Goal: Task Accomplishment & Management: Manage account settings

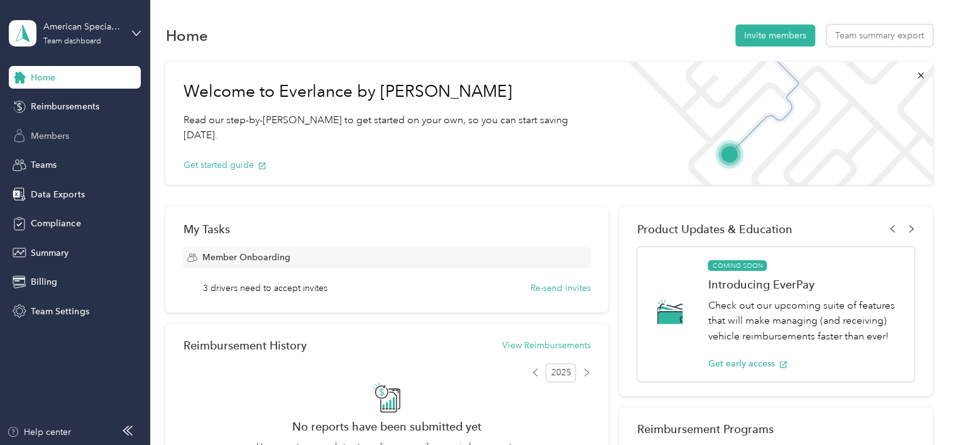
click at [40, 140] on span "Members" at bounding box center [50, 136] width 38 height 13
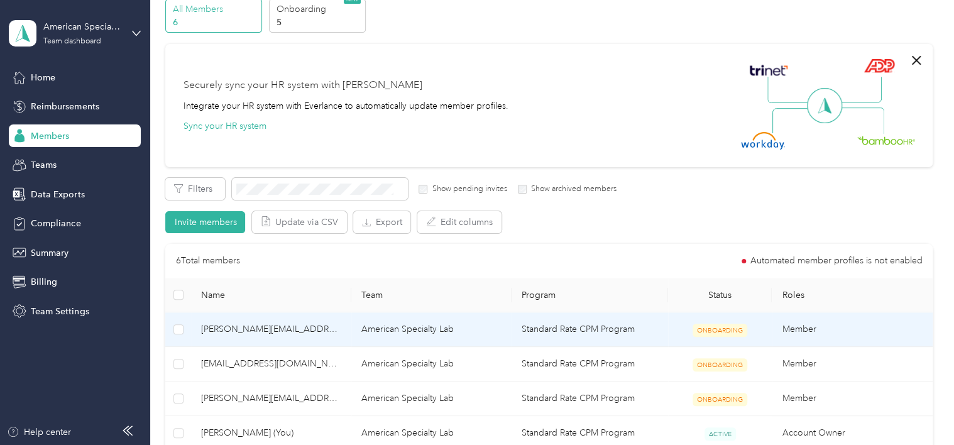
scroll to position [126, 0]
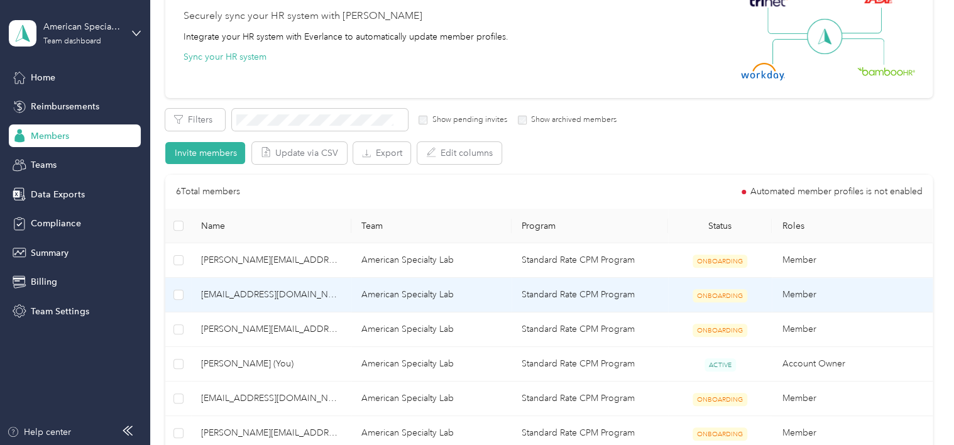
click at [259, 294] on span "[EMAIL_ADDRESS][DOMAIN_NAME]" at bounding box center [271, 295] width 140 height 14
click at [395, 297] on td "American Specialty Lab" at bounding box center [431, 295] width 160 height 35
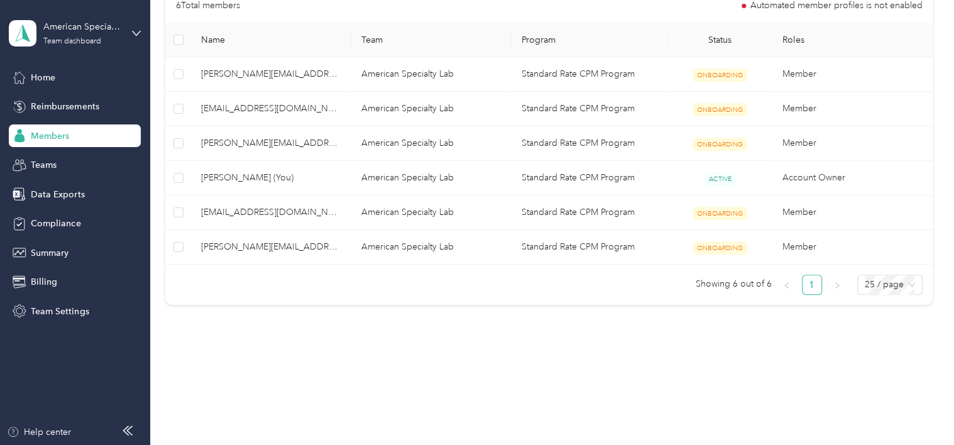
scroll to position [123, 0]
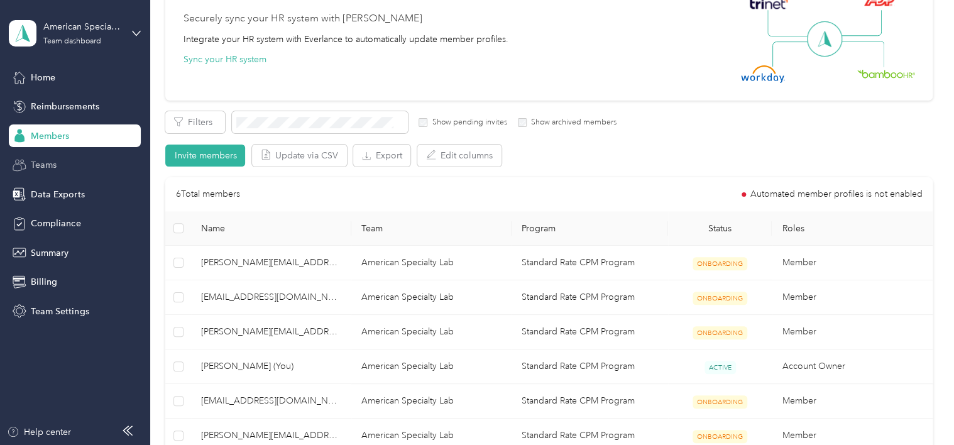
click at [54, 161] on span "Teams" at bounding box center [44, 164] width 26 height 13
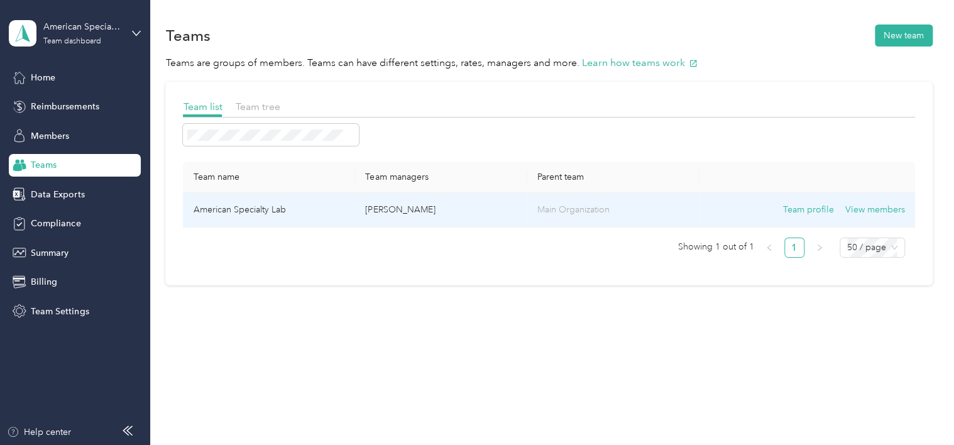
click at [307, 214] on td "American Specialty Lab" at bounding box center [269, 210] width 172 height 35
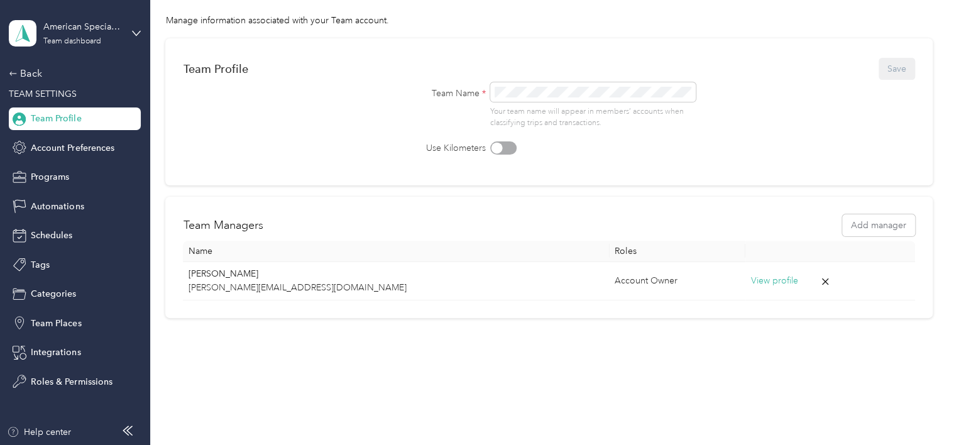
scroll to position [67, 0]
click at [21, 70] on div "Back" at bounding box center [72, 73] width 126 height 15
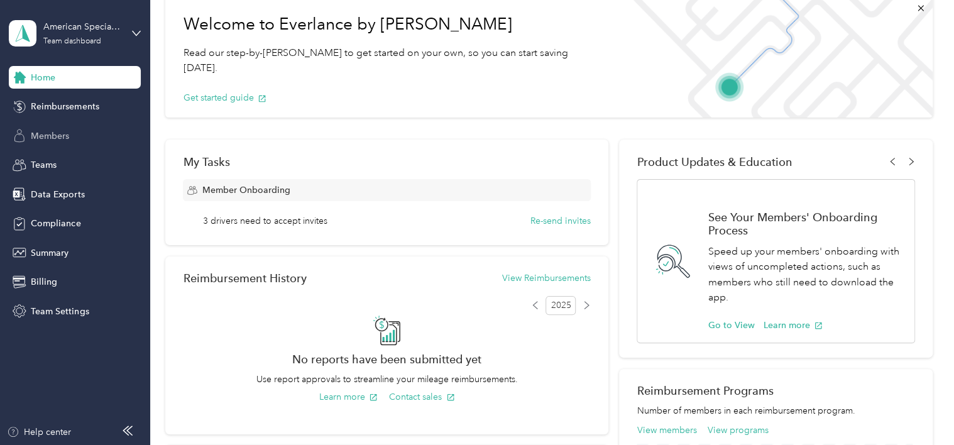
click at [52, 130] on span "Members" at bounding box center [50, 136] width 38 height 13
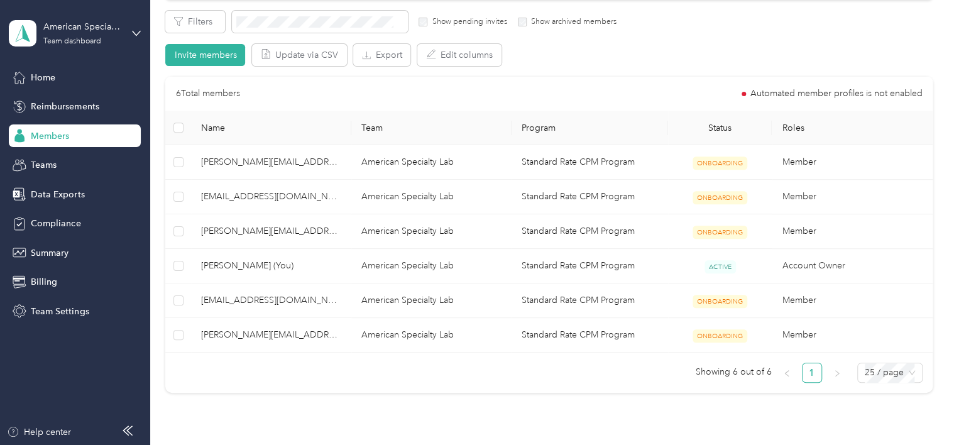
scroll to position [251, 0]
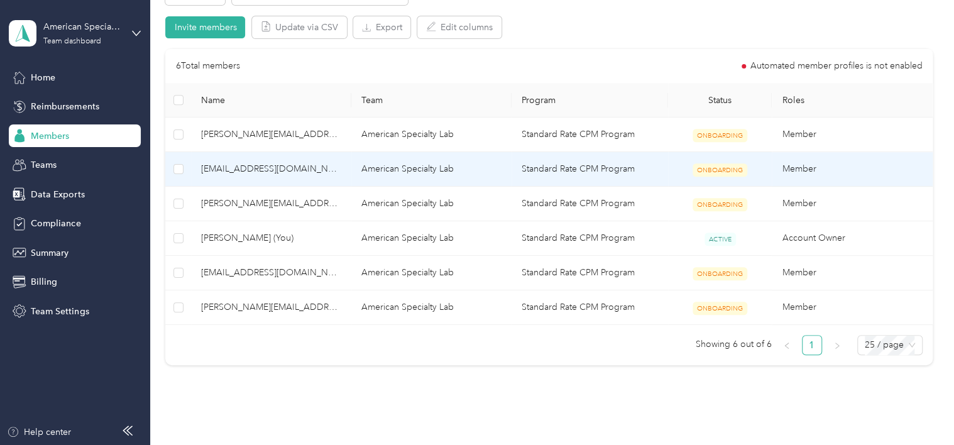
click at [176, 176] on td at bounding box center [178, 169] width 26 height 35
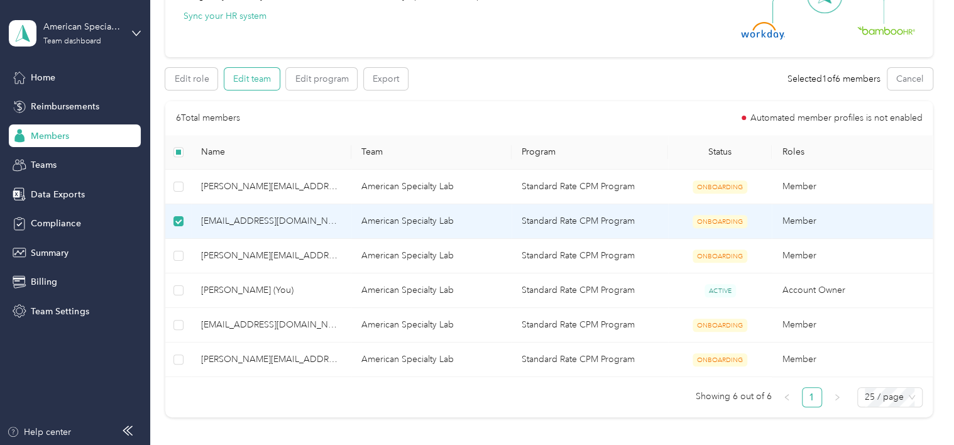
scroll to position [155, 0]
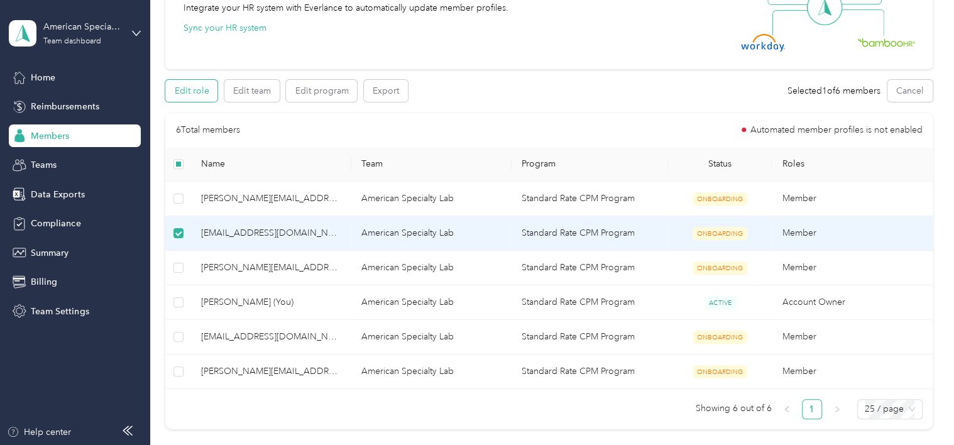
click at [186, 88] on button "Edit role" at bounding box center [191, 91] width 52 height 22
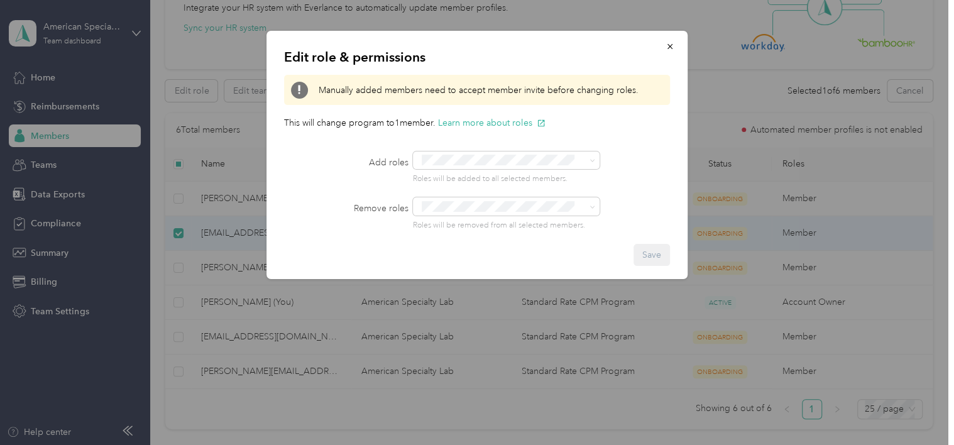
drag, startPoint x: 674, startPoint y: 40, endPoint x: 409, endPoint y: 100, distance: 272.0
click at [674, 41] on button "button" at bounding box center [670, 46] width 26 height 22
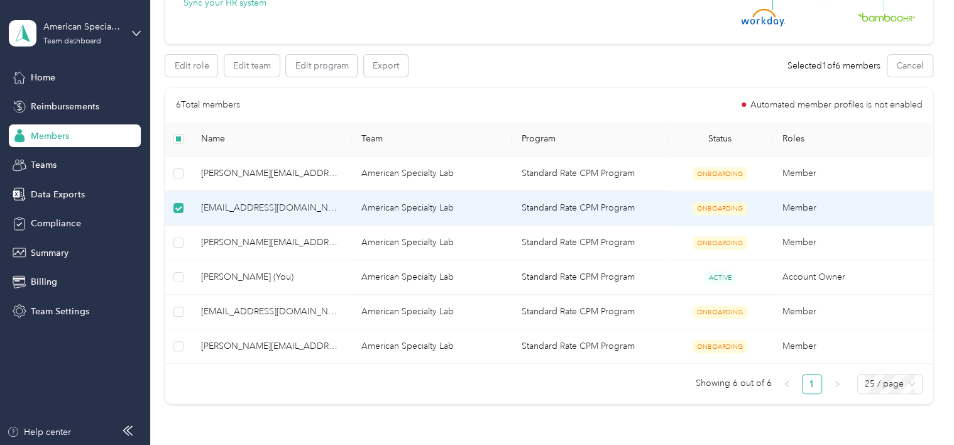
scroll to position [189, 0]
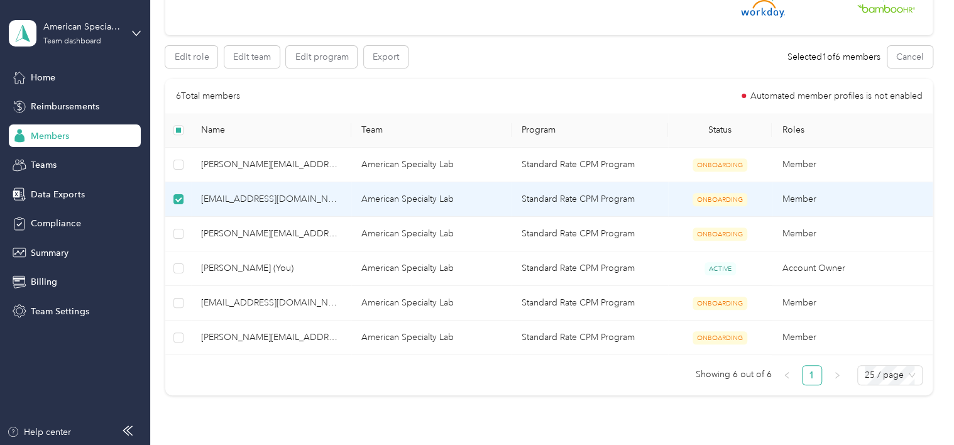
click at [229, 203] on span "[EMAIL_ADDRESS][DOMAIN_NAME]" at bounding box center [271, 199] width 140 height 14
click at [248, 60] on button "Edit team" at bounding box center [251, 57] width 55 height 22
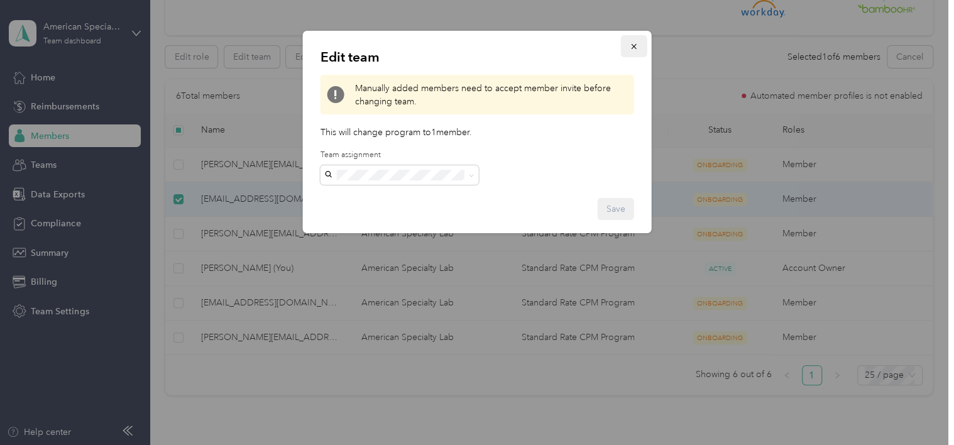
click at [639, 48] on button "button" at bounding box center [634, 46] width 26 height 22
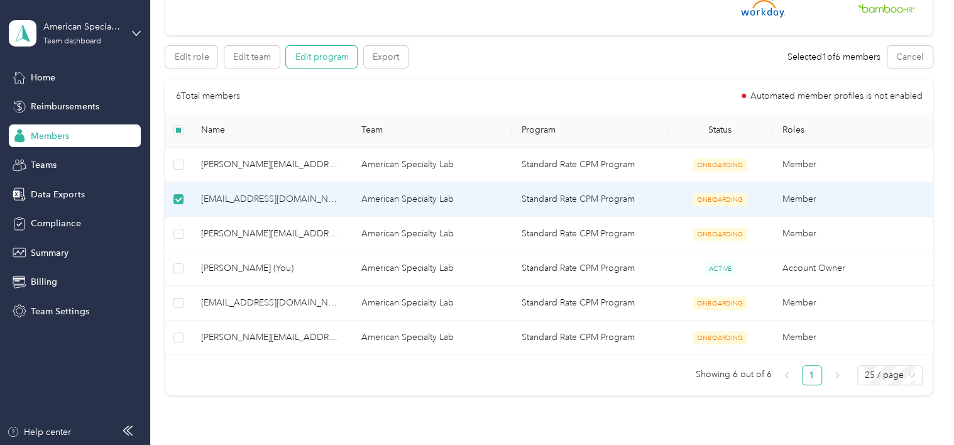
click at [330, 56] on button "Edit program" at bounding box center [321, 57] width 71 height 22
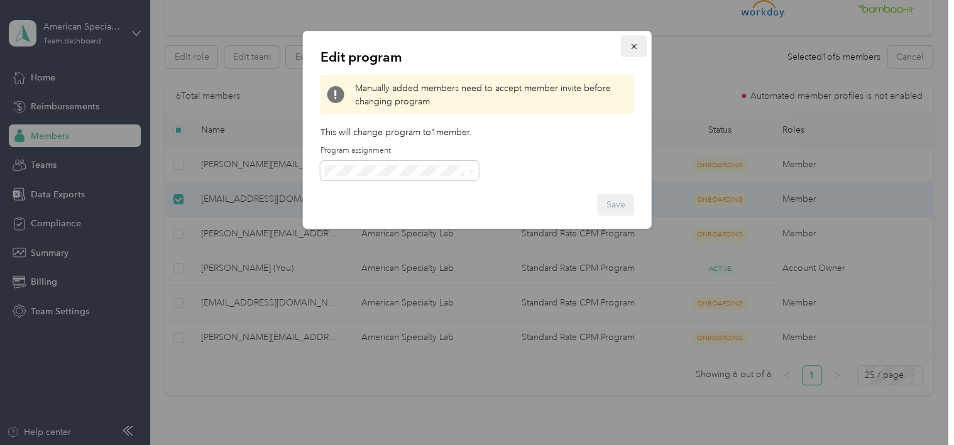
click at [639, 45] on button "button" at bounding box center [634, 46] width 26 height 22
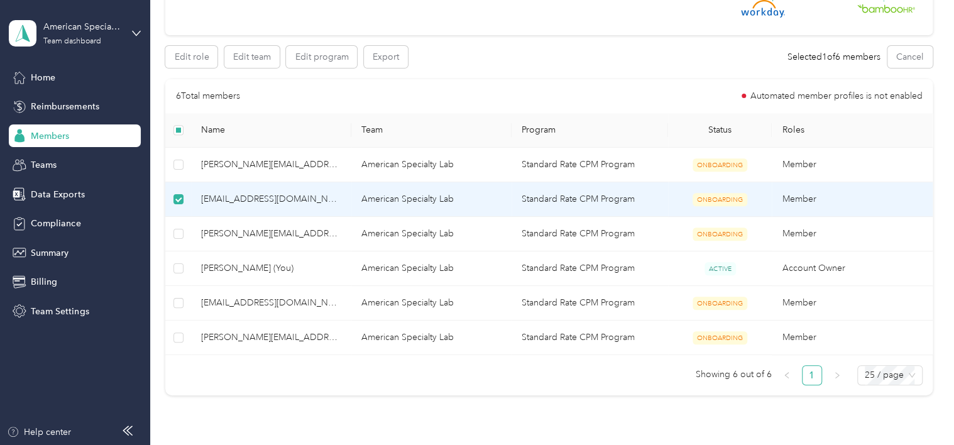
click at [297, 204] on span "[EMAIL_ADDRESS][DOMAIN_NAME]" at bounding box center [271, 199] width 140 height 14
click at [289, 202] on span "[EMAIL_ADDRESS][DOMAIN_NAME]" at bounding box center [271, 199] width 140 height 14
click at [789, 202] on td "Member" at bounding box center [852, 199] width 160 height 35
click at [64, 314] on span "Team Settings" at bounding box center [60, 311] width 58 height 13
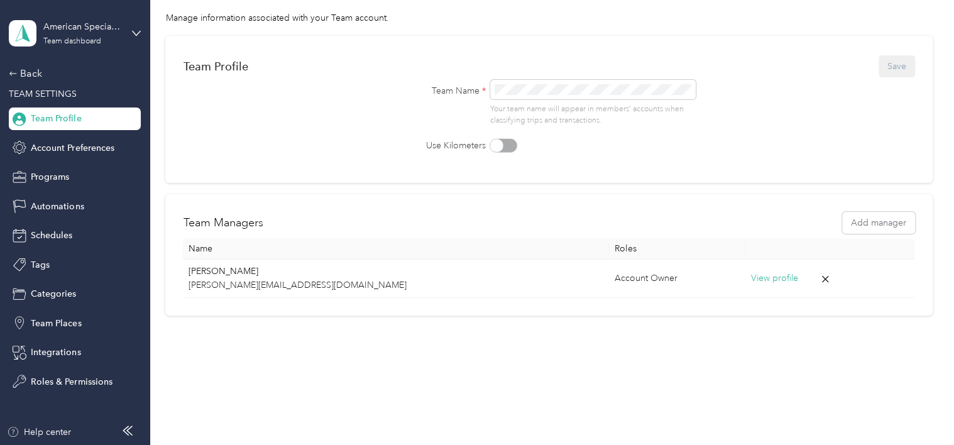
scroll to position [67, 0]
click at [53, 378] on span "Roles & Permissions" at bounding box center [71, 381] width 81 height 13
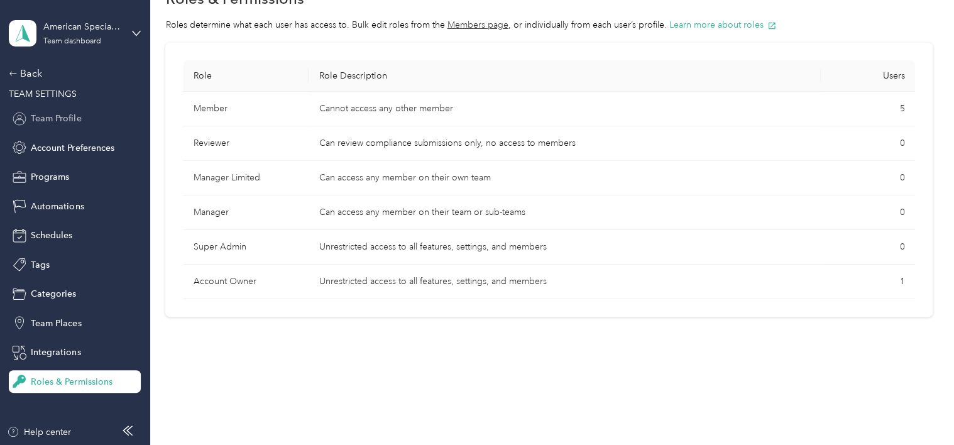
click at [55, 124] on span "Team Profile" at bounding box center [56, 118] width 50 height 13
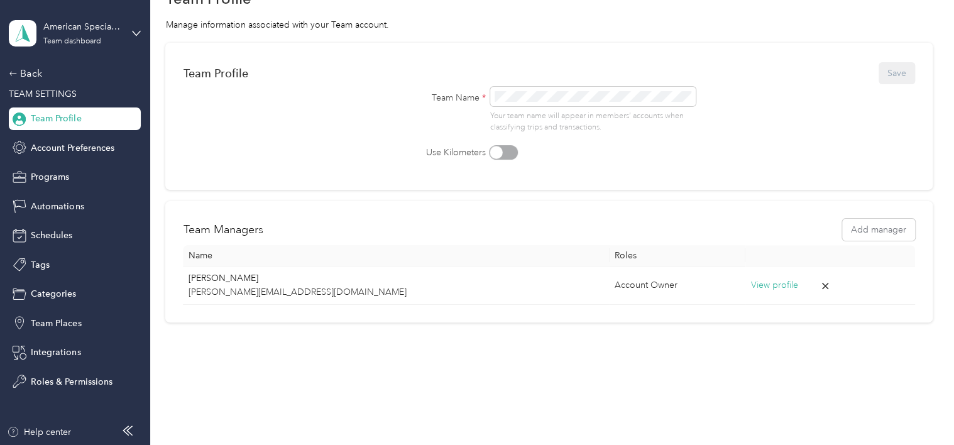
scroll to position [67, 0]
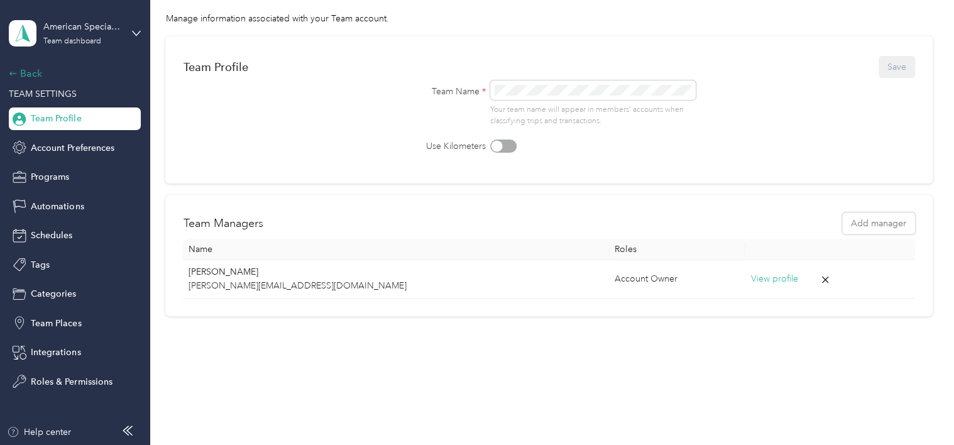
click at [28, 72] on div "Back" at bounding box center [72, 73] width 126 height 15
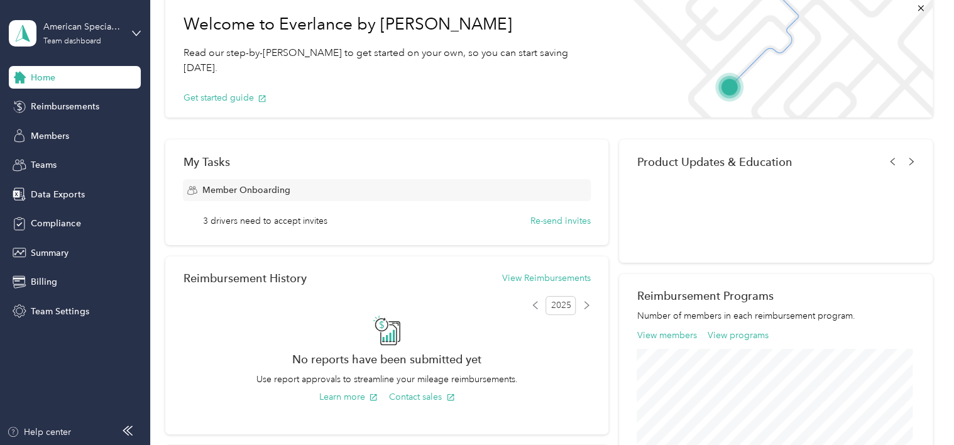
scroll to position [189, 0]
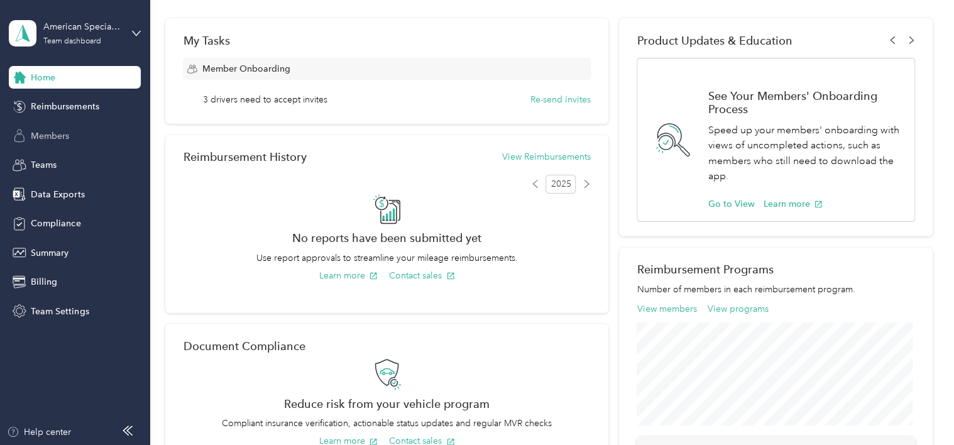
click at [42, 135] on span "Members" at bounding box center [50, 136] width 38 height 13
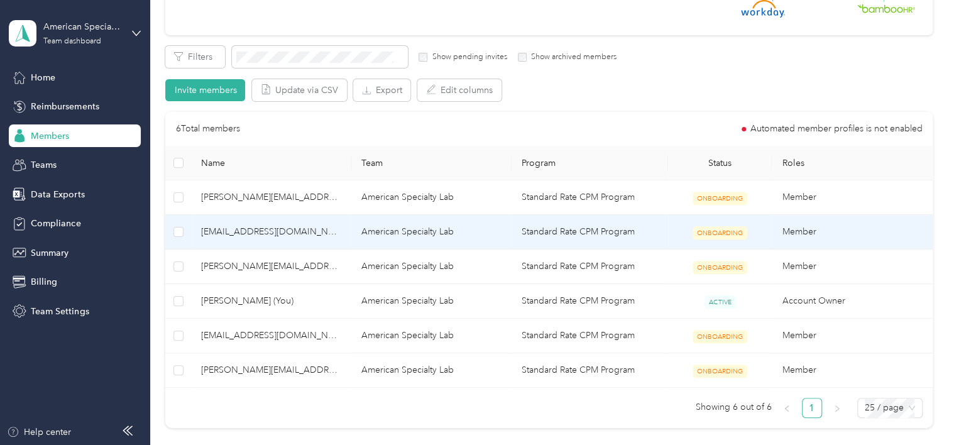
click at [739, 229] on span "ONBOARDING" at bounding box center [720, 232] width 55 height 13
click at [800, 231] on td "Member" at bounding box center [852, 232] width 160 height 35
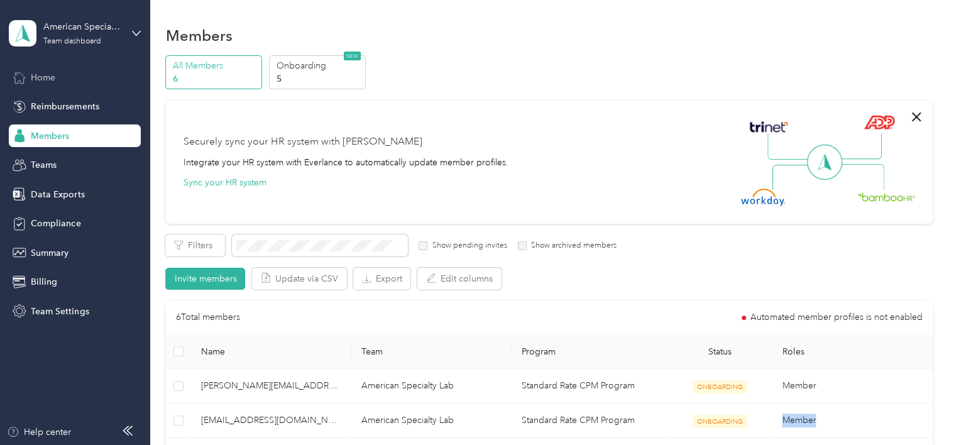
click at [35, 80] on span "Home" at bounding box center [43, 77] width 25 height 13
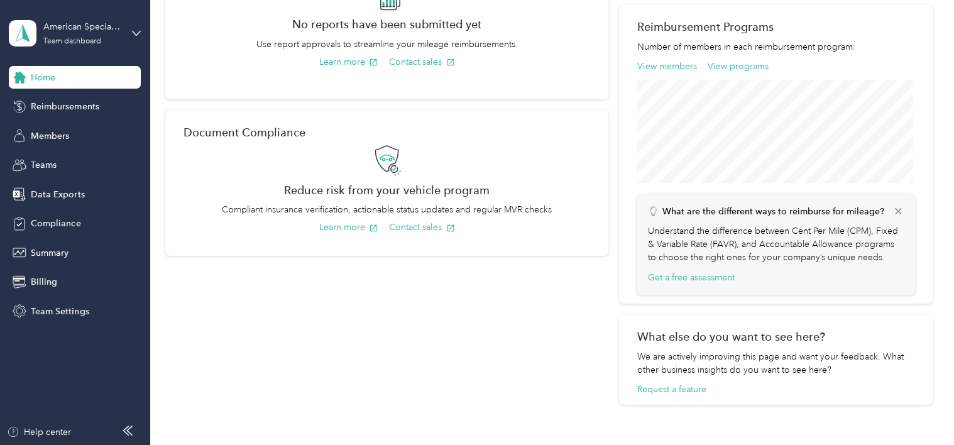
scroll to position [303, 0]
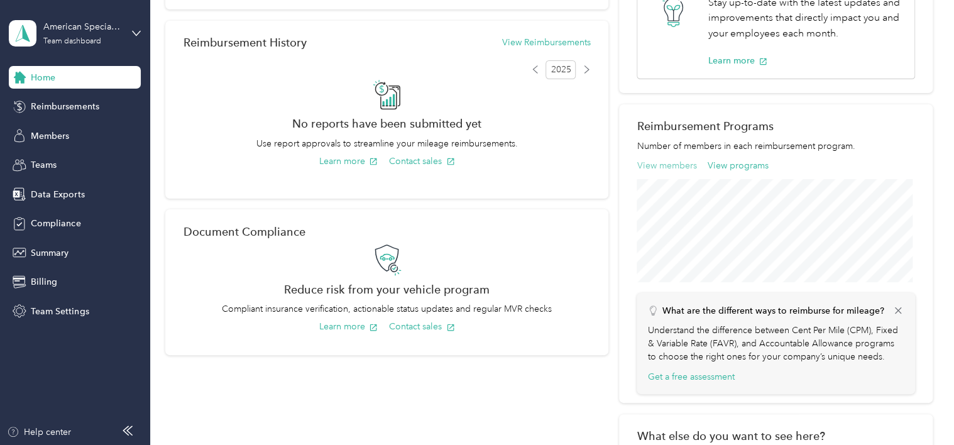
click at [654, 166] on button "View members" at bounding box center [667, 165] width 60 height 13
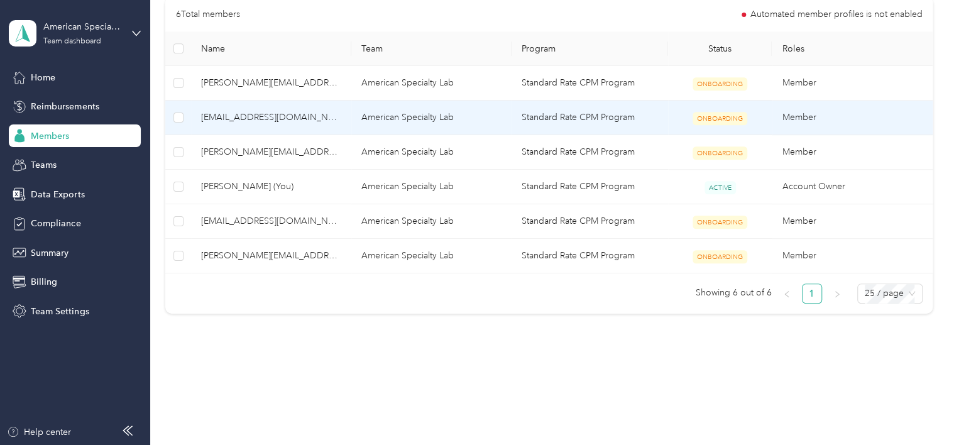
click at [328, 113] on span "[EMAIL_ADDRESS][DOMAIN_NAME]" at bounding box center [271, 118] width 140 height 14
click at [805, 116] on td "Member" at bounding box center [852, 118] width 160 height 35
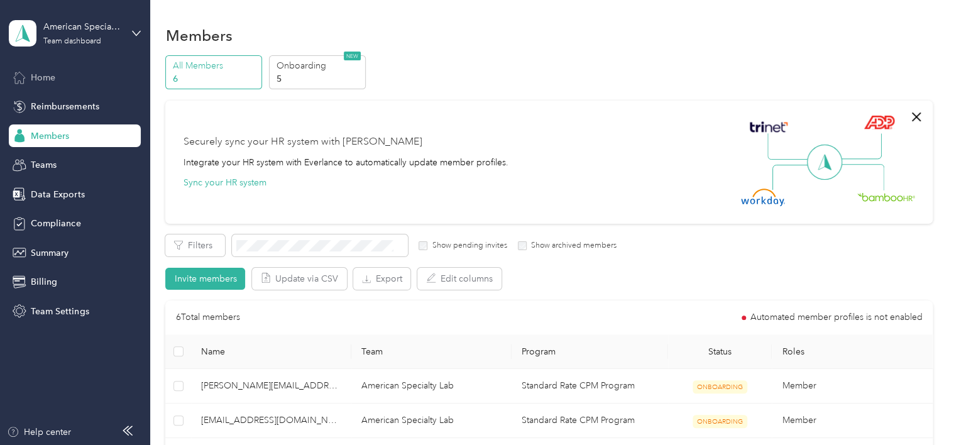
click at [43, 78] on span "Home" at bounding box center [43, 77] width 25 height 13
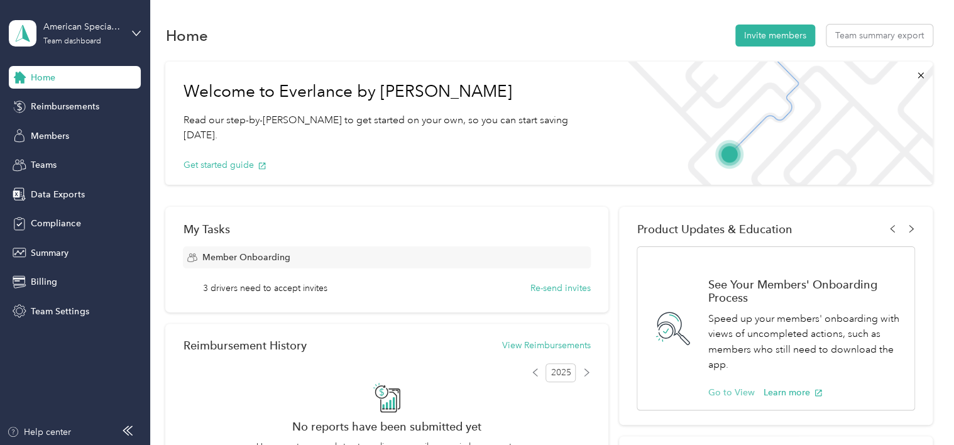
click at [726, 389] on button "Go to View" at bounding box center [731, 392] width 47 height 13
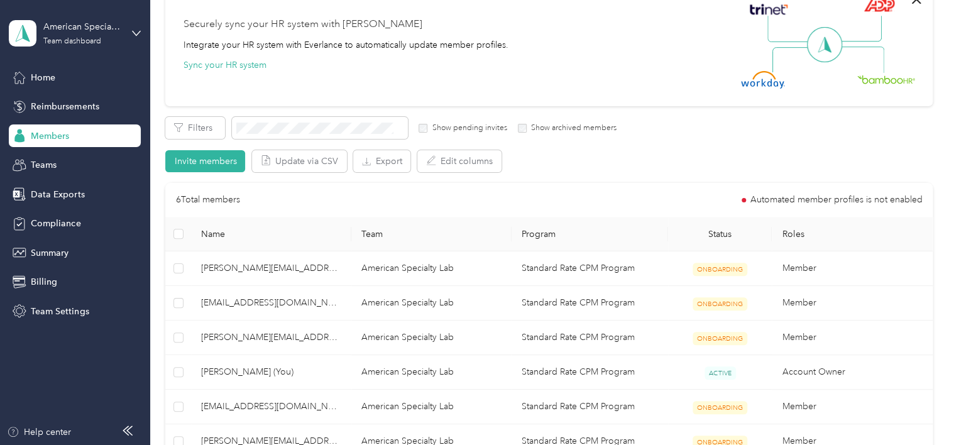
scroll to position [251, 0]
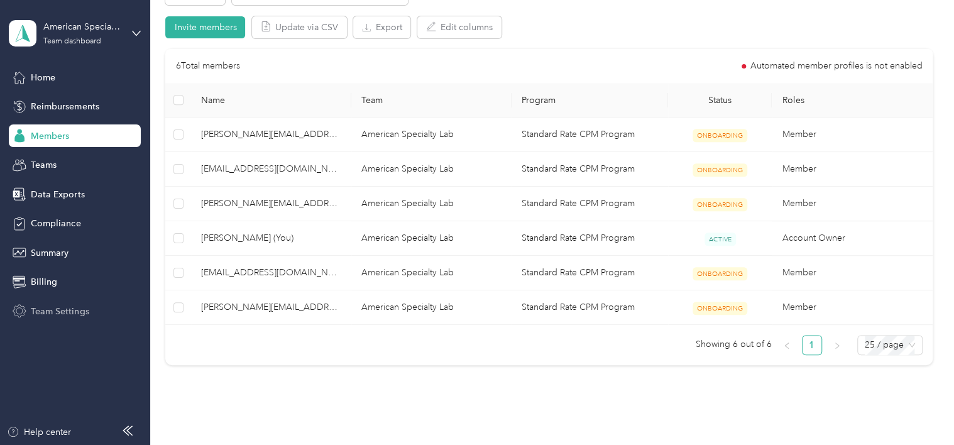
click at [52, 309] on span "Team Settings" at bounding box center [60, 311] width 58 height 13
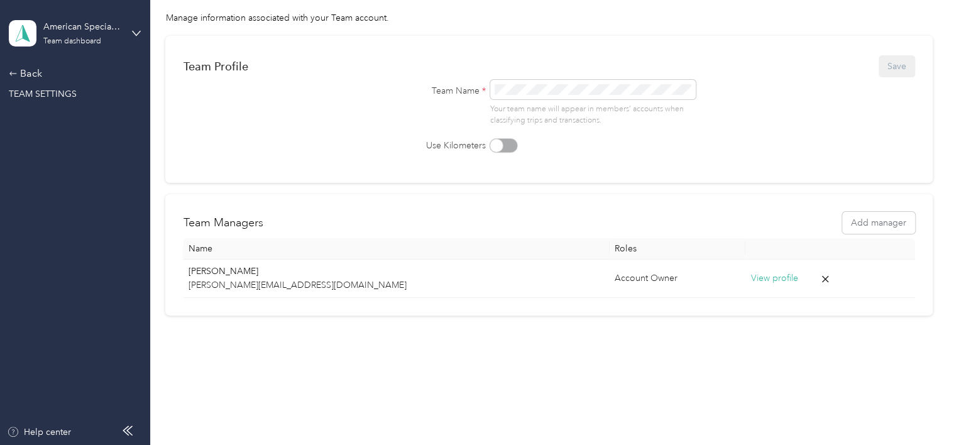
scroll to position [67, 0]
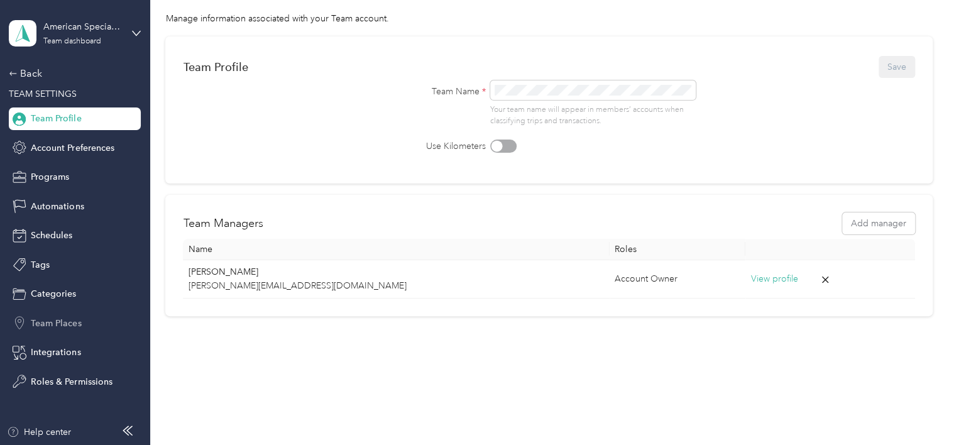
click at [43, 318] on span "Team Places" at bounding box center [56, 323] width 50 height 13
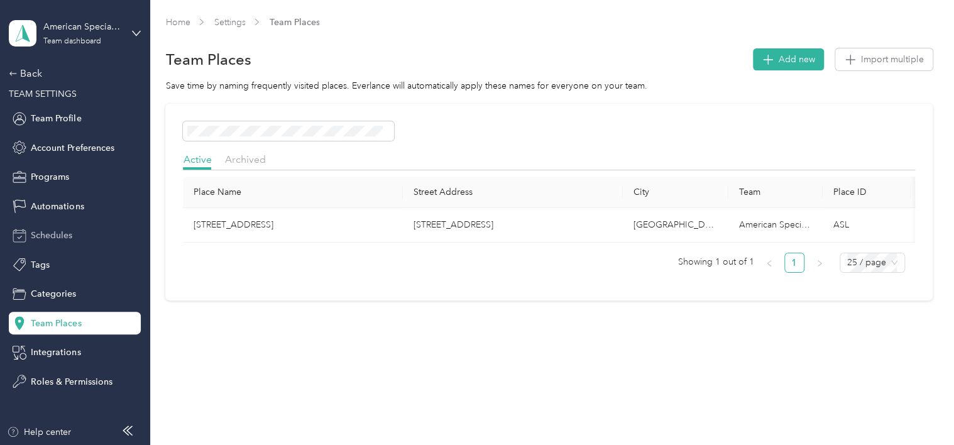
click at [41, 241] on span "Schedules" at bounding box center [51, 235] width 41 height 13
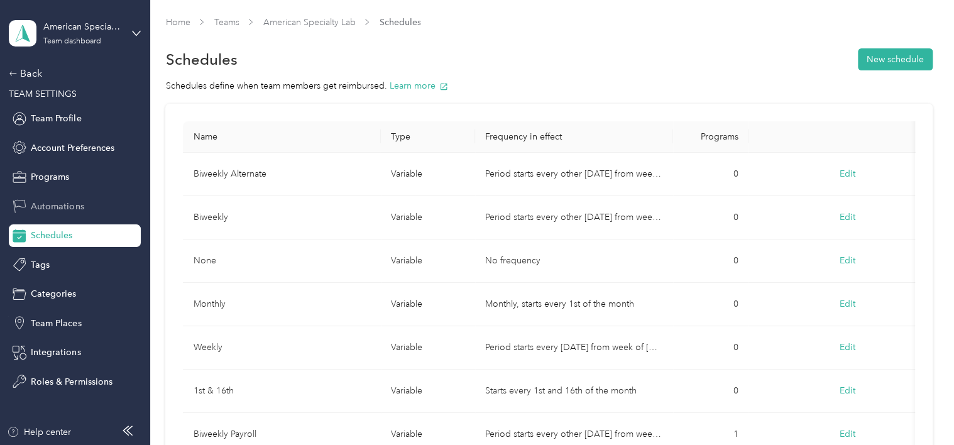
click at [50, 196] on div "Automations" at bounding box center [75, 206] width 132 height 23
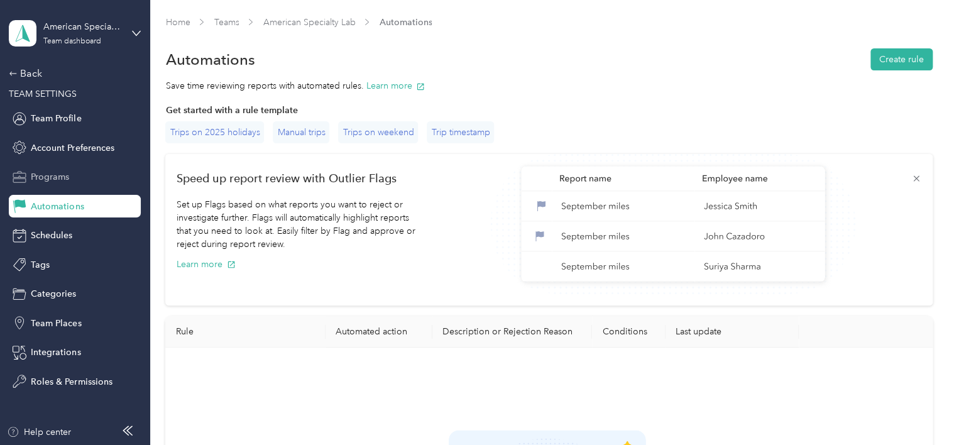
click at [43, 182] on span "Programs" at bounding box center [50, 176] width 38 height 13
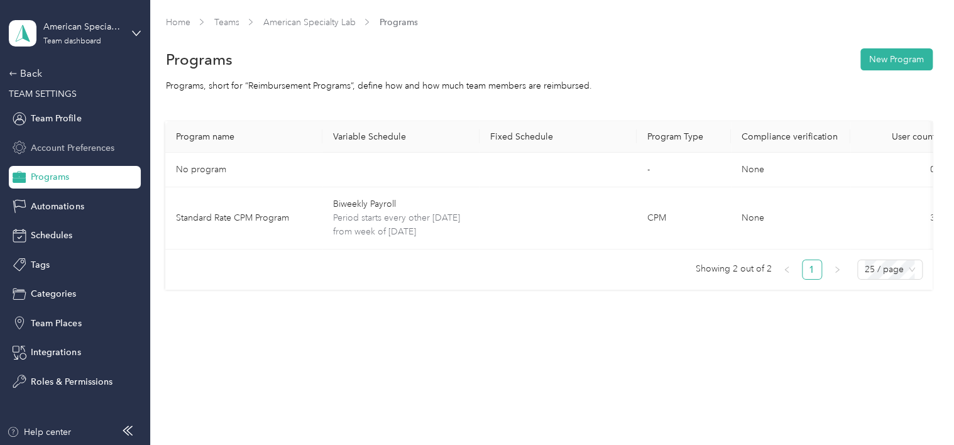
click at [38, 138] on div "Account Preferences" at bounding box center [75, 147] width 132 height 23
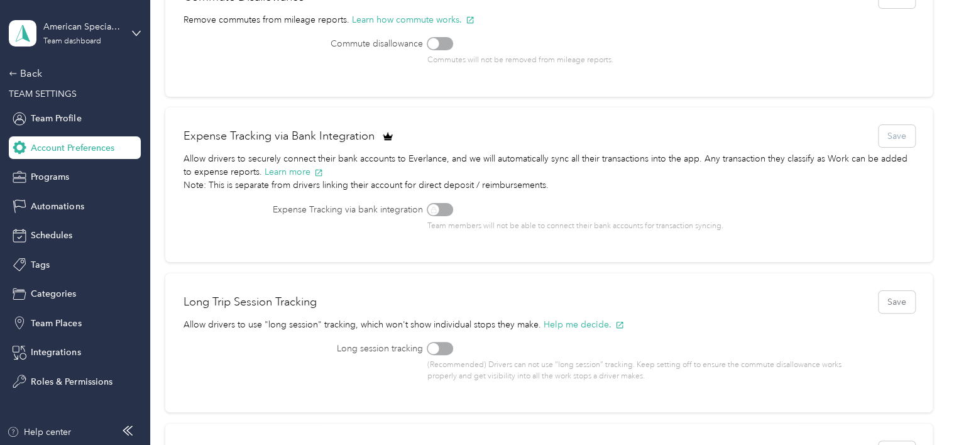
scroll to position [130, 0]
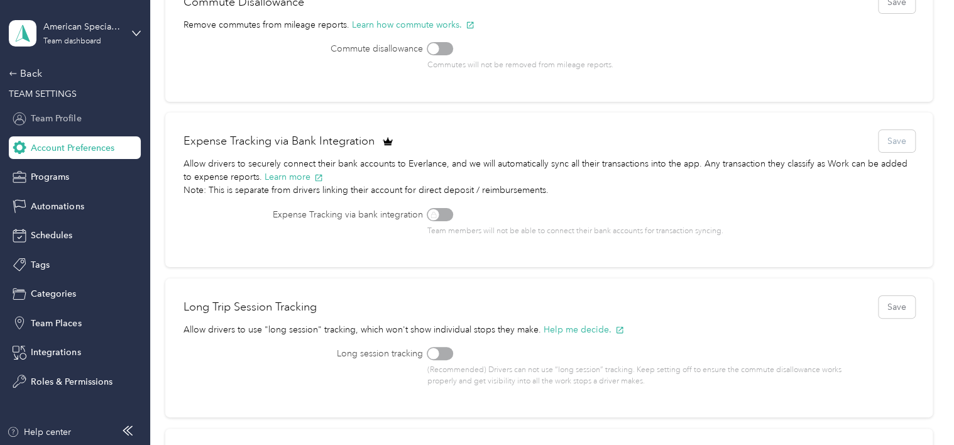
click at [62, 121] on span "Team Profile" at bounding box center [56, 118] width 50 height 13
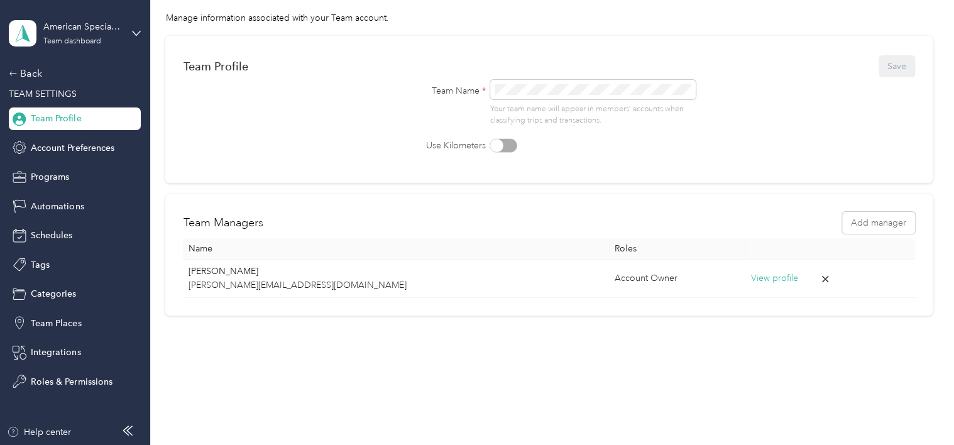
scroll to position [67, 0]
click at [49, 80] on div "Back" at bounding box center [72, 73] width 126 height 15
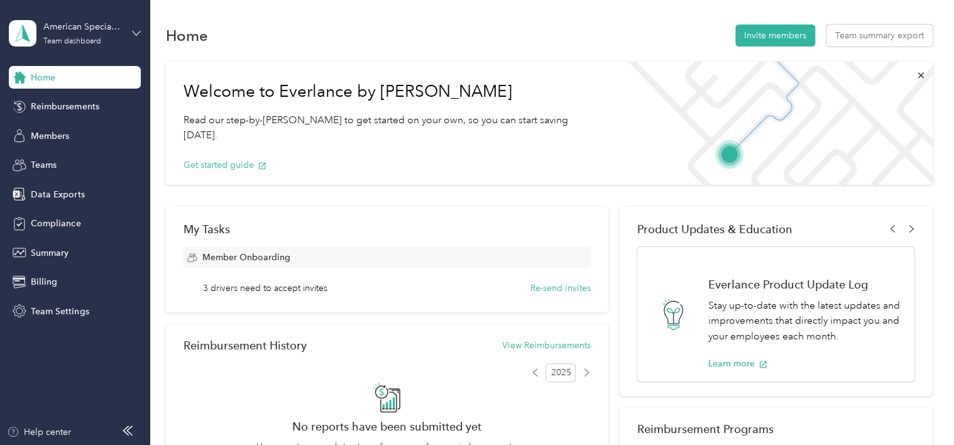
click at [135, 29] on icon at bounding box center [136, 33] width 9 height 9
click at [426, 37] on div "Home Invite members Team summary export" at bounding box center [548, 35] width 767 height 26
click at [243, 158] on button "Get started guide" at bounding box center [225, 164] width 84 height 13
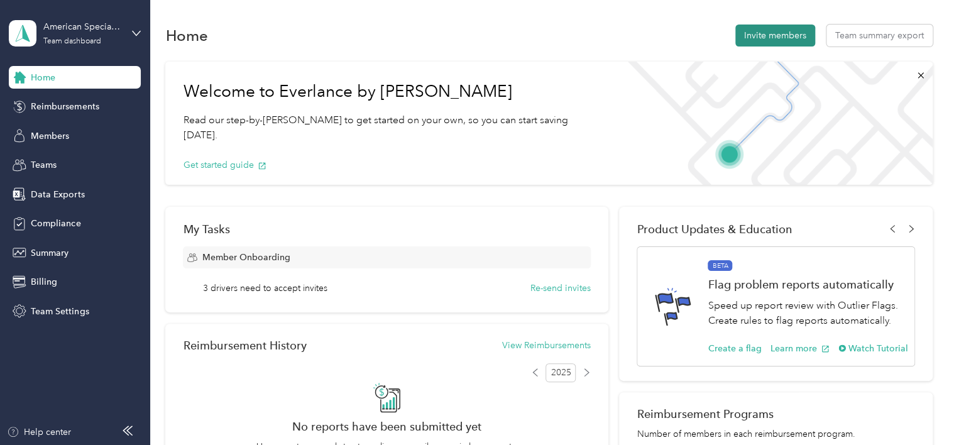
click at [763, 40] on button "Invite members" at bounding box center [776, 36] width 80 height 22
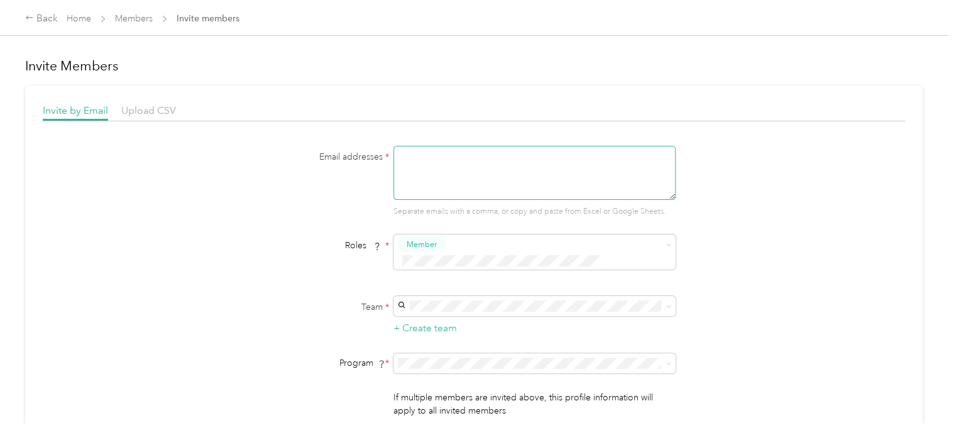
click at [421, 152] on textarea at bounding box center [535, 173] width 282 height 54
type textarea "[EMAIL_ADDRESS][DOMAIN_NAME]"
click at [450, 312] on span "American Specialty Lab (Main organization)" at bounding box center [485, 311] width 170 height 11
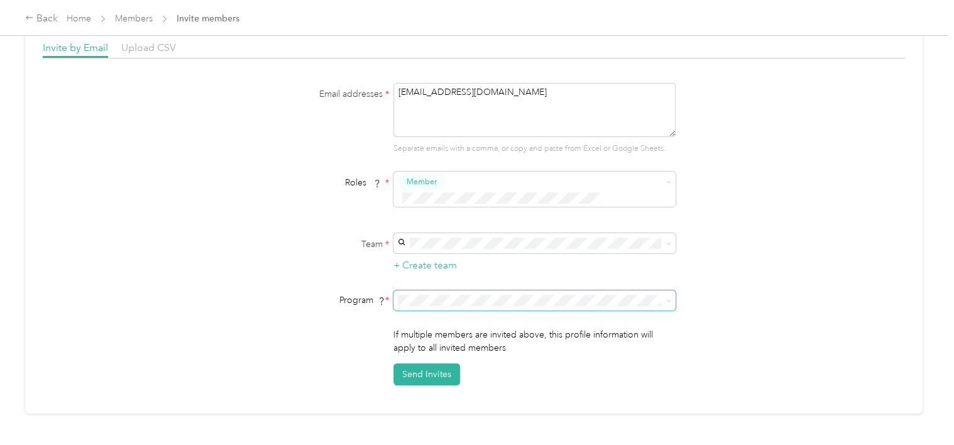
click at [667, 298] on icon at bounding box center [669, 301] width 6 height 6
click at [553, 322] on div "Standard Rate CPM Program (CPM)" at bounding box center [525, 327] width 250 height 13
click at [416, 363] on button "Send Invites" at bounding box center [427, 374] width 67 height 22
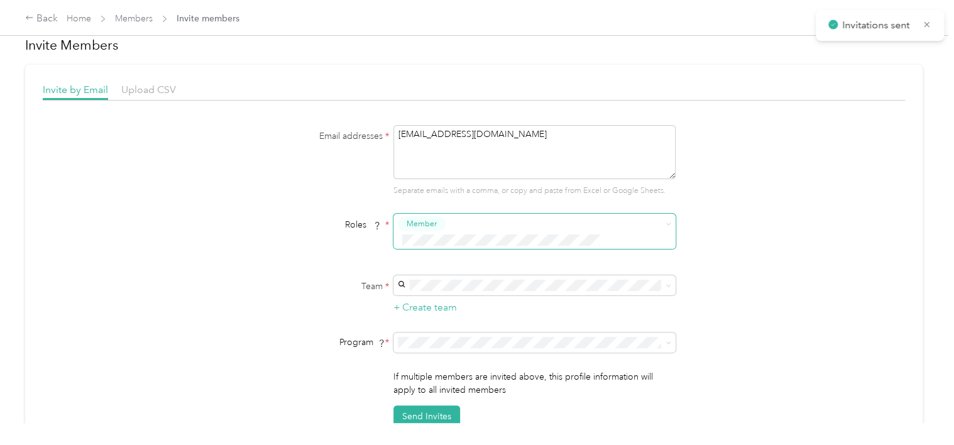
scroll to position [0, 0]
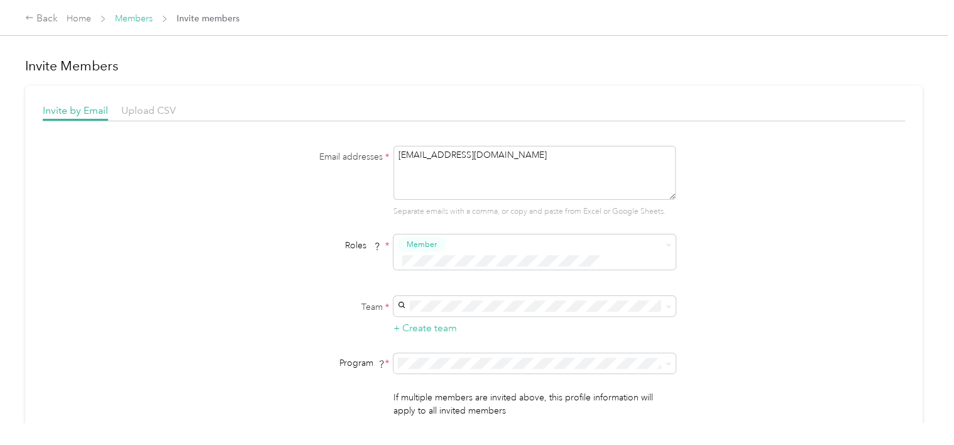
click at [132, 15] on link "Members" at bounding box center [134, 18] width 38 height 11
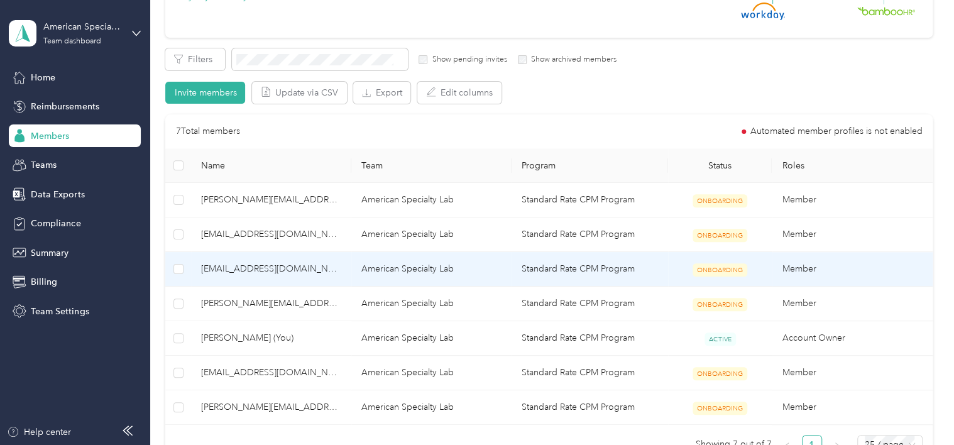
scroll to position [189, 0]
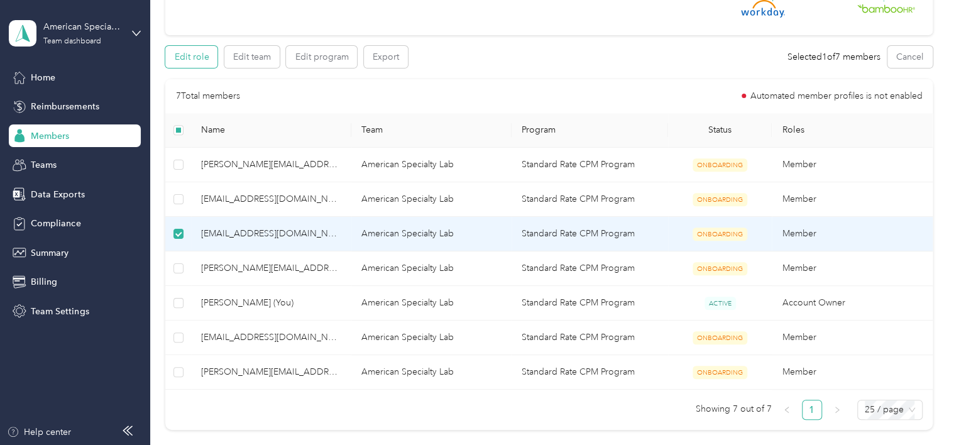
click at [194, 58] on button "Edit role" at bounding box center [191, 57] width 52 height 22
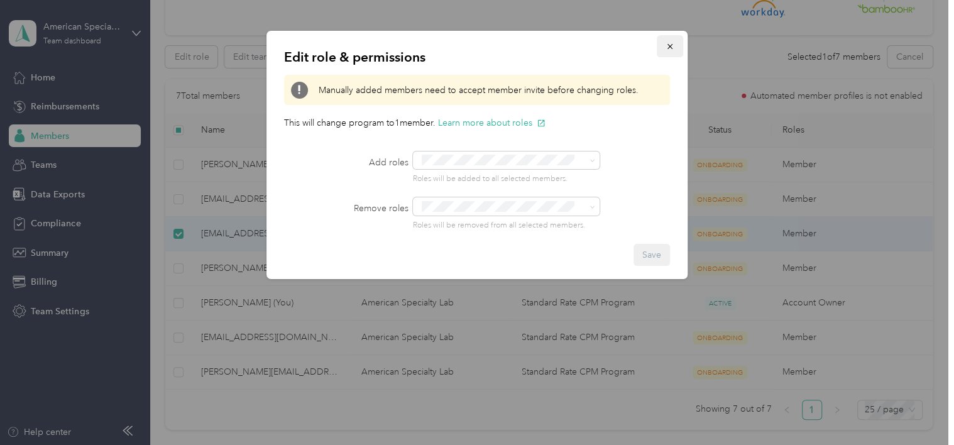
click at [670, 40] on button "button" at bounding box center [670, 46] width 26 height 22
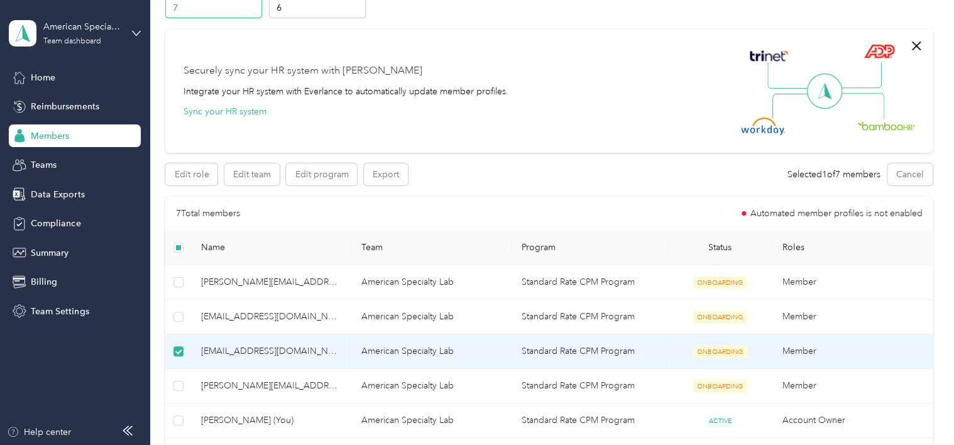
scroll to position [126, 0]
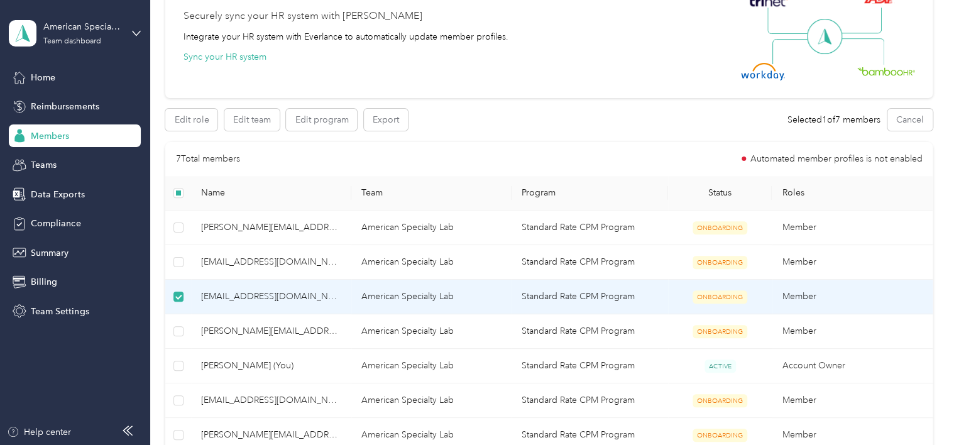
click at [373, 304] on td "American Specialty Lab" at bounding box center [431, 297] width 160 height 35
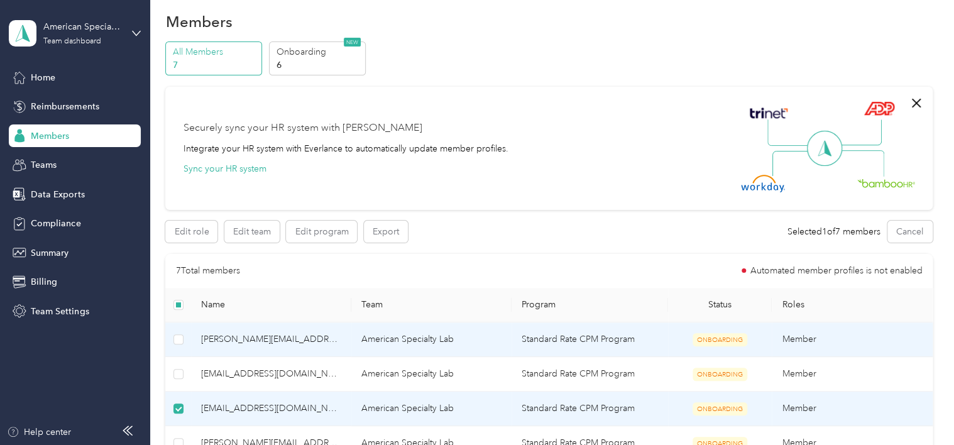
scroll to position [0, 0]
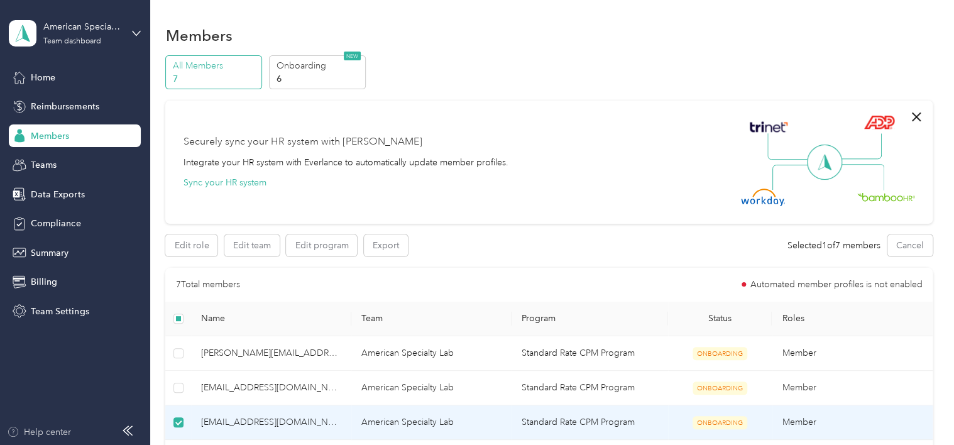
click at [11, 432] on icon "button" at bounding box center [13, 432] width 13 height 10
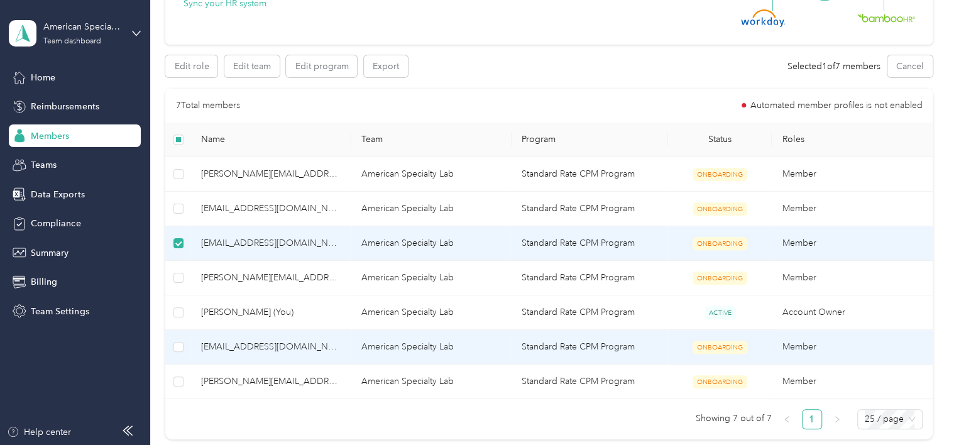
scroll to position [124, 0]
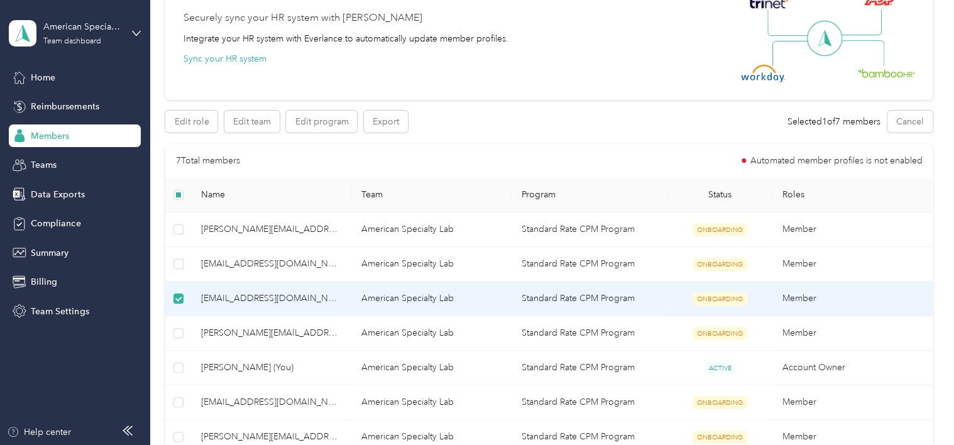
click at [920, 301] on td "Member" at bounding box center [852, 299] width 160 height 35
click at [270, 114] on button "Edit team" at bounding box center [251, 122] width 55 height 22
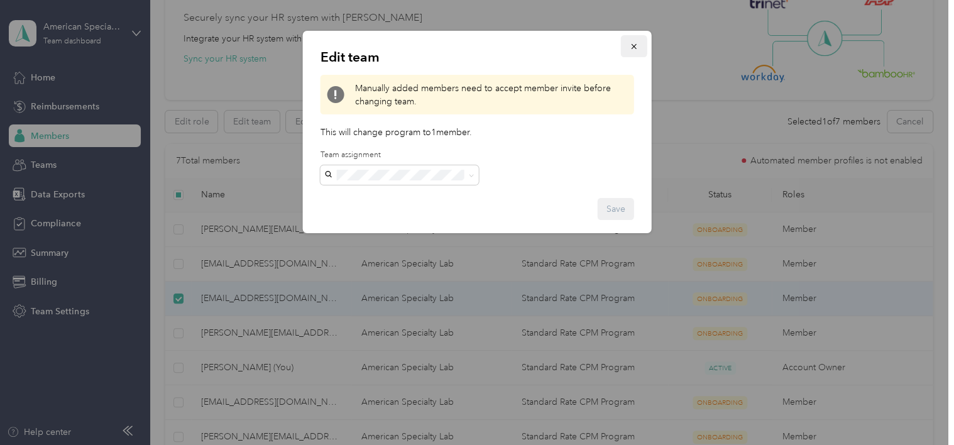
click at [634, 41] on span "button" at bounding box center [634, 46] width 9 height 11
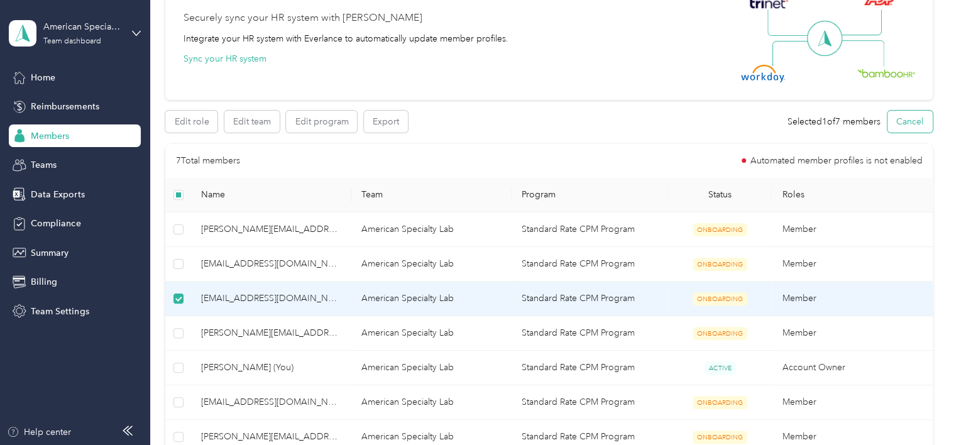
click at [904, 122] on button "Cancel" at bounding box center [910, 122] width 45 height 22
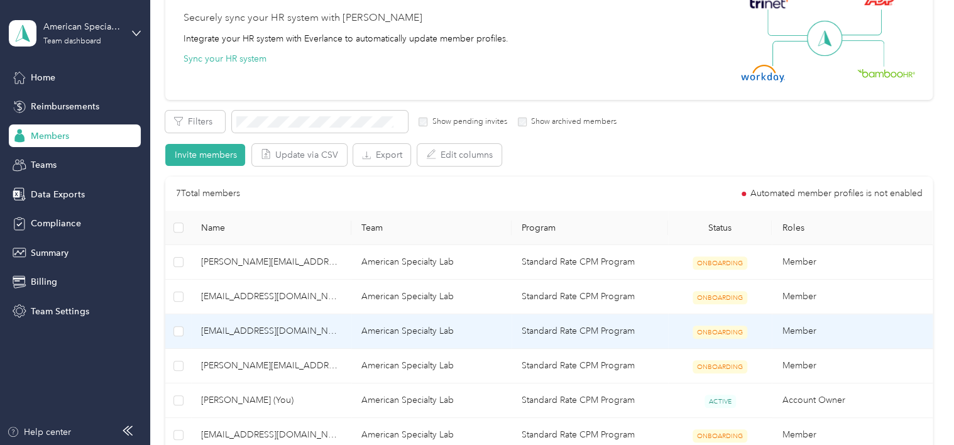
drag, startPoint x: 825, startPoint y: 343, endPoint x: 911, endPoint y: 337, distance: 85.7
click at [832, 343] on td "Member" at bounding box center [852, 331] width 160 height 35
click at [911, 337] on td "Member" at bounding box center [852, 331] width 160 height 35
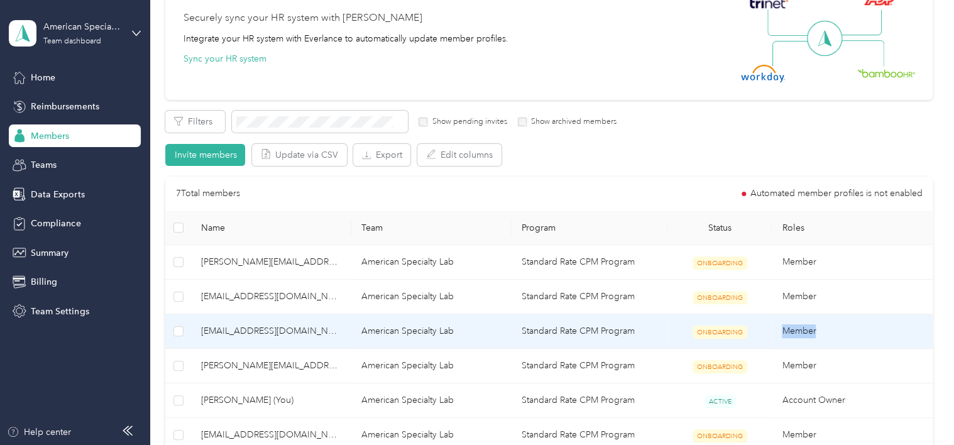
drag, startPoint x: 911, startPoint y: 337, endPoint x: 881, endPoint y: 324, distance: 32.7
click at [881, 324] on td "Member" at bounding box center [852, 331] width 160 height 35
click at [716, 332] on span "ONBOARDING" at bounding box center [720, 332] width 55 height 13
click at [749, 329] on td "ONBOARDING" at bounding box center [720, 331] width 104 height 35
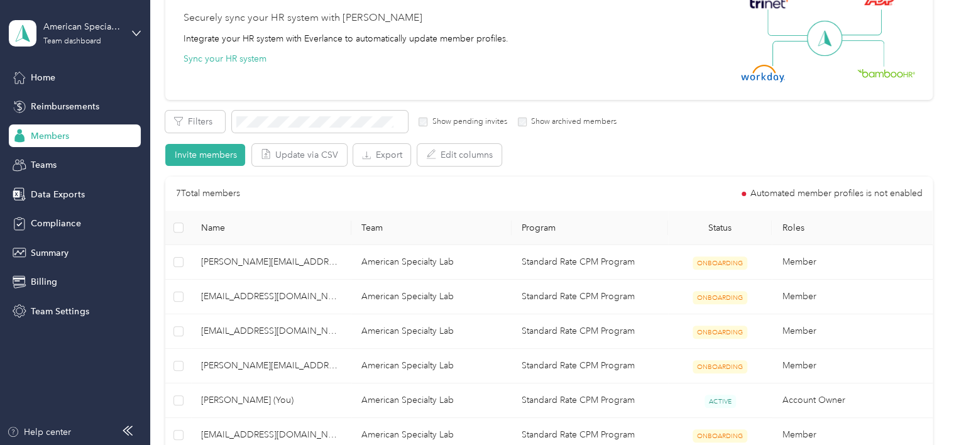
click at [429, 119] on label "Show pending invites" at bounding box center [467, 121] width 79 height 11
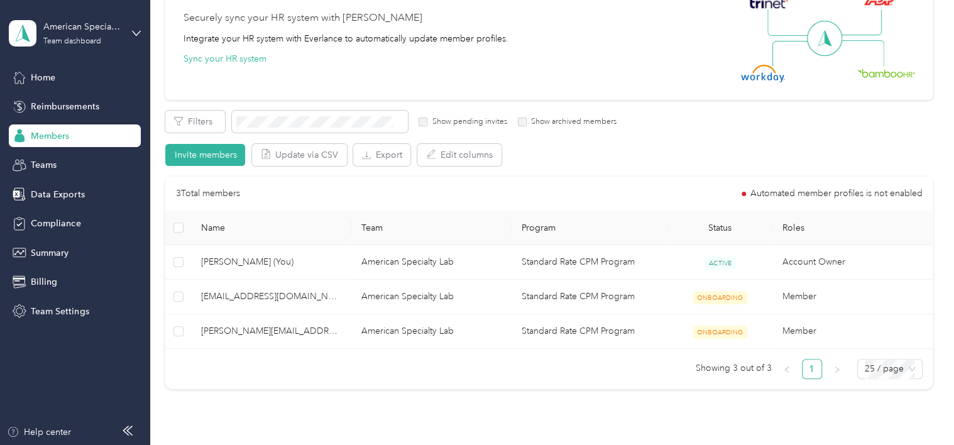
drag, startPoint x: 516, startPoint y: 123, endPoint x: 528, endPoint y: 123, distance: 12.6
click at [516, 123] on div "Filters Show pending invites Show archived members" at bounding box center [390, 122] width 451 height 22
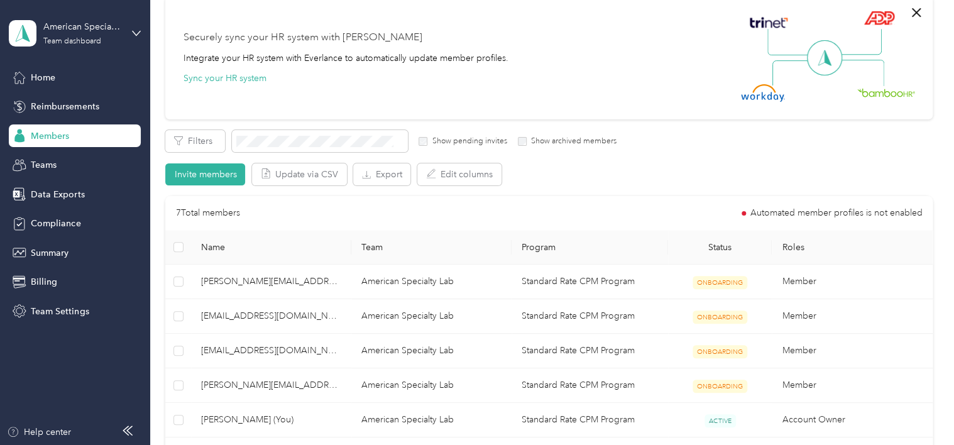
scroll to position [94, 0]
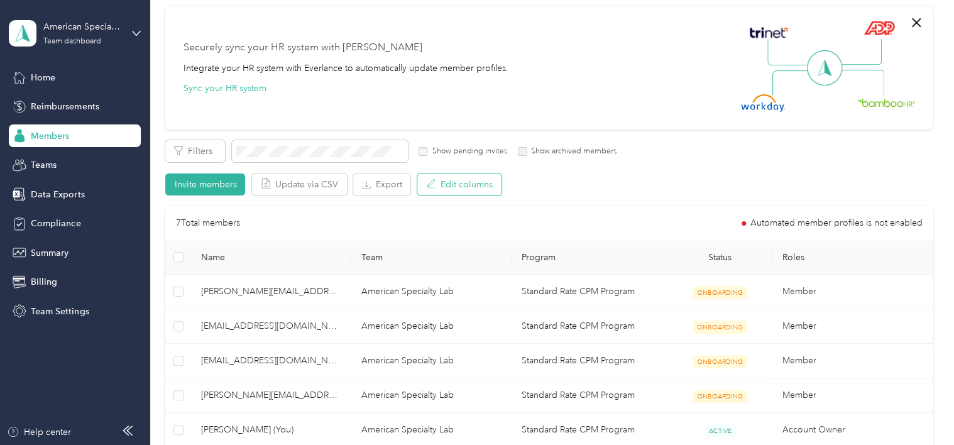
click at [467, 184] on button "Edit columns" at bounding box center [459, 185] width 84 height 22
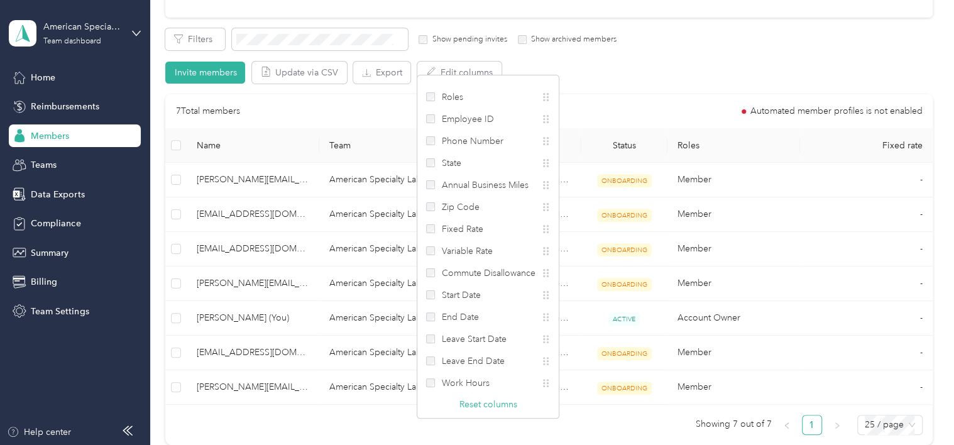
scroll to position [220, 0]
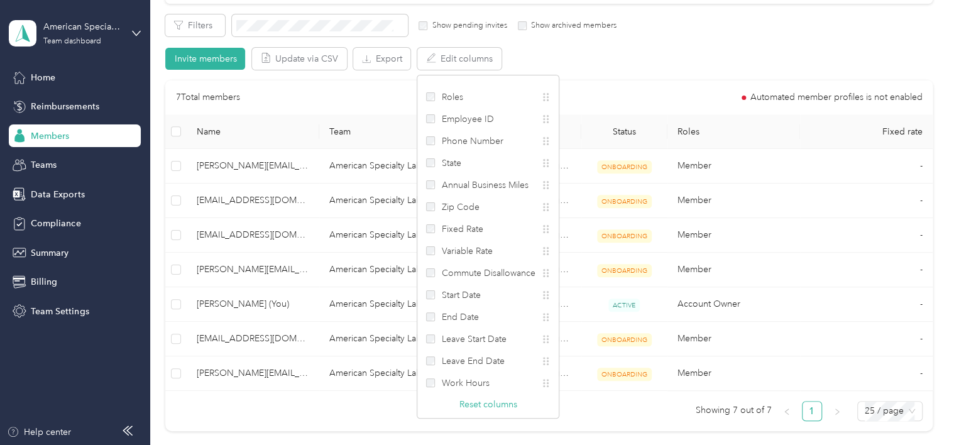
click at [638, 64] on div "Filters Show pending invites Show archived members Invite members Update via CS…" at bounding box center [548, 41] width 767 height 55
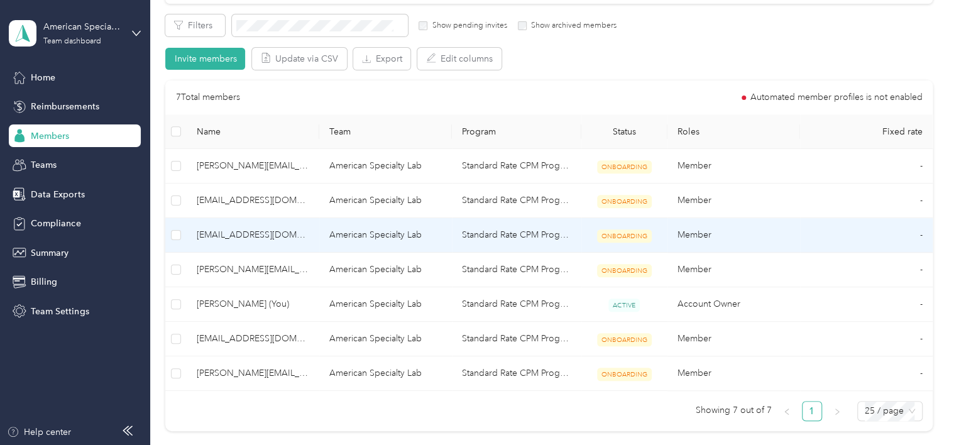
click at [918, 234] on td "-" at bounding box center [866, 235] width 133 height 35
click at [918, 235] on td "-" at bounding box center [866, 235] width 133 height 35
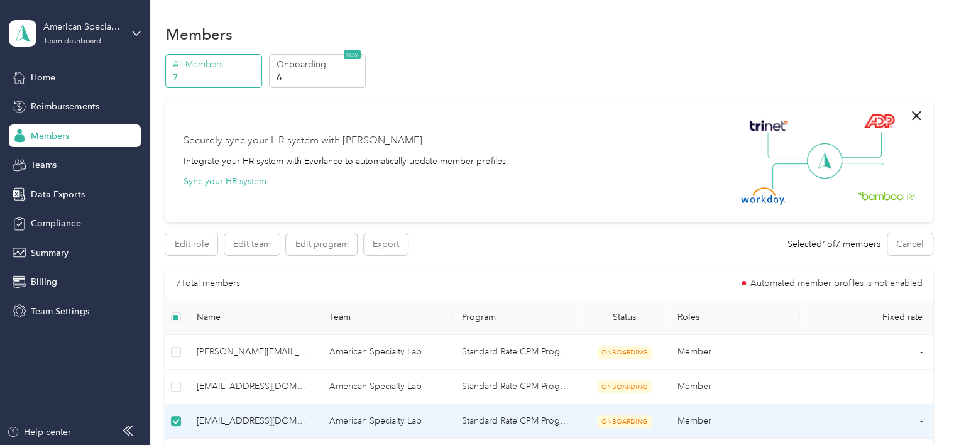
scroll to position [0, 0]
click at [898, 244] on button "Cancel" at bounding box center [910, 246] width 45 height 22
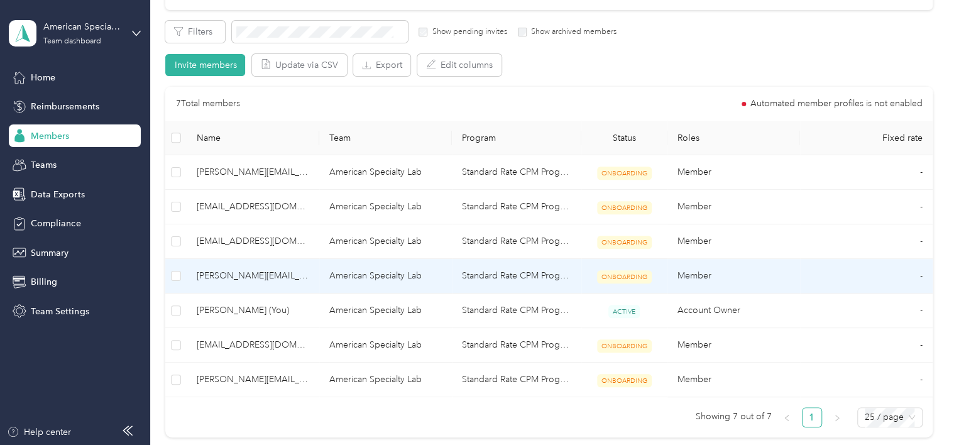
scroll to position [251, 0]
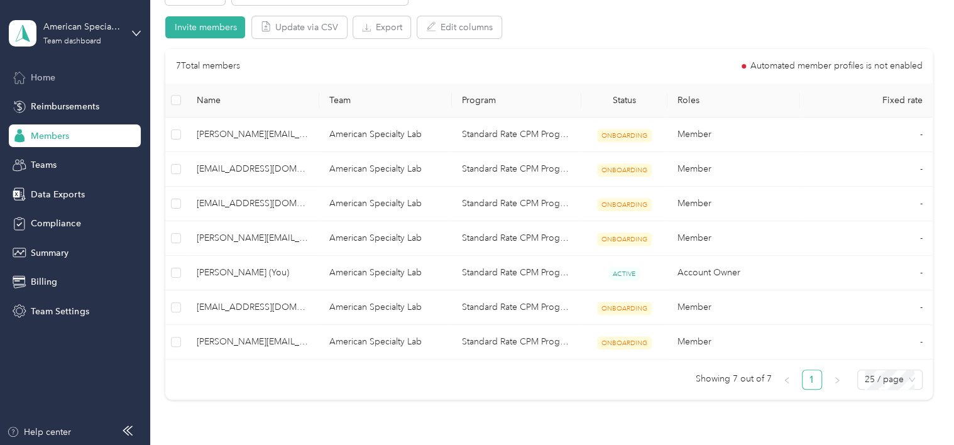
click at [52, 85] on div "Home" at bounding box center [75, 77] width 132 height 23
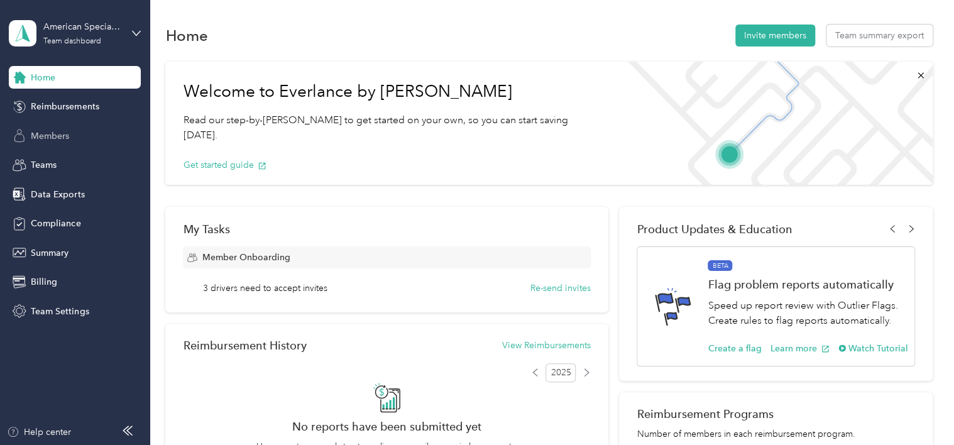
click at [38, 136] on span "Members" at bounding box center [50, 136] width 38 height 13
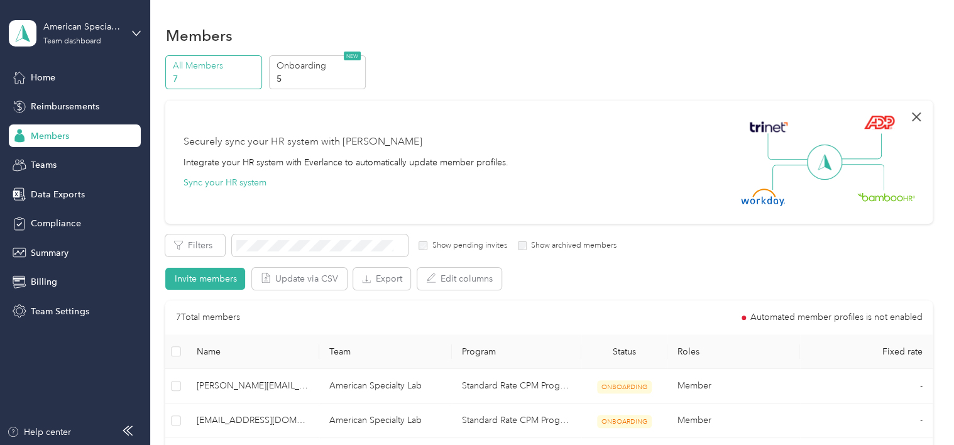
click at [912, 114] on icon "button" at bounding box center [916, 117] width 9 height 9
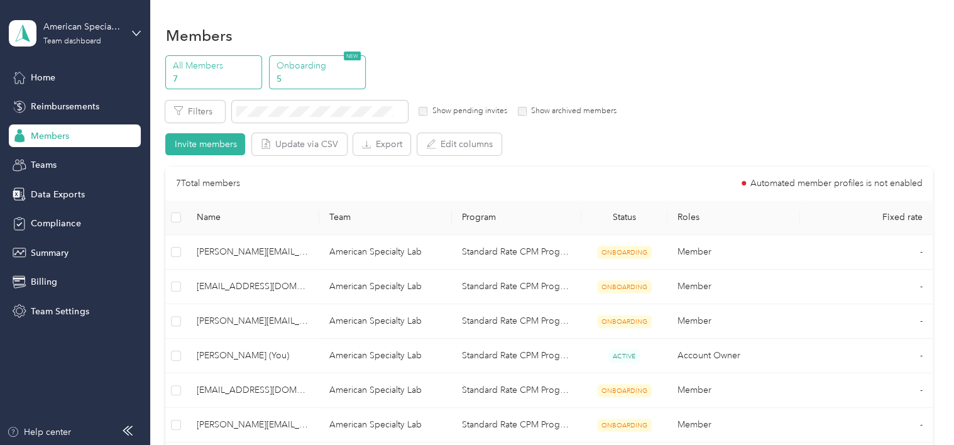
click at [294, 68] on p "Onboarding" at bounding box center [319, 65] width 86 height 13
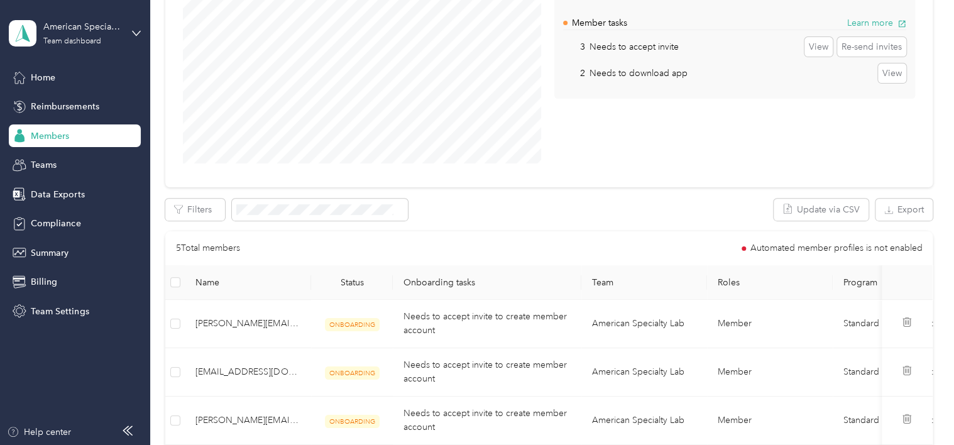
scroll to position [189, 0]
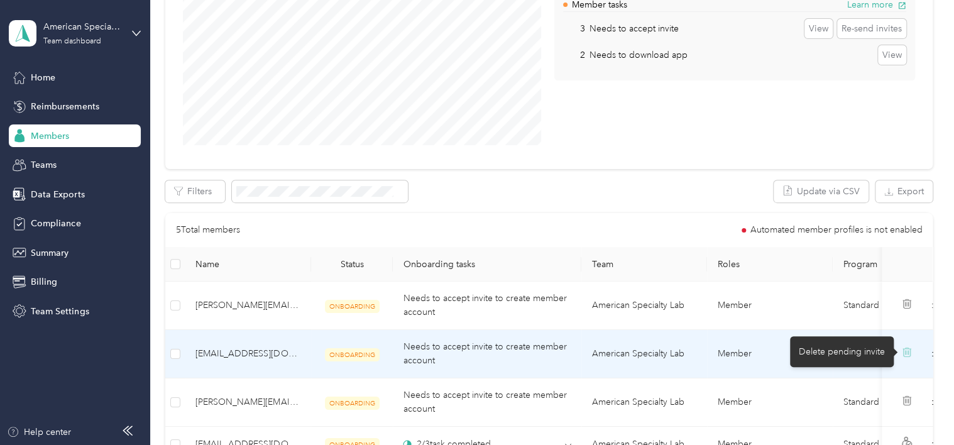
click at [904, 348] on icon at bounding box center [908, 352] width 10 height 10
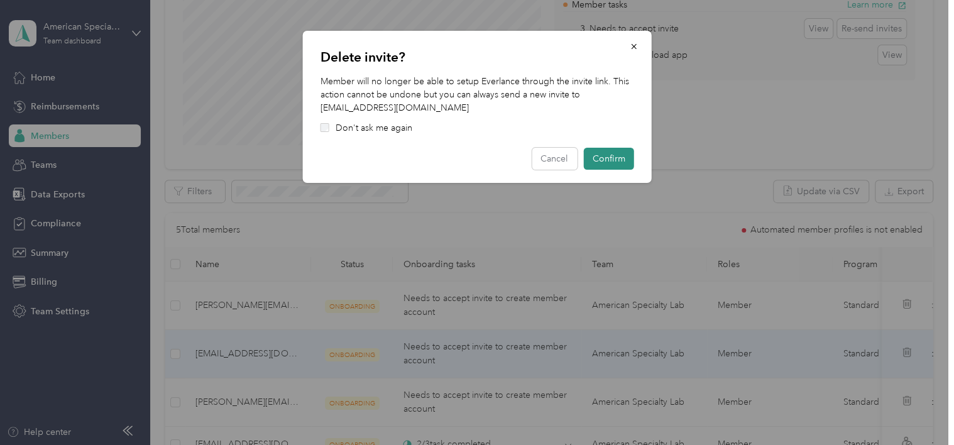
click at [607, 161] on button "Confirm" at bounding box center [609, 159] width 50 height 22
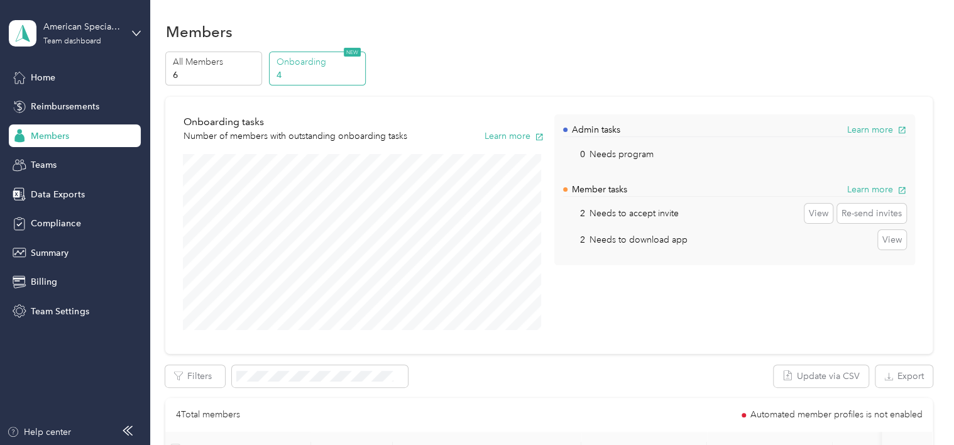
scroll to position [0, 0]
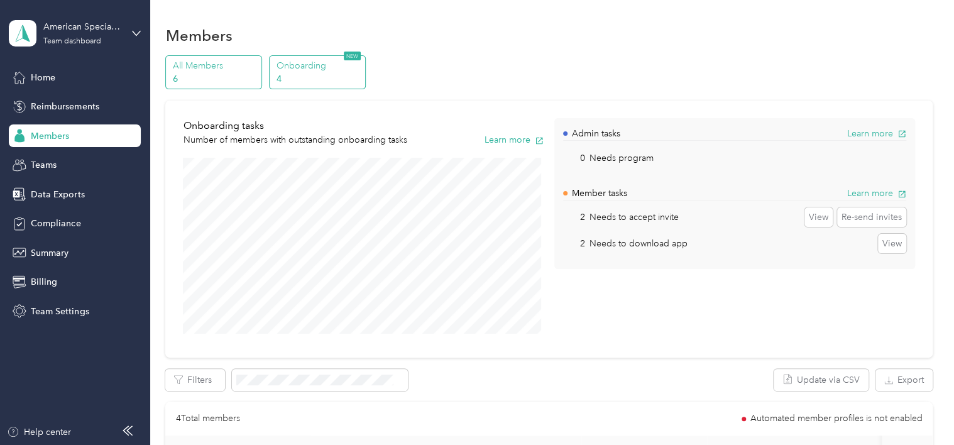
click at [204, 65] on p "All Members" at bounding box center [216, 65] width 86 height 13
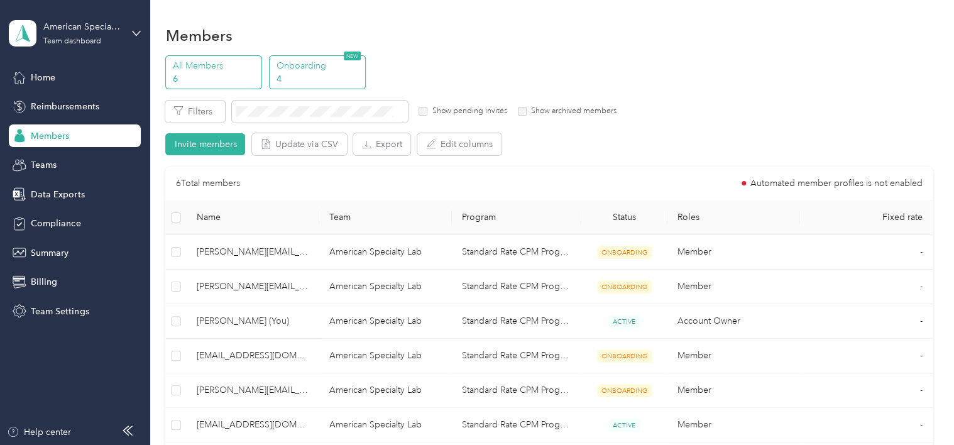
click at [287, 63] on p "Onboarding" at bounding box center [319, 65] width 86 height 13
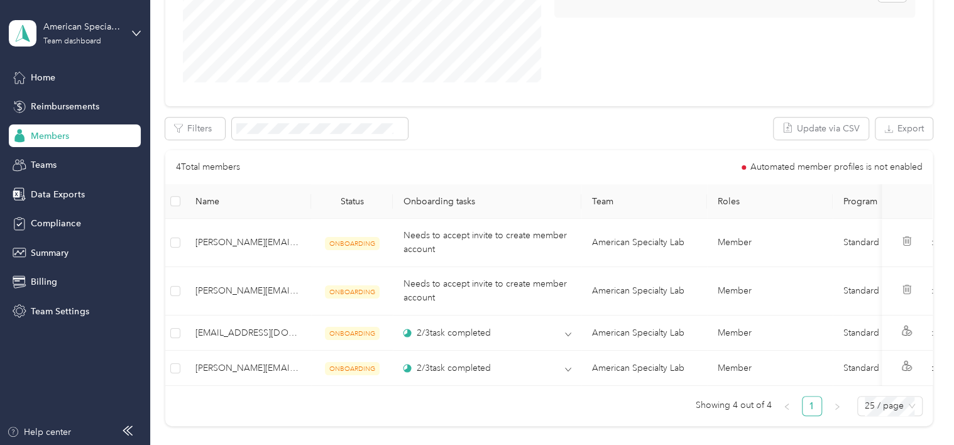
click at [520, 133] on div "Filters Update via CSV Export" at bounding box center [548, 129] width 767 height 22
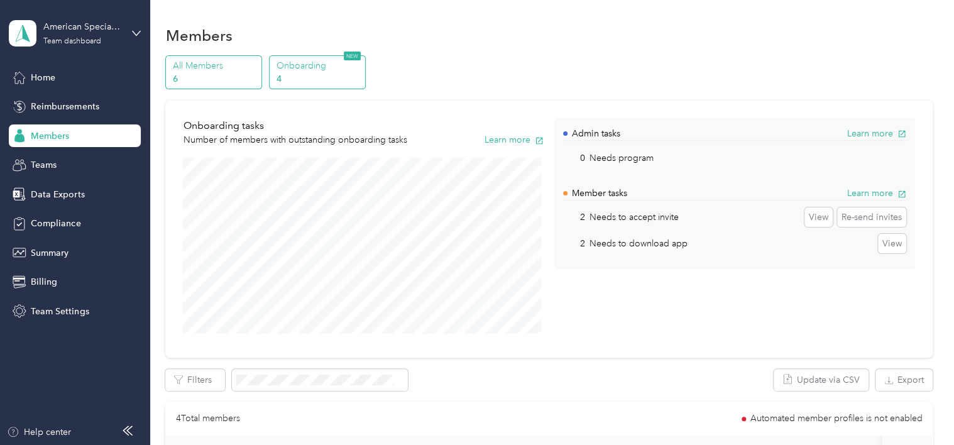
click at [208, 67] on p "All Members" at bounding box center [216, 65] width 86 height 13
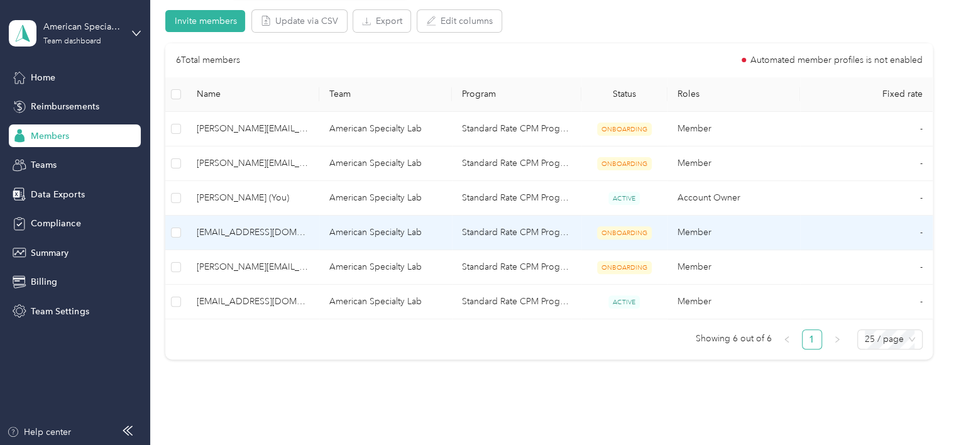
scroll to position [126, 0]
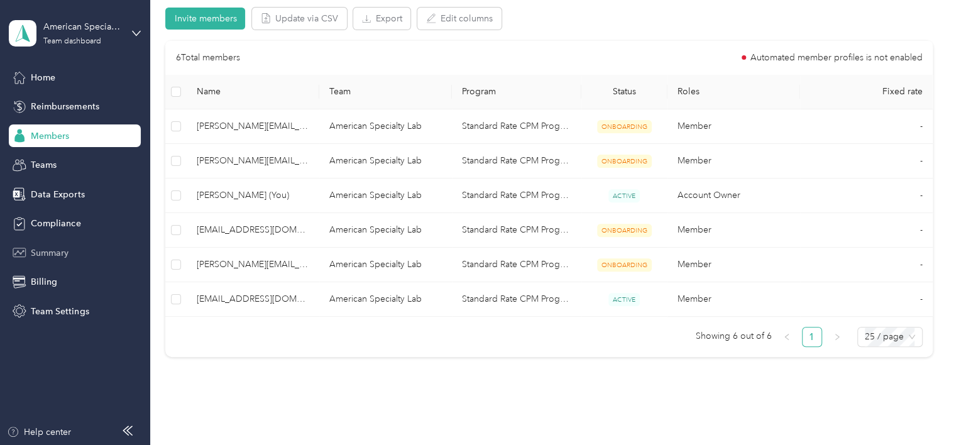
click at [47, 251] on span "Summary" at bounding box center [50, 252] width 38 height 13
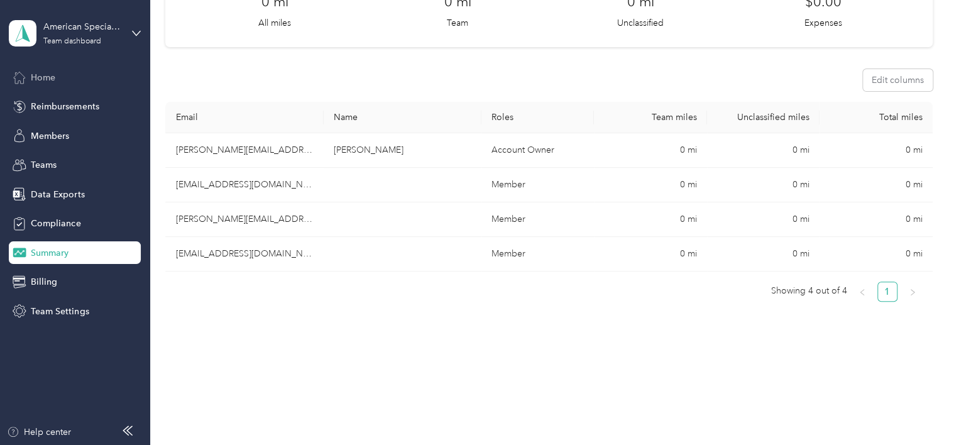
click at [41, 77] on span "Home" at bounding box center [43, 77] width 25 height 13
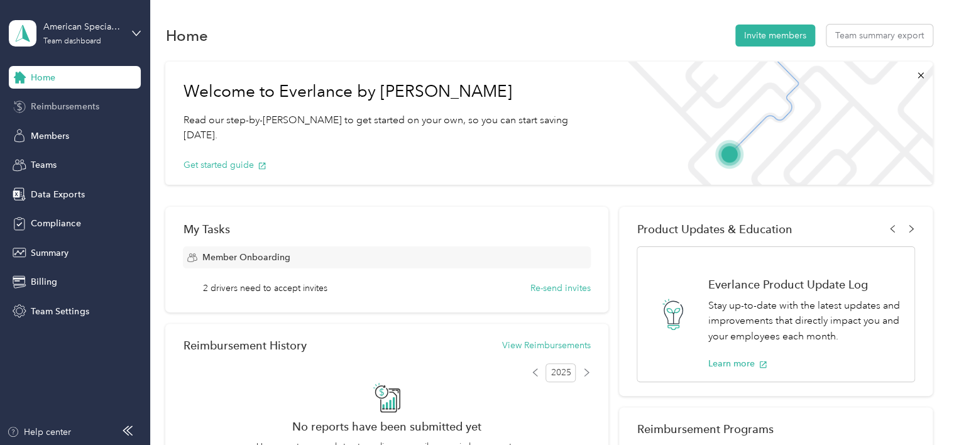
click at [60, 103] on span "Reimbursements" at bounding box center [65, 106] width 68 height 13
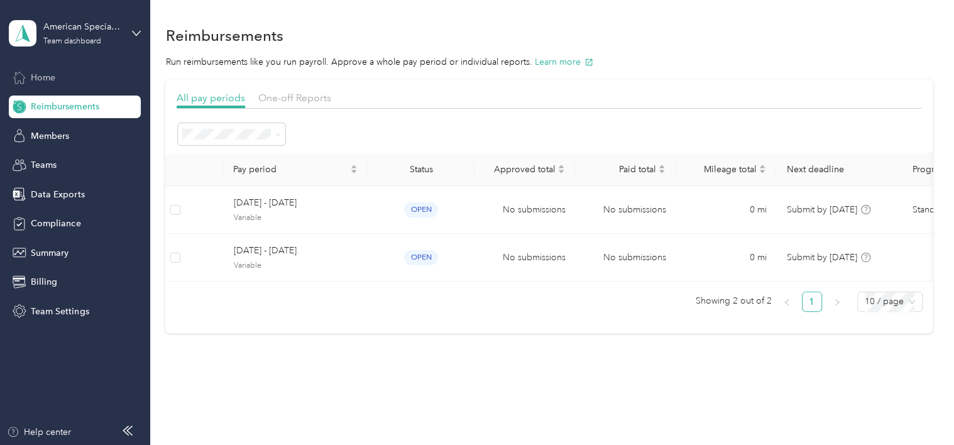
click at [38, 82] on span "Home" at bounding box center [43, 77] width 25 height 13
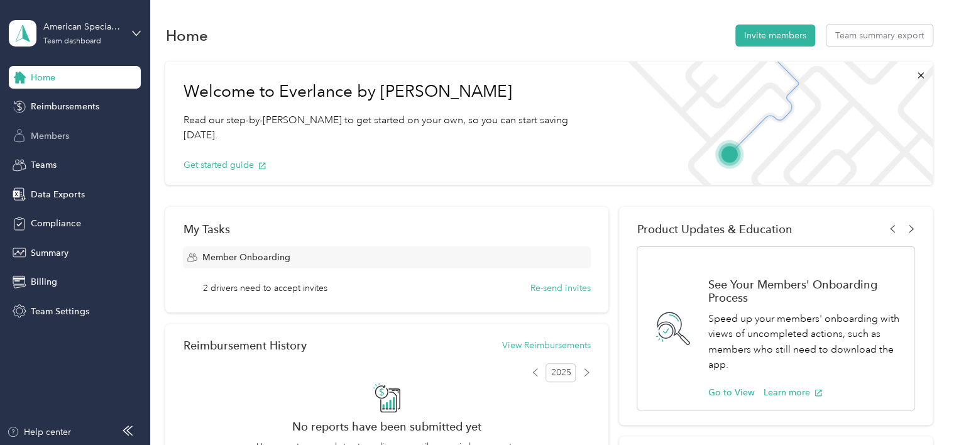
click at [38, 133] on span "Members" at bounding box center [50, 136] width 38 height 13
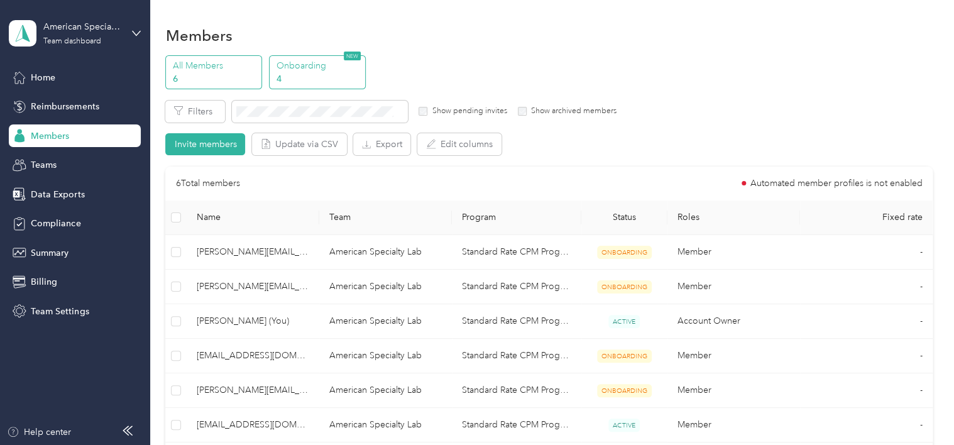
click at [298, 62] on p "Onboarding" at bounding box center [319, 65] width 86 height 13
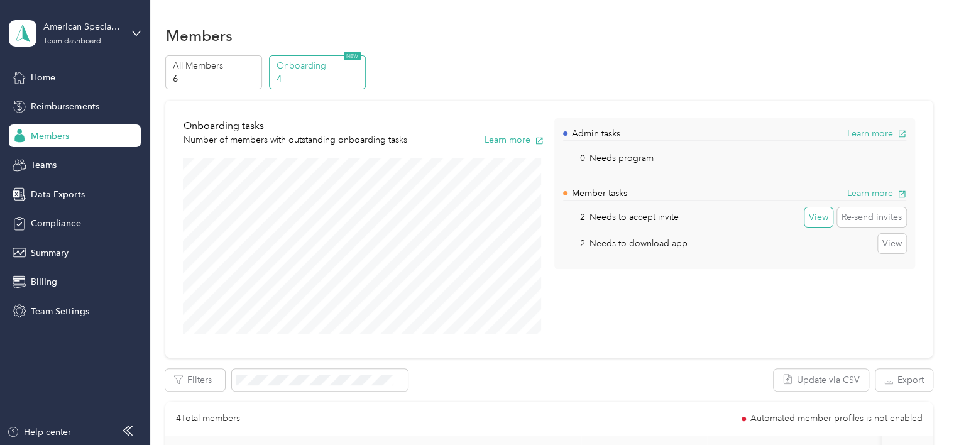
click at [824, 219] on button "View" at bounding box center [819, 217] width 28 height 20
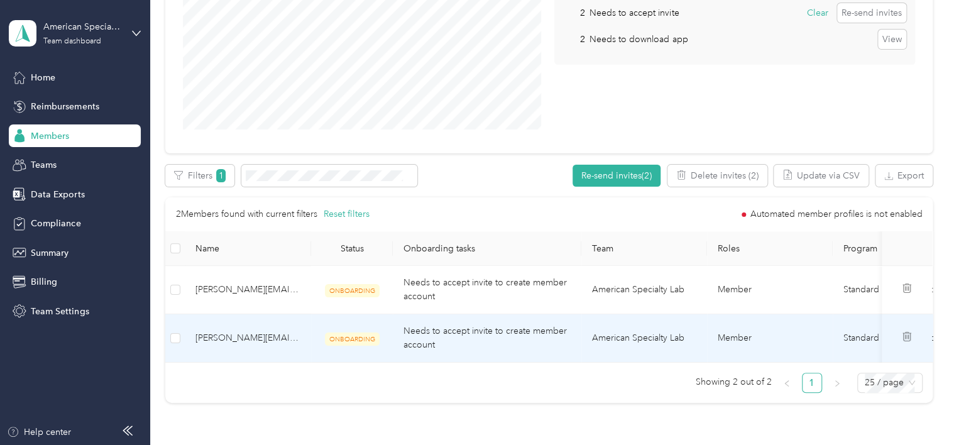
scroll to position [251, 0]
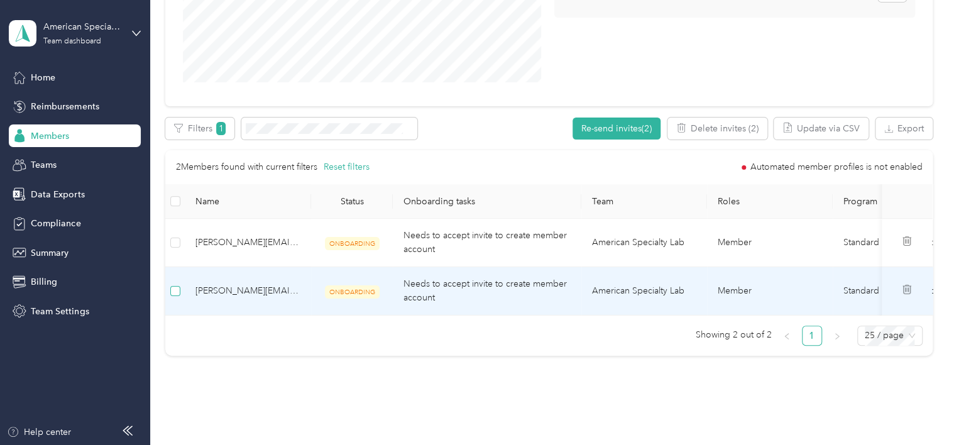
click at [177, 297] on label at bounding box center [175, 291] width 10 height 14
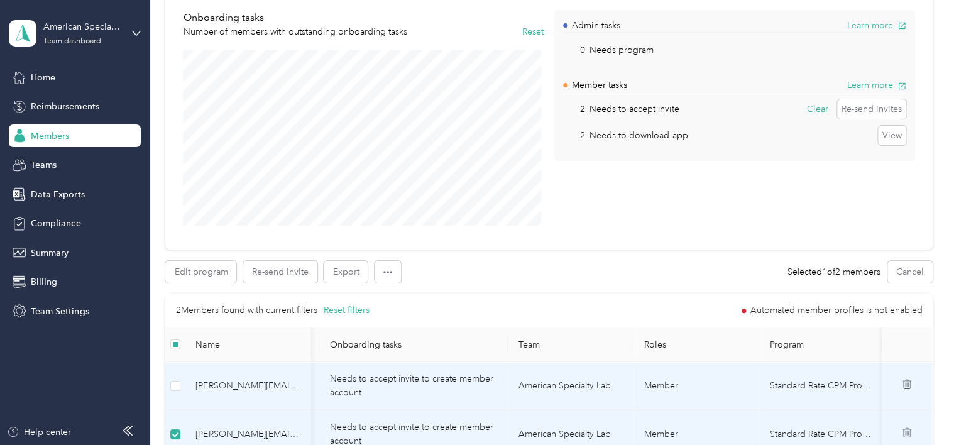
scroll to position [0, 0]
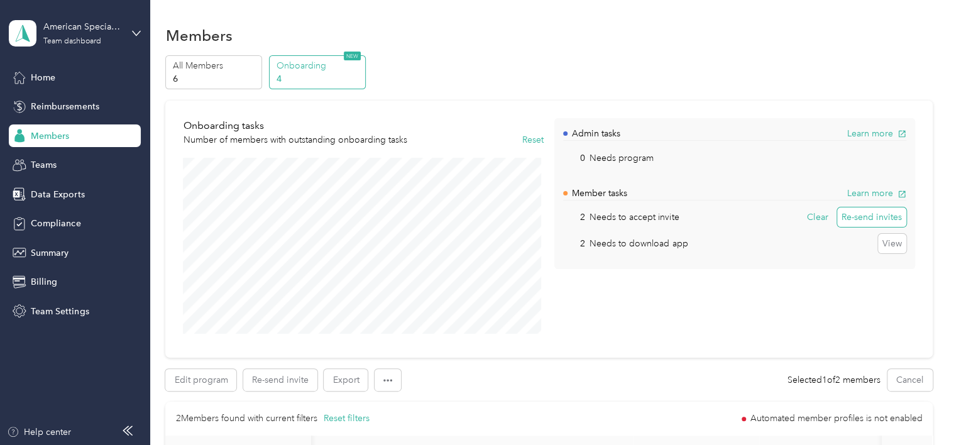
click at [870, 217] on button "Re-send invites" at bounding box center [871, 217] width 69 height 20
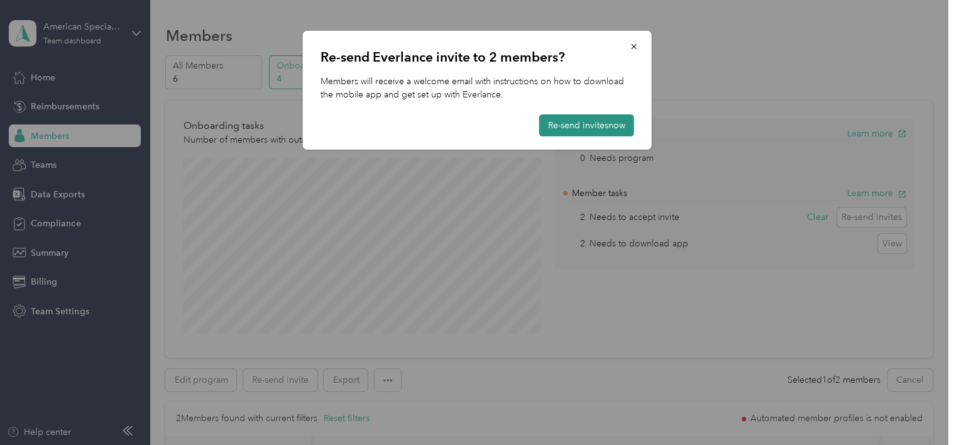
click at [575, 122] on button "Re-send invites now" at bounding box center [586, 125] width 95 height 22
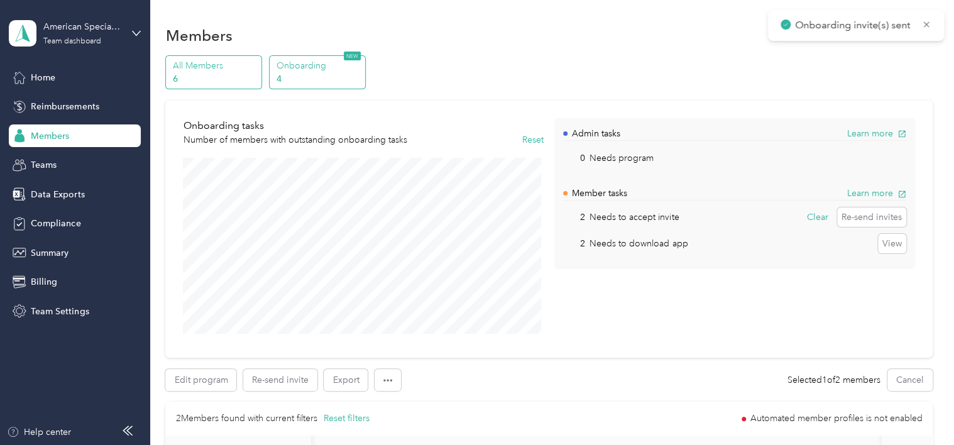
click at [190, 64] on p "All Members" at bounding box center [216, 65] width 86 height 13
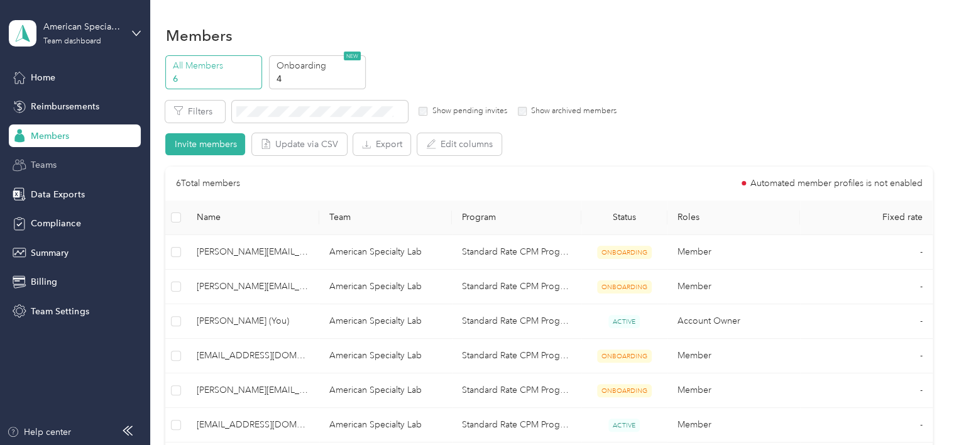
click at [49, 160] on span "Teams" at bounding box center [44, 164] width 26 height 13
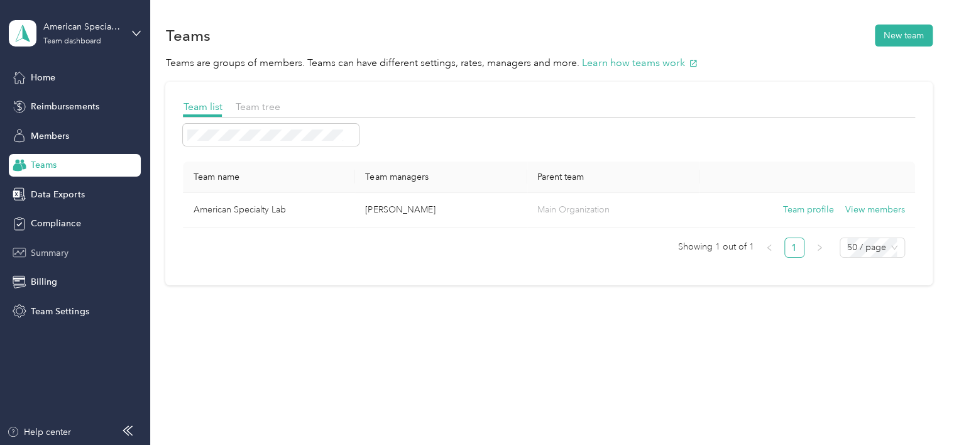
click at [36, 258] on span "Summary" at bounding box center [50, 252] width 38 height 13
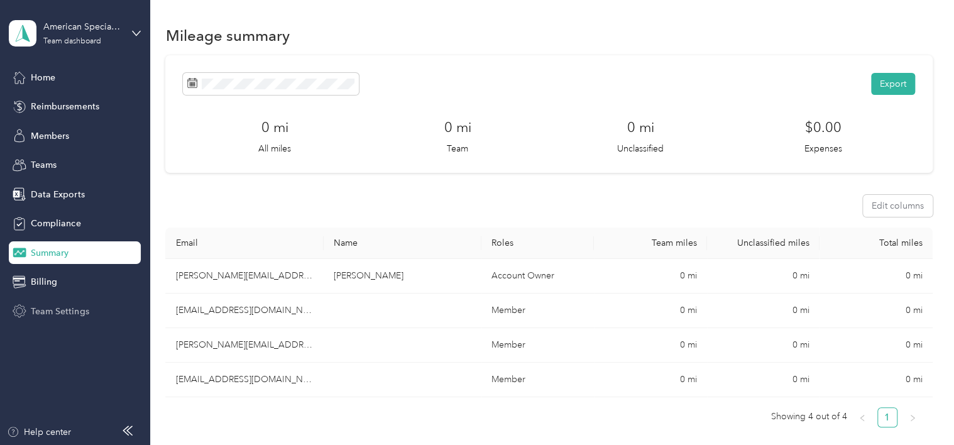
click at [70, 313] on span "Team Settings" at bounding box center [60, 311] width 58 height 13
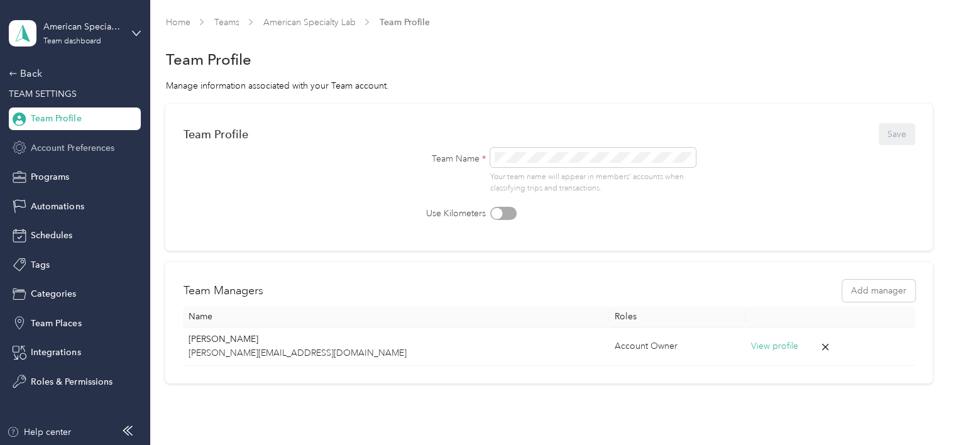
click at [80, 151] on span "Account Preferences" at bounding box center [72, 147] width 83 height 13
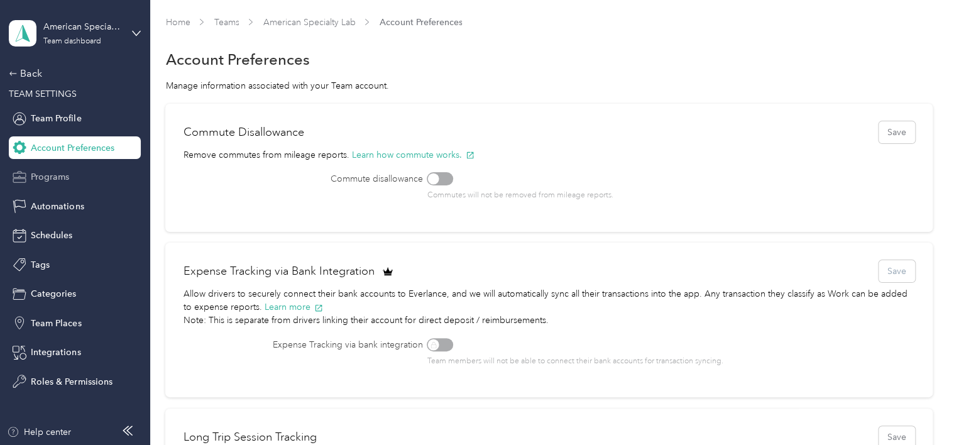
click at [50, 180] on span "Programs" at bounding box center [50, 176] width 38 height 13
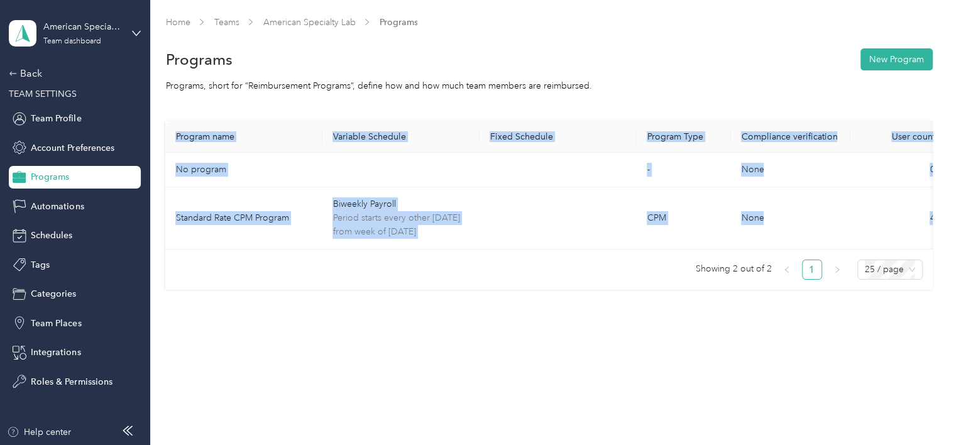
drag, startPoint x: 642, startPoint y: 258, endPoint x: 729, endPoint y: 249, distance: 87.3
click at [729, 249] on div "Program name Variable Schedule Fixed Schedule Program Type Compliance verificat…" at bounding box center [548, 200] width 767 height 158
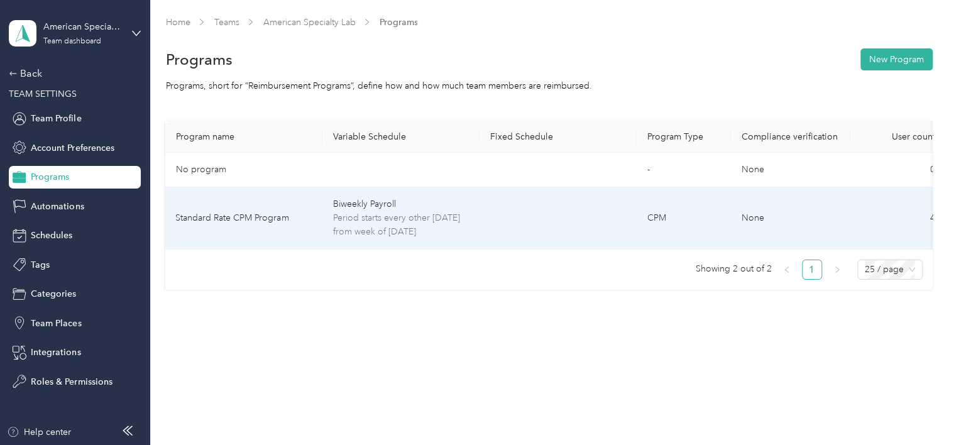
click at [341, 227] on span "Period starts every other [DATE] from week of [DATE]" at bounding box center [401, 225] width 137 height 28
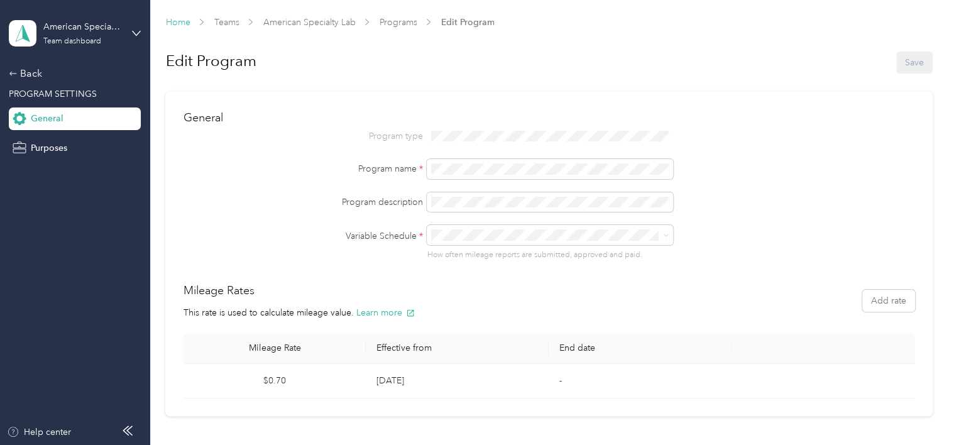
click at [184, 20] on link "Home" at bounding box center [177, 22] width 25 height 11
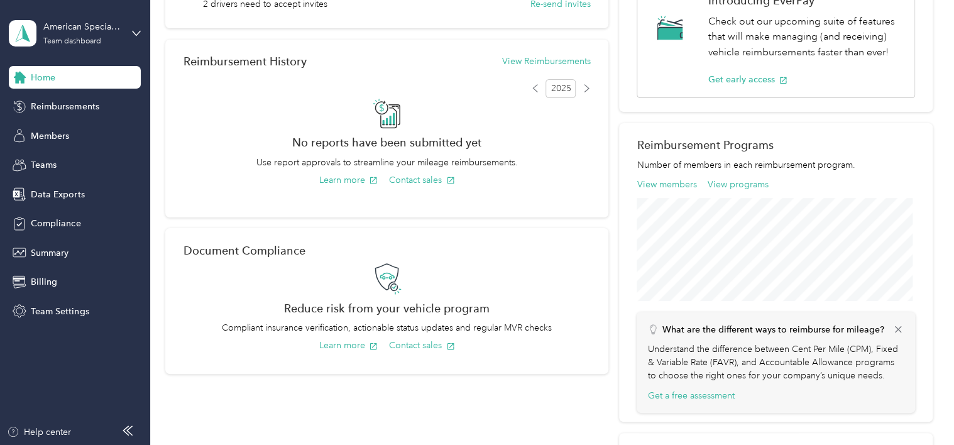
scroll to position [114, 0]
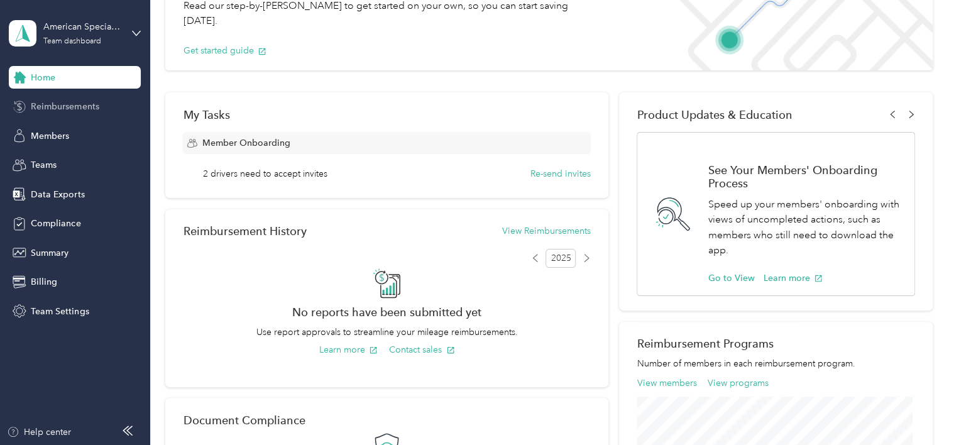
click at [49, 111] on span "Reimbursements" at bounding box center [65, 106] width 68 height 13
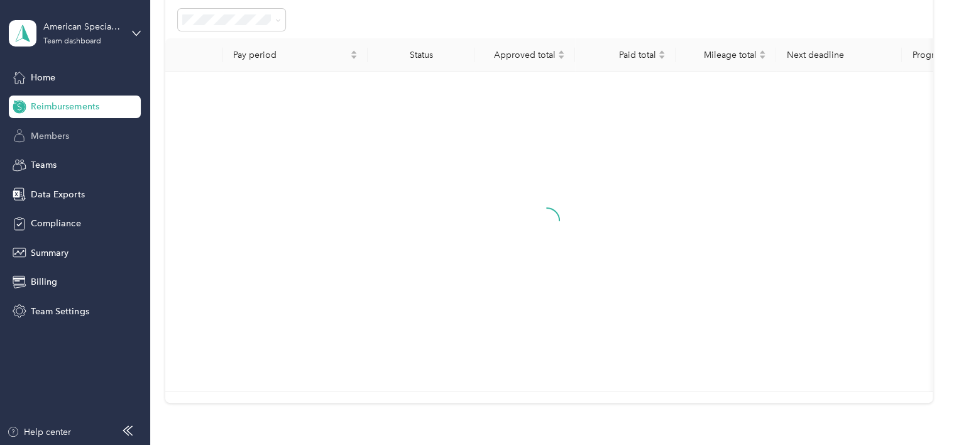
scroll to position [27, 0]
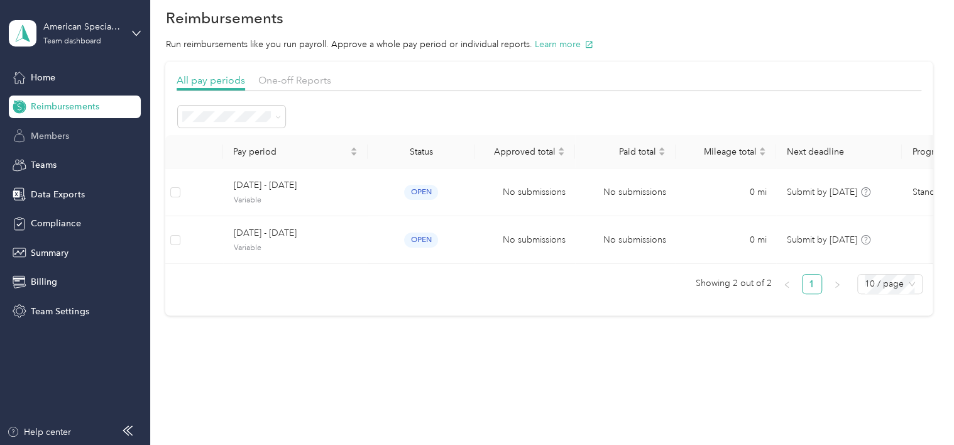
click at [52, 138] on span "Members" at bounding box center [50, 136] width 38 height 13
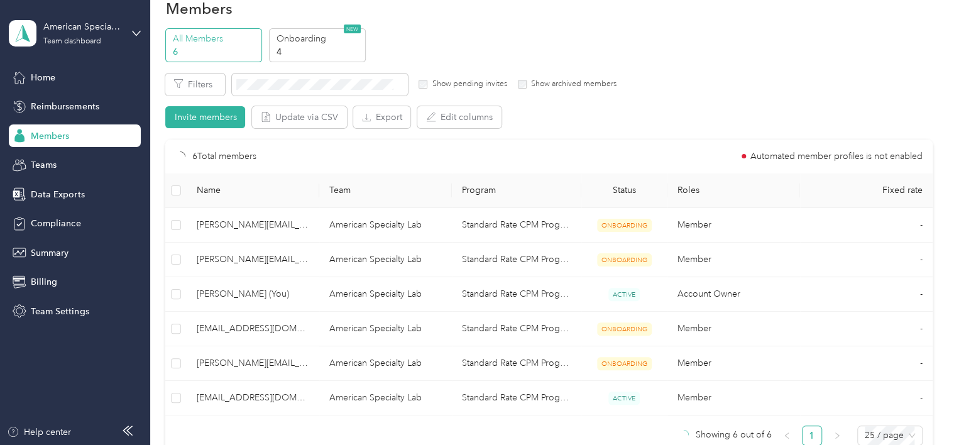
scroll to position [114, 0]
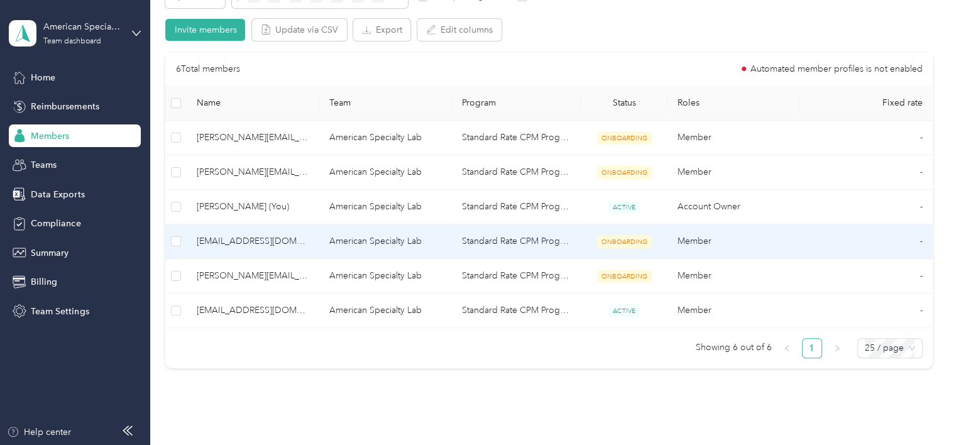
click at [240, 239] on span "[EMAIL_ADDRESS][DOMAIN_NAME]" at bounding box center [253, 242] width 113 height 14
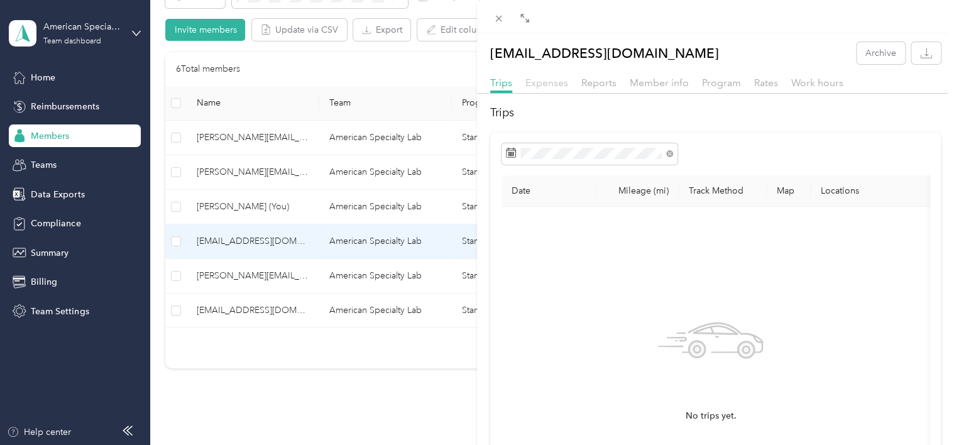
drag, startPoint x: 546, startPoint y: 86, endPoint x: 560, endPoint y: 86, distance: 13.2
click at [547, 86] on span "Expenses" at bounding box center [547, 83] width 43 height 12
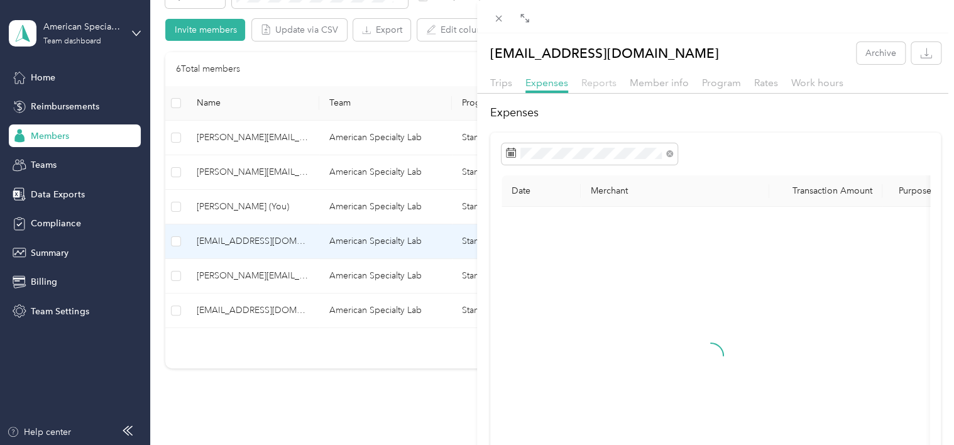
click at [595, 87] on span "Reports" at bounding box center [599, 83] width 35 height 12
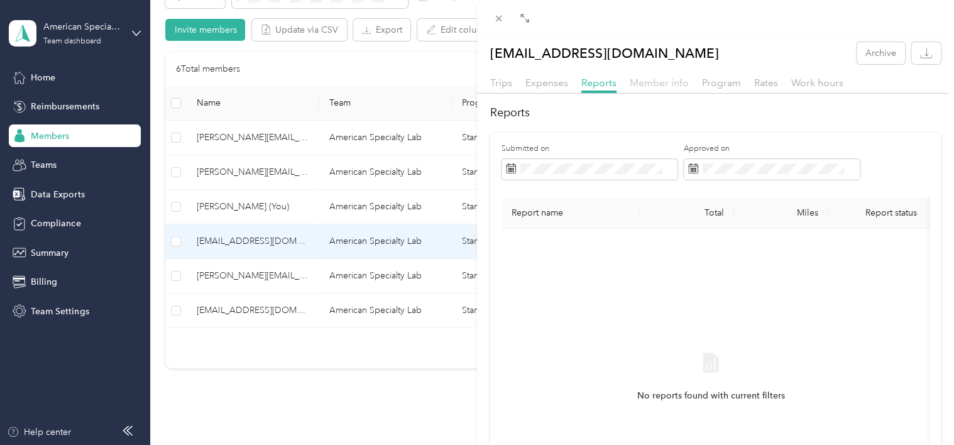
click at [665, 79] on span "Member info" at bounding box center [659, 83] width 59 height 12
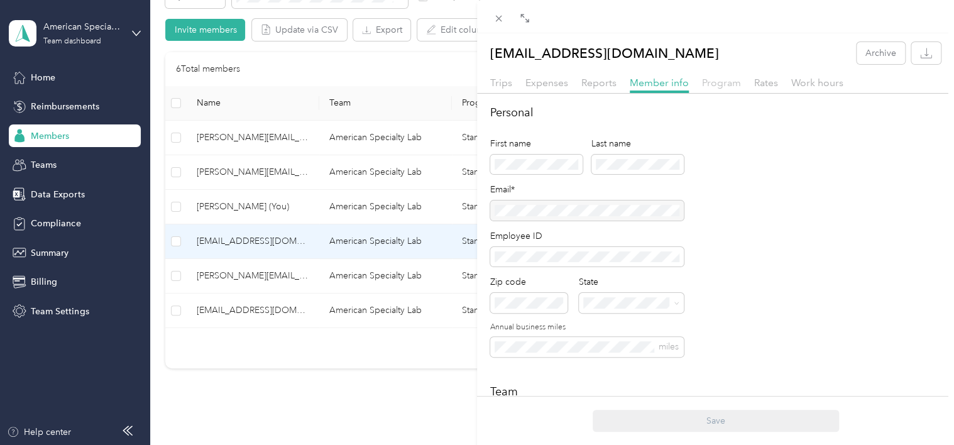
click at [722, 80] on span "Program" at bounding box center [721, 83] width 39 height 12
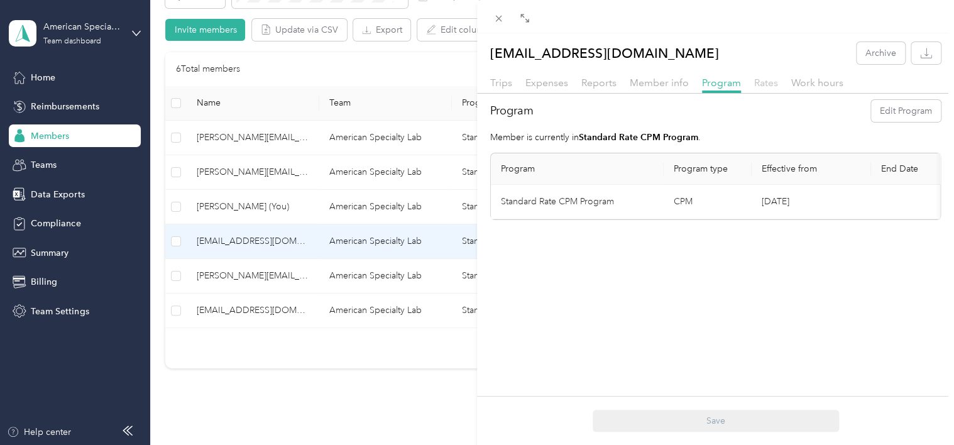
click at [764, 83] on span "Rates" at bounding box center [766, 83] width 24 height 12
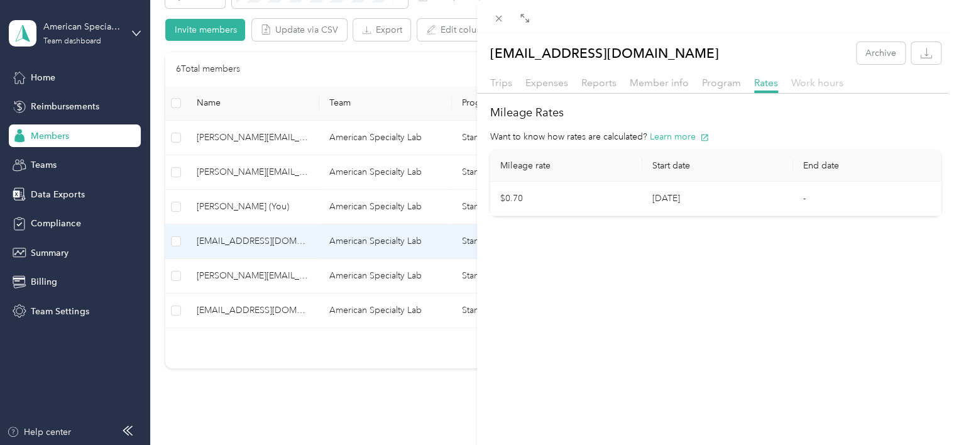
click at [827, 83] on span "Work hours" at bounding box center [818, 83] width 52 height 12
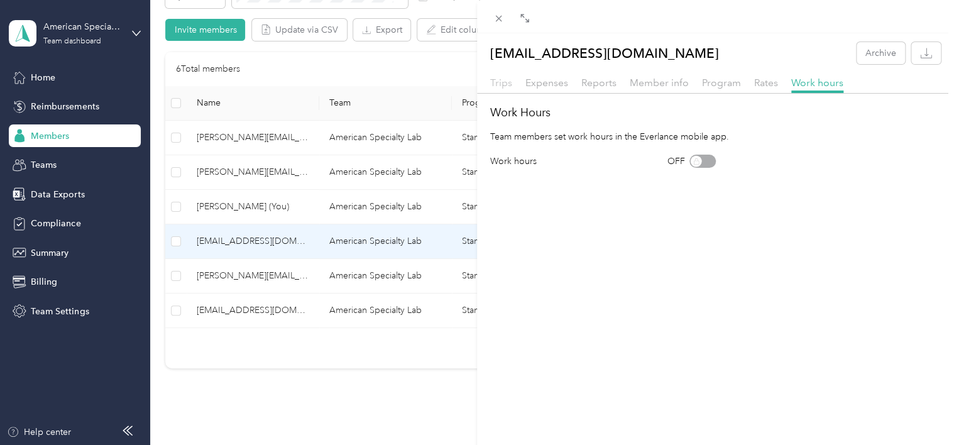
click at [507, 80] on span "Trips" at bounding box center [501, 83] width 22 height 12
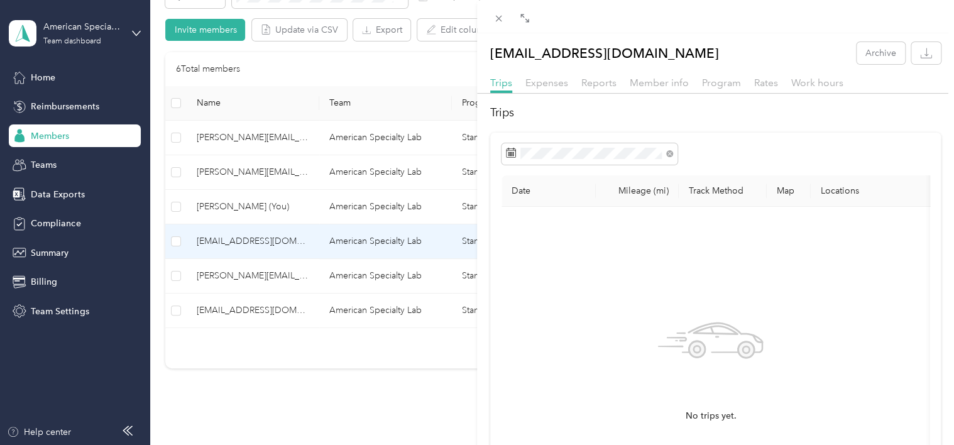
click at [277, 62] on div "[EMAIL_ADDRESS][DOMAIN_NAME] Archive Trips Expenses Reports Member info Program…" at bounding box center [477, 222] width 954 height 445
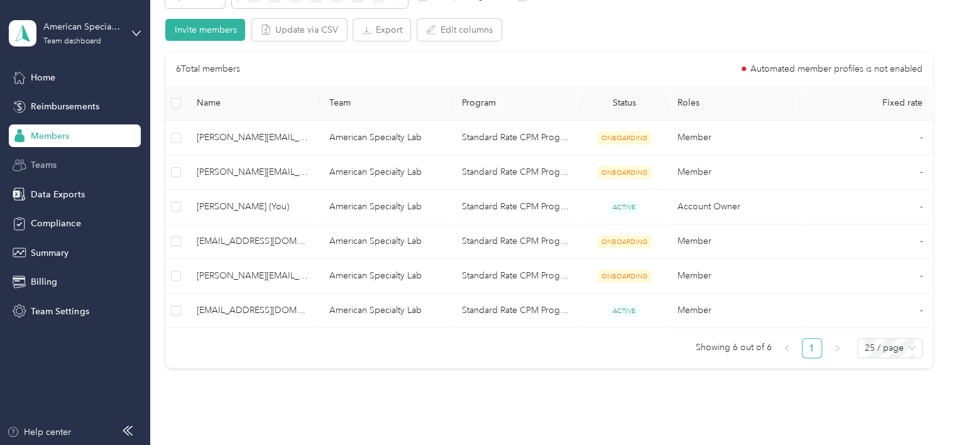
click at [47, 159] on span "Teams" at bounding box center [44, 164] width 26 height 13
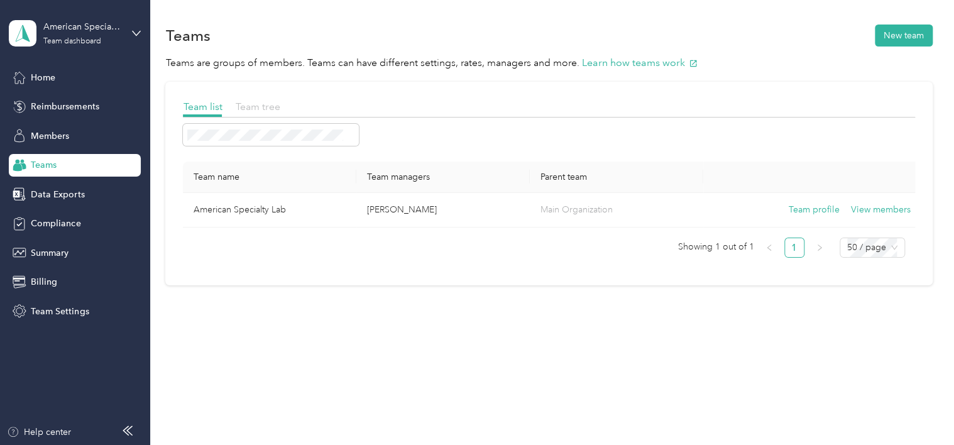
click at [260, 112] on span "Team tree" at bounding box center [257, 107] width 45 height 12
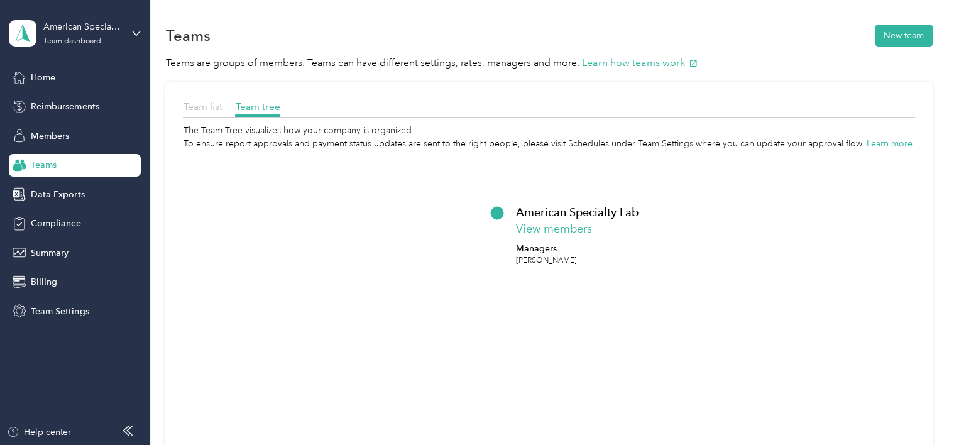
click at [199, 109] on span "Team list" at bounding box center [202, 107] width 39 height 12
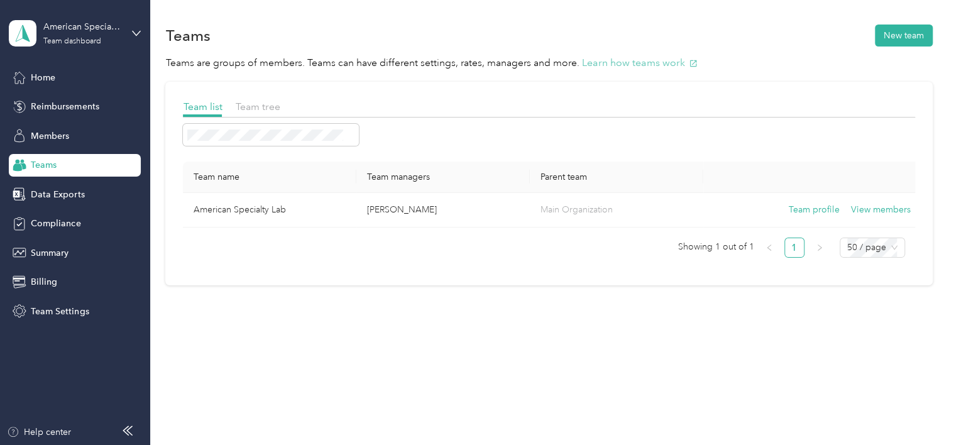
click at [636, 64] on button "Learn how teams work" at bounding box center [640, 63] width 116 height 16
click at [902, 40] on button "New team" at bounding box center [904, 36] width 58 height 22
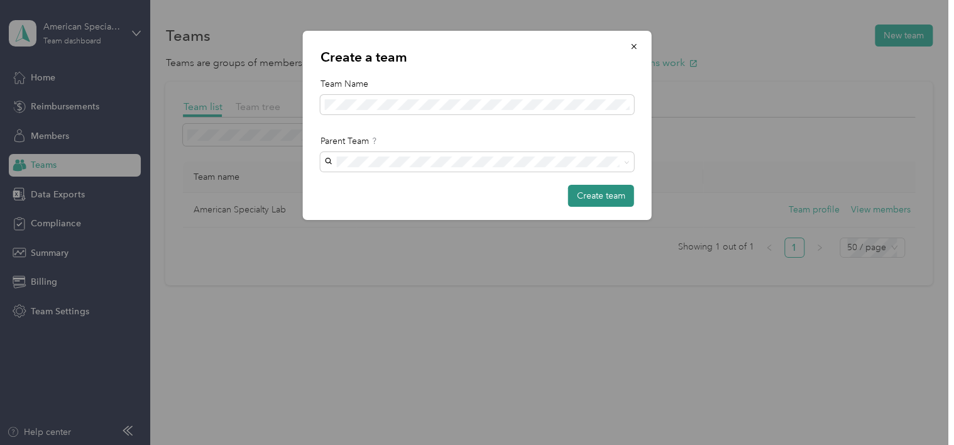
click at [604, 189] on button "Create team" at bounding box center [601, 196] width 66 height 22
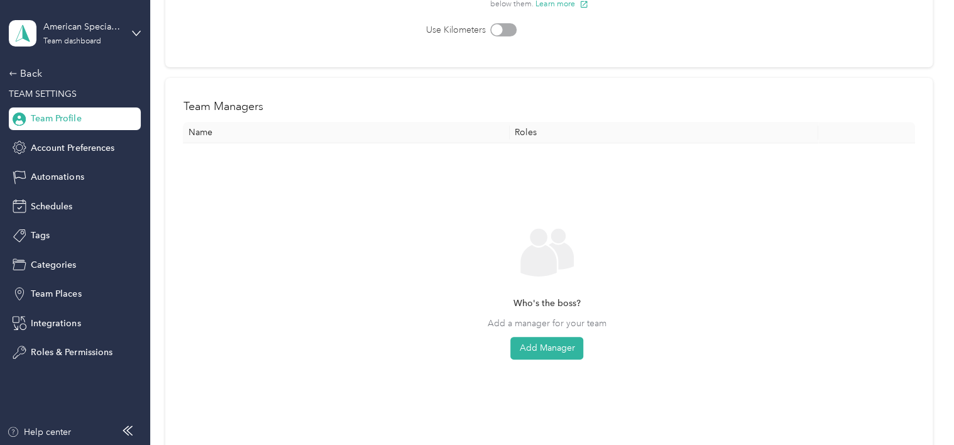
scroll to position [251, 0]
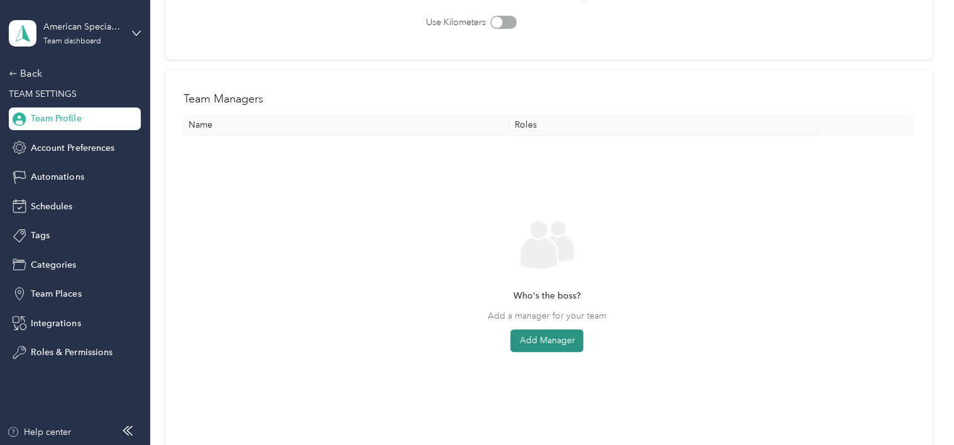
click at [538, 343] on button "Add Manager" at bounding box center [547, 340] width 73 height 23
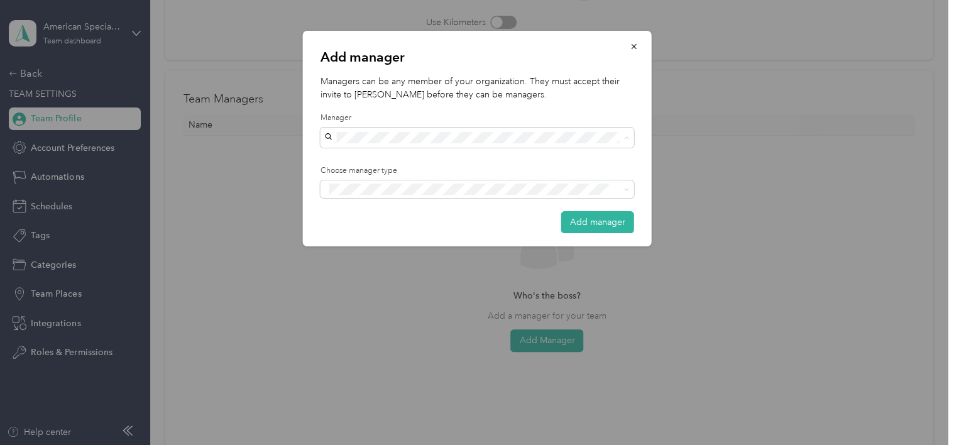
click at [238, 174] on div at bounding box center [477, 222] width 954 height 445
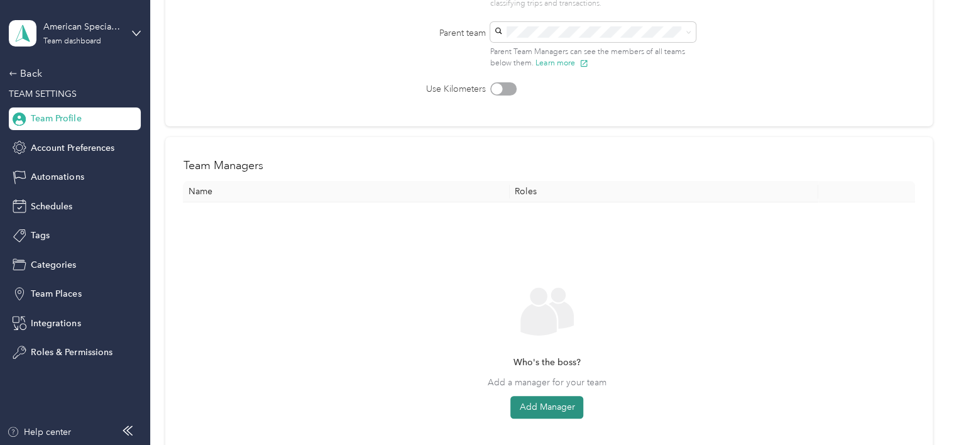
scroll to position [345, 0]
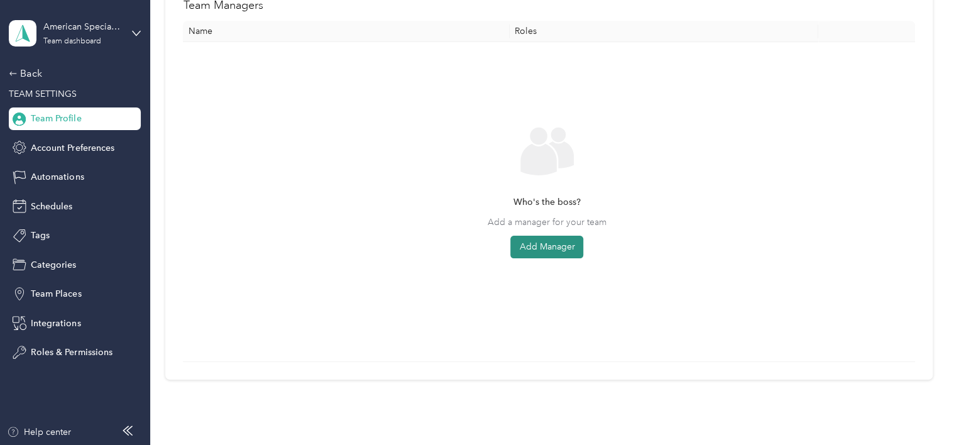
click at [543, 245] on button "Add Manager" at bounding box center [547, 247] width 73 height 23
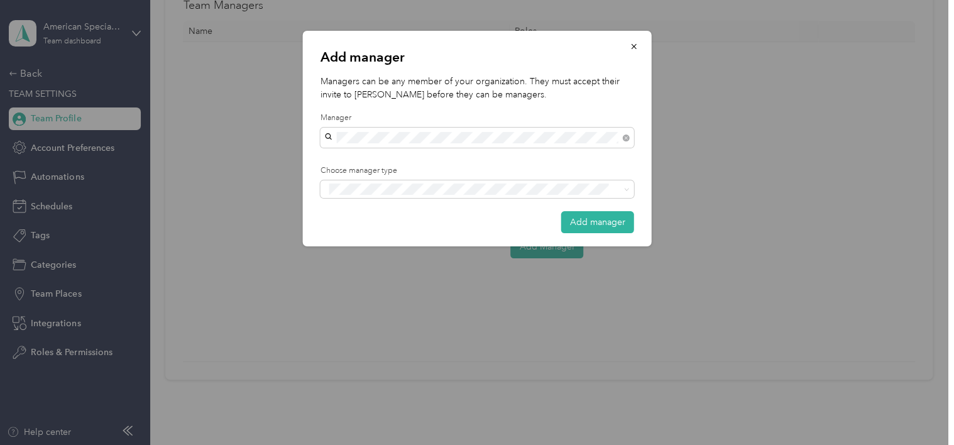
click at [360, 161] on div "[PERSON_NAME]" at bounding box center [477, 159] width 296 height 13
click at [357, 235] on span "Manager" at bounding box center [354, 235] width 32 height 11
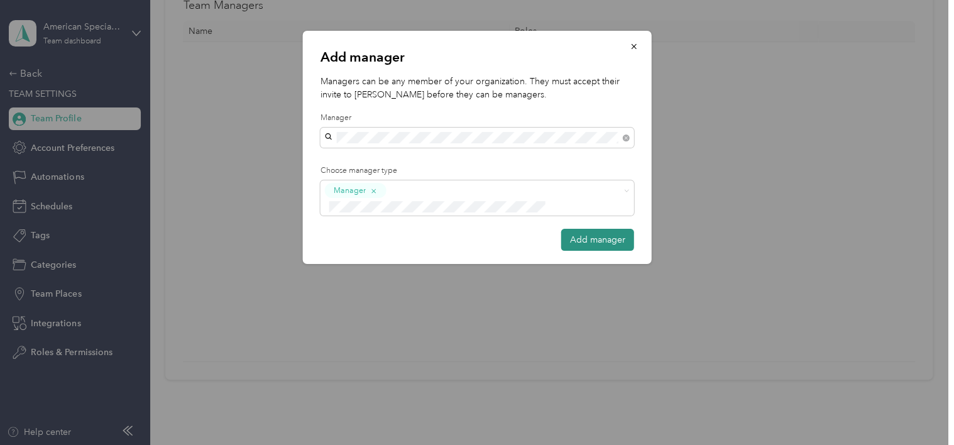
click at [591, 229] on button "Add manager" at bounding box center [597, 240] width 73 height 22
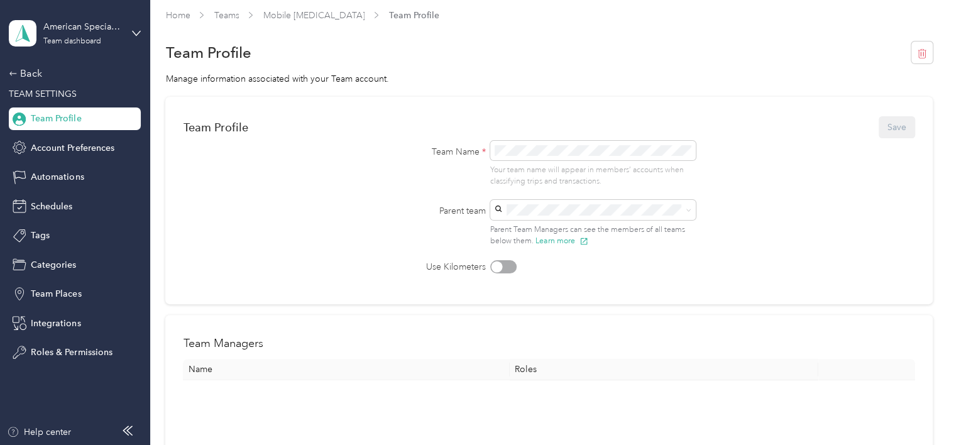
scroll to position [0, 0]
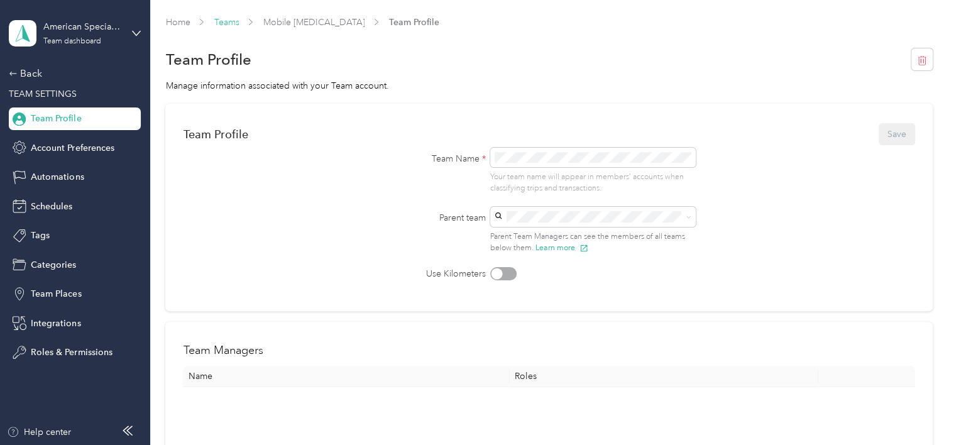
click at [229, 23] on link "Teams" at bounding box center [226, 22] width 25 height 11
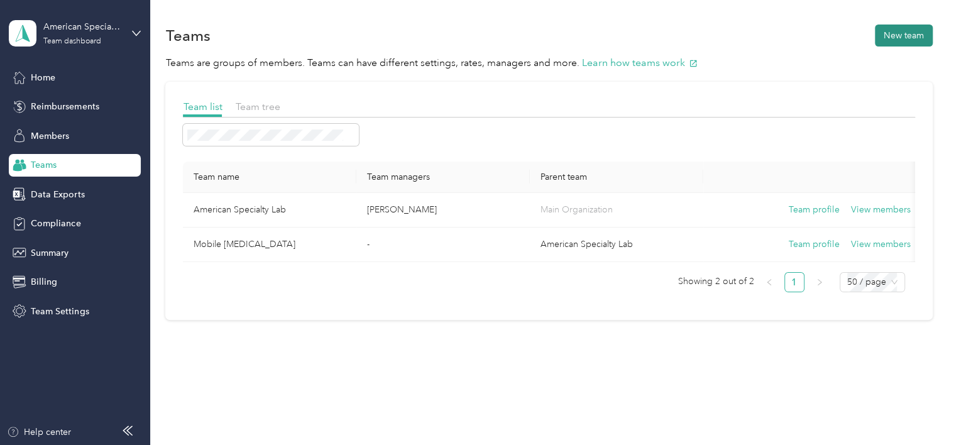
click at [896, 36] on button "New team" at bounding box center [904, 36] width 58 height 22
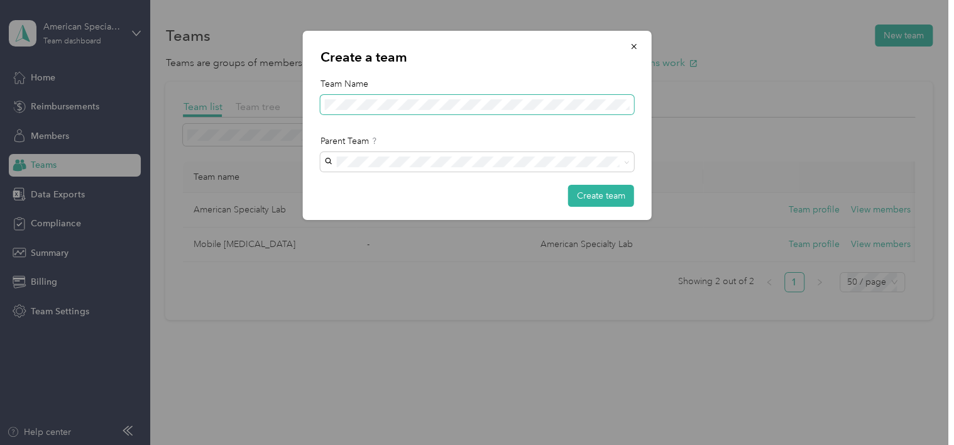
click at [327, 111] on span at bounding box center [478, 105] width 314 height 20
click at [429, 194] on div "Create team" at bounding box center [478, 196] width 314 height 22
click at [616, 198] on button "Create team" at bounding box center [601, 196] width 66 height 22
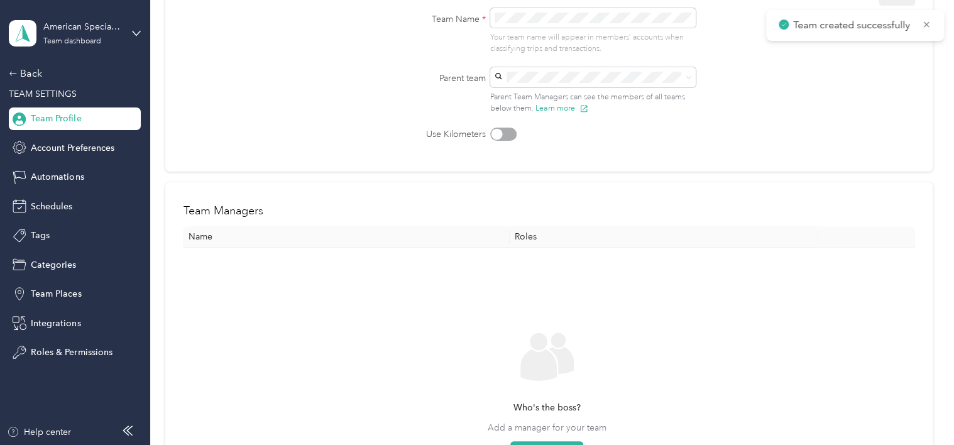
scroll to position [189, 0]
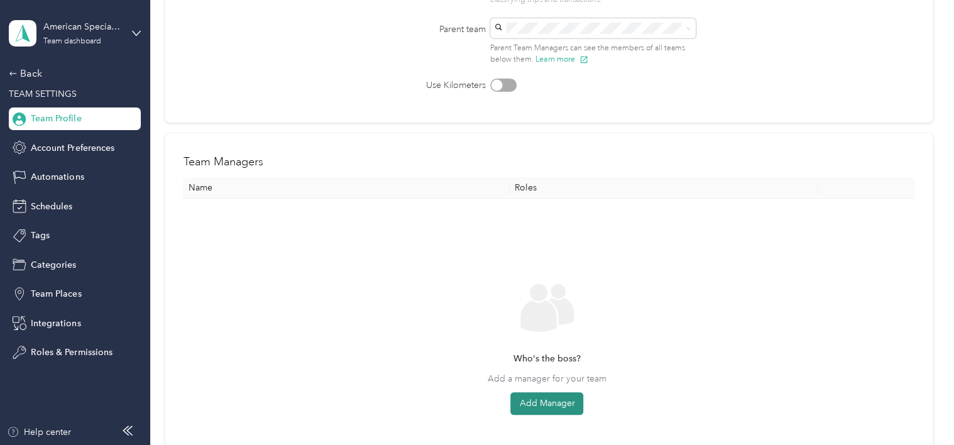
click at [551, 402] on button "Add Manager" at bounding box center [547, 403] width 73 height 23
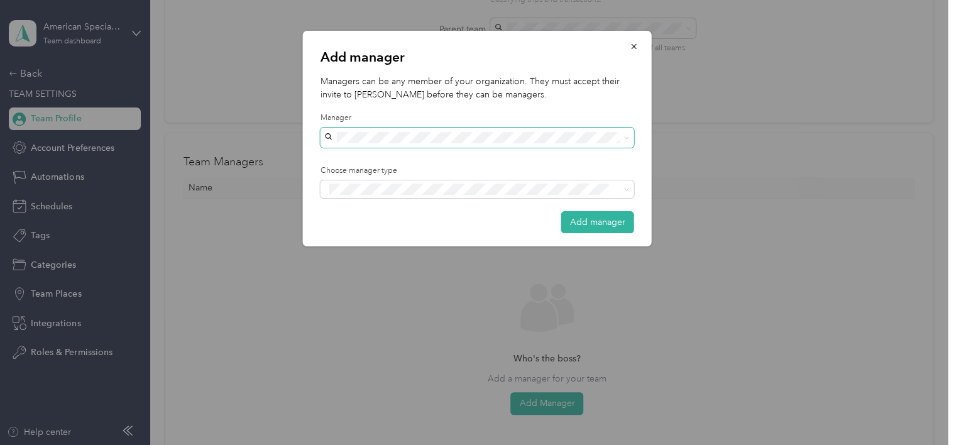
click at [352, 144] on span at bounding box center [478, 138] width 314 height 20
click at [416, 161] on div "[PERSON_NAME]" at bounding box center [477, 159] width 296 height 13
click at [350, 237] on span "Manager" at bounding box center [354, 233] width 32 height 11
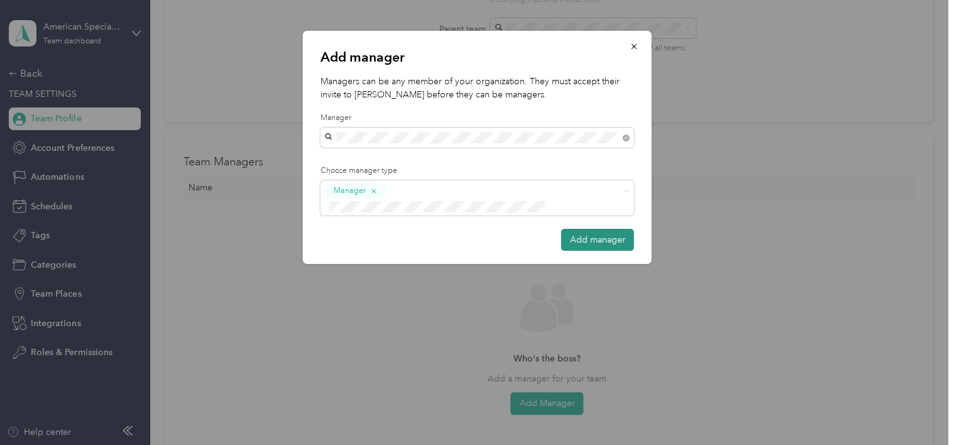
click at [598, 229] on button "Add manager" at bounding box center [597, 240] width 73 height 22
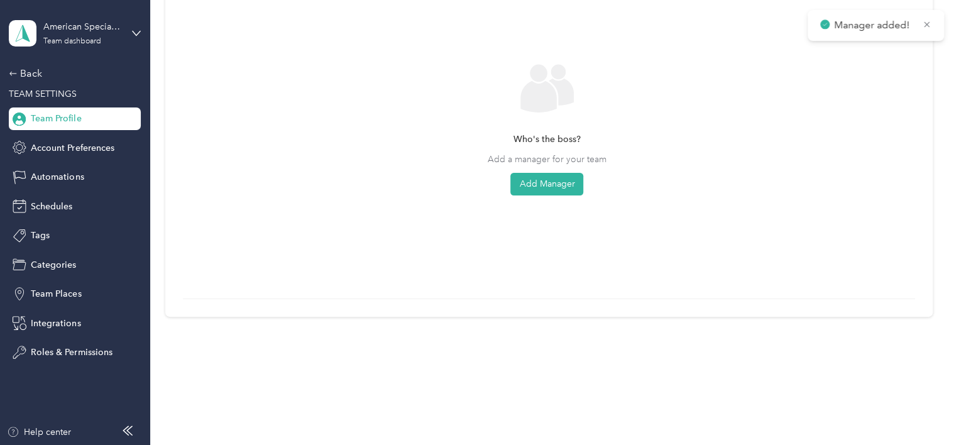
scroll to position [0, 0]
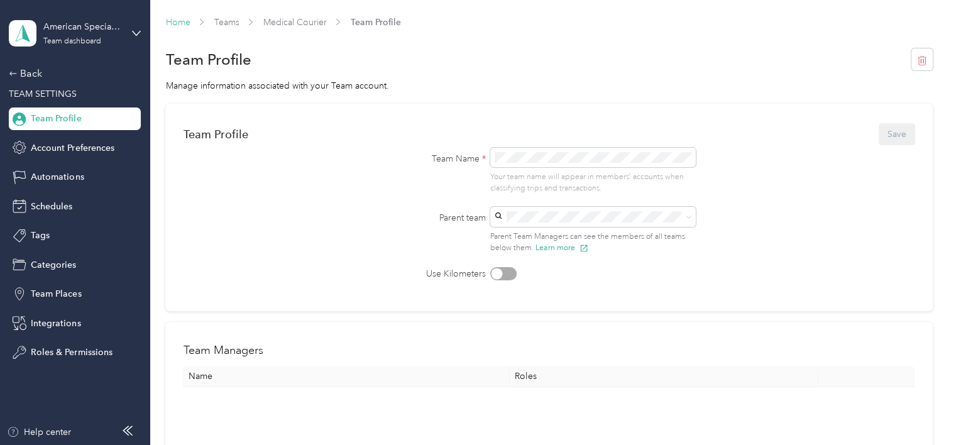
click at [170, 19] on link "Home" at bounding box center [177, 22] width 25 height 11
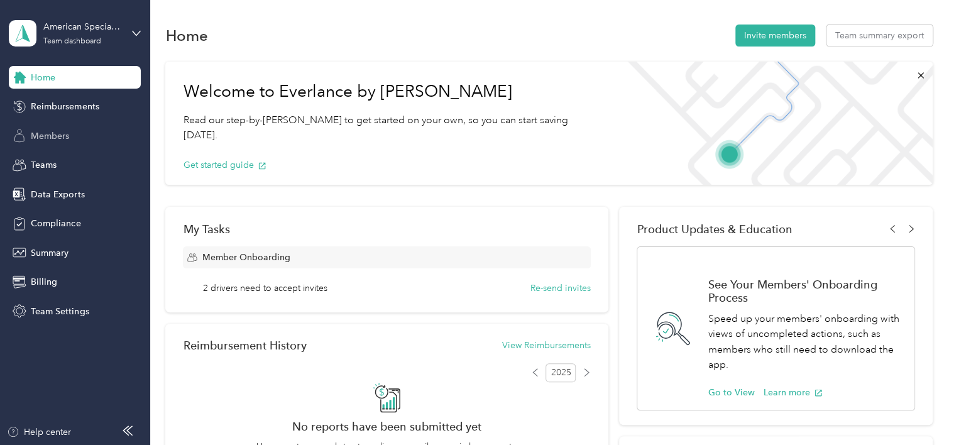
click at [48, 132] on span "Members" at bounding box center [50, 136] width 38 height 13
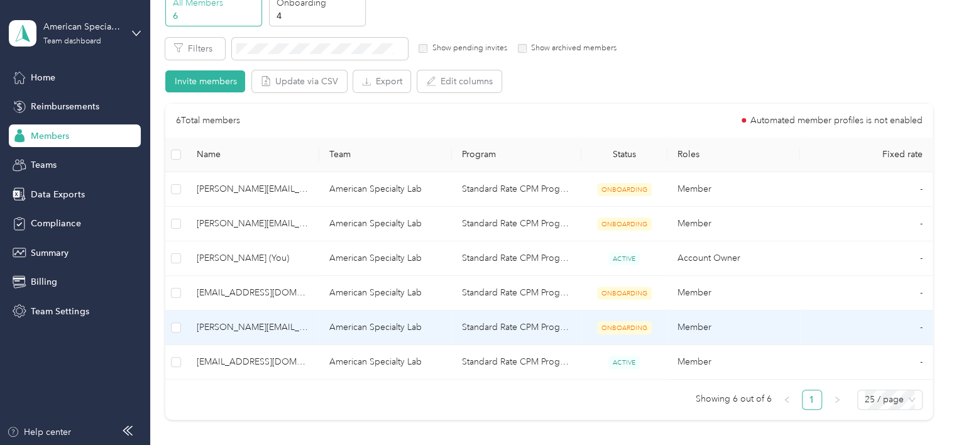
scroll to position [126, 0]
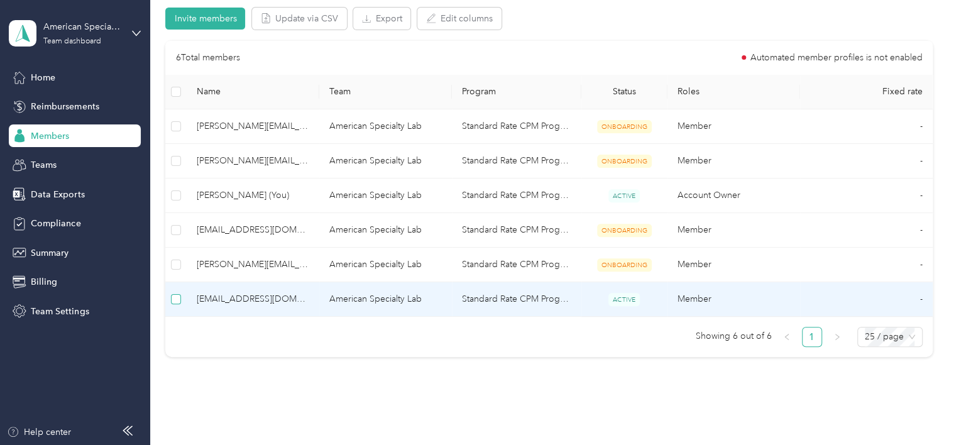
click at [171, 304] on label at bounding box center [176, 299] width 10 height 14
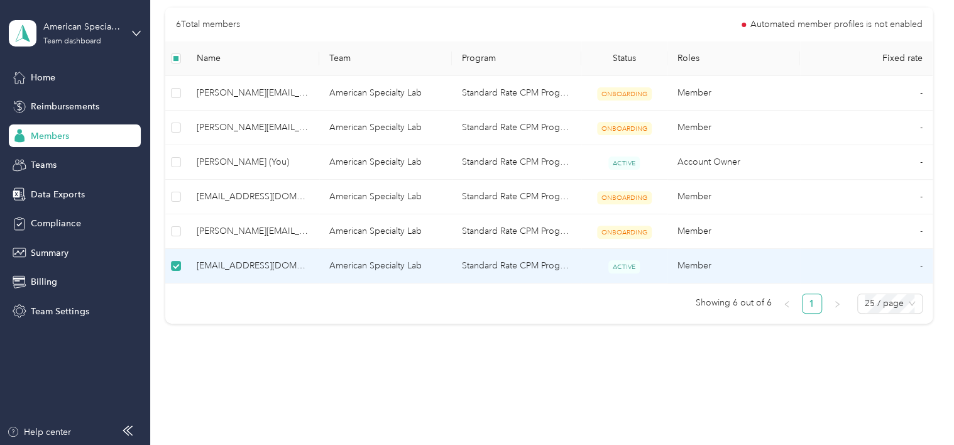
scroll to position [92, 0]
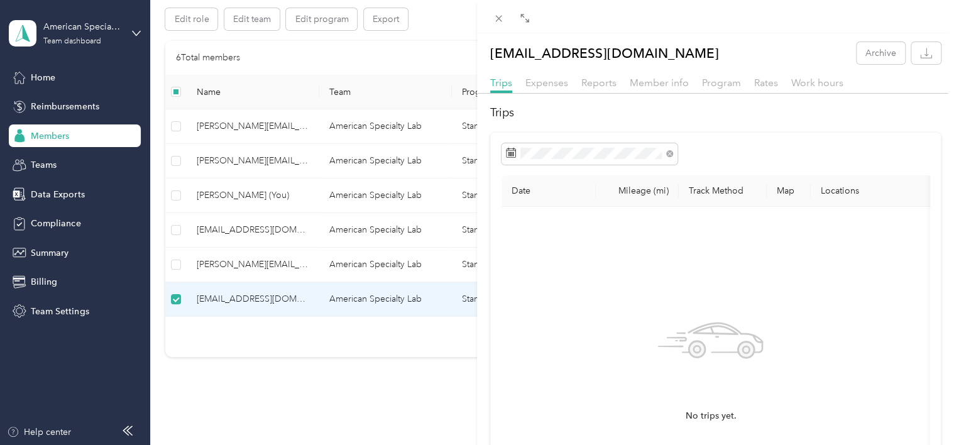
click at [707, 89] on div "Program" at bounding box center [721, 83] width 39 height 16
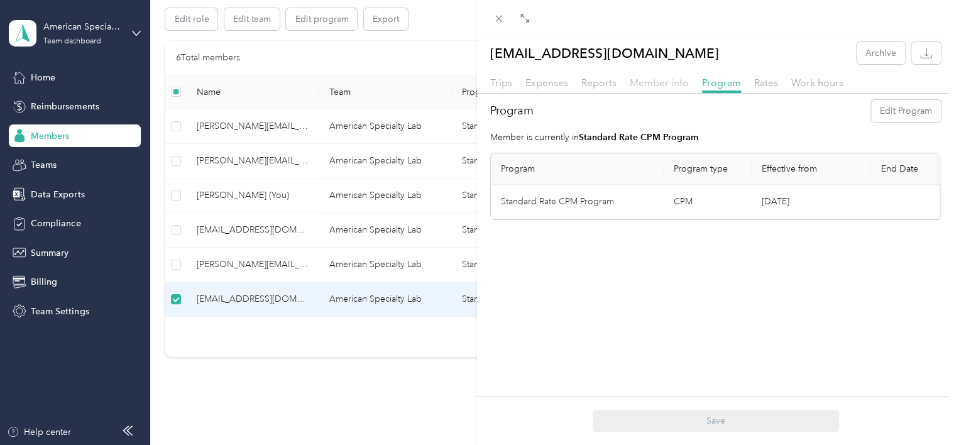
click at [665, 82] on span "Member info" at bounding box center [659, 83] width 59 height 12
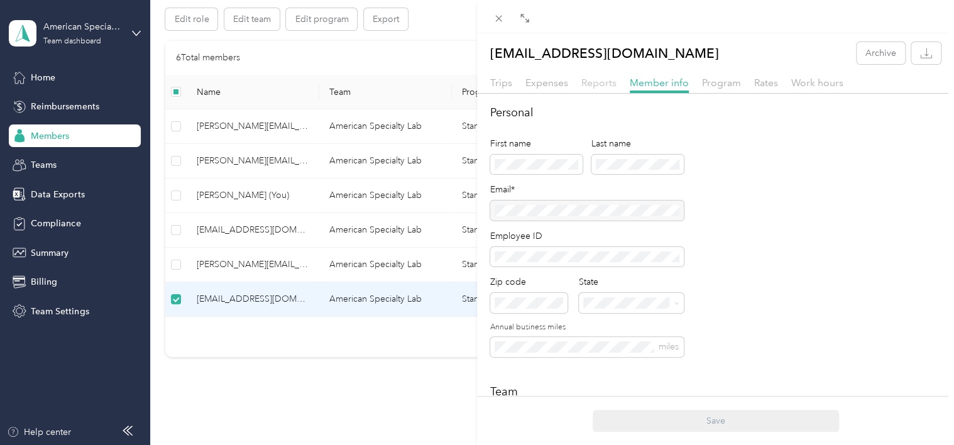
click at [595, 84] on span "Reports" at bounding box center [599, 83] width 35 height 12
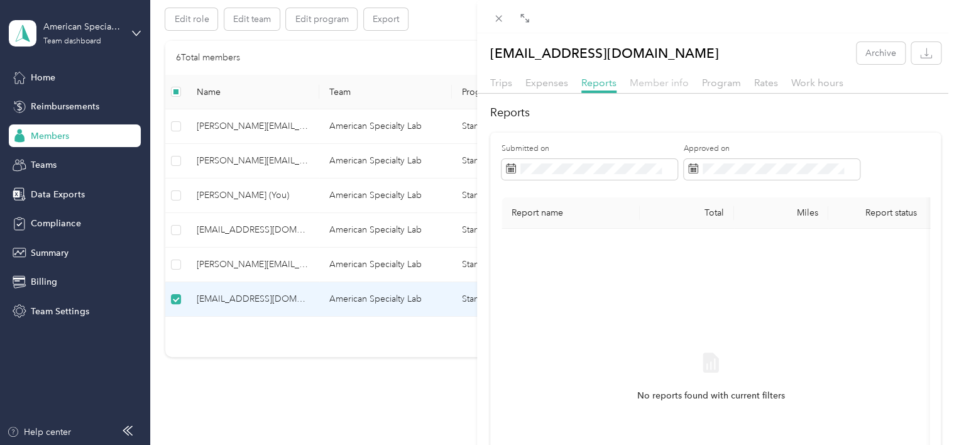
click at [663, 84] on span "Member info" at bounding box center [659, 83] width 59 height 12
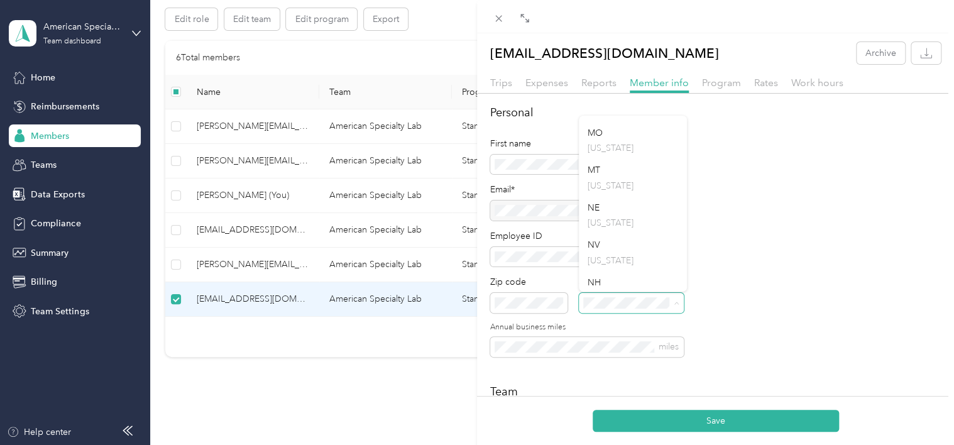
scroll to position [1006, 0]
click at [592, 209] on li "NV [US_STATE]" at bounding box center [633, 213] width 108 height 38
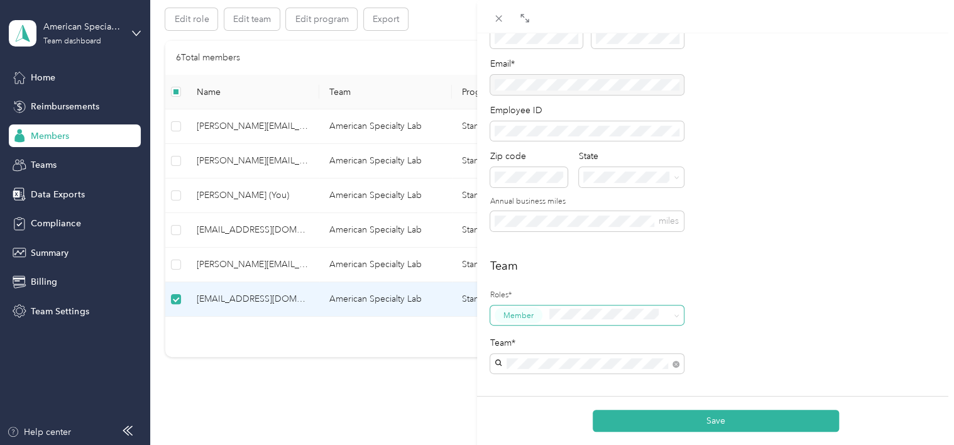
scroll to position [251, 0]
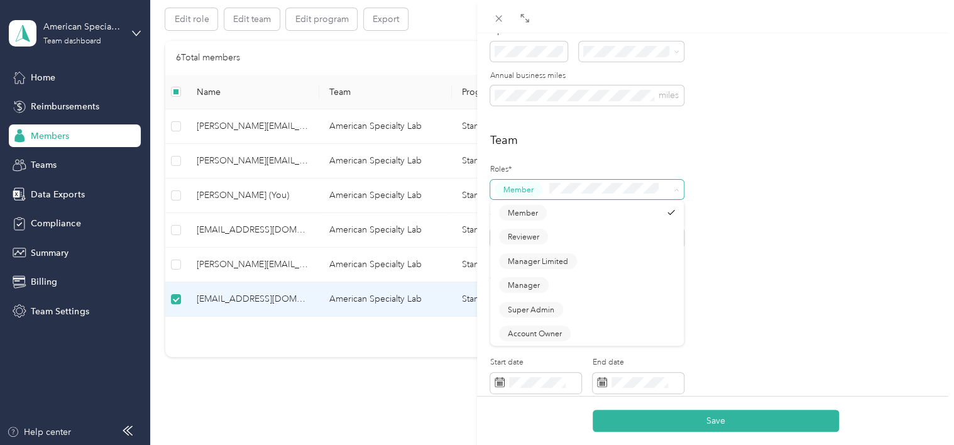
click at [675, 190] on icon at bounding box center [677, 190] width 6 height 6
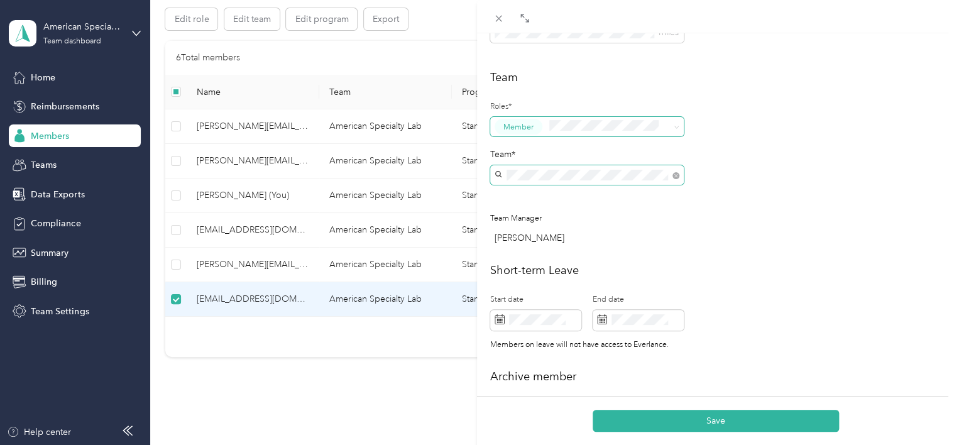
click at [591, 444] on div "Drag to resize Click to close [EMAIL_ADDRESS][DOMAIN_NAME] Archive Trips Expens…" at bounding box center [474, 445] width 948 height 0
click at [681, 174] on span at bounding box center [587, 175] width 194 height 20
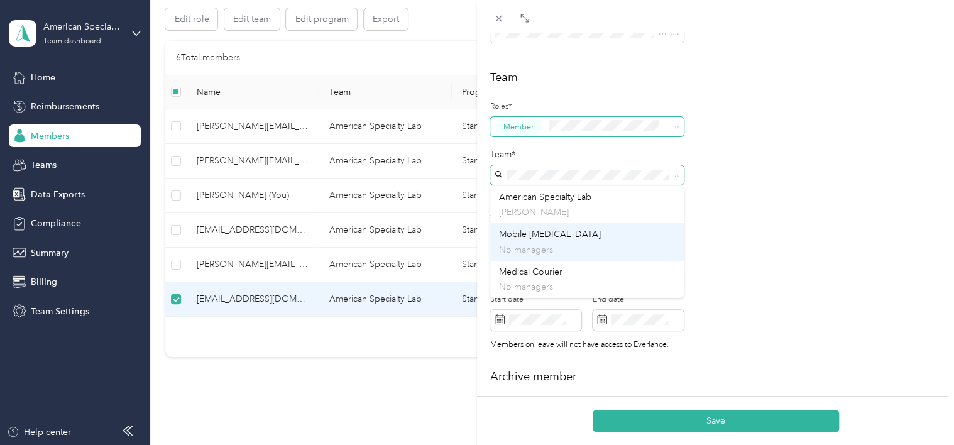
click at [568, 231] on span "Mobile [MEDICAL_DATA]" at bounding box center [550, 234] width 102 height 11
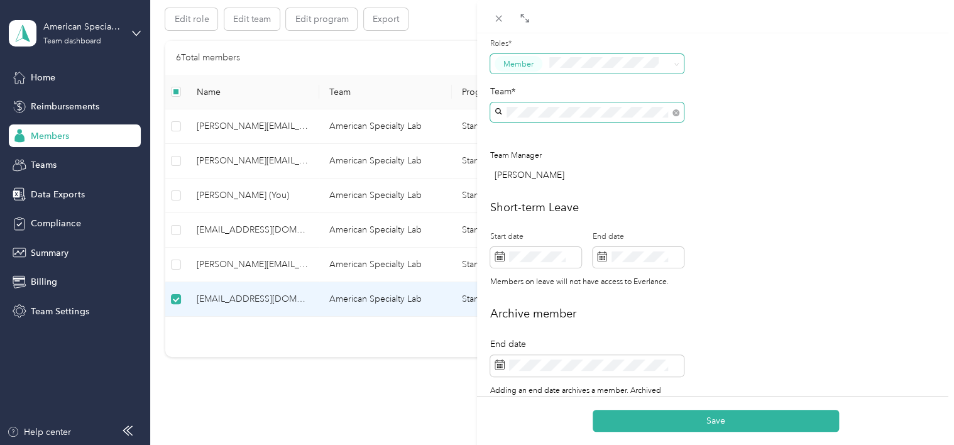
scroll to position [437, 0]
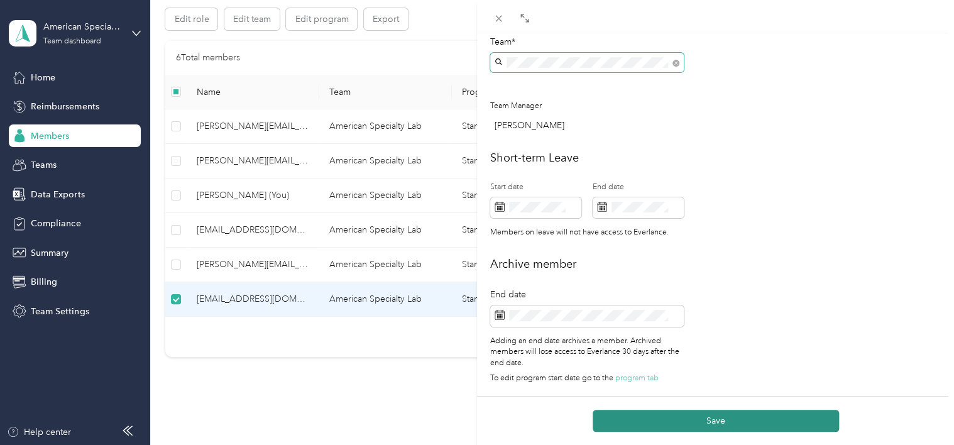
click at [713, 415] on button "Save" at bounding box center [716, 421] width 246 height 22
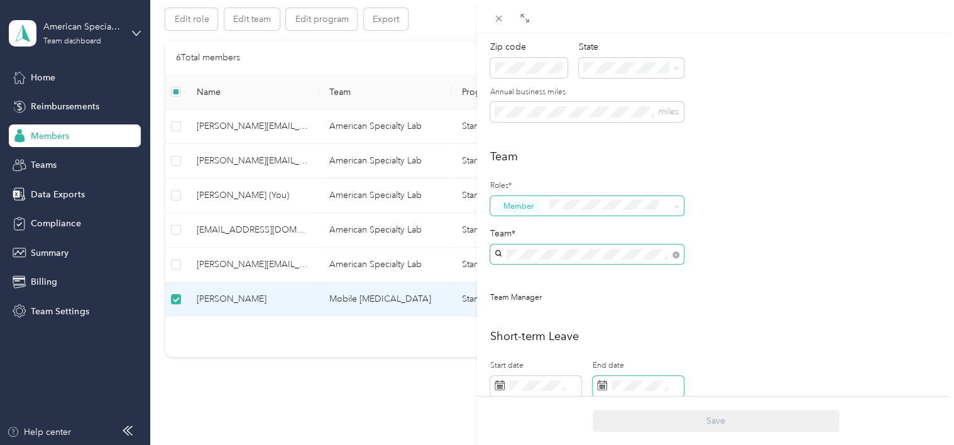
scroll to position [0, 0]
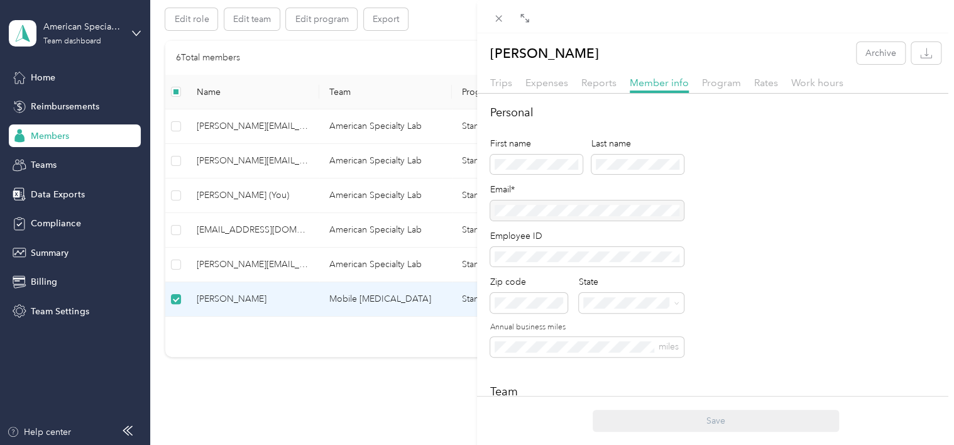
click at [596, 70] on div "[PERSON_NAME] Archive Trips Expenses Reports Member info Program Rates Work hou…" at bounding box center [715, 423] width 477 height 762
click at [590, 80] on span "Reports" at bounding box center [599, 83] width 35 height 12
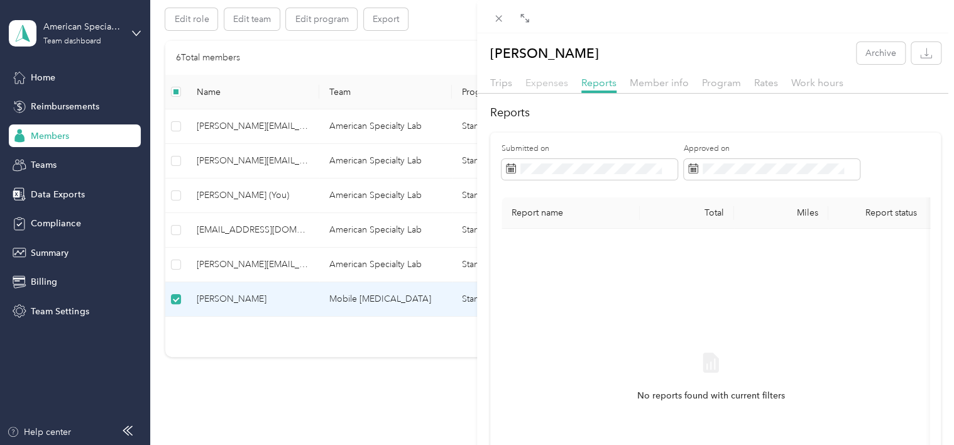
click at [546, 80] on span "Expenses" at bounding box center [547, 83] width 43 height 12
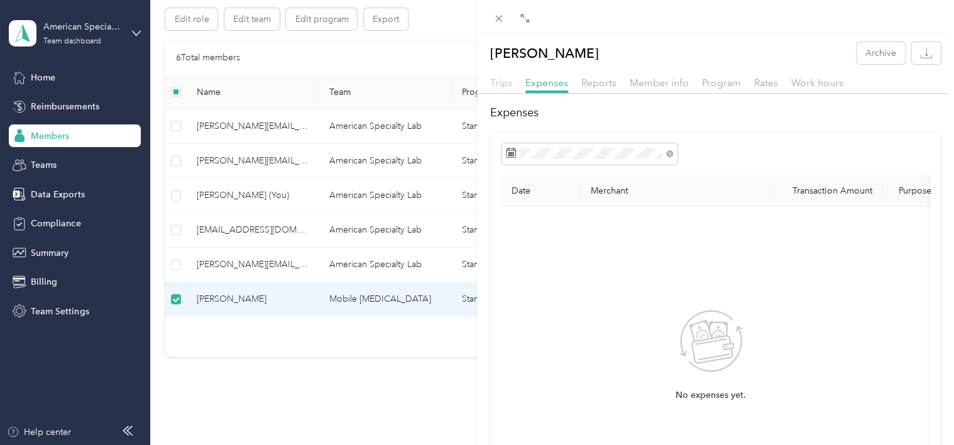
click at [504, 82] on span "Trips" at bounding box center [501, 83] width 22 height 12
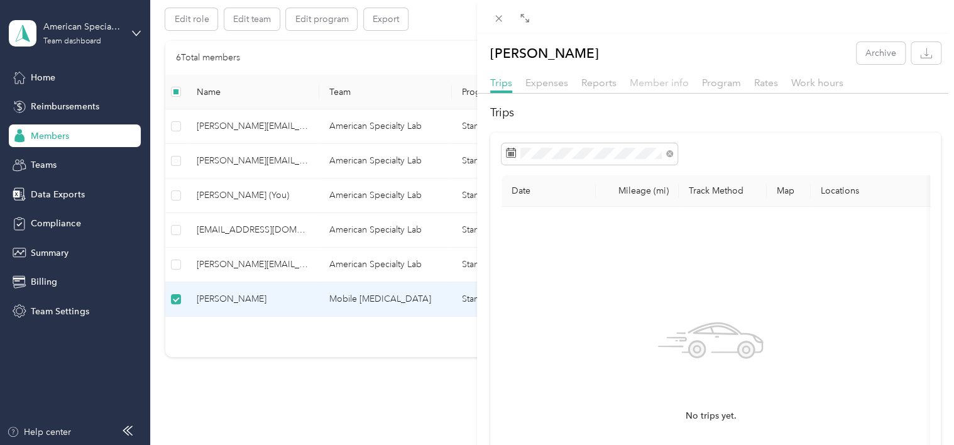
click at [669, 83] on span "Member info" at bounding box center [659, 83] width 59 height 12
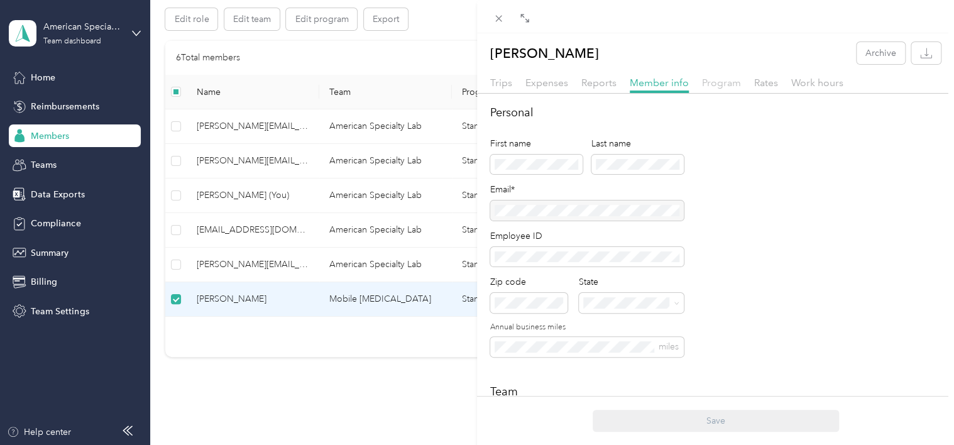
click at [732, 81] on span "Program" at bounding box center [721, 83] width 39 height 12
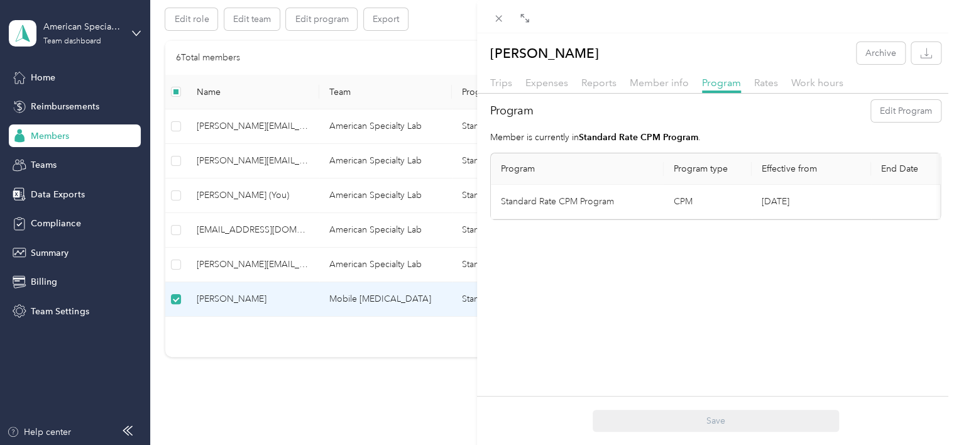
click at [757, 90] on div "Rates" at bounding box center [766, 83] width 24 height 16
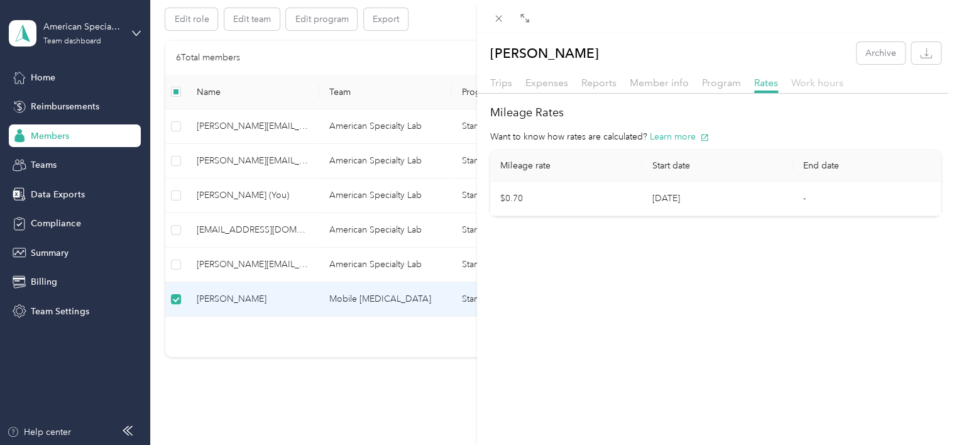
click at [812, 84] on span "Work hours" at bounding box center [818, 83] width 52 height 12
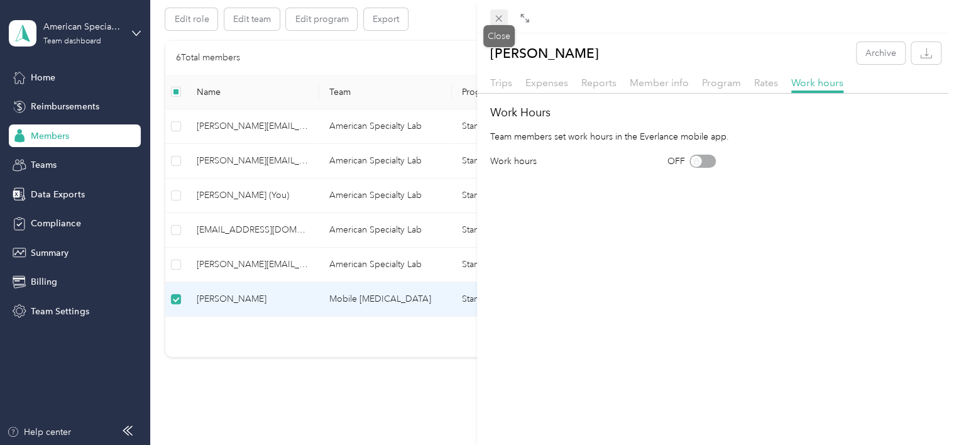
click at [497, 18] on icon at bounding box center [499, 18] width 11 height 11
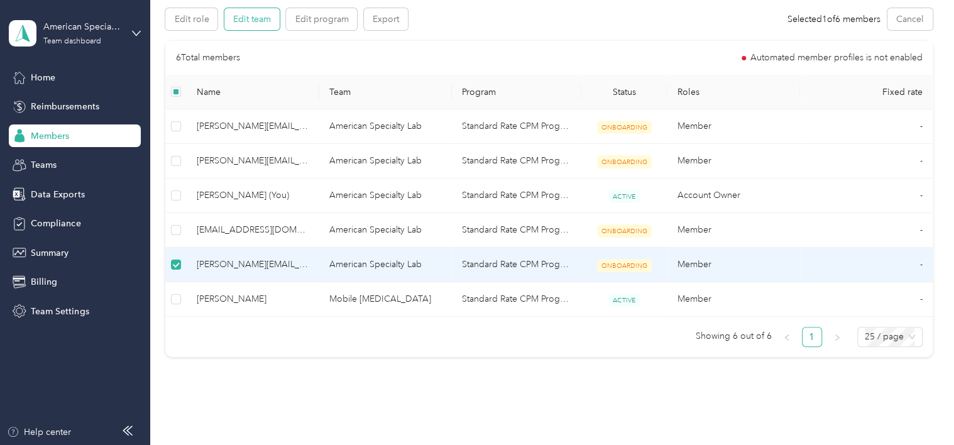
click at [255, 18] on button "Edit team" at bounding box center [251, 19] width 55 height 22
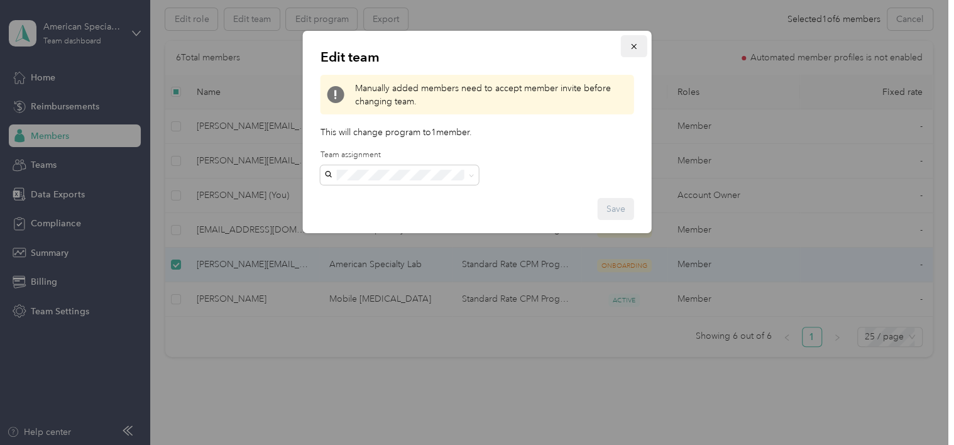
click at [631, 45] on icon "button" at bounding box center [634, 46] width 9 height 9
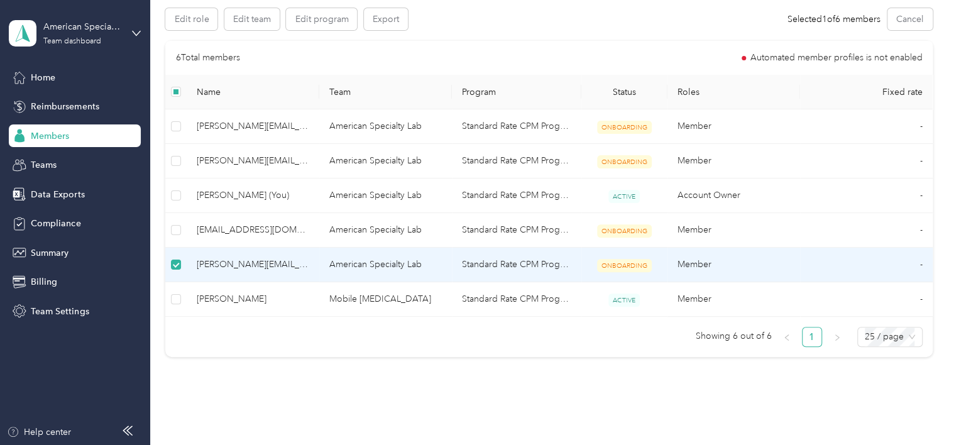
click at [482, 263] on td "Standard Rate CPM Program" at bounding box center [517, 265] width 130 height 35
click at [634, 260] on span "ONBOARDING" at bounding box center [624, 265] width 55 height 13
click at [707, 261] on td "Member" at bounding box center [734, 265] width 133 height 35
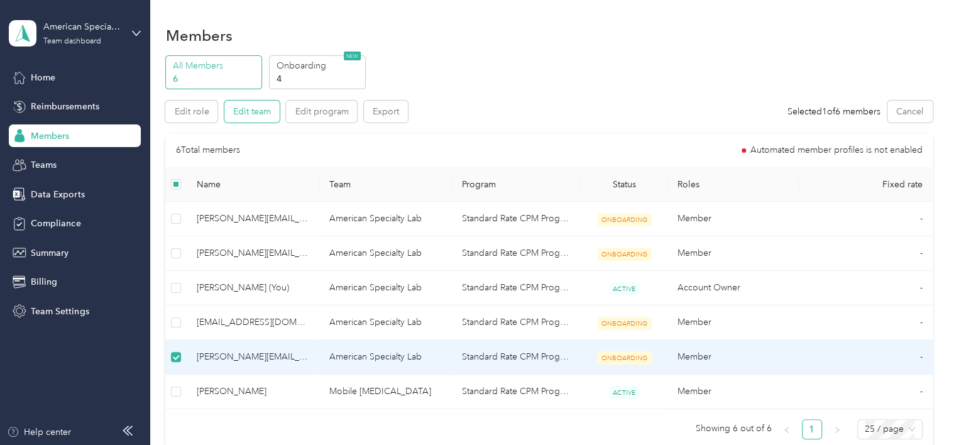
click at [263, 111] on button "Edit team" at bounding box center [251, 112] width 55 height 22
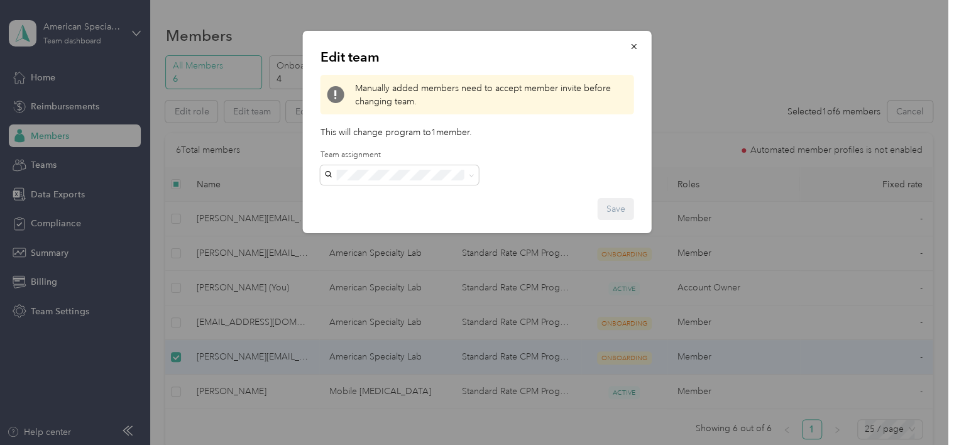
click at [500, 126] on p "This will change program to 1 member ." at bounding box center [478, 132] width 314 height 13
click at [629, 47] on button "button" at bounding box center [634, 46] width 26 height 22
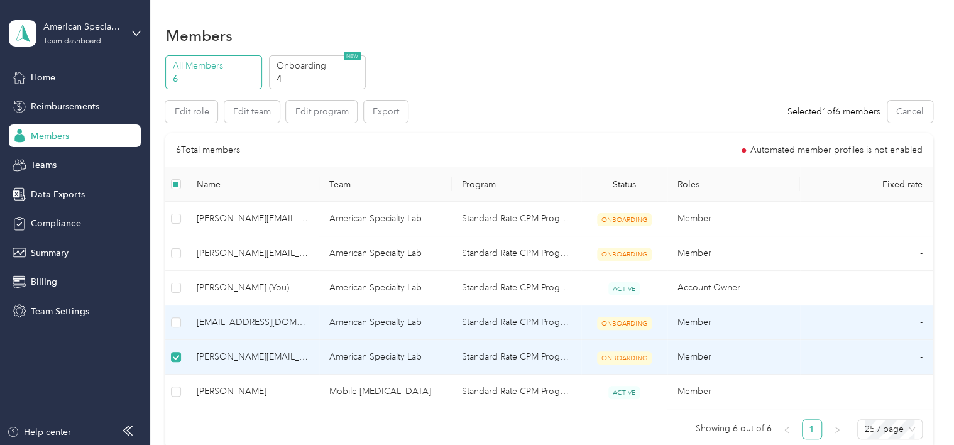
scroll to position [63, 0]
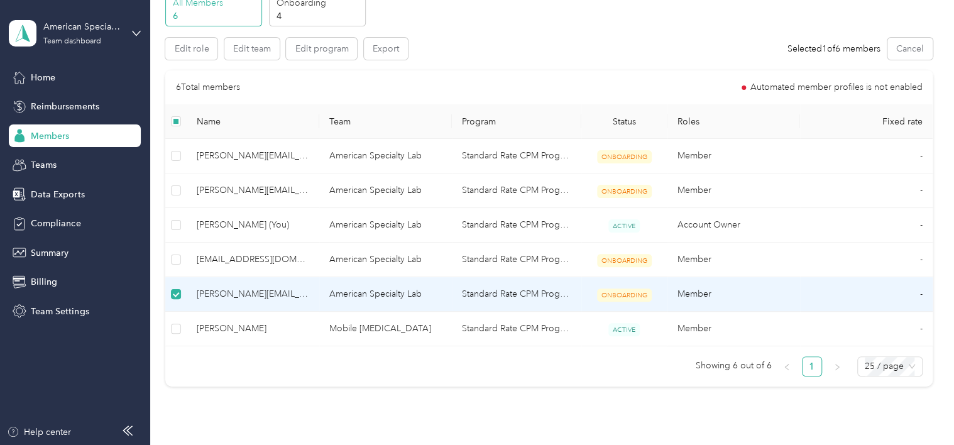
click at [614, 289] on span "ONBOARDING" at bounding box center [624, 295] width 55 height 13
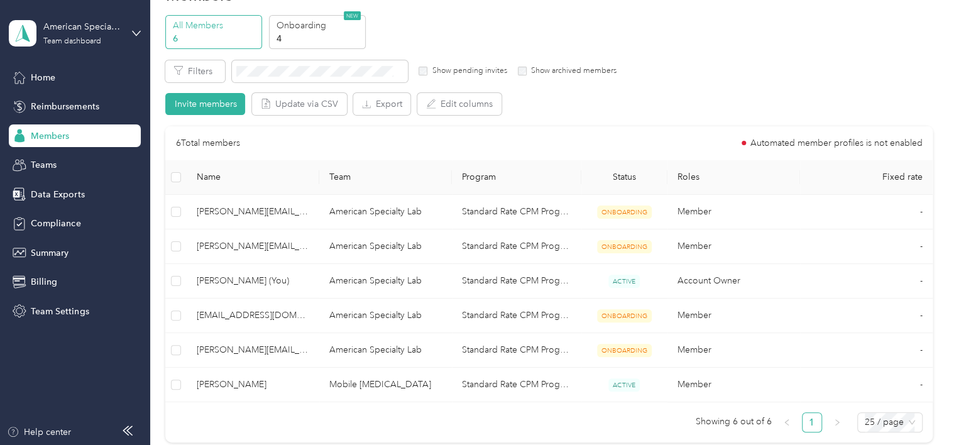
scroll to position [0, 0]
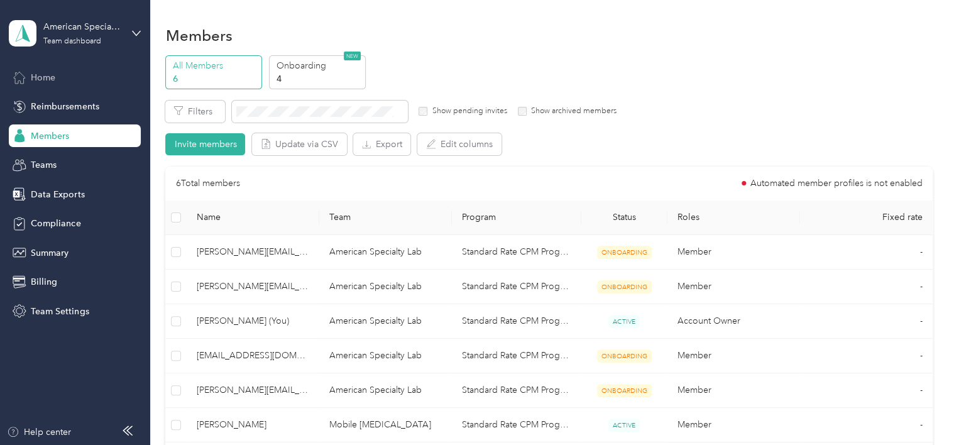
click at [50, 69] on div "Home" at bounding box center [75, 77] width 132 height 23
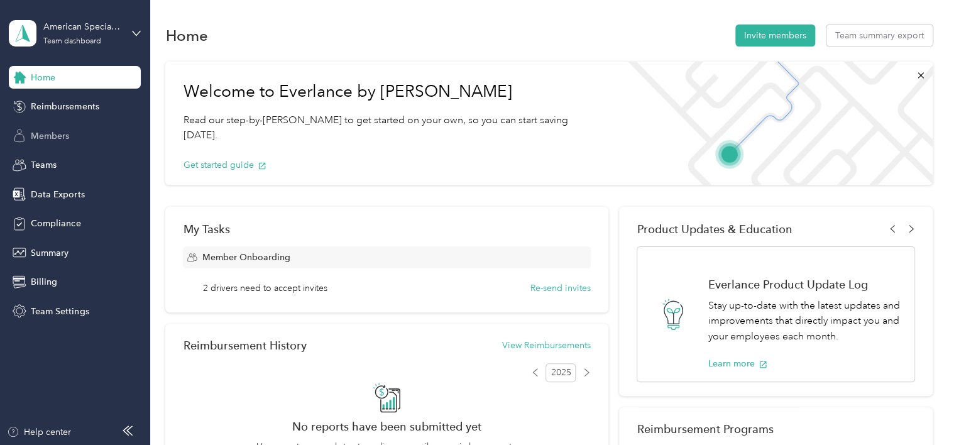
click at [55, 139] on span "Members" at bounding box center [50, 136] width 38 height 13
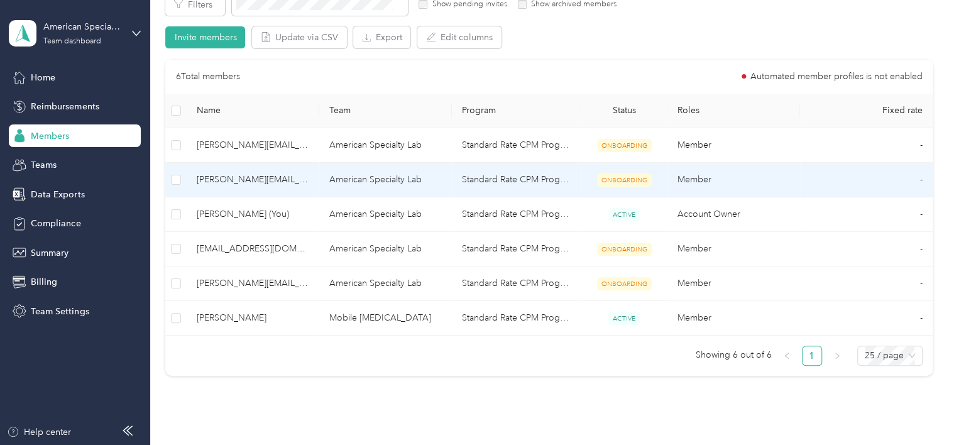
scroll to position [126, 0]
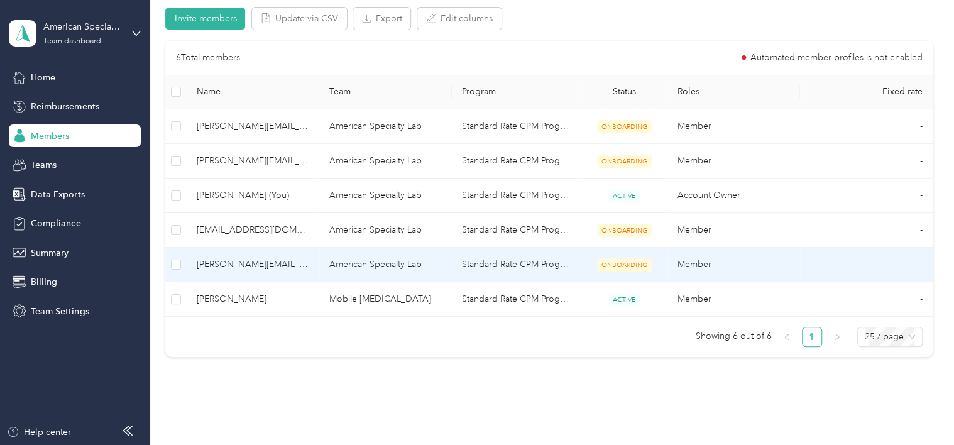
click at [378, 252] on td "American Specialty Lab" at bounding box center [385, 265] width 133 height 35
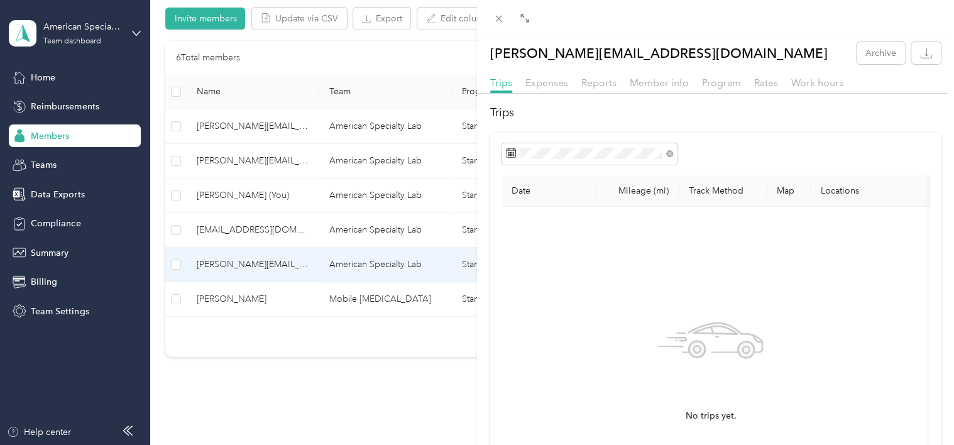
click at [174, 263] on div "[PERSON_NAME][EMAIL_ADDRESS][DOMAIN_NAME] Archive Trips Expenses Reports Member…" at bounding box center [477, 222] width 954 height 445
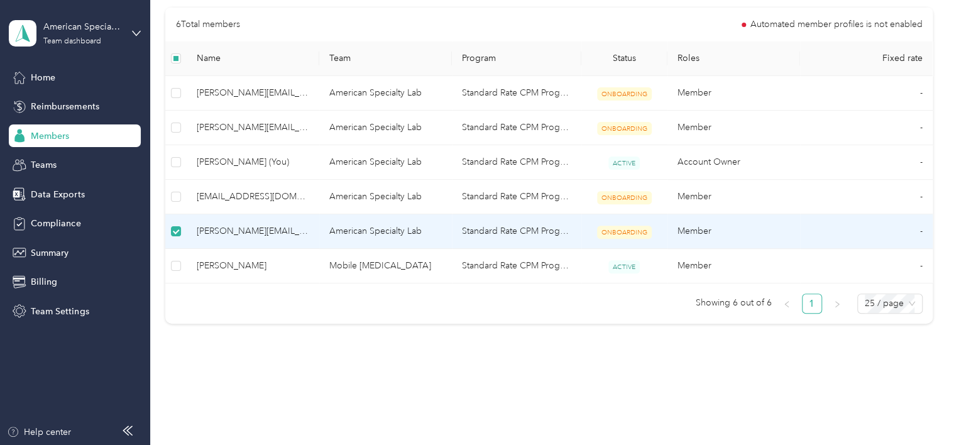
scroll to position [92, 0]
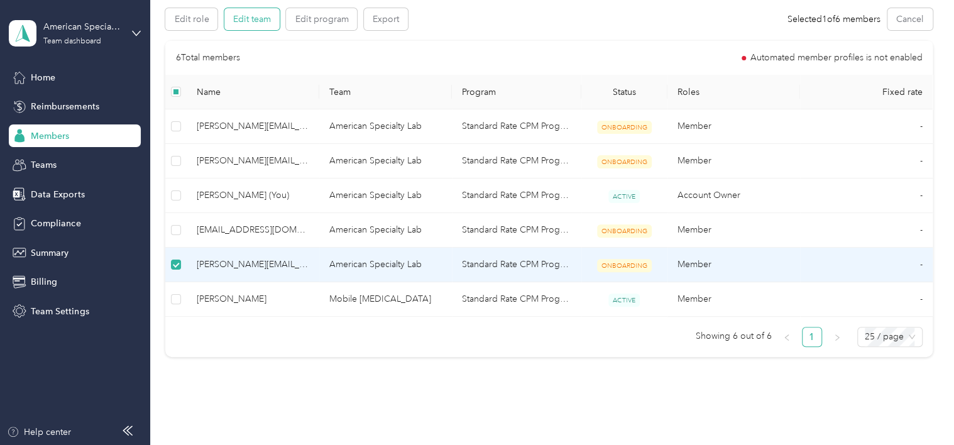
click at [241, 18] on button "Edit team" at bounding box center [251, 19] width 55 height 22
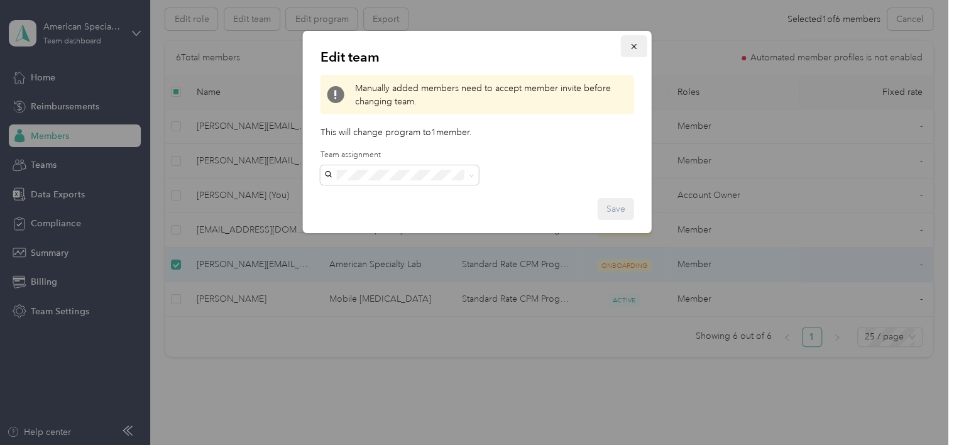
click at [633, 49] on icon "button" at bounding box center [634, 46] width 9 height 9
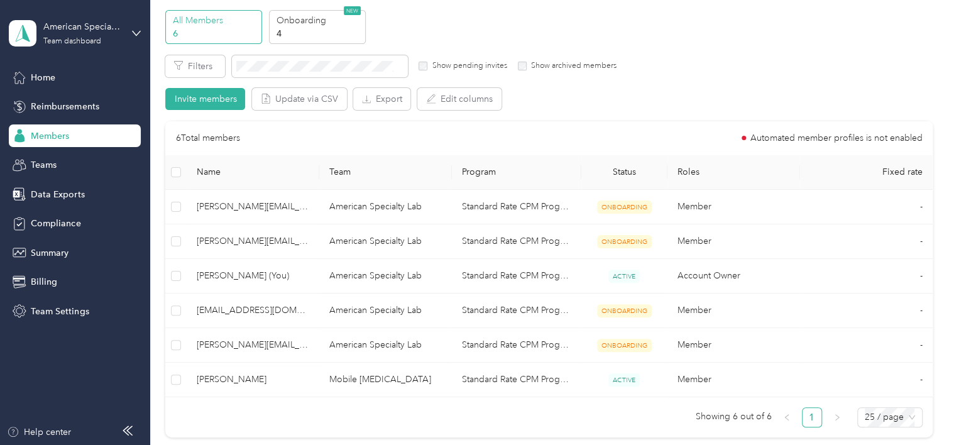
scroll to position [0, 0]
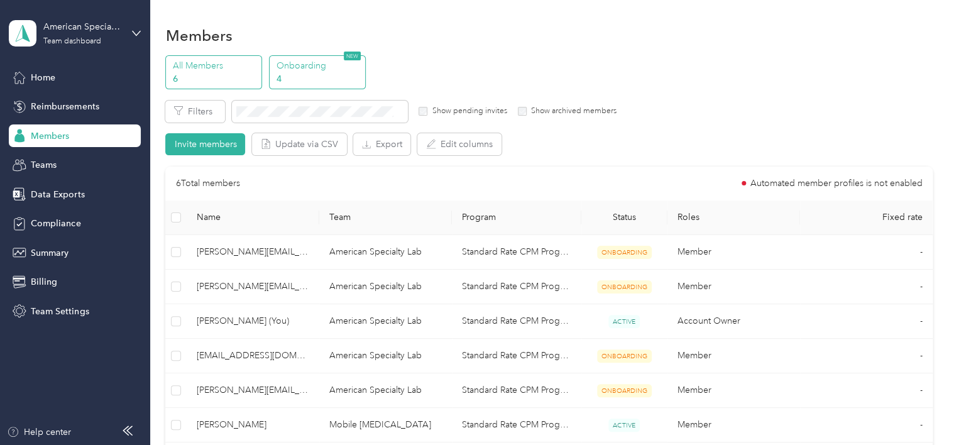
click at [301, 55] on section "Members All Members 6 Onboarding 4 NEW Edit role Edit team Edit program Export …" at bounding box center [548, 258] width 767 height 472
click at [303, 63] on p "Onboarding" at bounding box center [319, 65] width 86 height 13
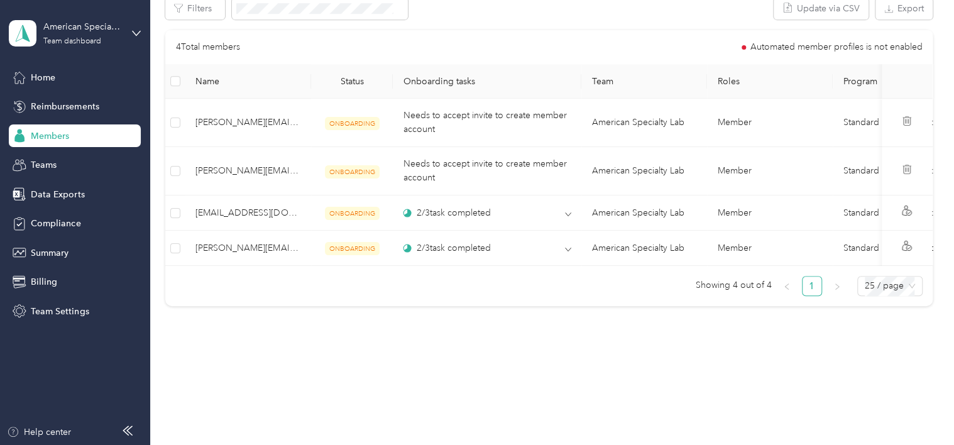
scroll to position [377, 0]
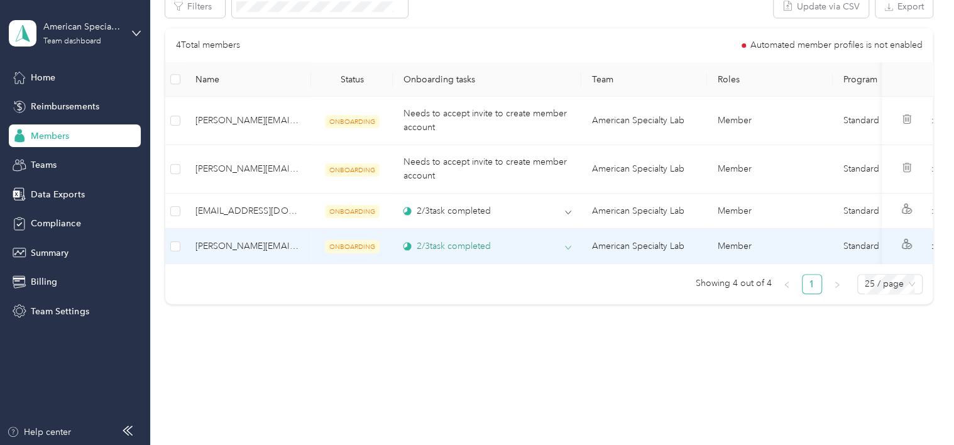
click at [566, 245] on icon at bounding box center [568, 248] width 6 height 6
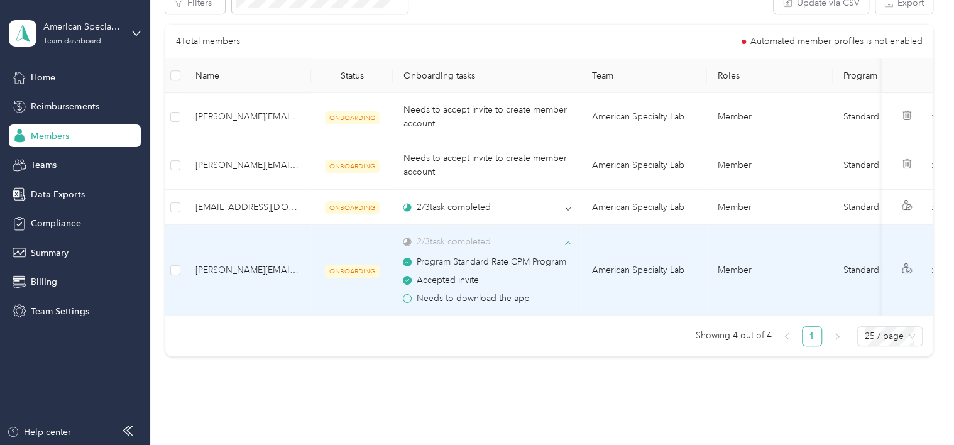
click at [407, 299] on span at bounding box center [407, 298] width 9 height 9
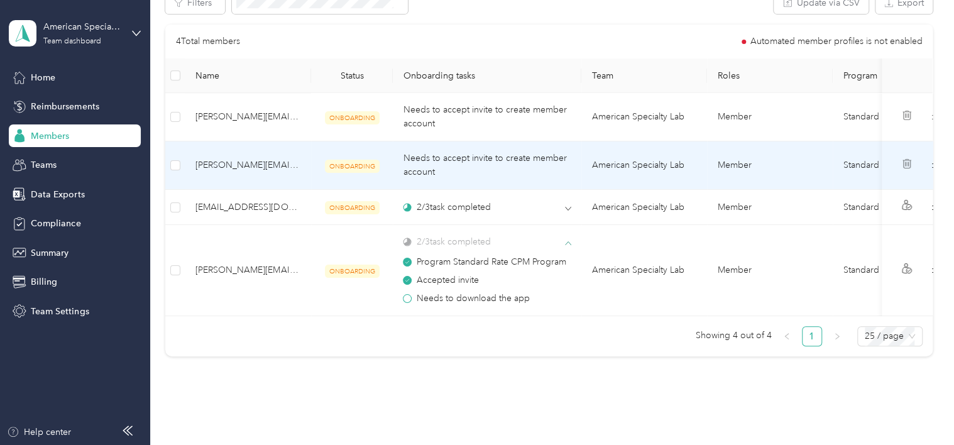
click at [563, 168] on div "Needs to accept invite to create member account" at bounding box center [487, 166] width 168 height 28
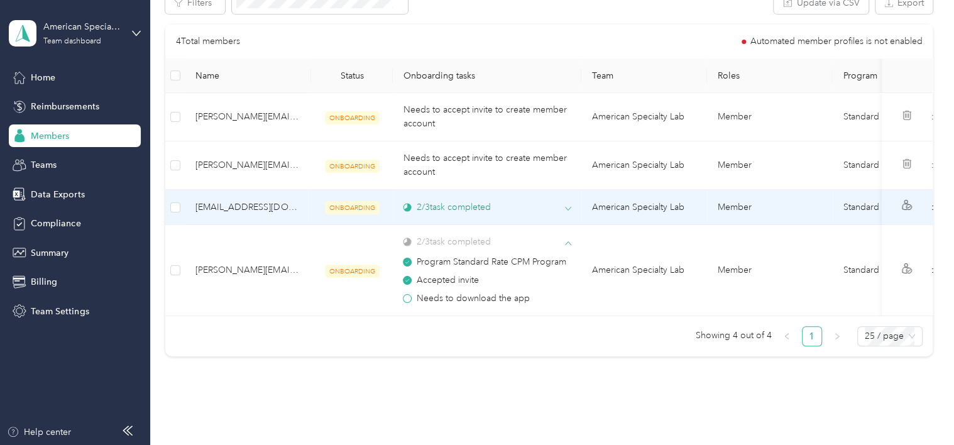
click at [570, 206] on icon at bounding box center [568, 209] width 6 height 6
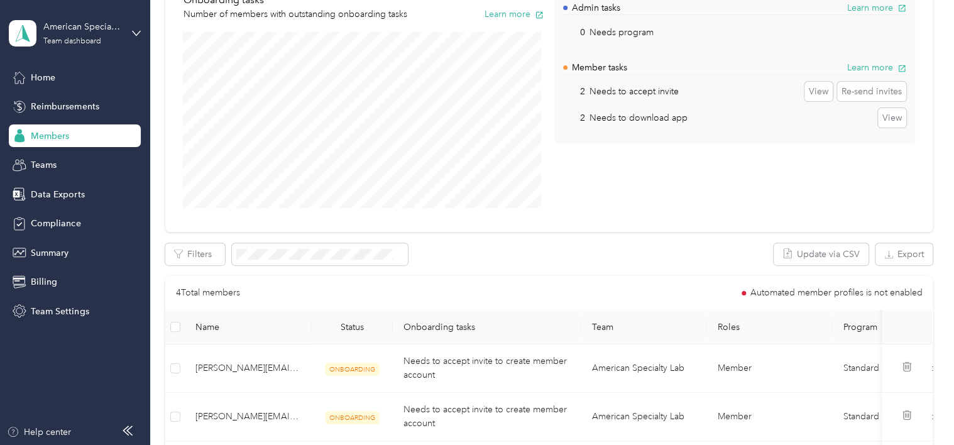
scroll to position [116, 0]
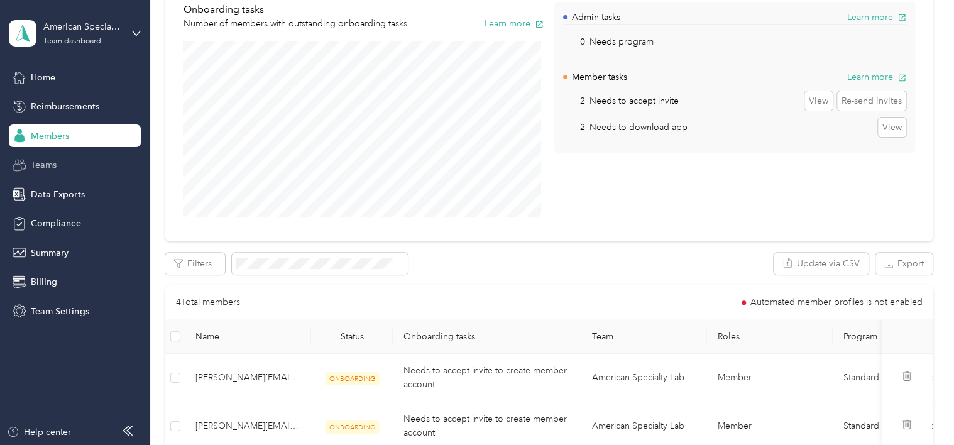
click at [47, 168] on span "Teams" at bounding box center [44, 164] width 26 height 13
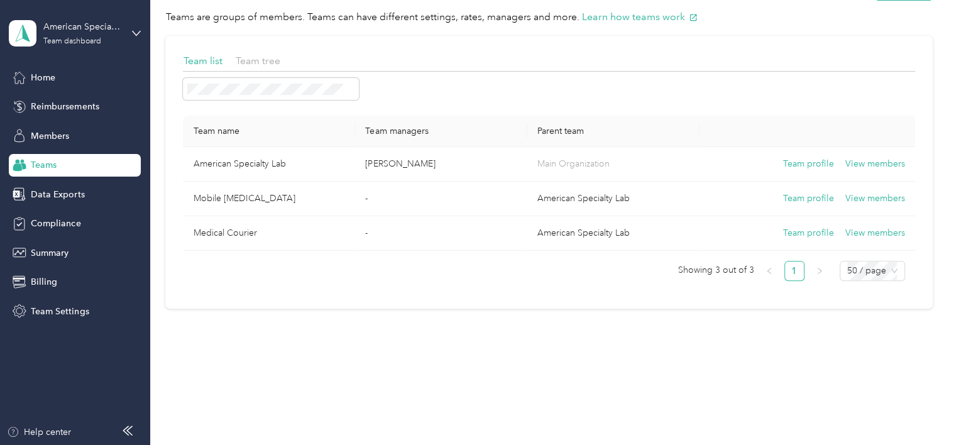
scroll to position [45, 0]
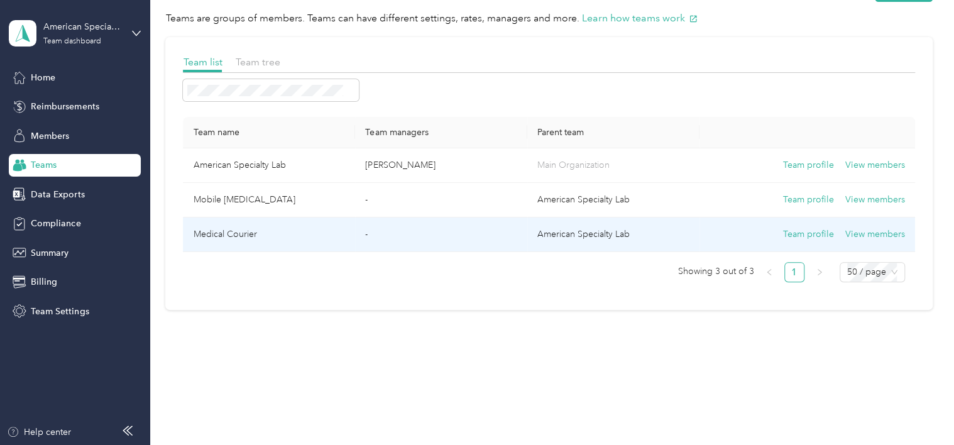
click at [279, 238] on td "Medical Courier" at bounding box center [269, 235] width 172 height 35
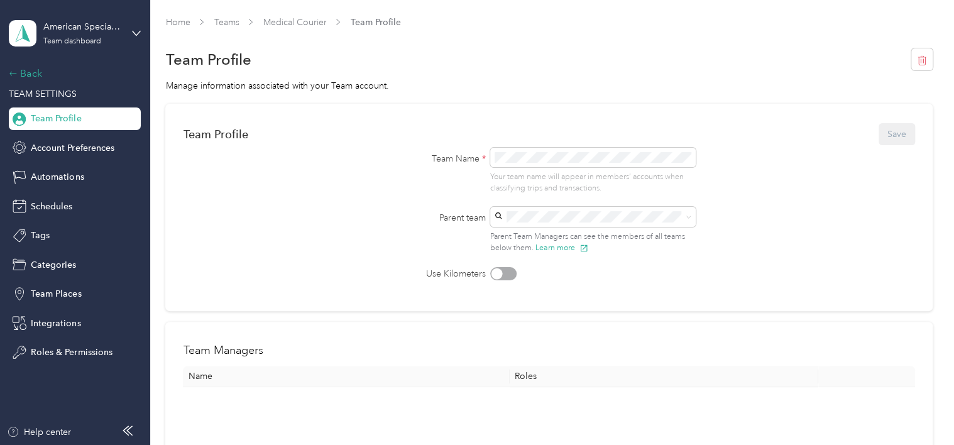
click at [25, 70] on div "Back" at bounding box center [72, 73] width 126 height 15
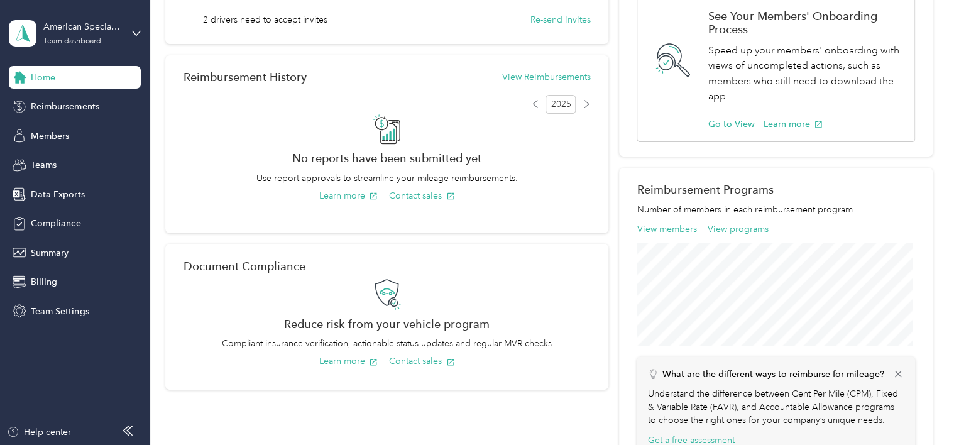
scroll to position [18, 0]
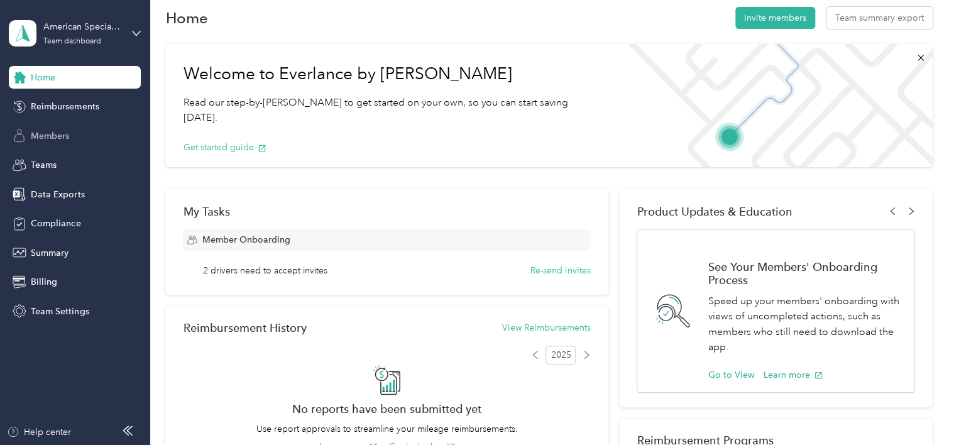
click at [50, 136] on span "Members" at bounding box center [50, 136] width 38 height 13
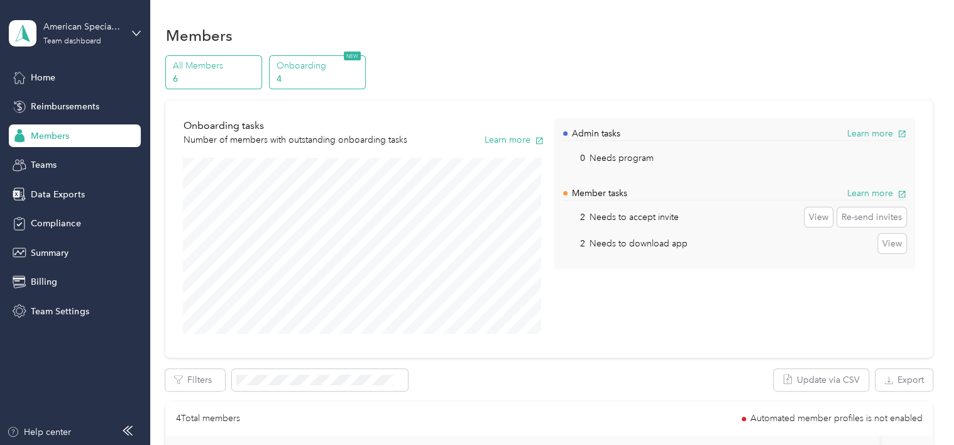
click at [192, 67] on p "All Members" at bounding box center [216, 65] width 86 height 13
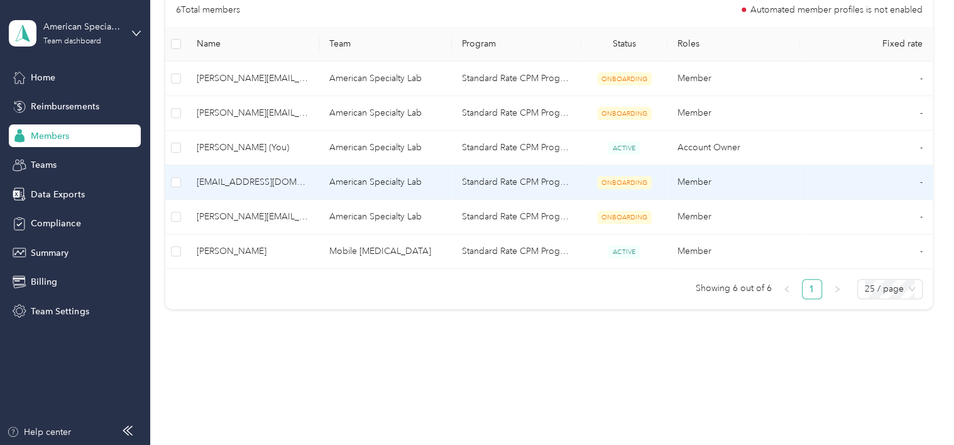
scroll to position [177, 0]
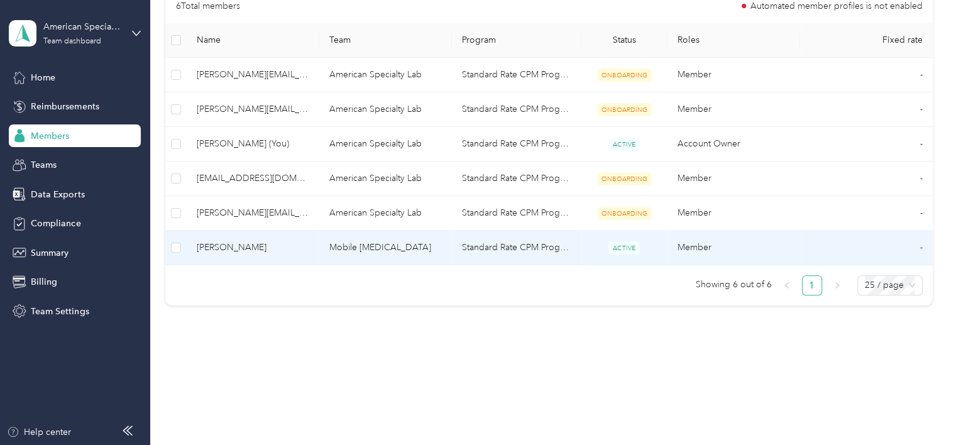
click at [523, 244] on td "Standard Rate CPM Program" at bounding box center [517, 248] width 130 height 35
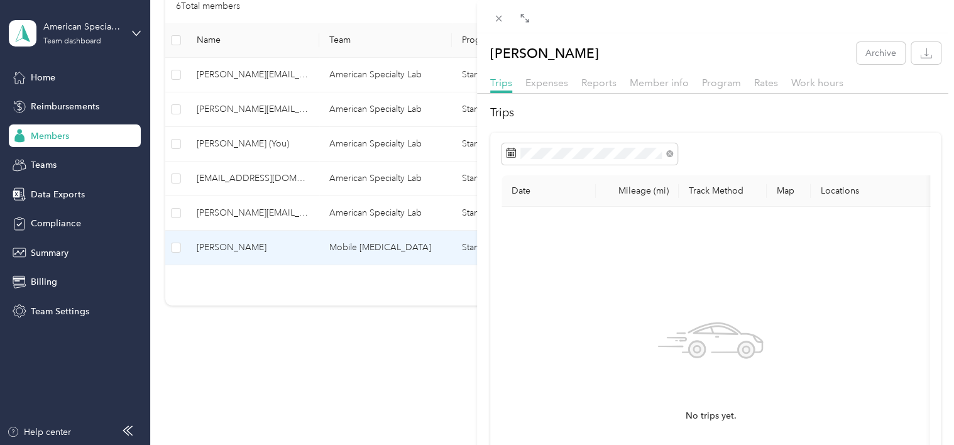
click at [341, 348] on div "Mahilet Madeksa Archive Trips Expenses Reports Member info Program Rates Work h…" at bounding box center [477, 222] width 954 height 445
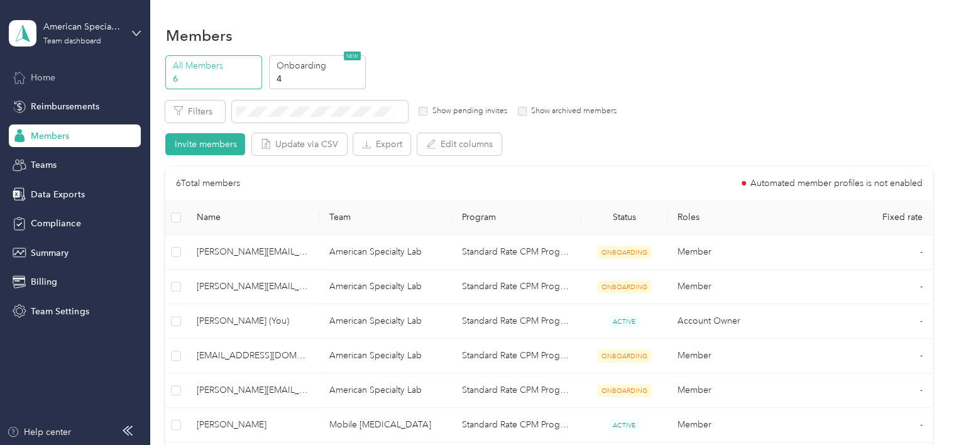
click at [36, 79] on span "Home" at bounding box center [43, 77] width 25 height 13
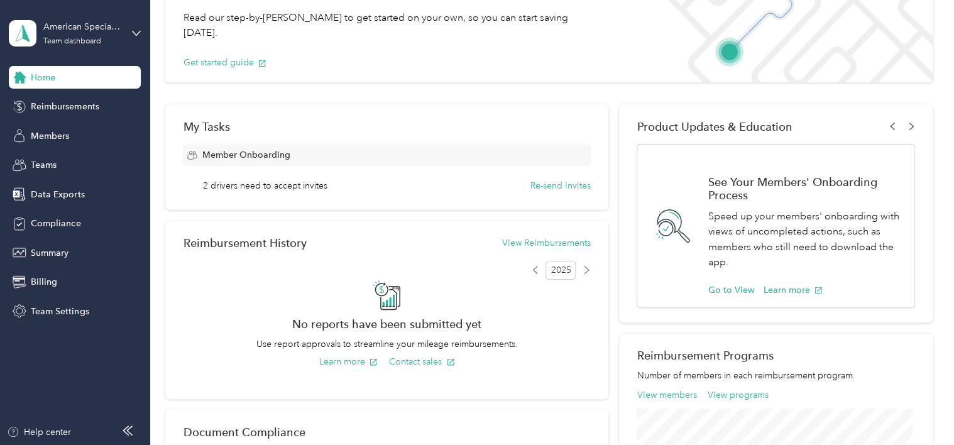
scroll to position [126, 0]
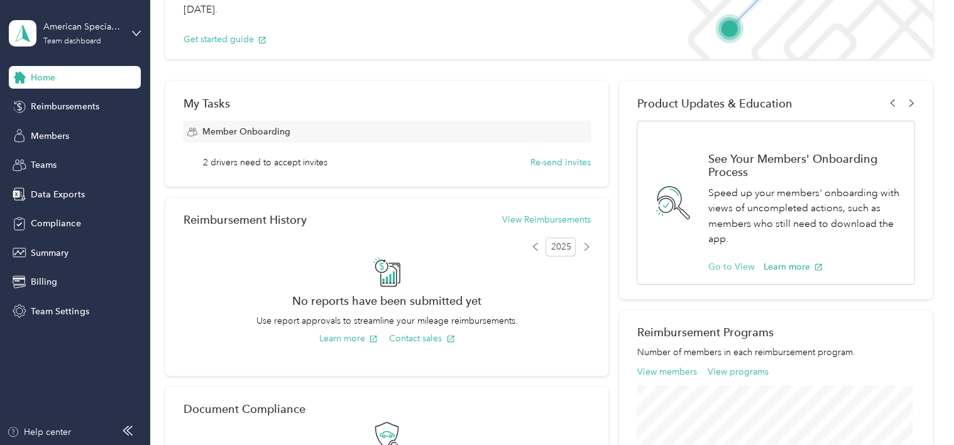
click at [729, 269] on button "Go to View" at bounding box center [731, 266] width 47 height 13
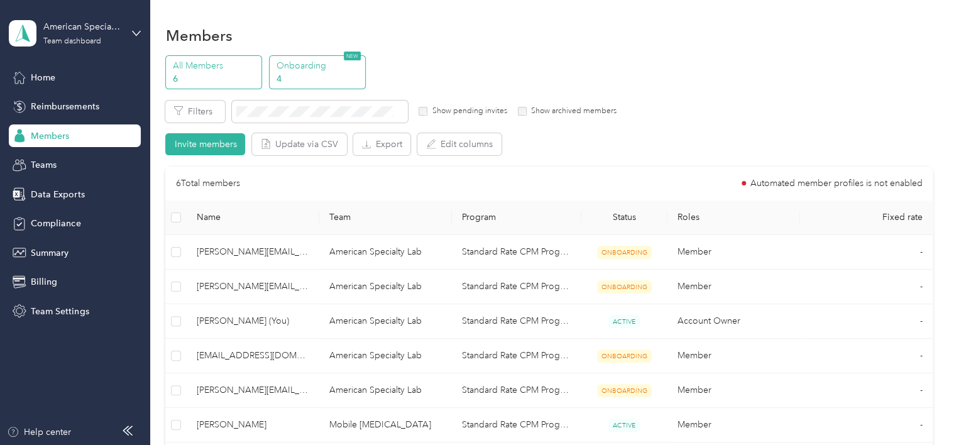
click at [295, 66] on p "Onboarding" at bounding box center [319, 65] width 86 height 13
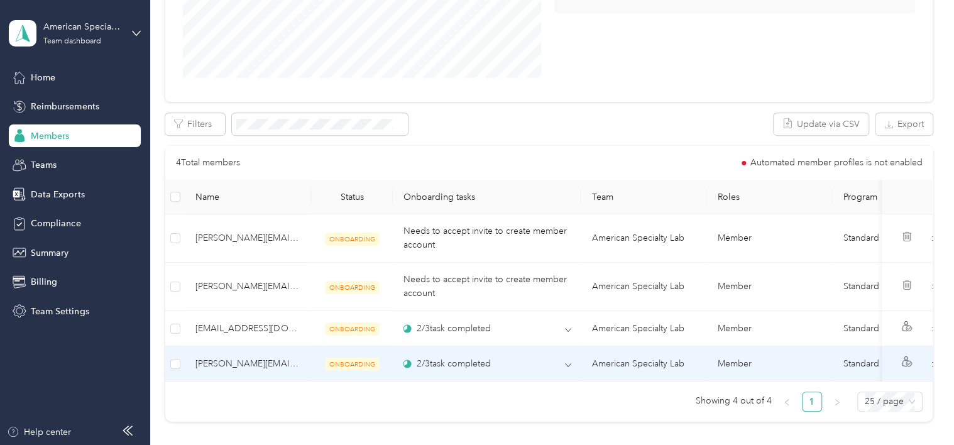
scroll to position [255, 0]
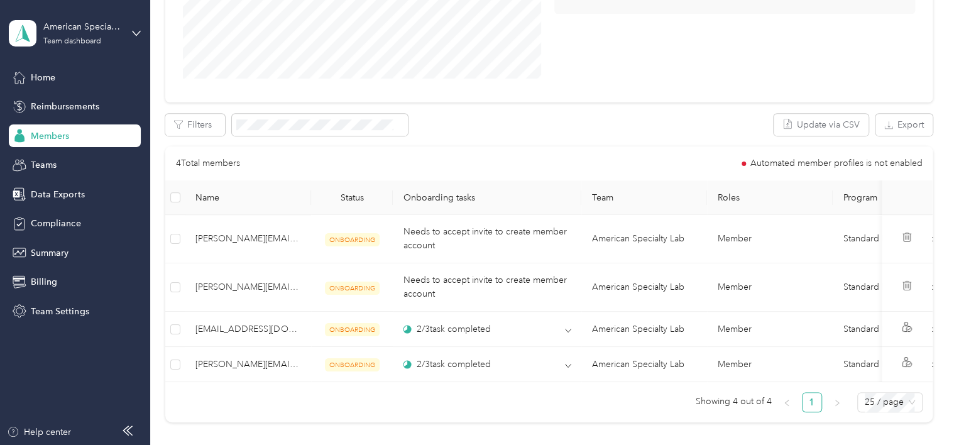
click at [633, 422] on div "4 Total members Automated member profiles is not enabled Name Status Onboarding…" at bounding box center [548, 284] width 767 height 276
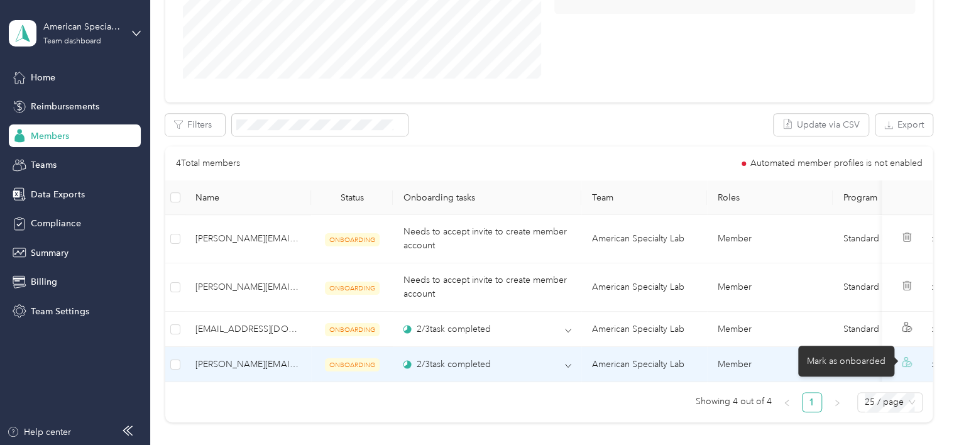
click at [903, 361] on icon at bounding box center [906, 364] width 6 height 6
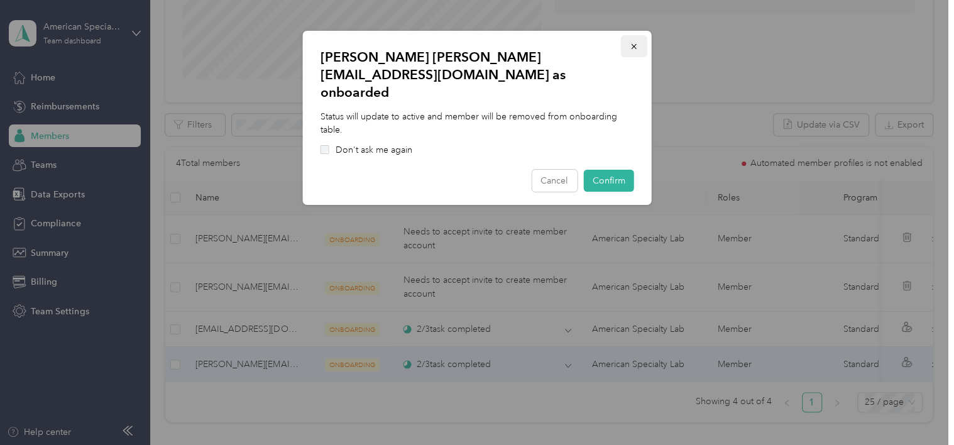
click at [637, 43] on icon "button" at bounding box center [634, 46] width 9 height 9
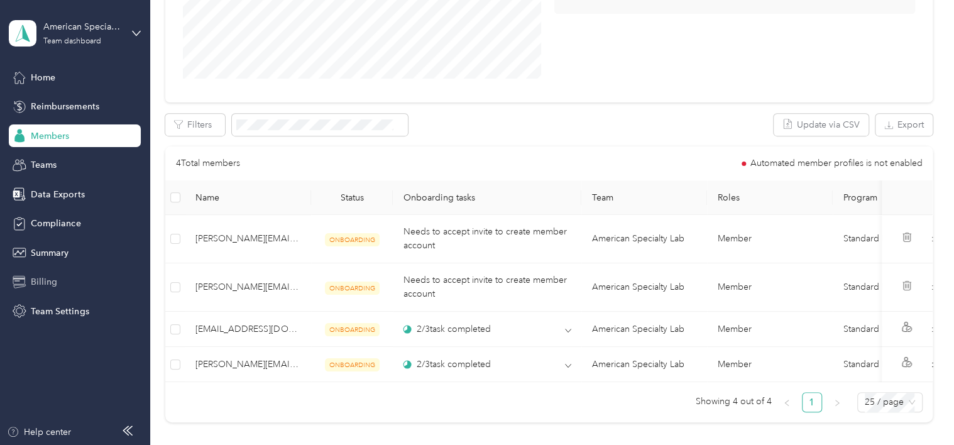
click at [35, 284] on span "Billing" at bounding box center [44, 281] width 26 height 13
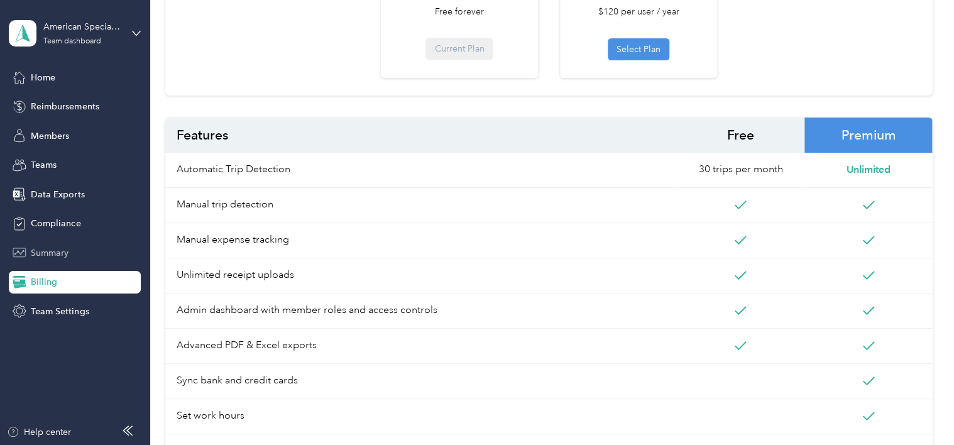
click at [48, 250] on span "Summary" at bounding box center [50, 252] width 38 height 13
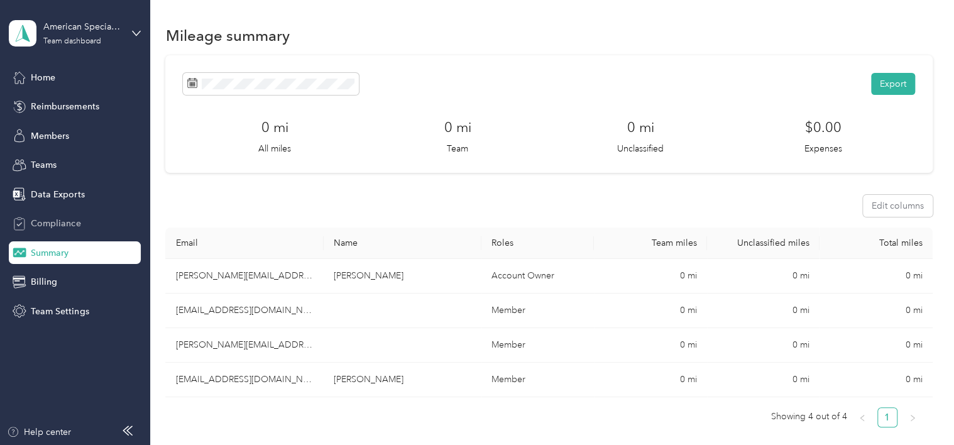
click at [65, 219] on span "Compliance" at bounding box center [56, 223] width 50 height 13
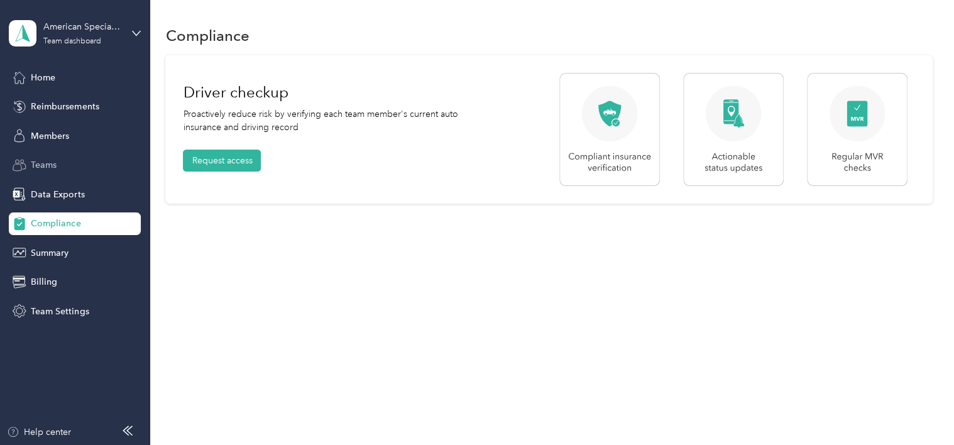
click at [54, 167] on span "Teams" at bounding box center [44, 164] width 26 height 13
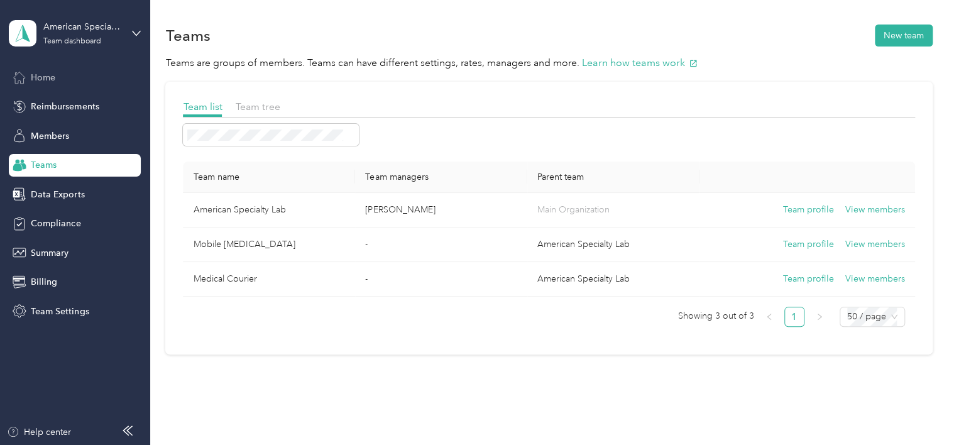
click at [52, 77] on span "Home" at bounding box center [43, 77] width 25 height 13
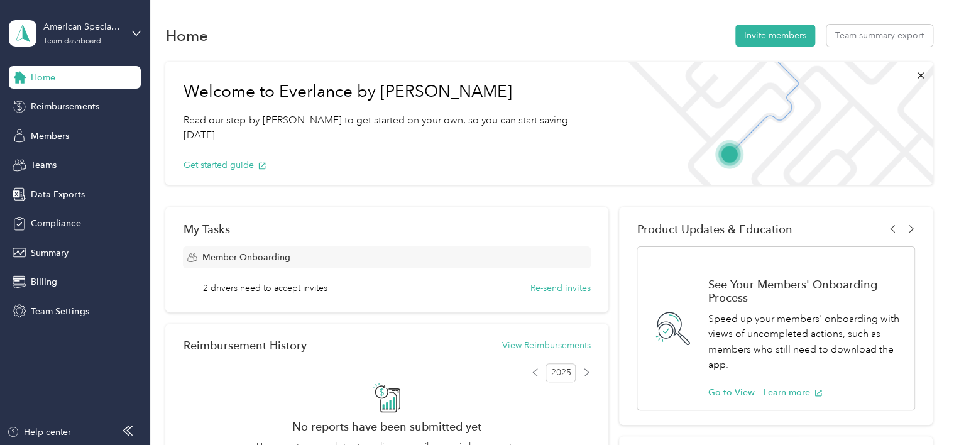
click at [143, 35] on aside "American Specialty Lab Team dashboard Home Reimbursements Members Teams Data Ex…" at bounding box center [75, 222] width 150 height 445
click at [133, 30] on icon at bounding box center [136, 33] width 9 height 9
click at [64, 136] on div "Personal dashboard" at bounding box center [177, 130] width 318 height 22
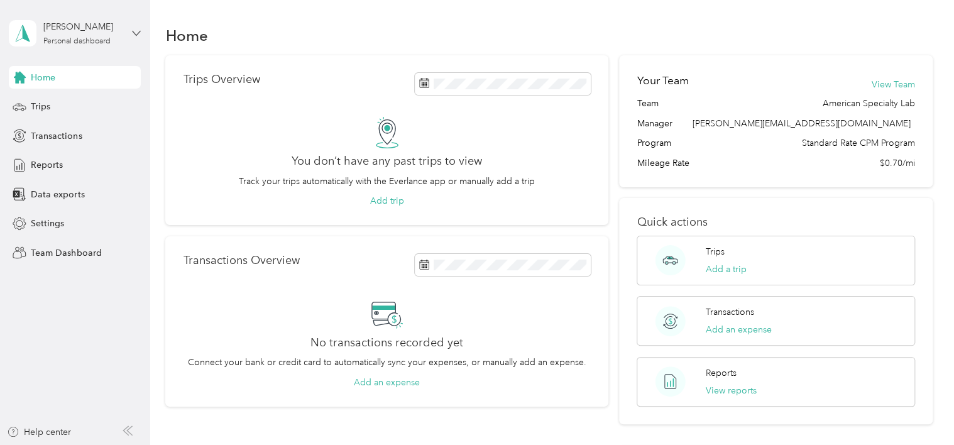
click at [141, 35] on icon at bounding box center [136, 33] width 9 height 9
click at [48, 102] on div "Team dashboard" at bounding box center [53, 101] width 67 height 13
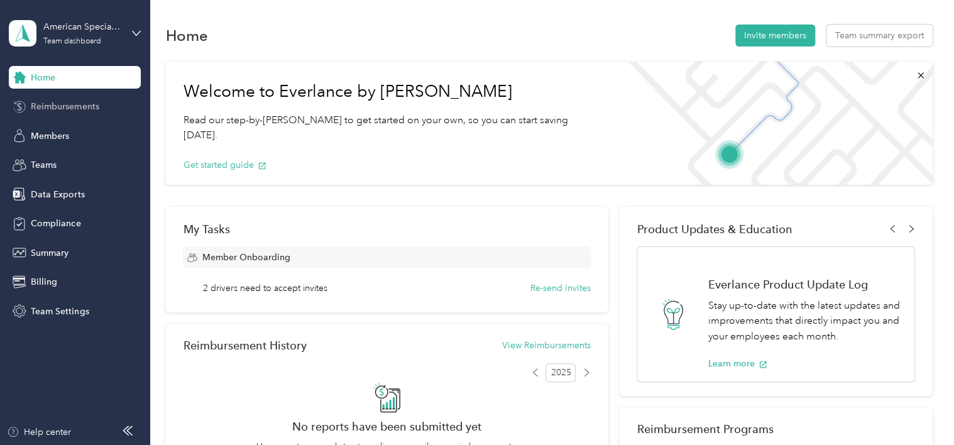
click at [47, 108] on span "Reimbursements" at bounding box center [65, 106] width 68 height 13
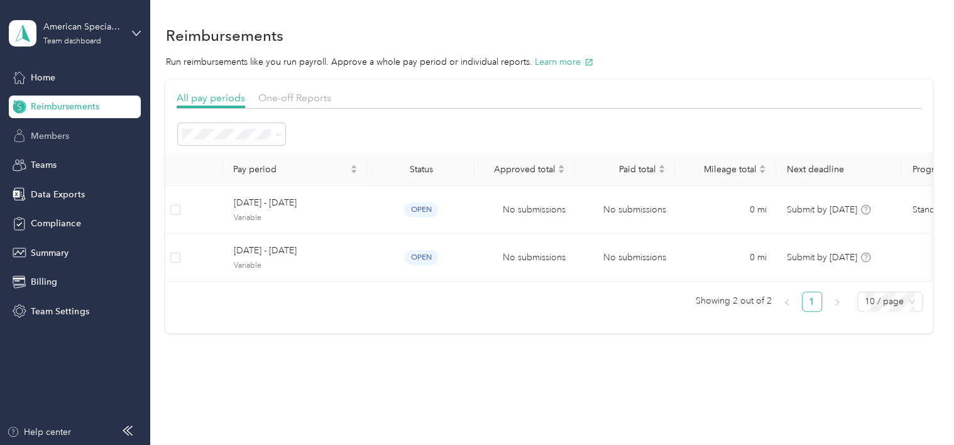
click at [58, 131] on span "Members" at bounding box center [50, 136] width 38 height 13
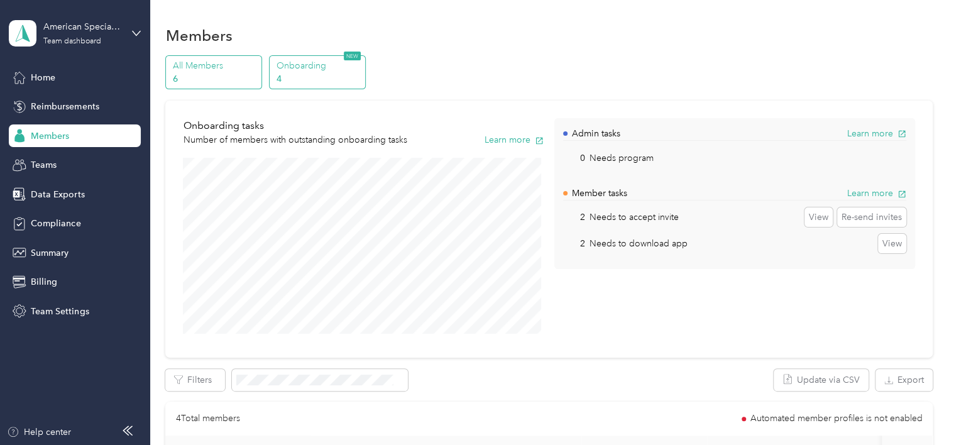
click at [189, 65] on p "All Members" at bounding box center [216, 65] width 86 height 13
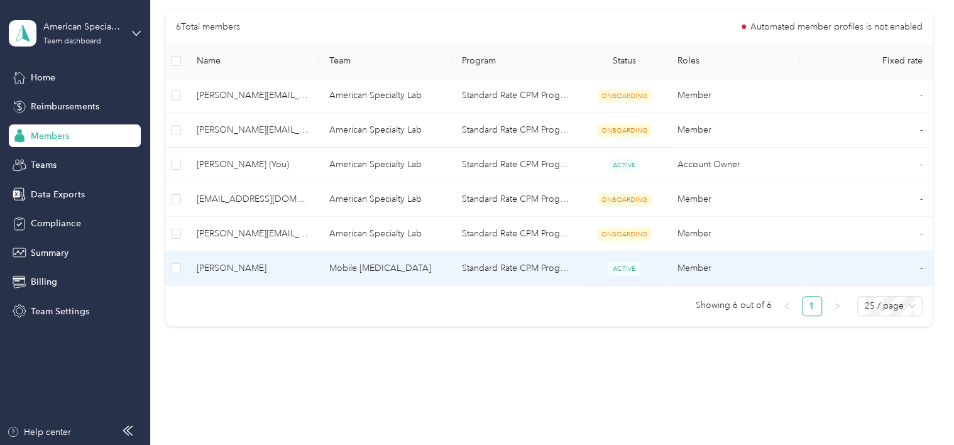
scroll to position [177, 0]
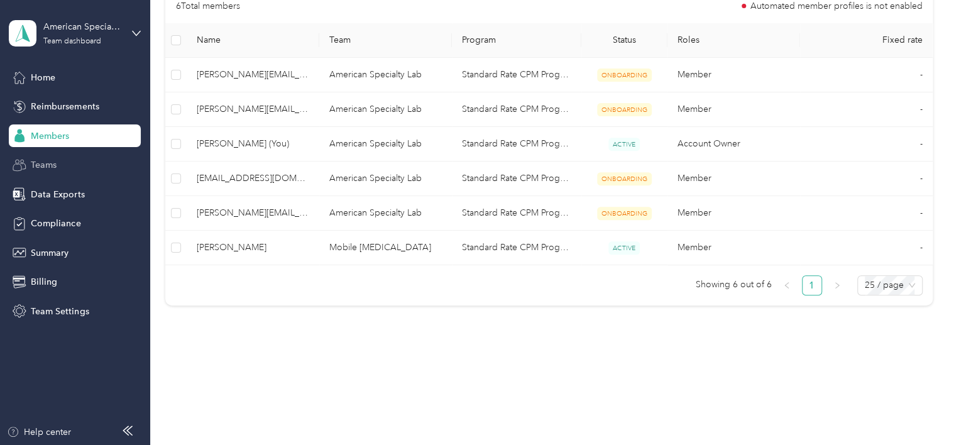
click at [35, 167] on span "Teams" at bounding box center [44, 164] width 26 height 13
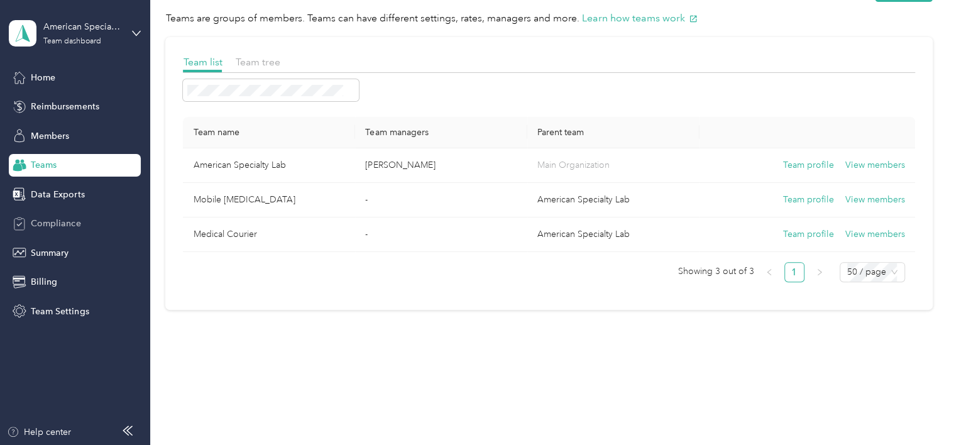
click at [56, 229] on span "Compliance" at bounding box center [56, 223] width 50 height 13
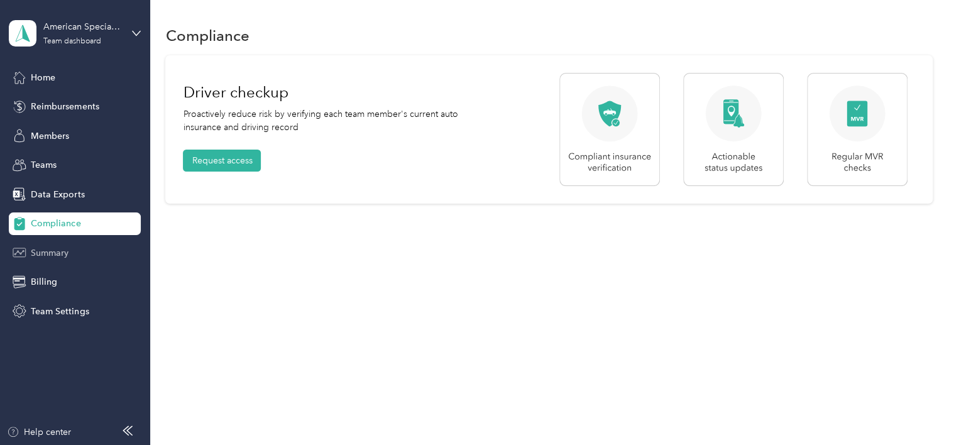
click at [54, 250] on span "Summary" at bounding box center [50, 252] width 38 height 13
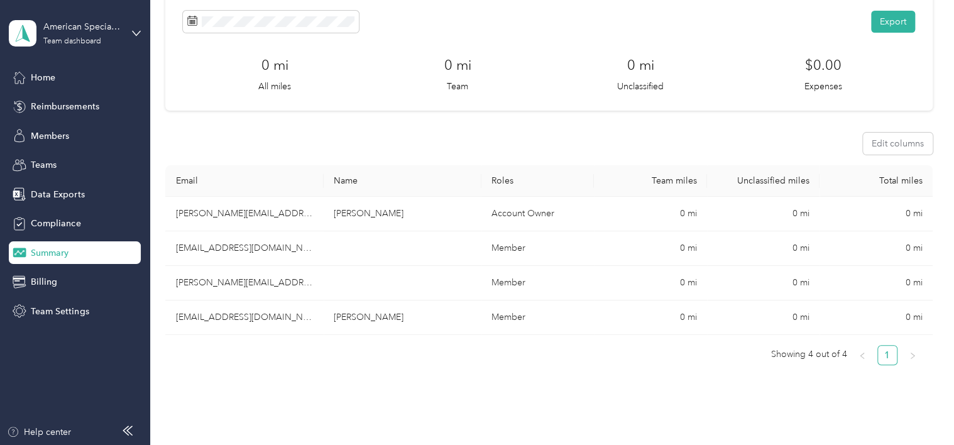
scroll to position [63, 0]
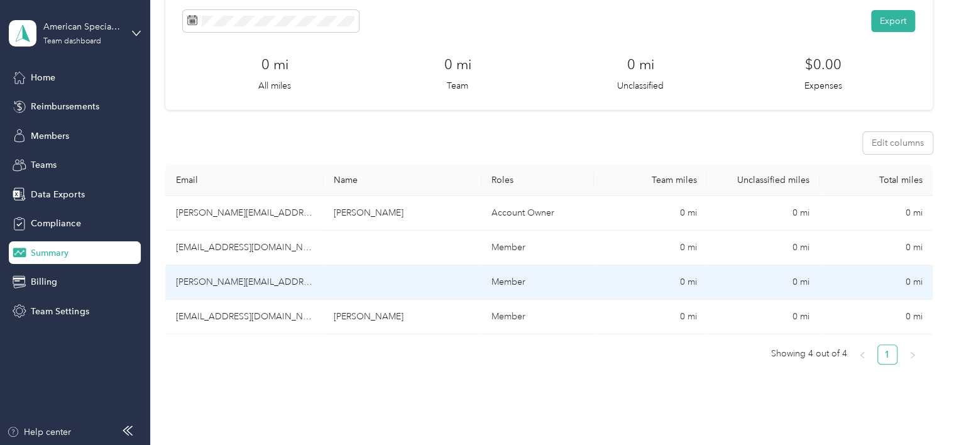
click at [683, 279] on td "0 mi" at bounding box center [650, 282] width 113 height 35
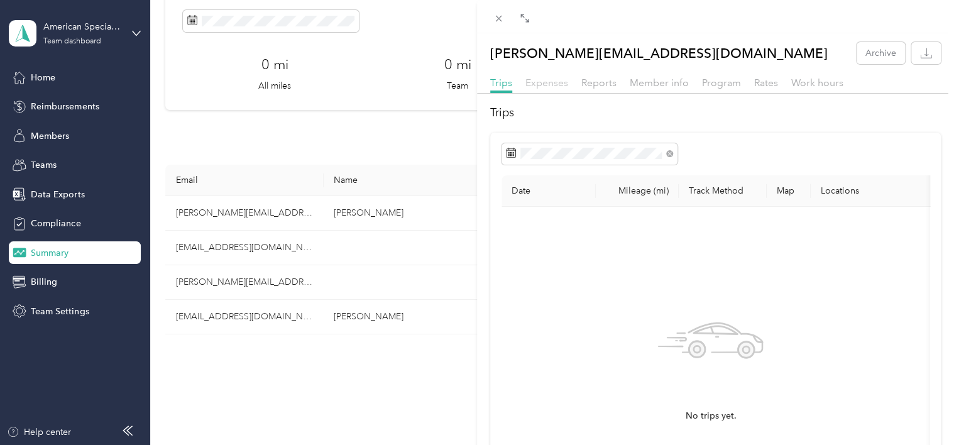
click at [541, 77] on span "Expenses" at bounding box center [547, 83] width 43 height 12
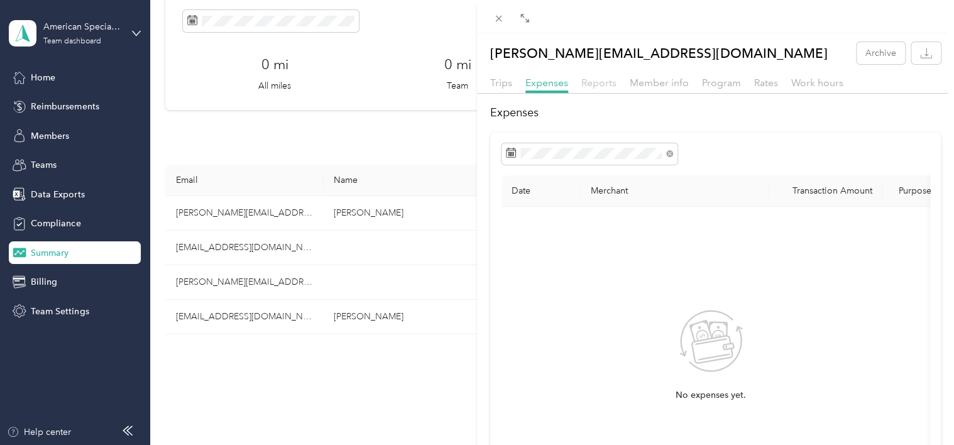
click at [597, 86] on span "Reports" at bounding box center [599, 83] width 35 height 12
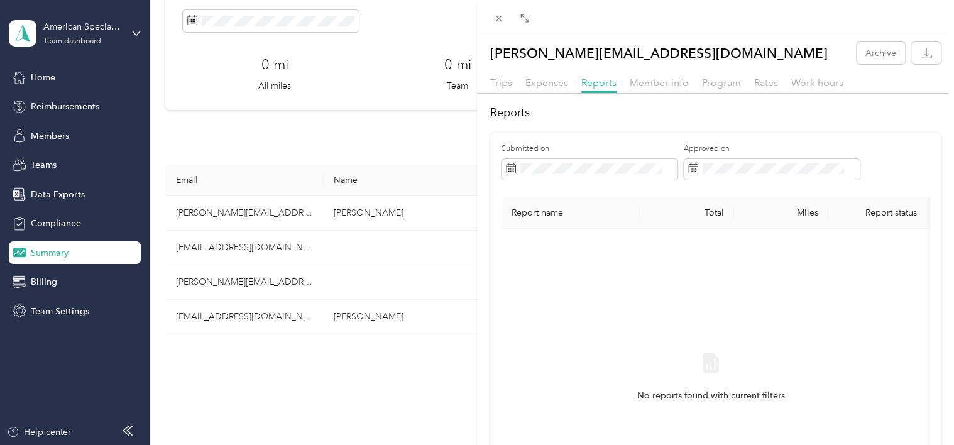
click at [661, 91] on div "Trips Expenses Reports Member info Program Rates Work hours" at bounding box center [715, 84] width 477 height 18
click at [660, 85] on span "Member info" at bounding box center [659, 83] width 59 height 12
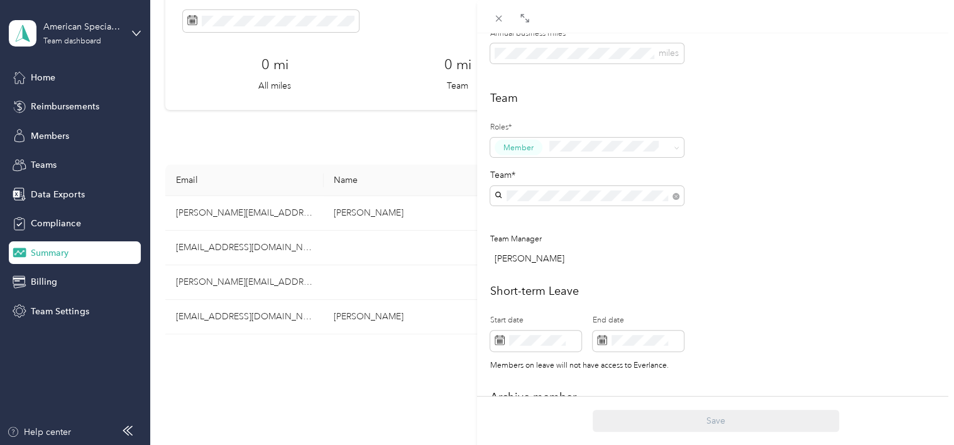
scroll to position [314, 0]
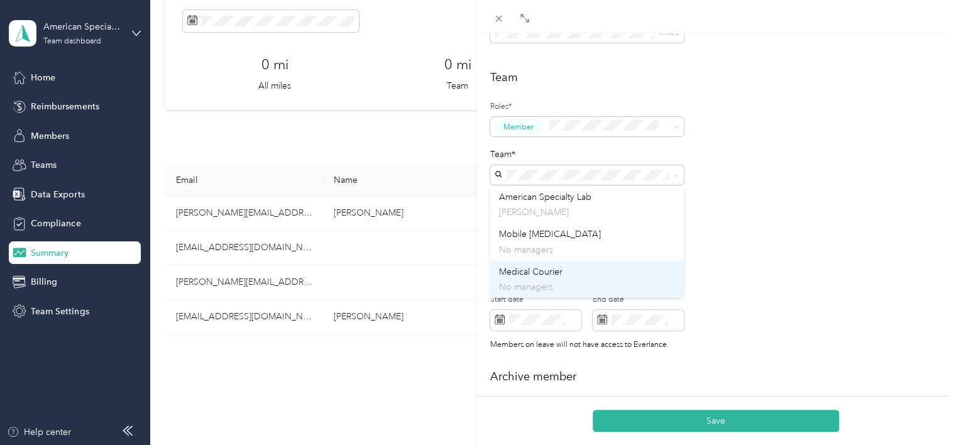
click at [538, 277] on div "Medical Courier No managers" at bounding box center [587, 279] width 176 height 29
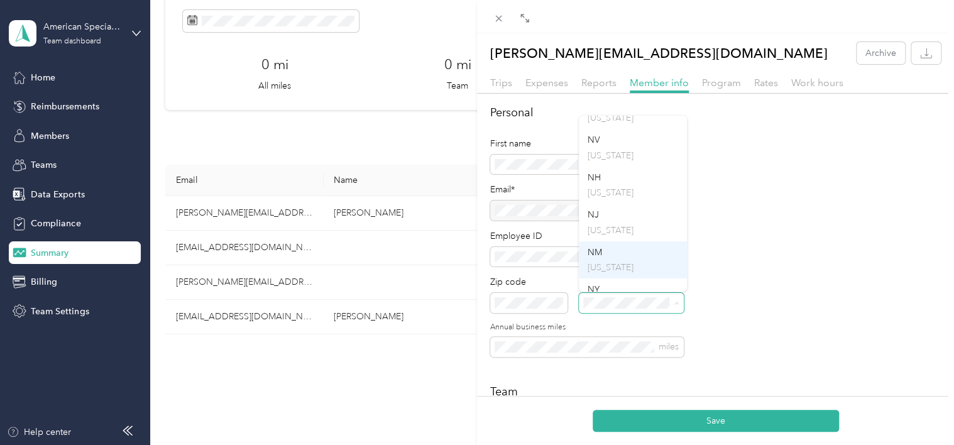
scroll to position [1069, 0]
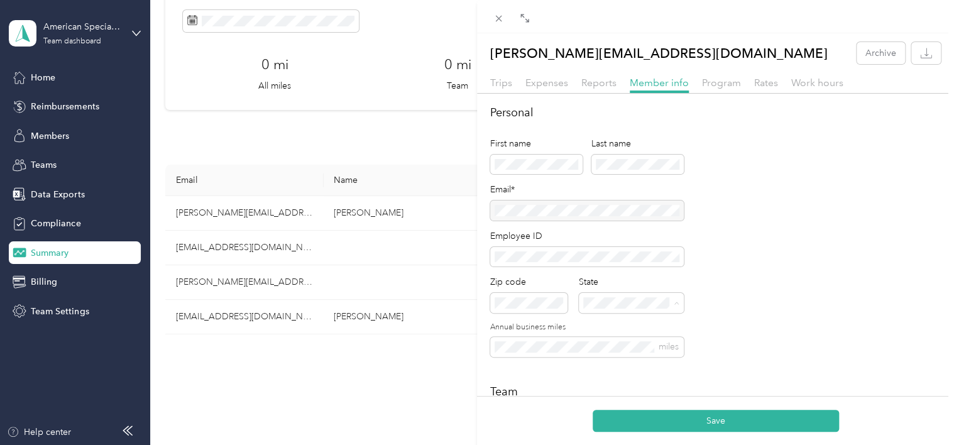
click at [611, 160] on div "NV [US_STATE]" at bounding box center [633, 150] width 91 height 29
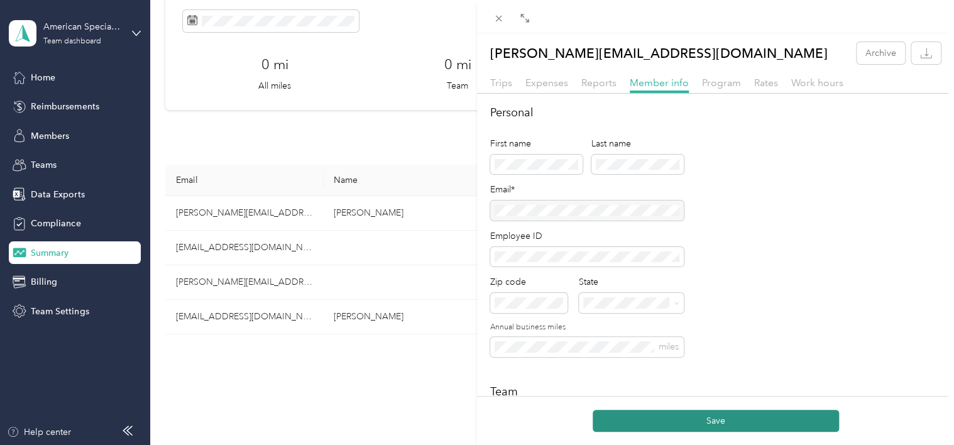
click at [701, 422] on button "Save" at bounding box center [716, 421] width 246 height 22
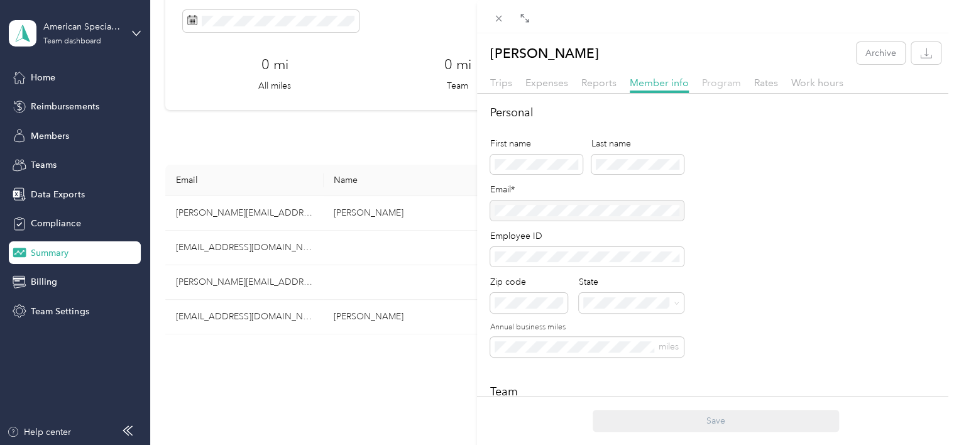
click at [719, 86] on span "Program" at bounding box center [721, 83] width 39 height 12
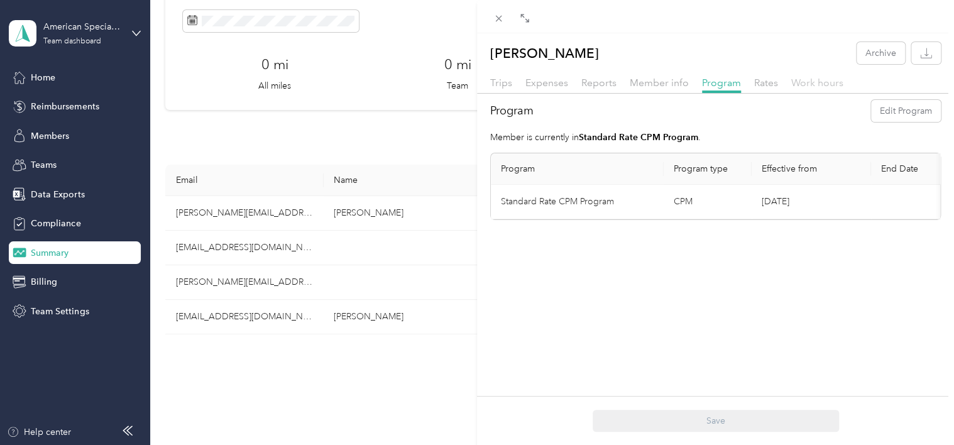
click at [792, 77] on span "Work hours" at bounding box center [818, 83] width 52 height 12
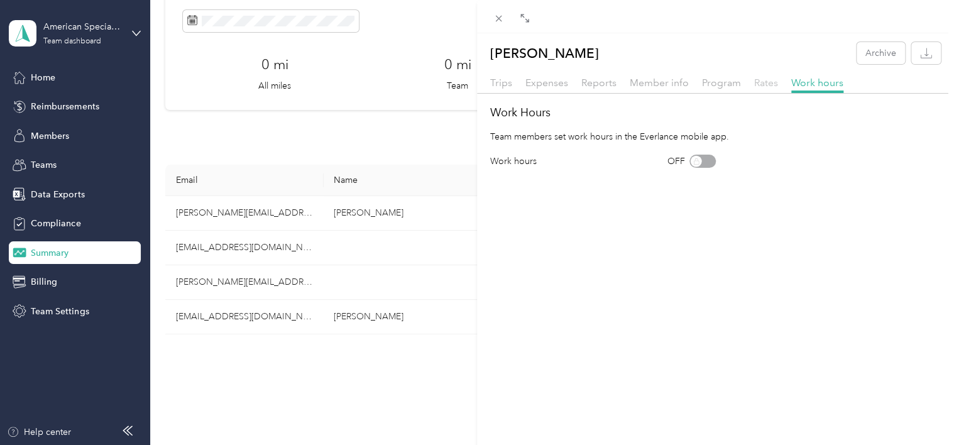
click at [765, 86] on span "Rates" at bounding box center [766, 83] width 24 height 12
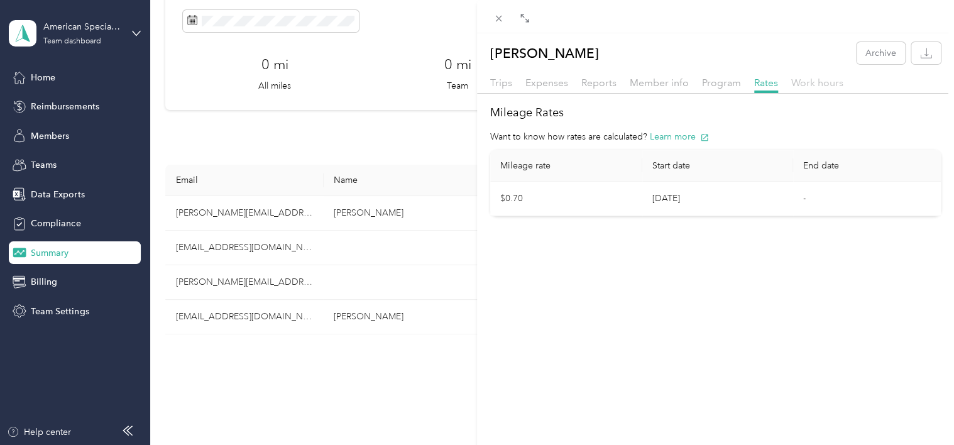
click at [825, 84] on span "Work hours" at bounding box center [818, 83] width 52 height 12
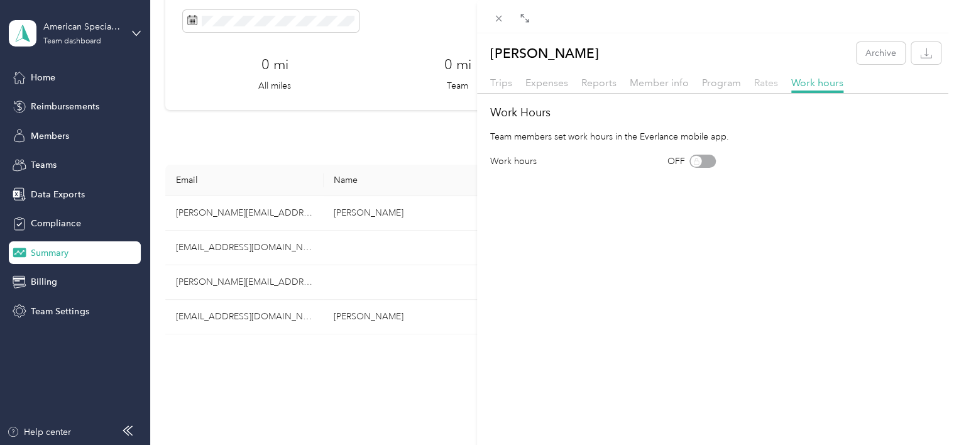
click at [761, 83] on span "Rates" at bounding box center [766, 83] width 24 height 12
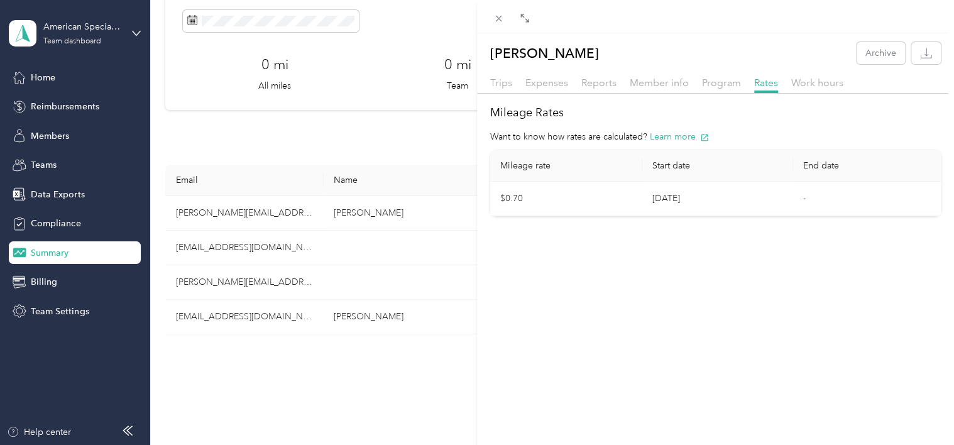
click at [587, 89] on div "Reports" at bounding box center [599, 83] width 35 height 16
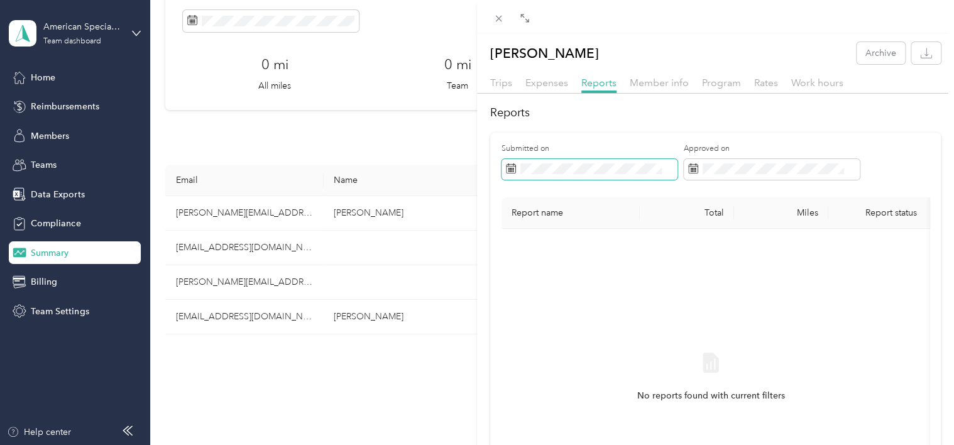
click at [663, 167] on span at bounding box center [667, 169] width 11 height 9
click at [511, 163] on icon at bounding box center [511, 168] width 10 height 10
click at [508, 167] on icon at bounding box center [511, 168] width 10 height 10
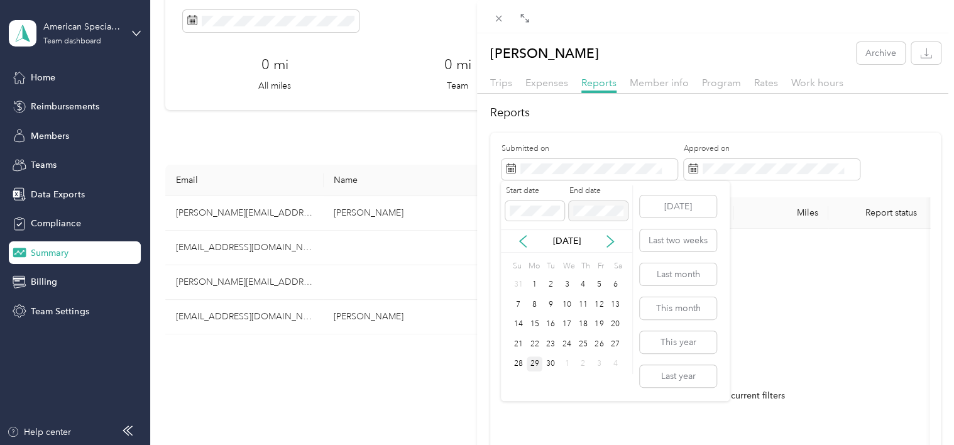
click at [535, 364] on div "29" at bounding box center [535, 364] width 16 height 16
click at [678, 208] on button "[DATE]" at bounding box center [678, 207] width 77 height 22
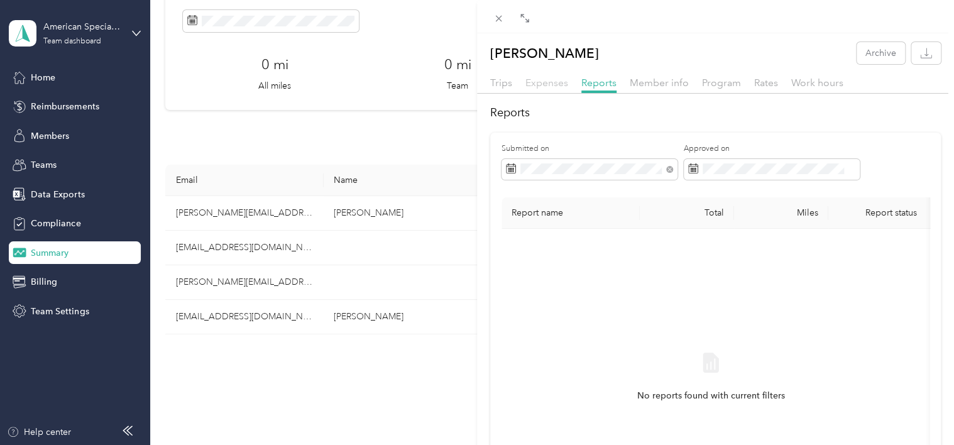
click at [548, 84] on span "Expenses" at bounding box center [547, 83] width 43 height 12
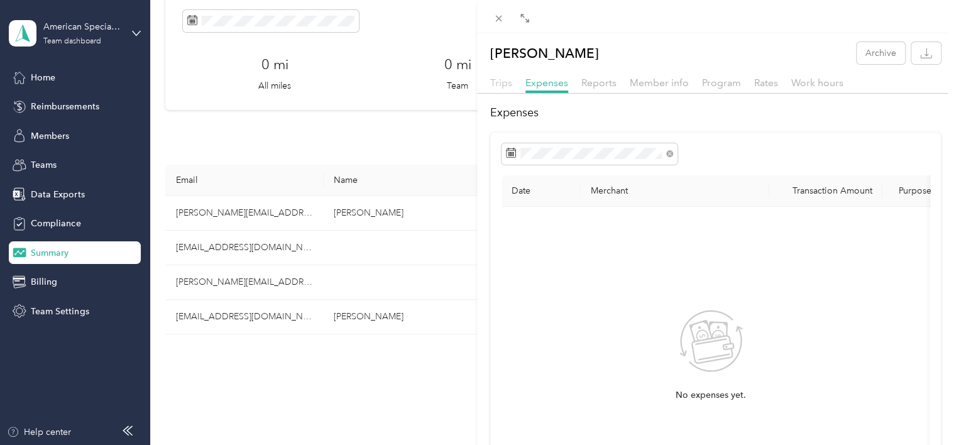
click at [495, 81] on span "Trips" at bounding box center [501, 83] width 22 height 12
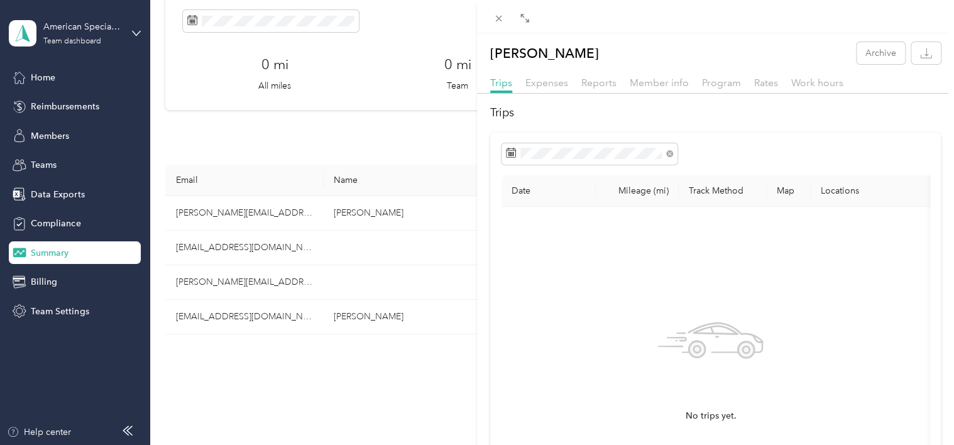
click at [49, 218] on div "[PERSON_NAME] Archive Trips Expenses Reports Member info Program Rates Work hou…" at bounding box center [477, 222] width 954 height 445
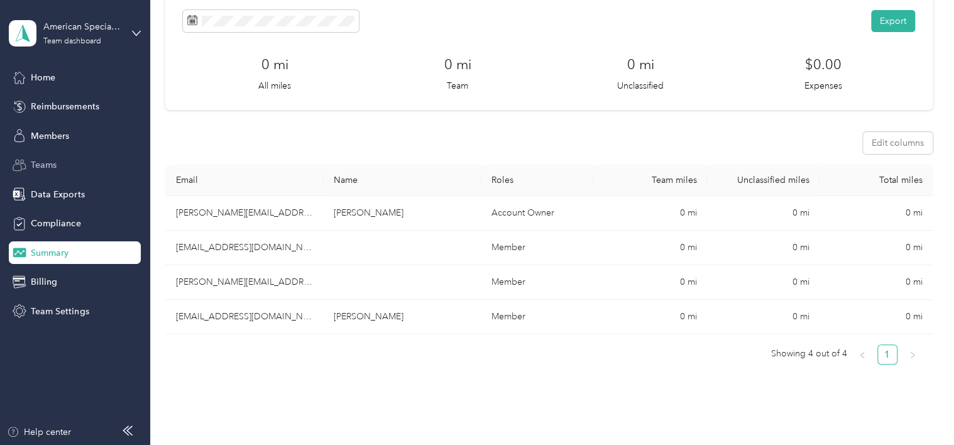
click at [43, 170] on span "Teams" at bounding box center [44, 164] width 26 height 13
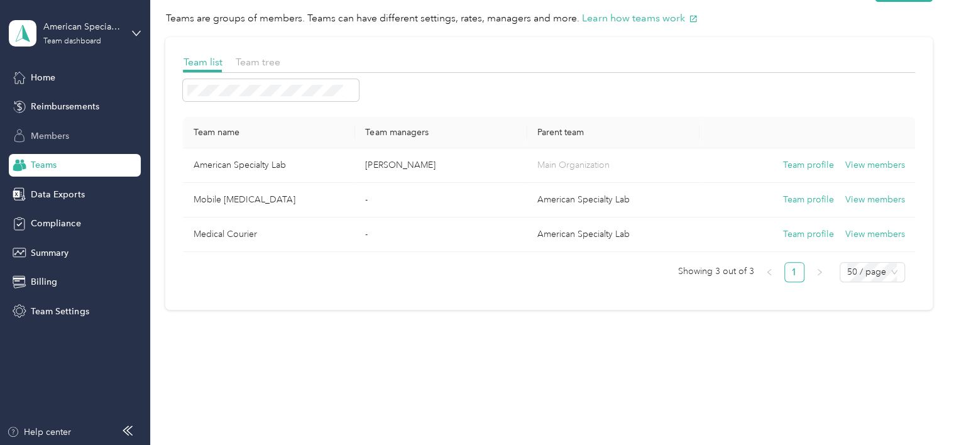
click at [52, 135] on span "Members" at bounding box center [50, 136] width 38 height 13
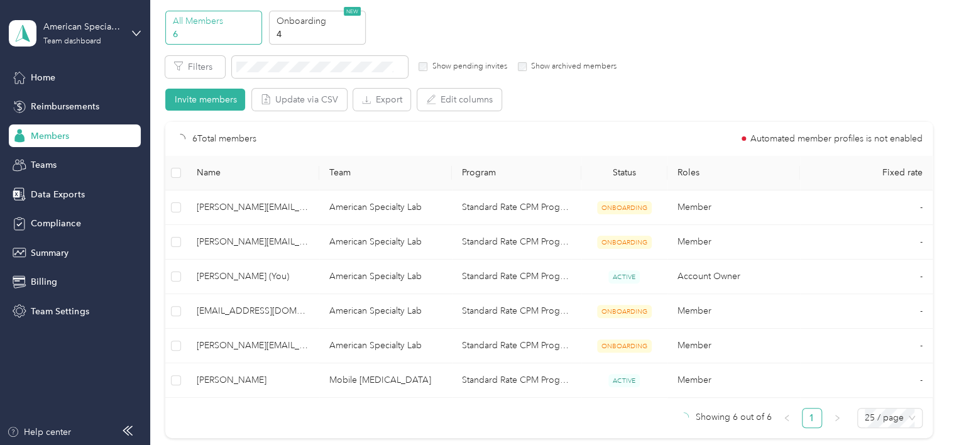
scroll to position [63, 0]
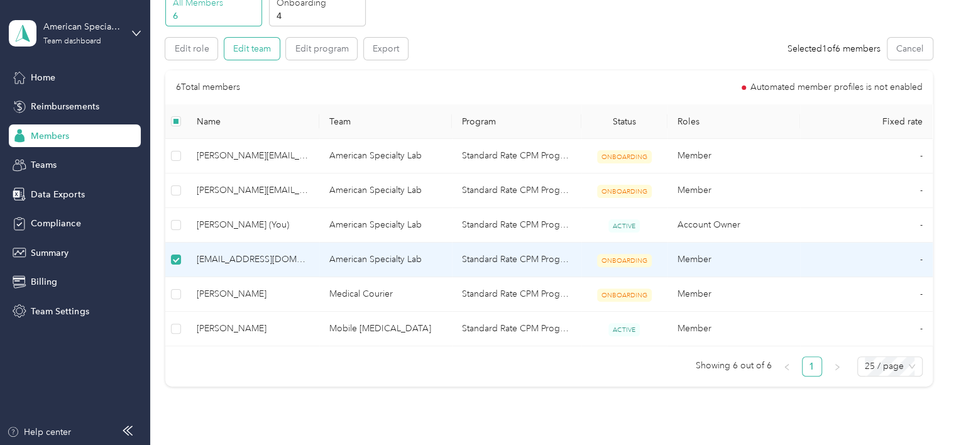
click at [255, 47] on button "Edit team" at bounding box center [251, 49] width 55 height 22
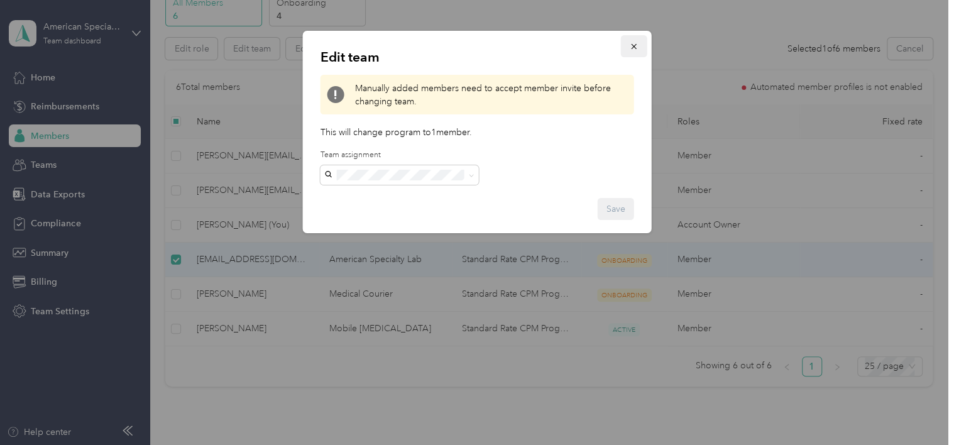
click at [632, 41] on span "button" at bounding box center [634, 46] width 9 height 11
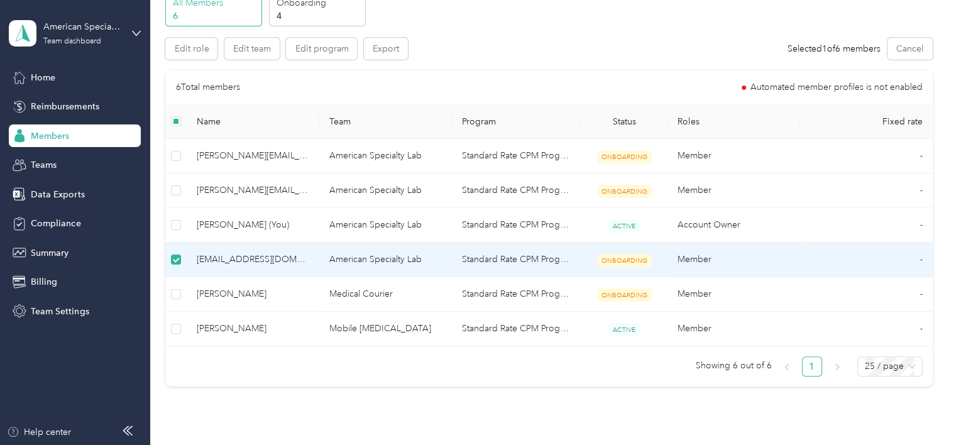
click at [492, 245] on td "Standard Rate CPM Program" at bounding box center [517, 260] width 130 height 35
click at [257, 260] on span "[EMAIL_ADDRESS][DOMAIN_NAME]" at bounding box center [253, 260] width 113 height 14
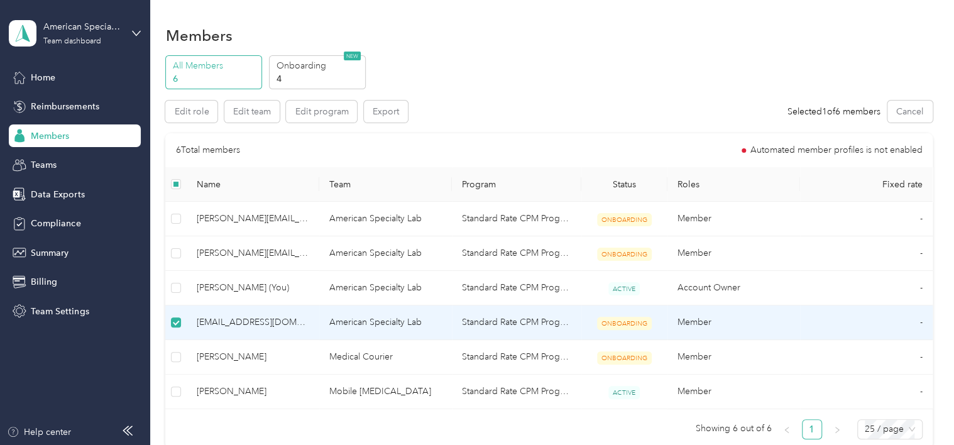
click at [196, 61] on p "All Members" at bounding box center [216, 65] width 86 height 13
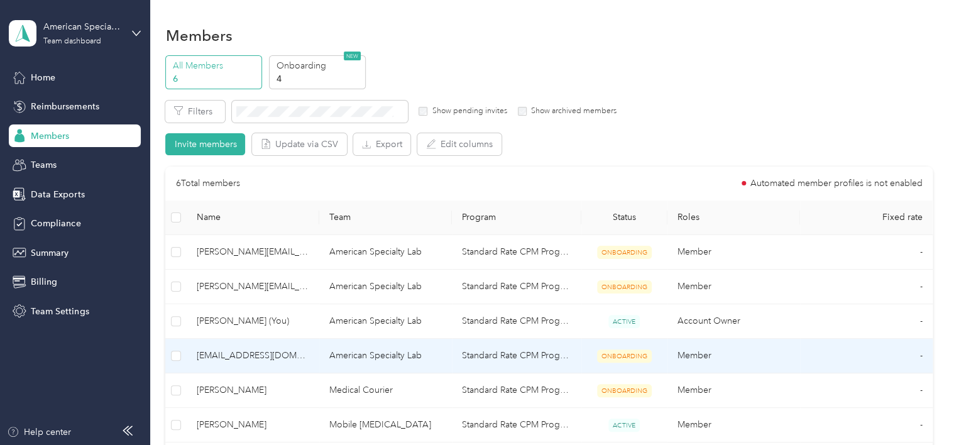
click at [201, 355] on span "[EMAIL_ADDRESS][DOMAIN_NAME]" at bounding box center [253, 356] width 113 height 14
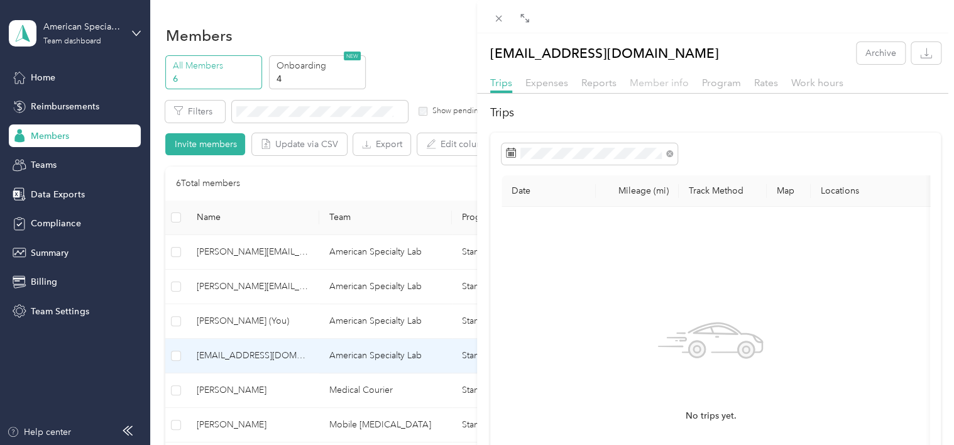
click at [648, 86] on span "Member info" at bounding box center [659, 83] width 59 height 12
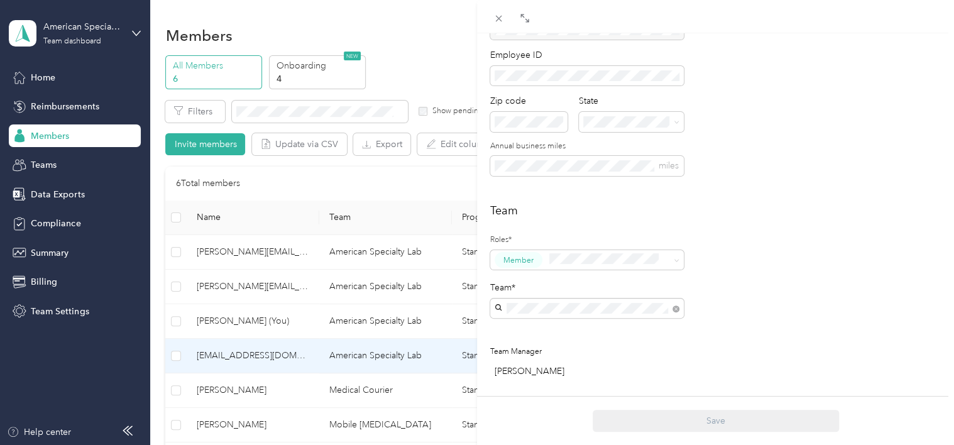
scroll to position [189, 0]
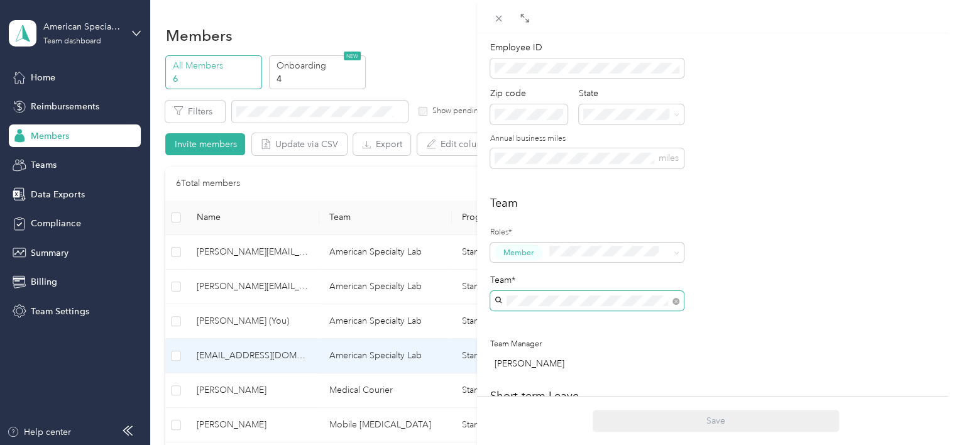
click at [675, 305] on span at bounding box center [676, 300] width 7 height 11
click at [668, 299] on span at bounding box center [673, 301] width 11 height 9
click at [679, 299] on span at bounding box center [676, 300] width 7 height 11
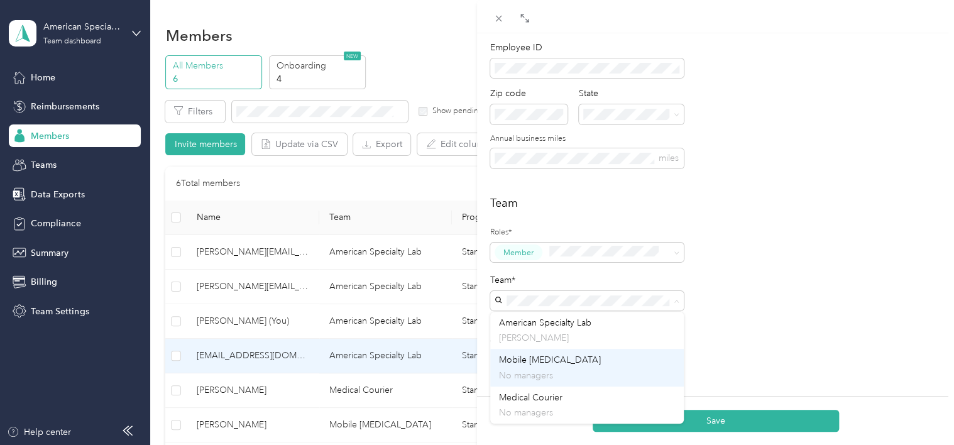
click at [549, 363] on span "Mobile [MEDICAL_DATA]" at bounding box center [550, 360] width 102 height 11
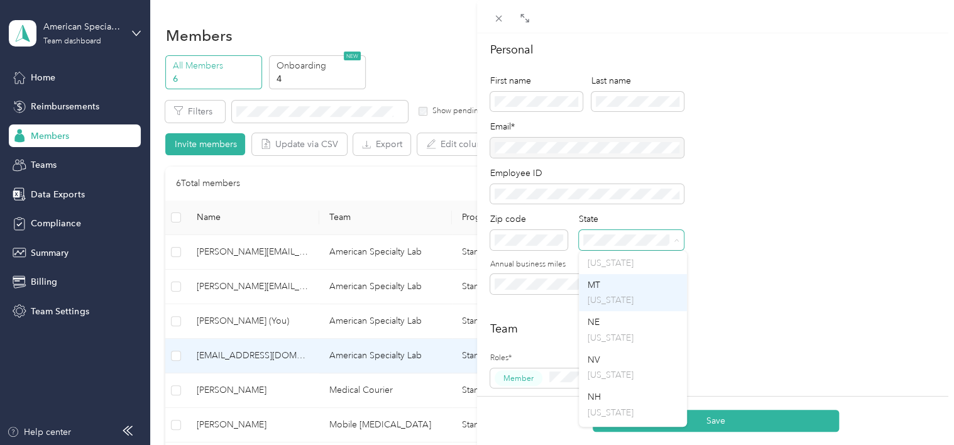
scroll to position [1006, 0]
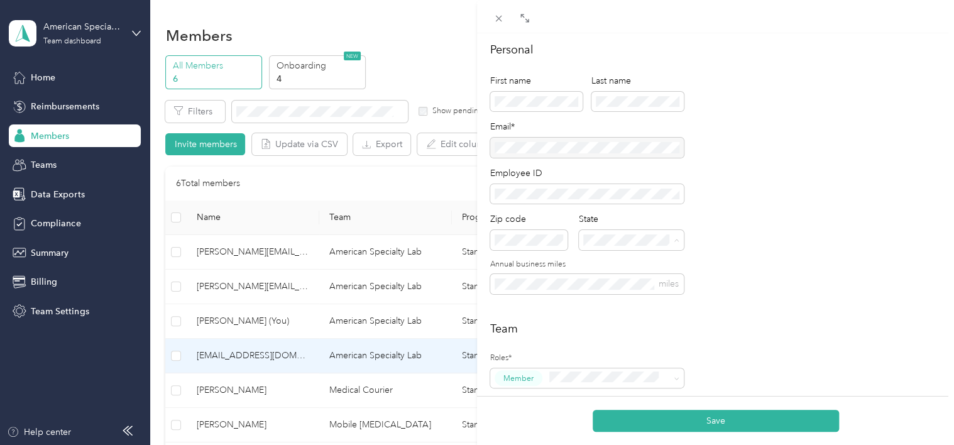
click at [604, 358] on div "NV [US_STATE]" at bounding box center [633, 348] width 91 height 29
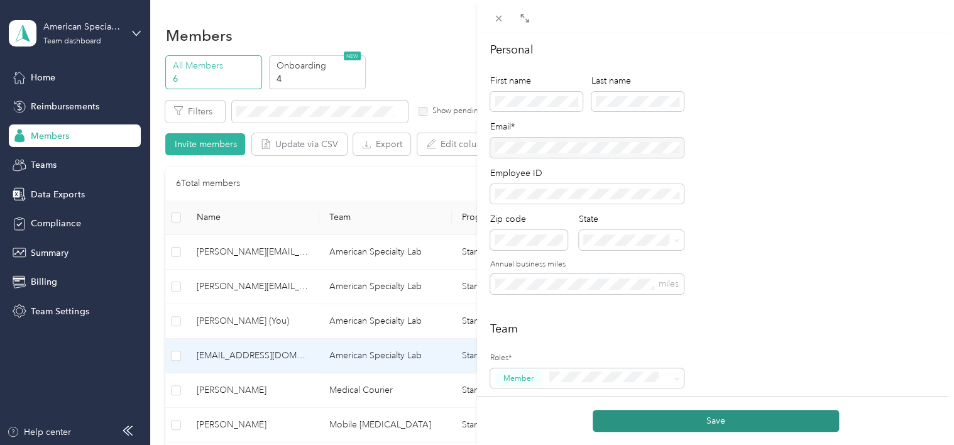
click at [697, 414] on button "Save" at bounding box center [716, 421] width 246 height 22
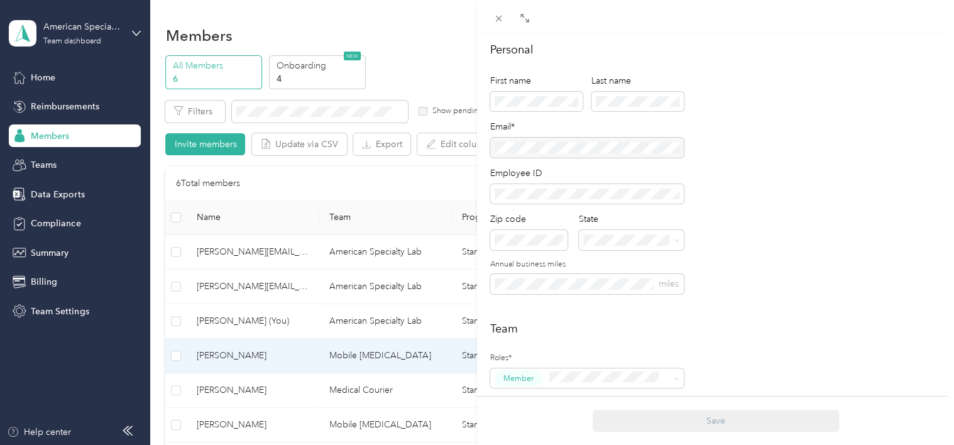
scroll to position [0, 0]
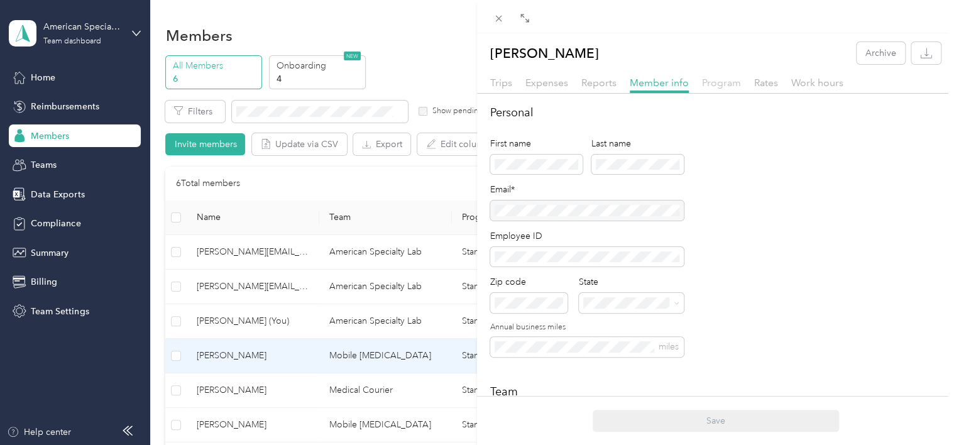
drag, startPoint x: 703, startPoint y: 88, endPoint x: 708, endPoint y: 80, distance: 9.1
click at [705, 86] on span "Program" at bounding box center [721, 83] width 39 height 12
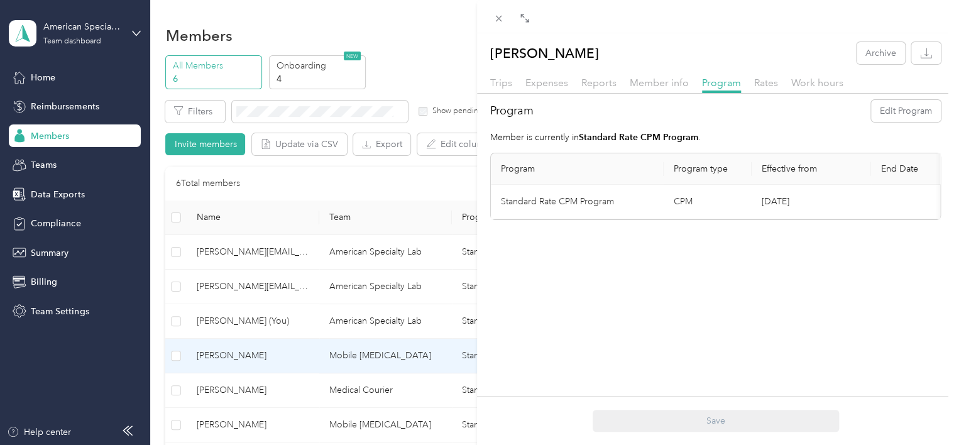
click at [780, 79] on div "Trips Expenses Reports Member info Program Rates Work hours" at bounding box center [715, 84] width 477 height 18
click at [767, 79] on span "Rates" at bounding box center [766, 83] width 24 height 12
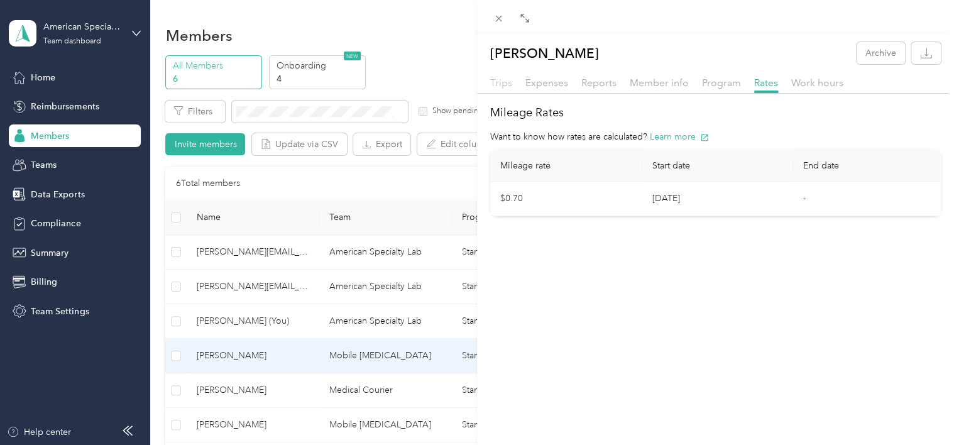
click at [493, 83] on span "Trips" at bounding box center [501, 83] width 22 height 12
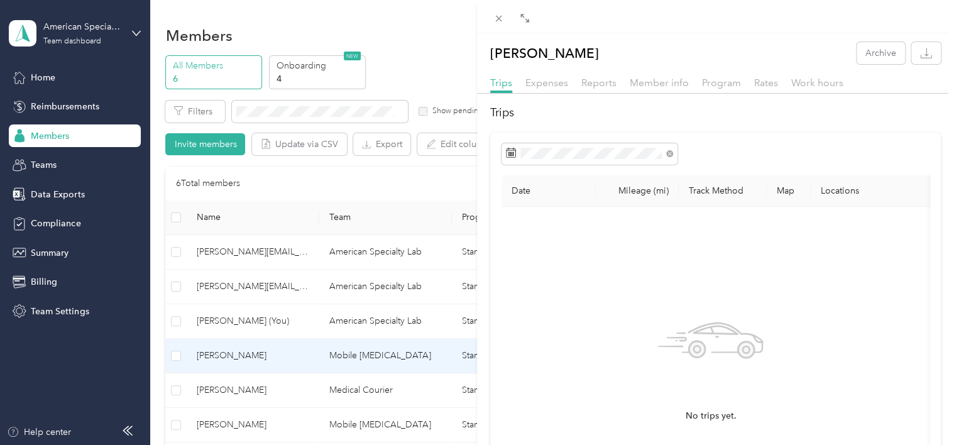
click at [433, 68] on div "[PERSON_NAME] Archive Trips Expenses Reports Member info Program Rates Work hou…" at bounding box center [477, 222] width 954 height 445
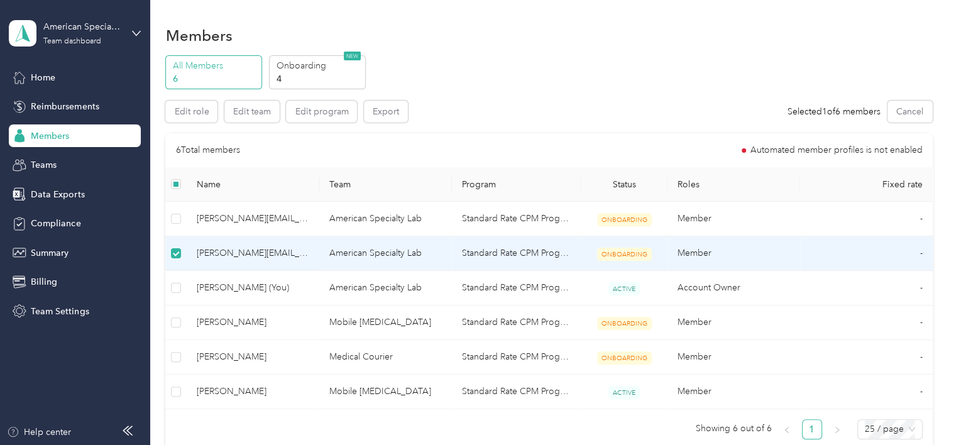
click at [262, 258] on span "[PERSON_NAME][EMAIL_ADDRESS][DOMAIN_NAME]" at bounding box center [253, 253] width 113 height 14
click at [219, 258] on span "[PERSON_NAME][EMAIL_ADDRESS][DOMAIN_NAME]" at bounding box center [253, 253] width 113 height 14
click at [221, 257] on span "[PERSON_NAME][EMAIL_ADDRESS][DOMAIN_NAME]" at bounding box center [253, 253] width 113 height 14
click at [199, 65] on p "All Members" at bounding box center [216, 65] width 86 height 13
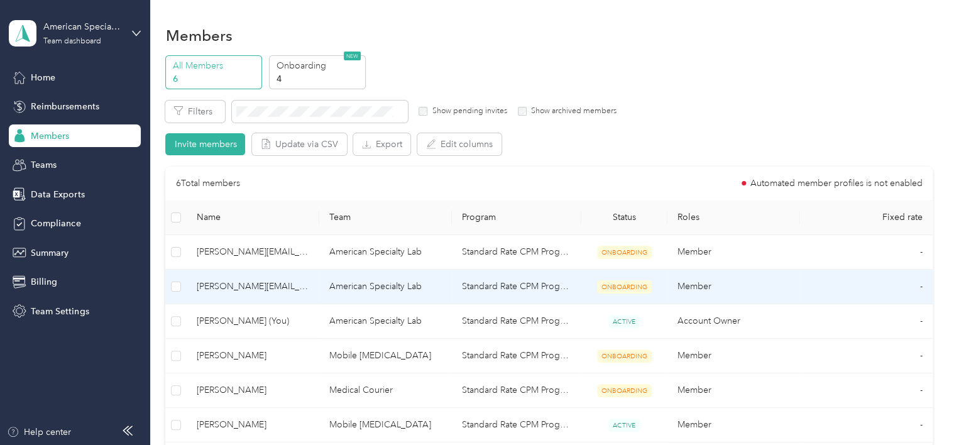
click at [231, 287] on span "[PERSON_NAME][EMAIL_ADDRESS][DOMAIN_NAME]" at bounding box center [253, 287] width 113 height 14
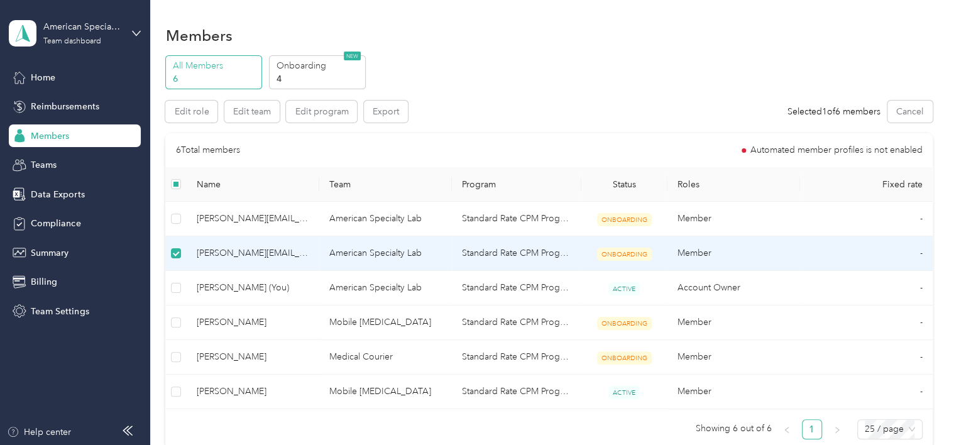
click at [509, 258] on td "Standard Rate CPM Program" at bounding box center [517, 253] width 130 height 35
click at [684, 253] on td "Member" at bounding box center [734, 253] width 133 height 35
click at [536, 255] on td "Standard Rate CPM Program" at bounding box center [517, 253] width 130 height 35
click at [214, 248] on span "[PERSON_NAME][EMAIL_ADDRESS][DOMAIN_NAME]" at bounding box center [253, 253] width 113 height 14
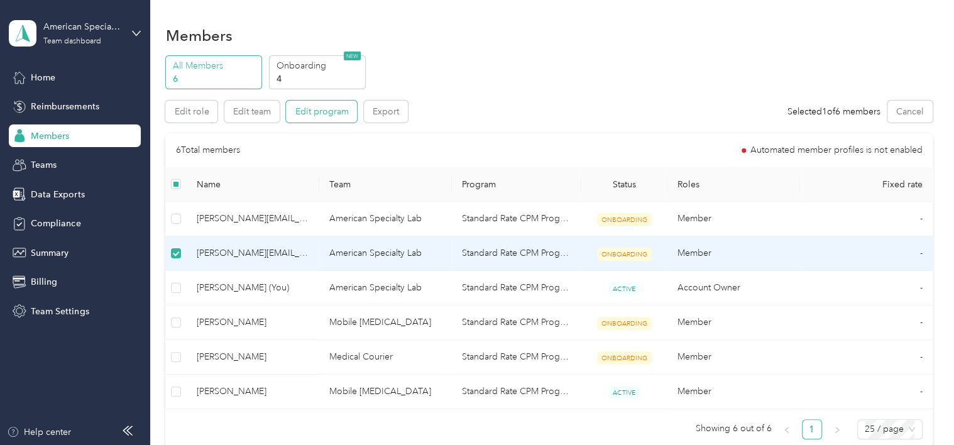
click at [322, 112] on button "Edit program" at bounding box center [321, 112] width 71 height 22
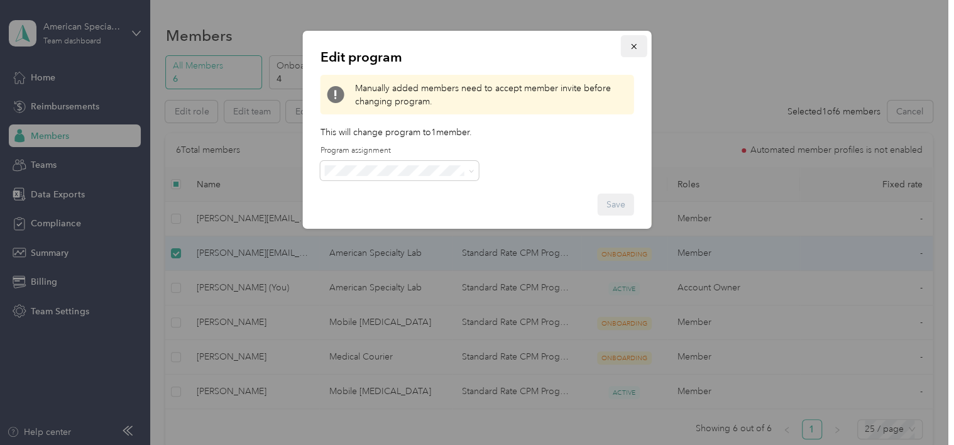
click at [629, 43] on button "button" at bounding box center [634, 46] width 26 height 22
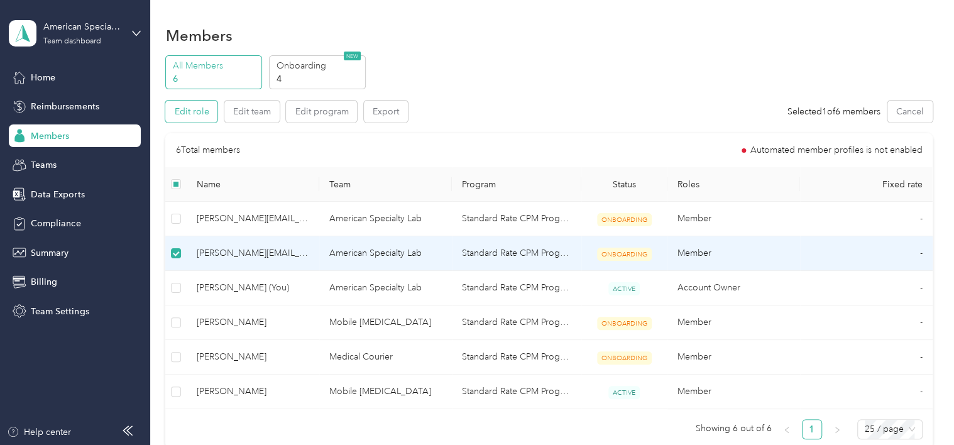
click at [193, 113] on button "Edit role" at bounding box center [191, 112] width 52 height 22
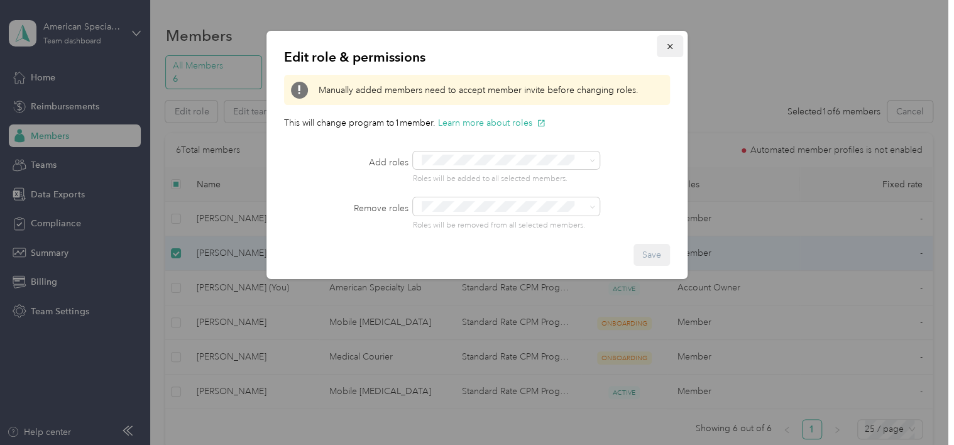
click at [672, 45] on icon "button" at bounding box center [670, 46] width 5 height 5
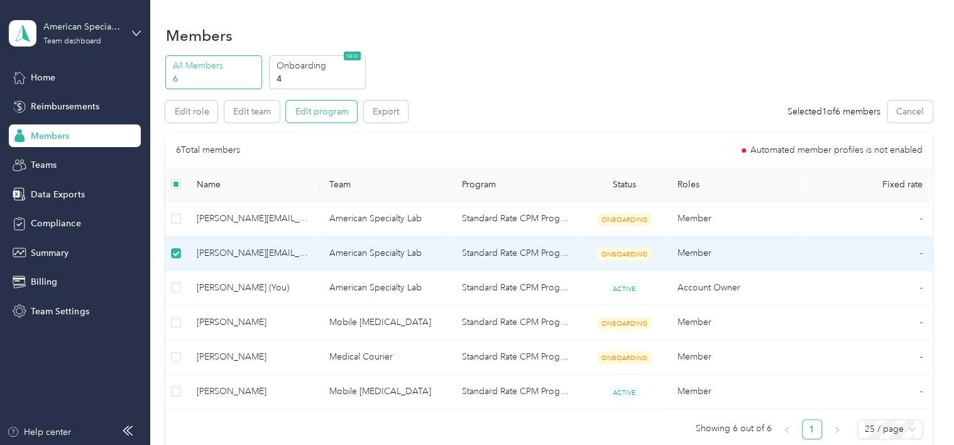
click at [317, 110] on button "Edit program" at bounding box center [321, 112] width 71 height 22
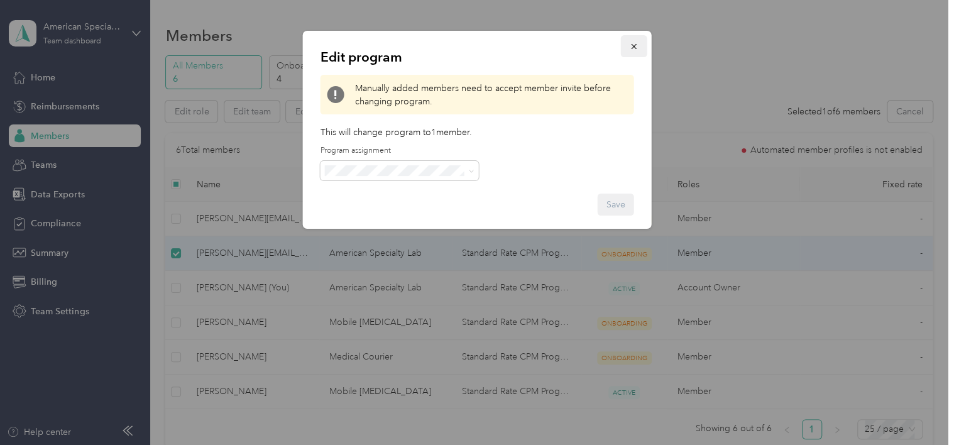
click at [637, 49] on icon "button" at bounding box center [634, 46] width 9 height 9
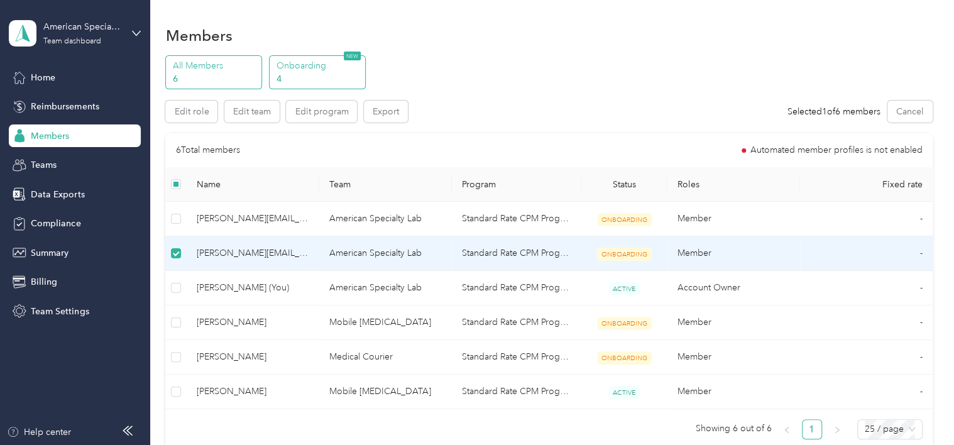
click at [313, 61] on p "Onboarding" at bounding box center [319, 65] width 86 height 13
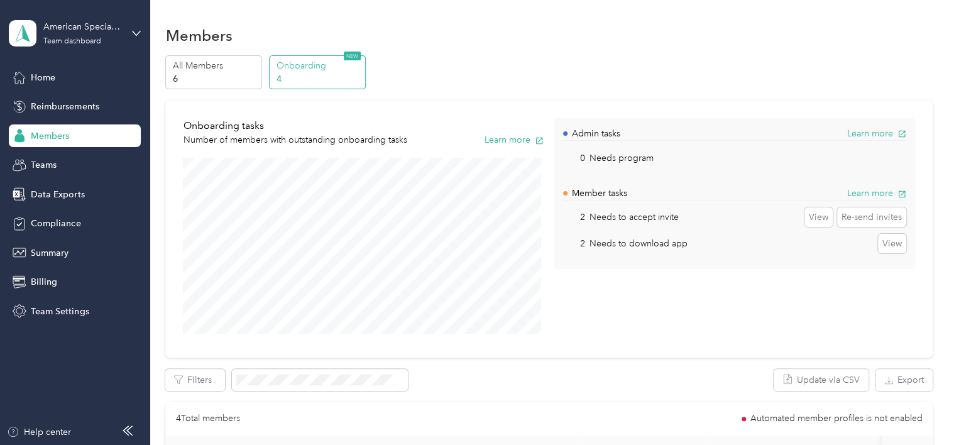
scroll to position [314, 0]
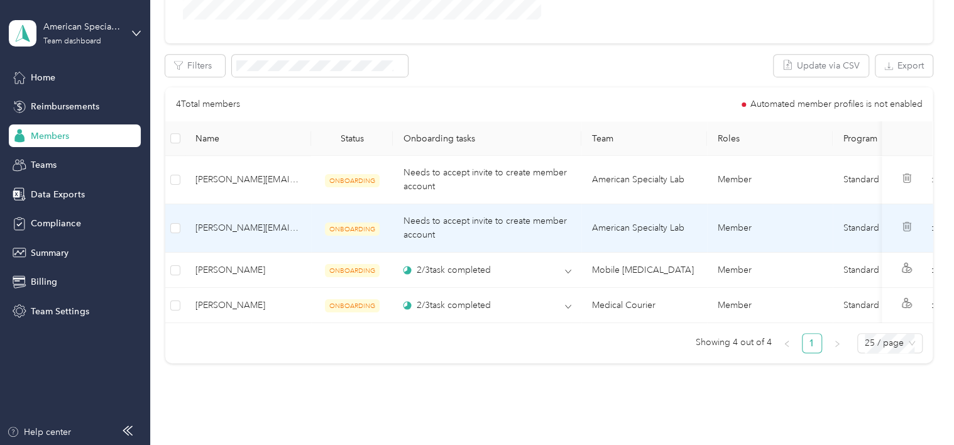
click at [170, 227] on td at bounding box center [175, 228] width 20 height 48
click at [191, 63] on button "Edit program" at bounding box center [200, 66] width 71 height 22
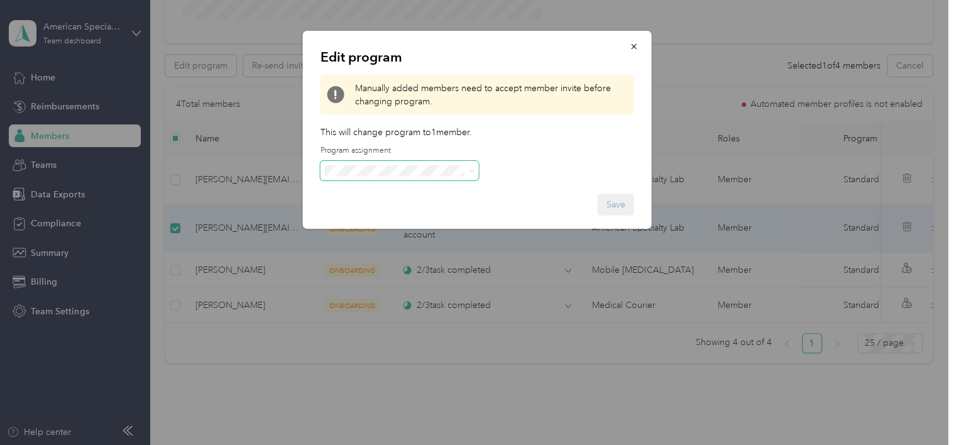
click at [469, 172] on icon at bounding box center [472, 171] width 6 height 6
click at [450, 219] on li "Standard Rate CPM Program (CPM)" at bounding box center [399, 215] width 158 height 22
click at [608, 206] on button "Save" at bounding box center [616, 205] width 36 height 22
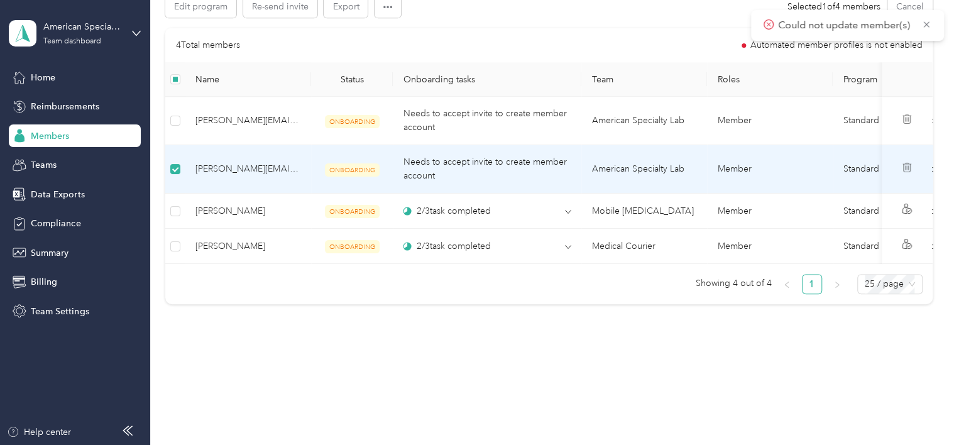
scroll to position [66, 0]
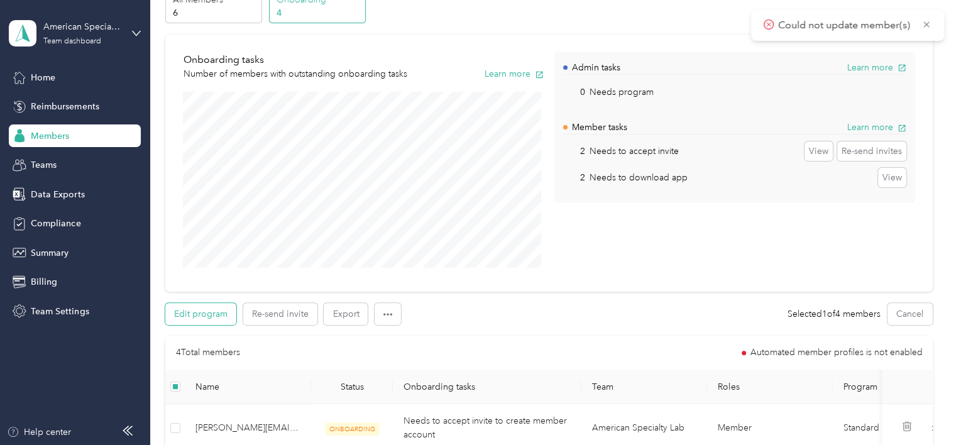
click at [189, 315] on button "Edit program" at bounding box center [200, 314] width 71 height 22
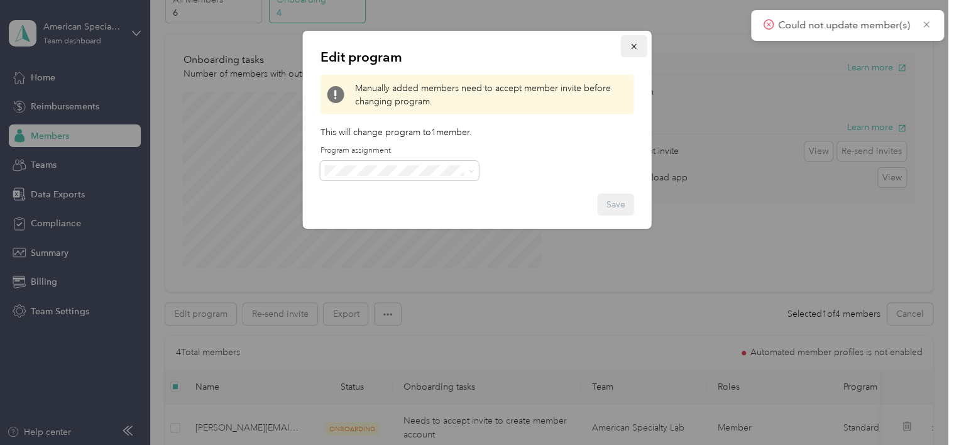
click at [633, 48] on icon "button" at bounding box center [634, 46] width 9 height 9
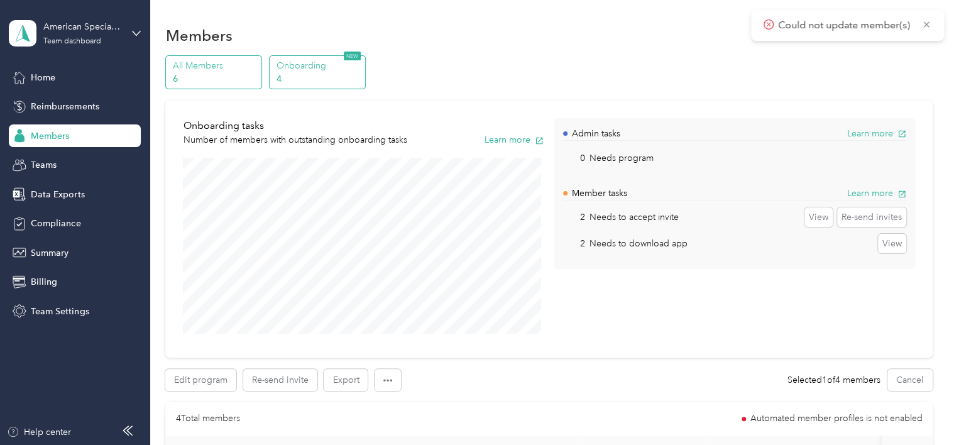
scroll to position [0, 0]
click at [202, 69] on p "All Members" at bounding box center [216, 65] width 86 height 13
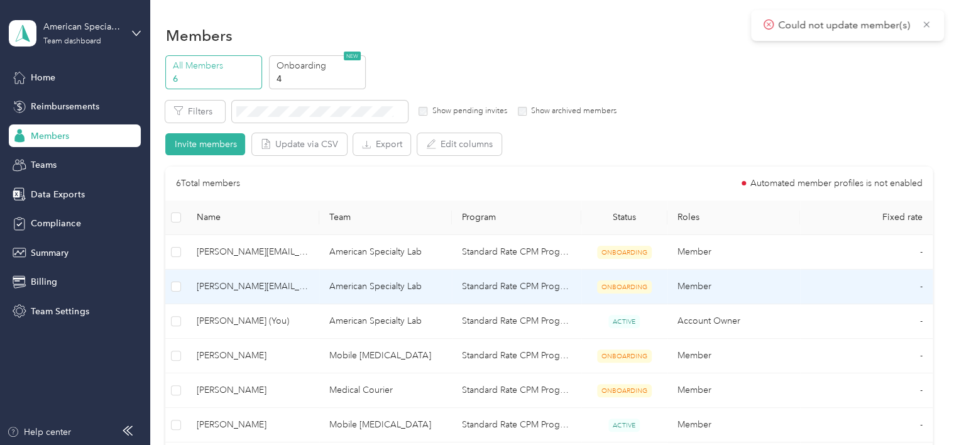
click at [223, 290] on span "[PERSON_NAME][EMAIL_ADDRESS][DOMAIN_NAME]" at bounding box center [253, 287] width 113 height 14
click at [463, 294] on td "Standard Rate CPM Program" at bounding box center [517, 287] width 130 height 35
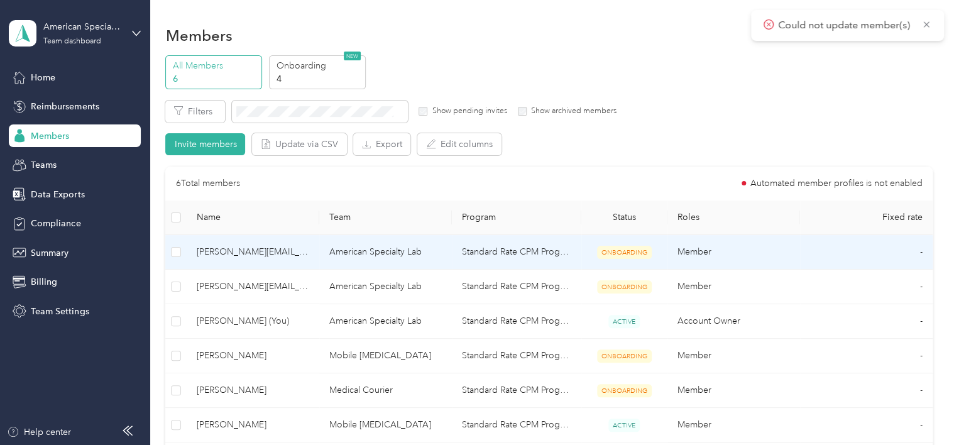
click at [306, 255] on span "[PERSON_NAME][EMAIL_ADDRESS][DOMAIN_NAME]" at bounding box center [253, 252] width 113 height 14
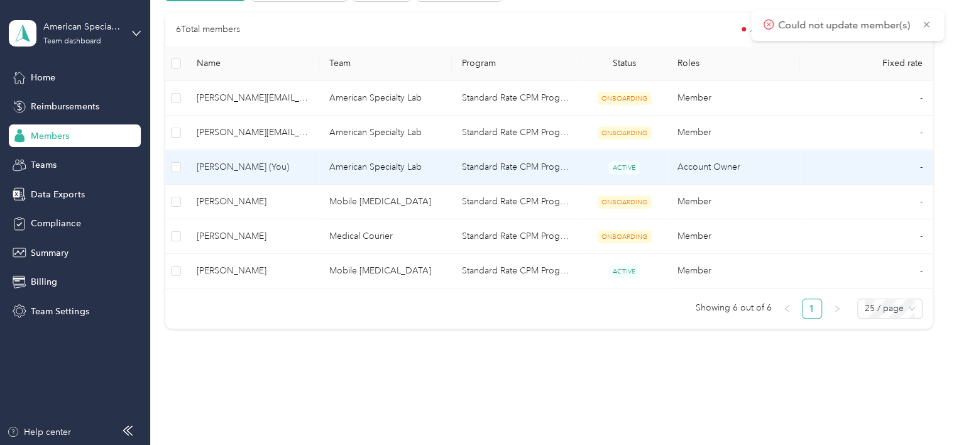
scroll to position [177, 0]
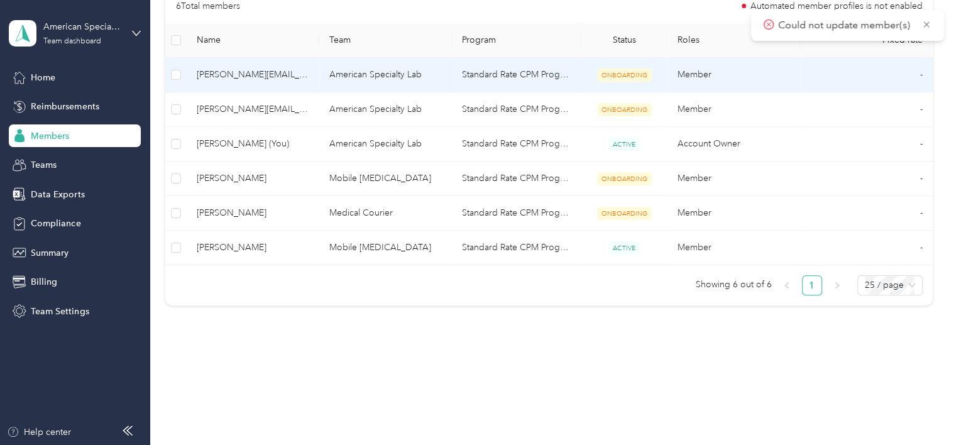
click at [182, 75] on td at bounding box center [175, 75] width 21 height 35
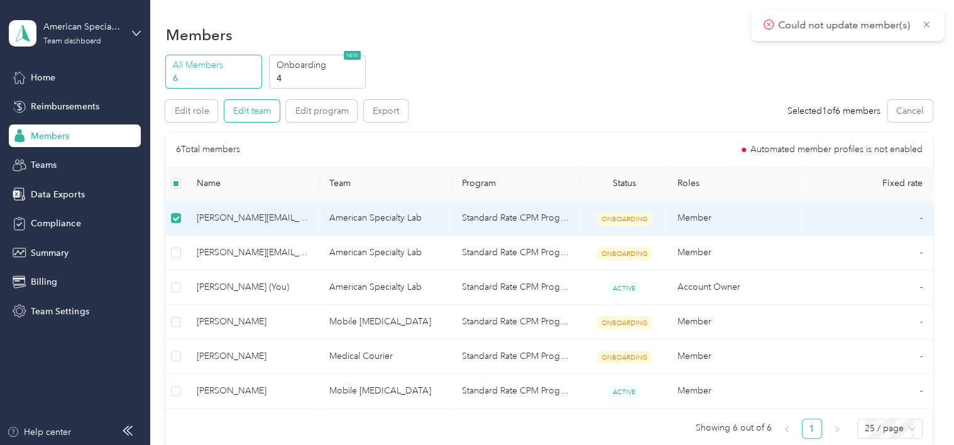
scroll to position [0, 0]
click at [192, 106] on button "Edit role" at bounding box center [191, 112] width 52 height 22
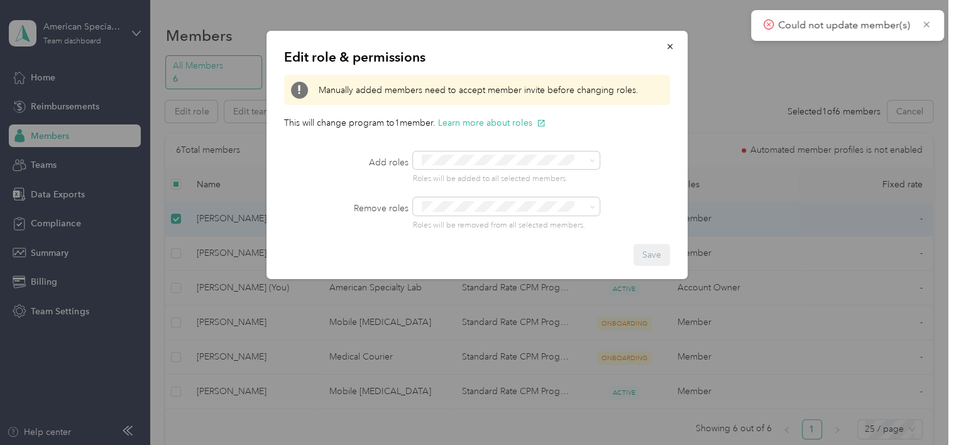
click at [458, 255] on button "Manager" at bounding box center [446, 255] width 50 height 16
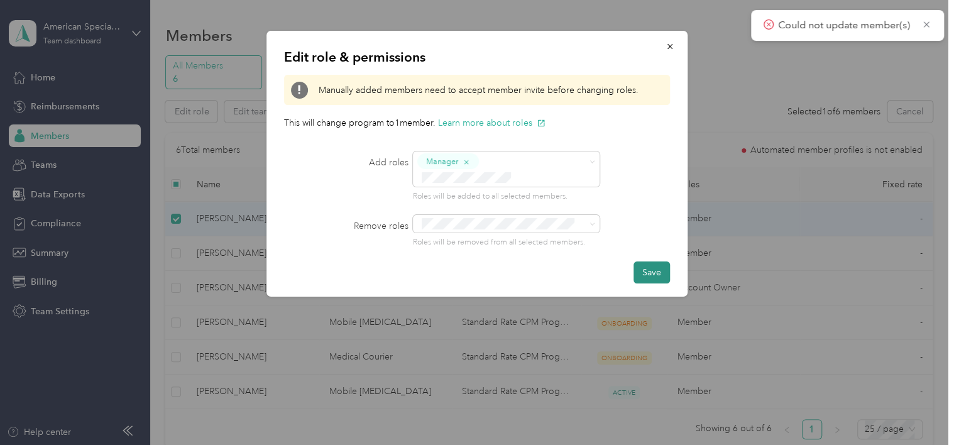
click at [663, 262] on button "Save" at bounding box center [652, 273] width 36 height 22
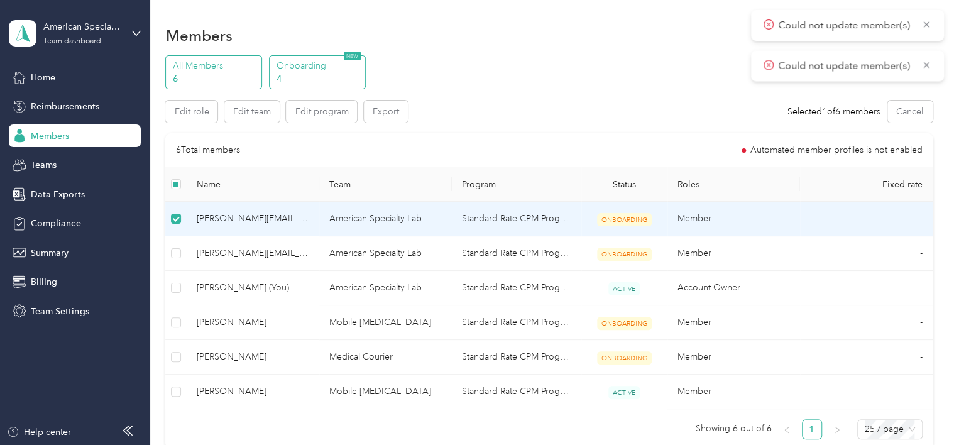
click at [295, 63] on p "Onboarding" at bounding box center [319, 65] width 86 height 13
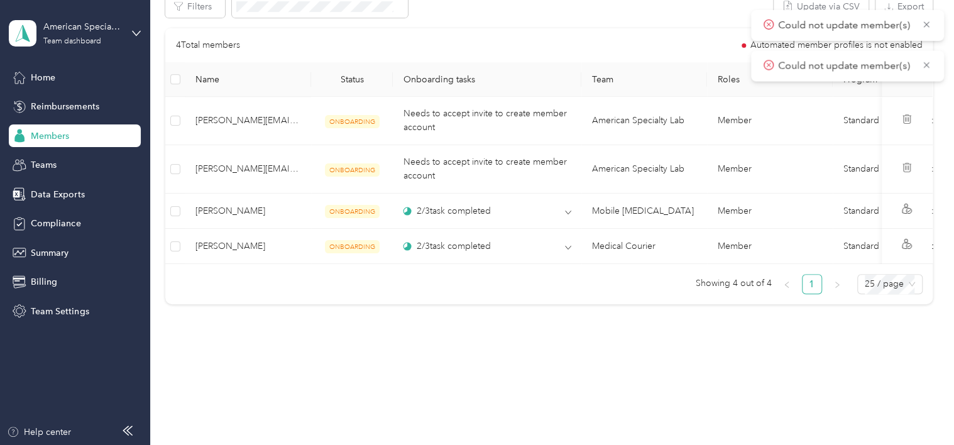
scroll to position [381, 0]
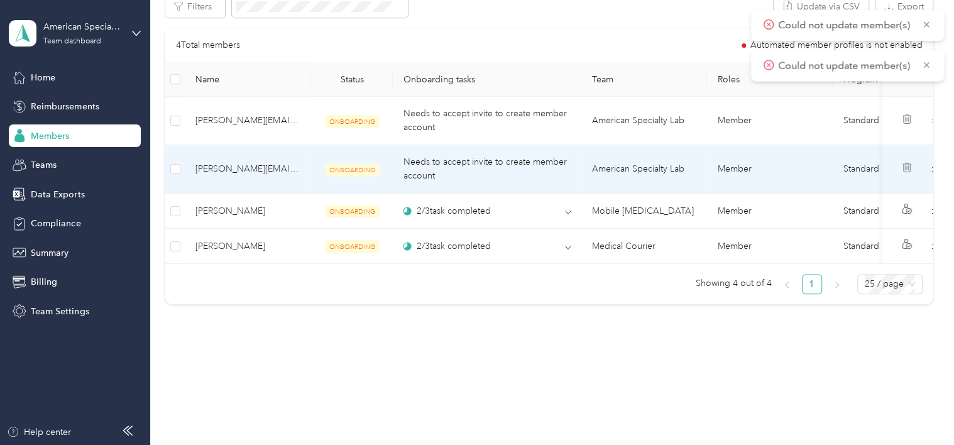
click at [636, 162] on td "American Specialty Lab" at bounding box center [645, 169] width 126 height 48
click at [646, 168] on td "American Specialty Lab" at bounding box center [645, 169] width 126 height 48
drag, startPoint x: 646, startPoint y: 168, endPoint x: 622, endPoint y: 163, distance: 25.0
click at [622, 163] on td "American Specialty Lab" at bounding box center [645, 169] width 126 height 48
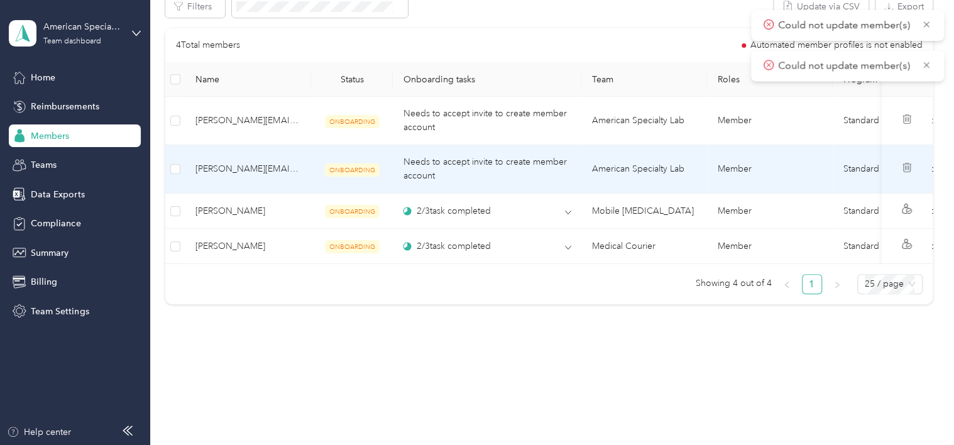
scroll to position [380, 0]
click at [659, 164] on td "American Specialty Lab" at bounding box center [645, 169] width 126 height 48
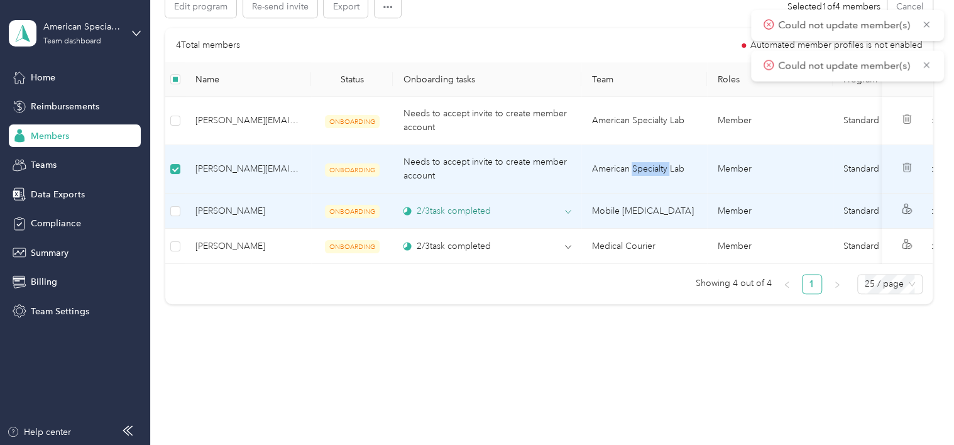
click at [569, 211] on icon at bounding box center [569, 212] width 6 height 3
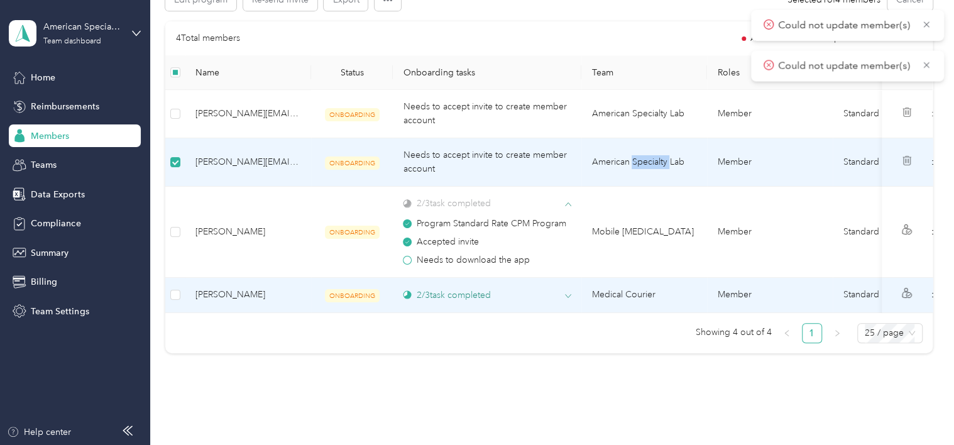
click at [570, 298] on span at bounding box center [568, 295] width 6 height 11
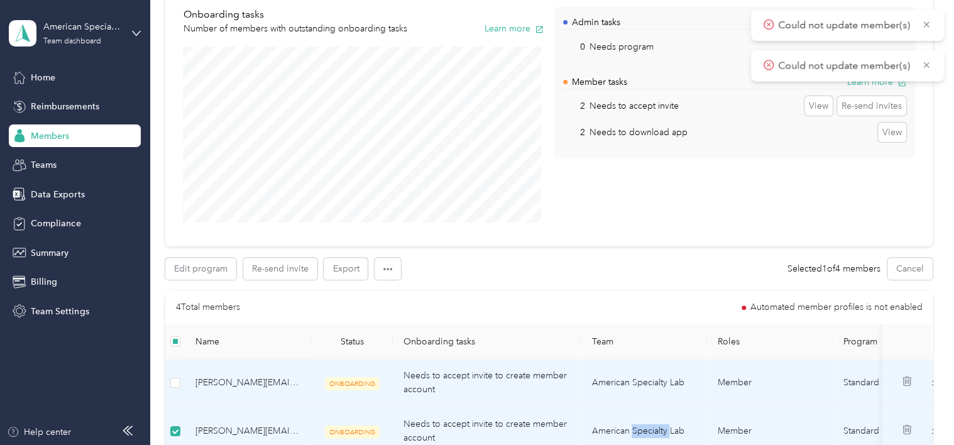
scroll to position [0, 0]
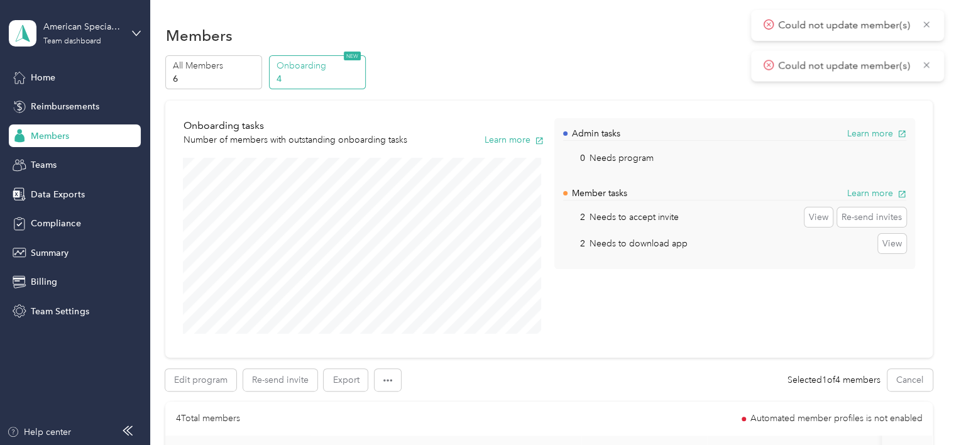
click at [932, 24] on div "Could not update member(s)" at bounding box center [847, 25] width 193 height 31
click at [930, 27] on icon at bounding box center [927, 24] width 10 height 11
click at [929, 21] on icon at bounding box center [927, 24] width 10 height 11
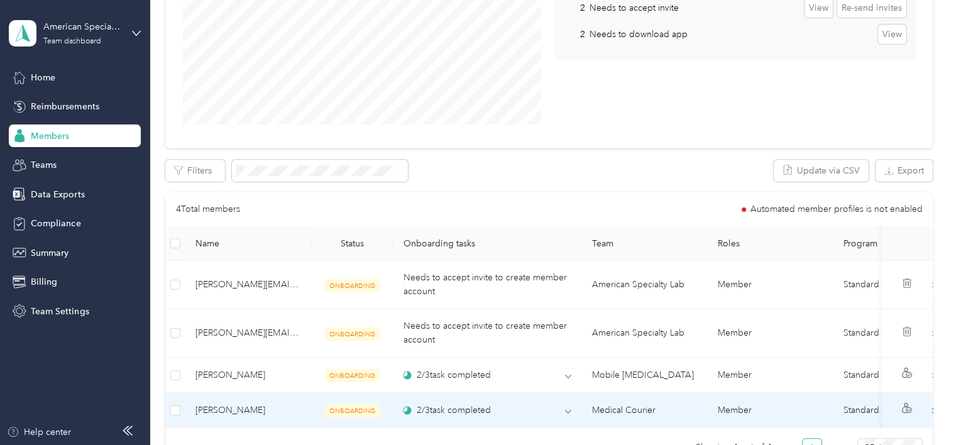
scroll to position [63, 0]
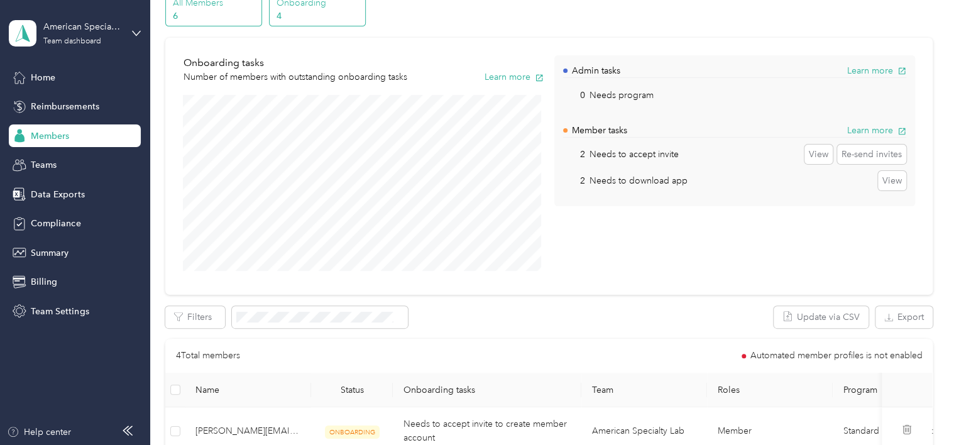
click at [202, 9] on p "All Members" at bounding box center [216, 2] width 86 height 13
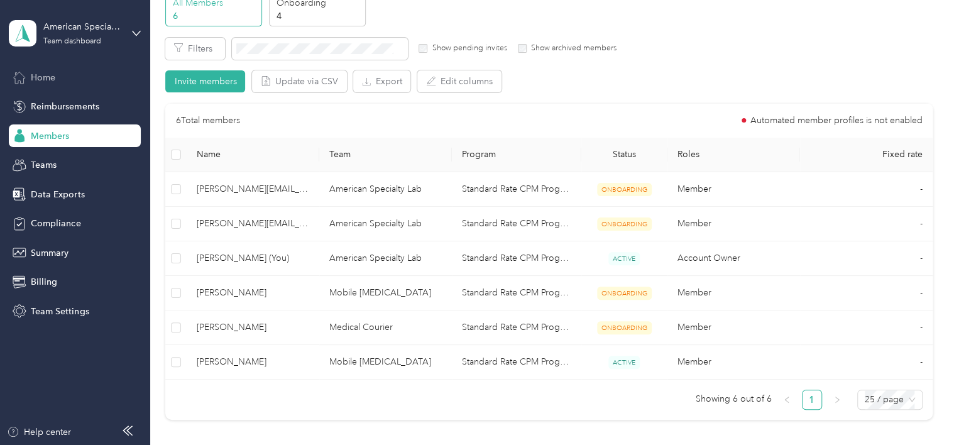
click at [53, 73] on span "Home" at bounding box center [43, 77] width 25 height 13
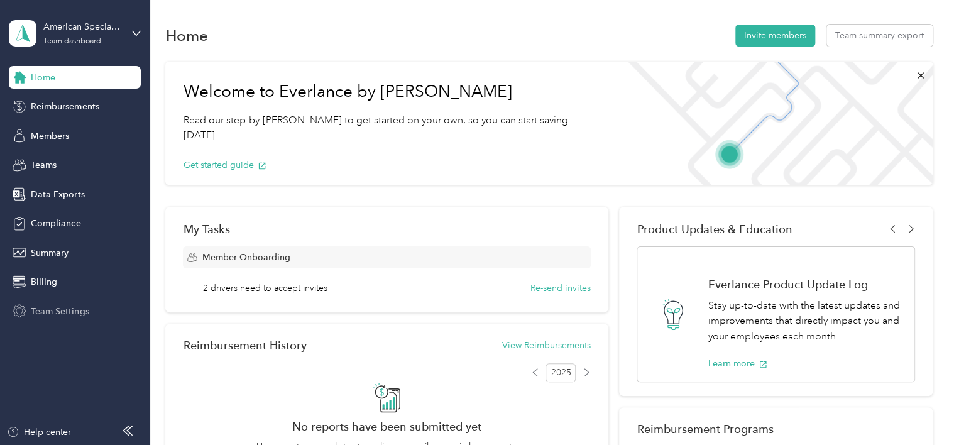
click at [65, 309] on span "Team Settings" at bounding box center [60, 311] width 58 height 13
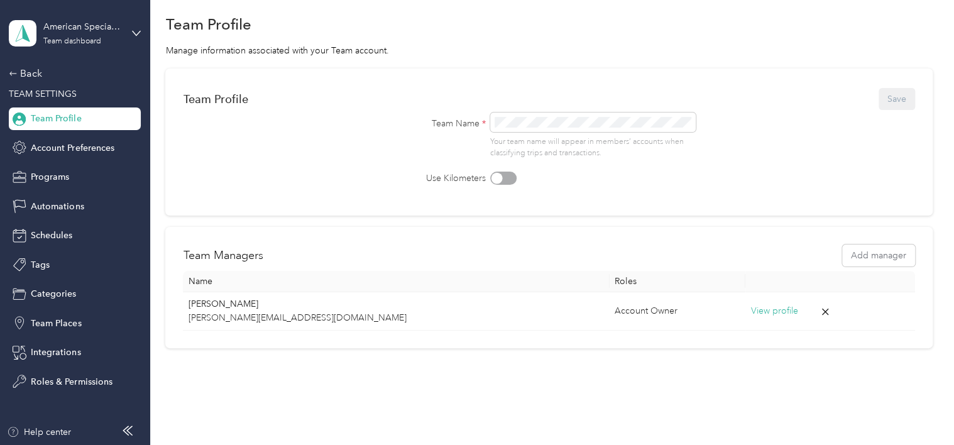
scroll to position [67, 0]
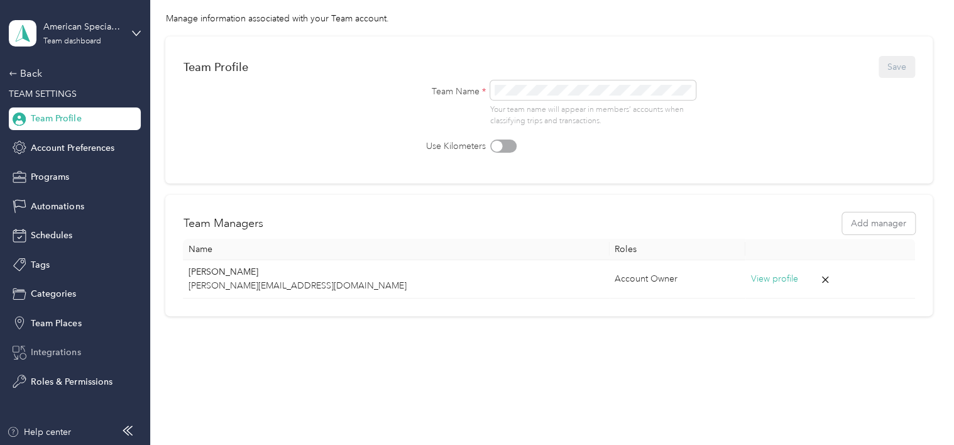
click at [43, 360] on div "Integrations" at bounding box center [75, 352] width 132 height 23
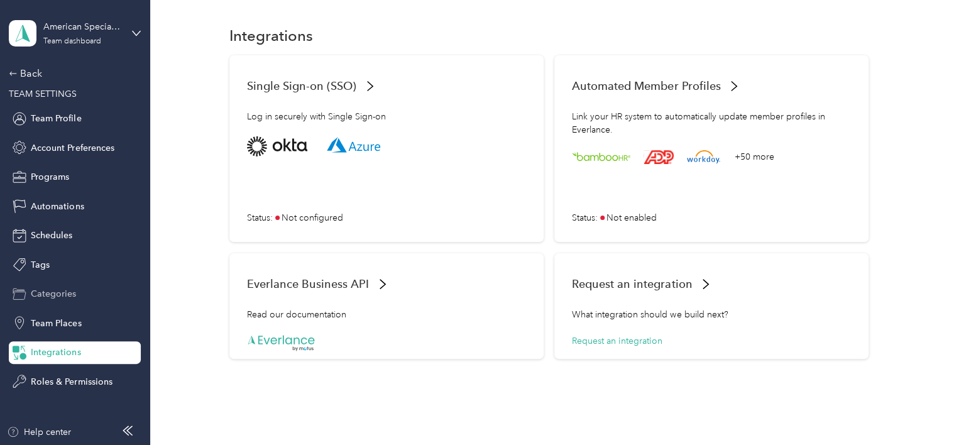
click at [60, 299] on span "Categories" at bounding box center [53, 293] width 45 height 13
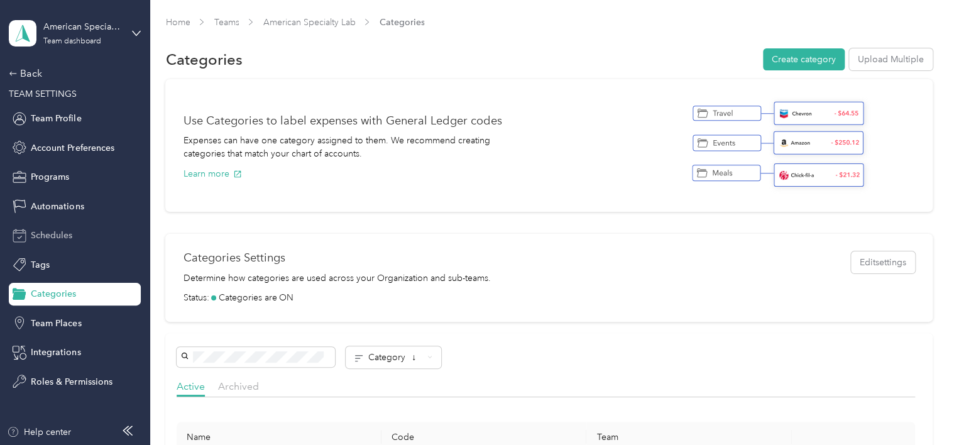
click at [53, 233] on span "Schedules" at bounding box center [51, 235] width 41 height 13
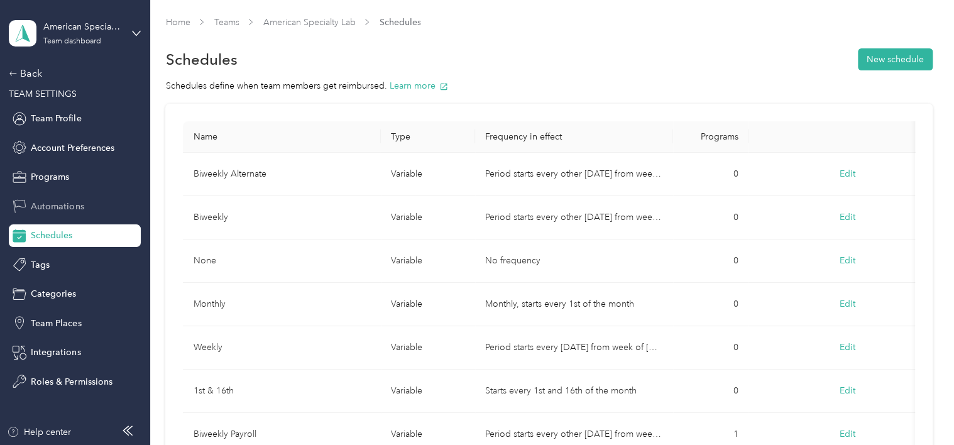
click at [62, 200] on span "Automations" at bounding box center [57, 206] width 53 height 13
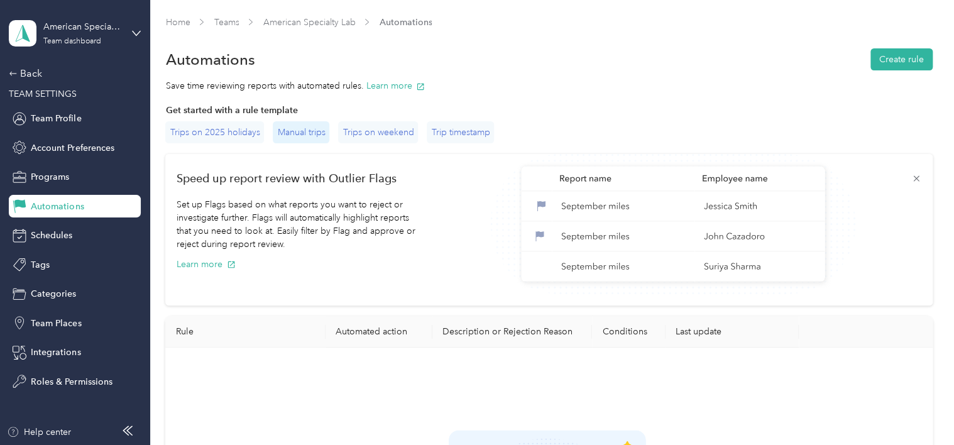
click at [297, 133] on div "Manual trips" at bounding box center [301, 132] width 57 height 22
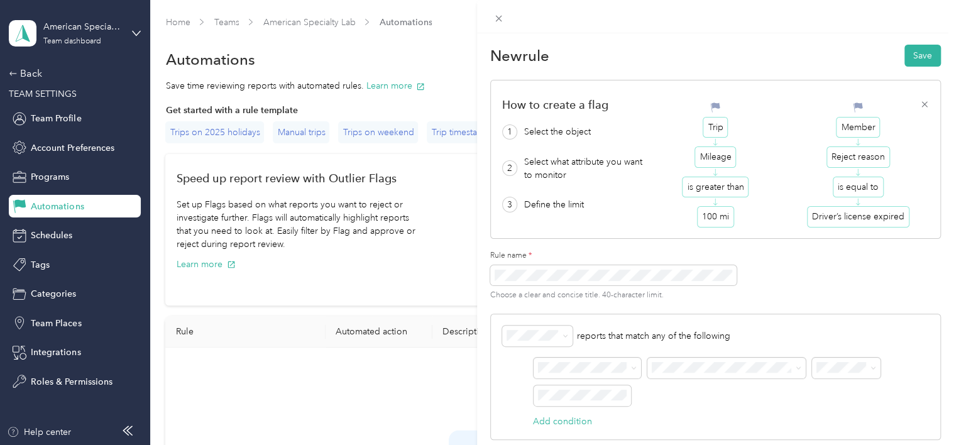
click at [43, 181] on div "New rule Save How to create a flag 1 Select the object 2 Select what attribute …" at bounding box center [477, 222] width 954 height 445
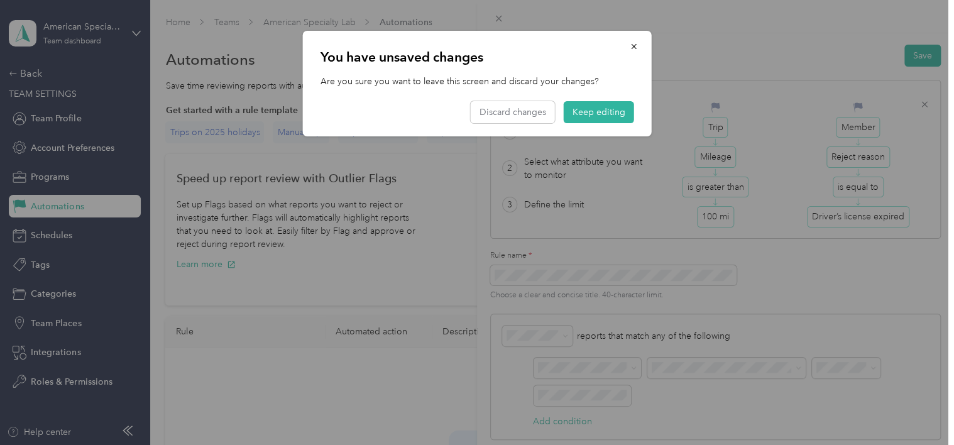
click at [58, 174] on div at bounding box center [477, 222] width 954 height 445
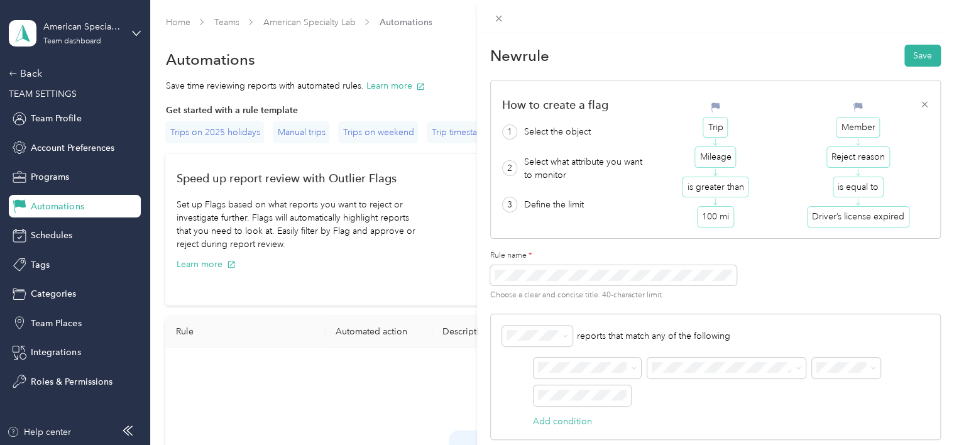
click at [42, 177] on div "New rule Save How to create a flag 1 Select the object 2 Select what attribute …" at bounding box center [477, 222] width 954 height 445
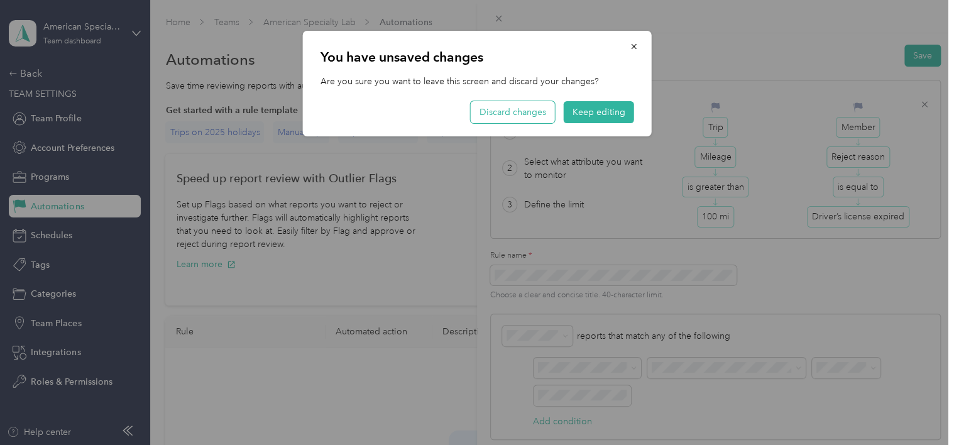
click at [517, 109] on button "Discard changes" at bounding box center [513, 112] width 84 height 22
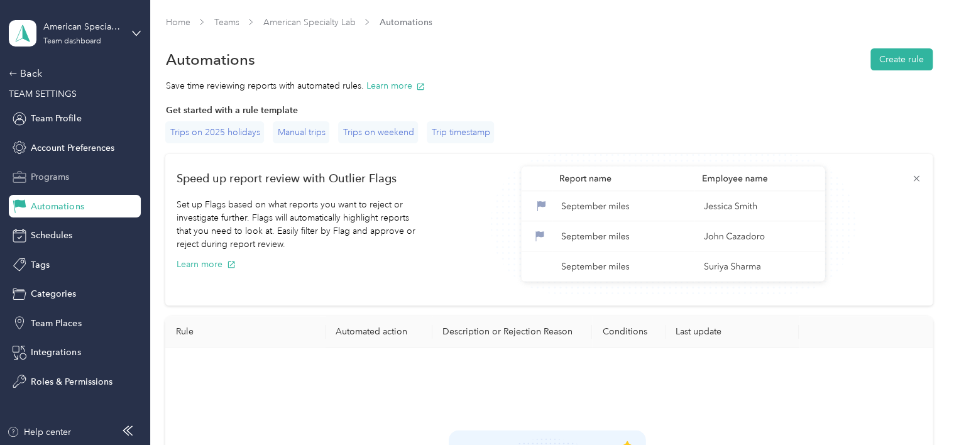
click at [43, 179] on span "Programs" at bounding box center [50, 176] width 38 height 13
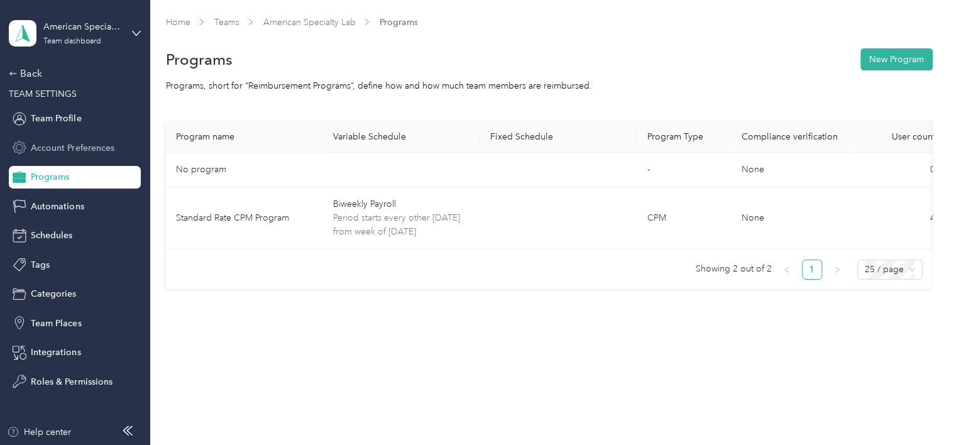
click at [43, 148] on span "Account Preferences" at bounding box center [72, 147] width 83 height 13
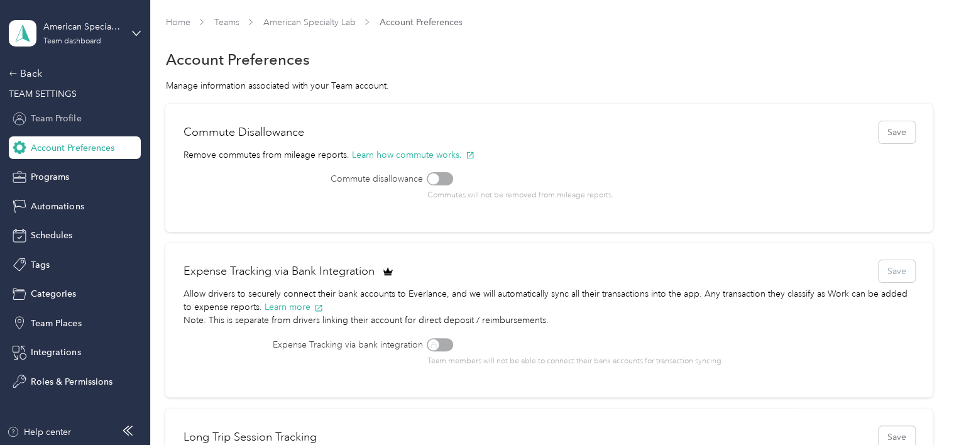
click at [65, 126] on div "Team Profile" at bounding box center [75, 119] width 132 height 23
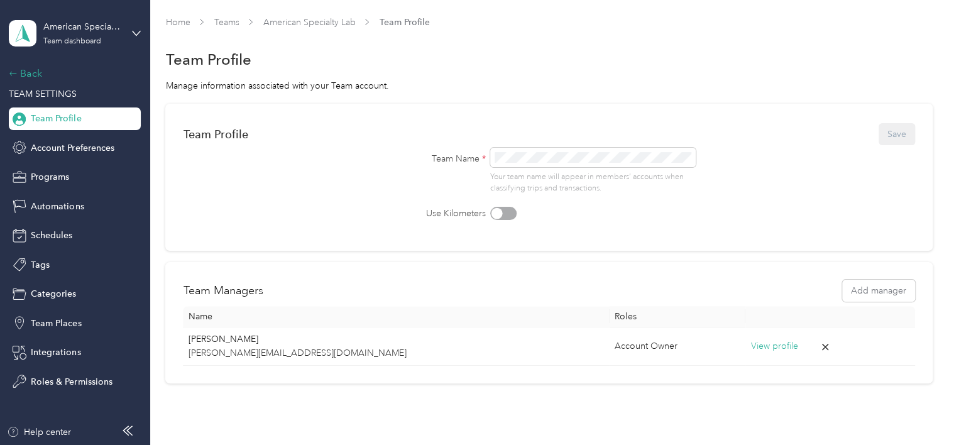
click at [32, 75] on div "Back" at bounding box center [72, 73] width 126 height 15
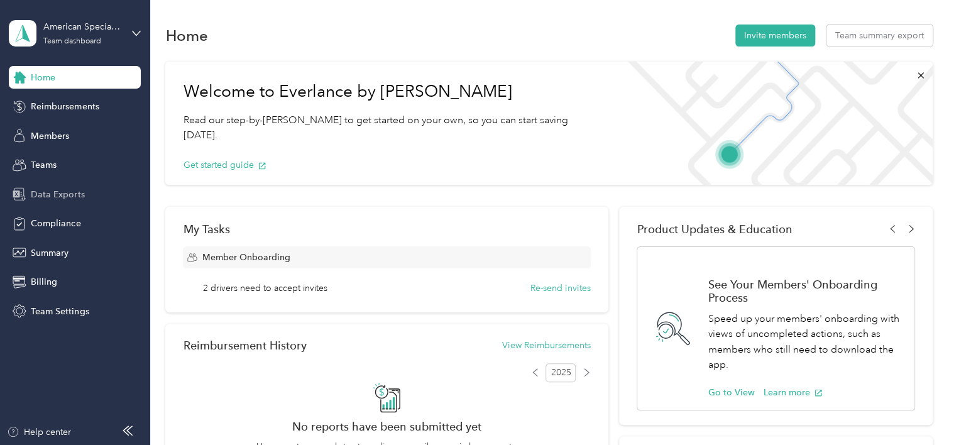
click at [45, 194] on span "Data Exports" at bounding box center [57, 194] width 53 height 13
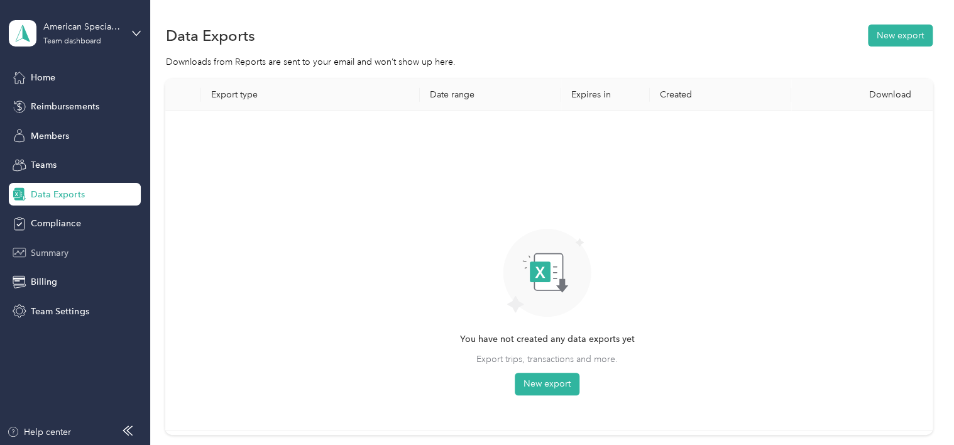
click at [41, 251] on span "Summary" at bounding box center [50, 252] width 38 height 13
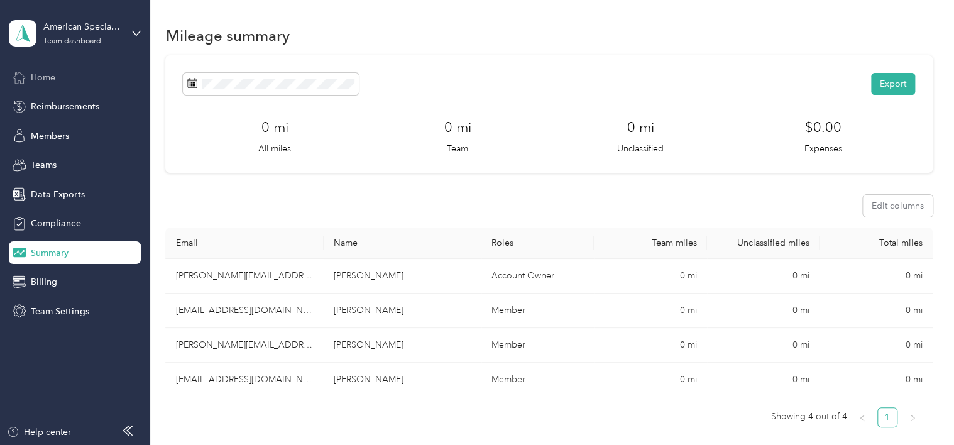
click at [40, 75] on span "Home" at bounding box center [43, 77] width 25 height 13
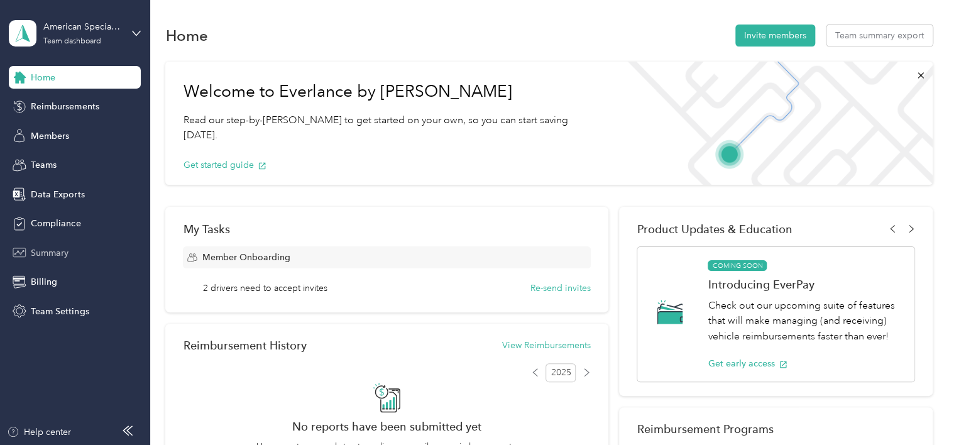
click at [81, 252] on div "Summary" at bounding box center [75, 252] width 132 height 23
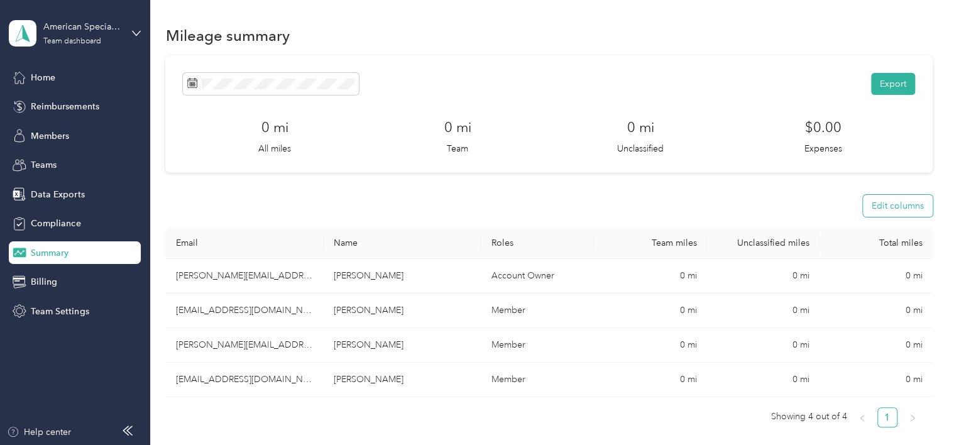
click at [889, 206] on button "Edit columns" at bounding box center [898, 206] width 70 height 22
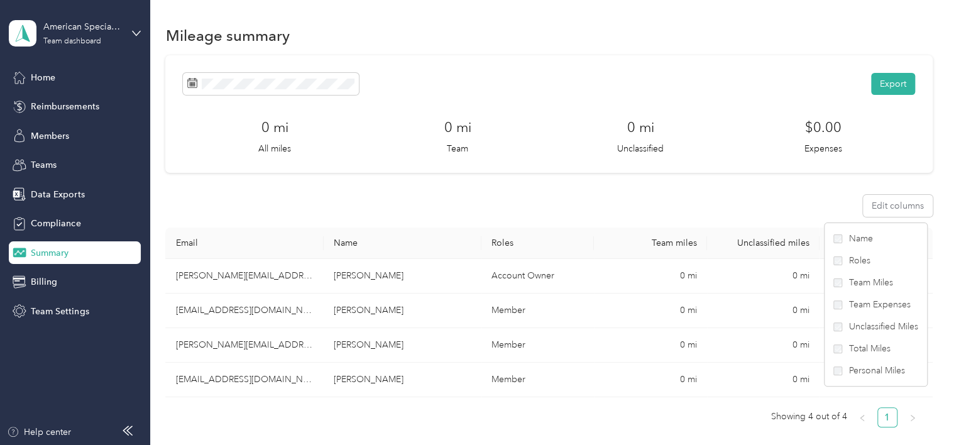
click at [839, 376] on label "Personal Miles" at bounding box center [876, 370] width 85 height 13
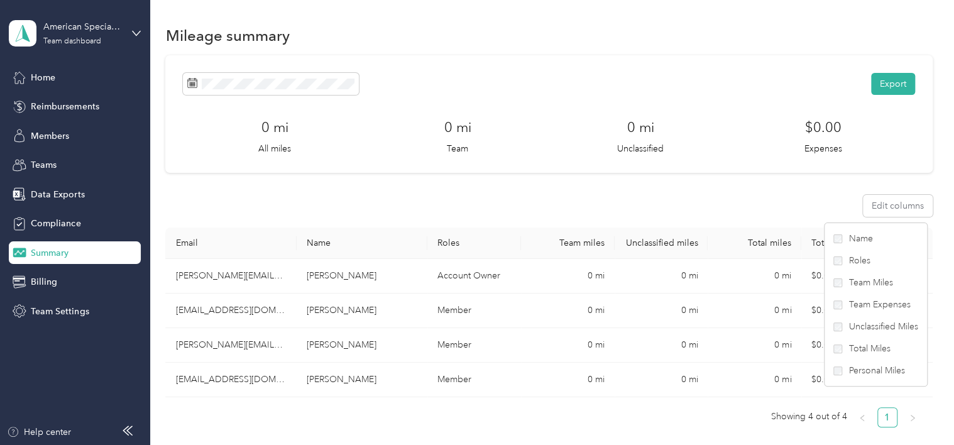
click at [675, 411] on ul "Showing 4 out of 4 1" at bounding box center [543, 417] width 757 height 20
click at [907, 206] on button "Edit columns" at bounding box center [898, 206] width 70 height 22
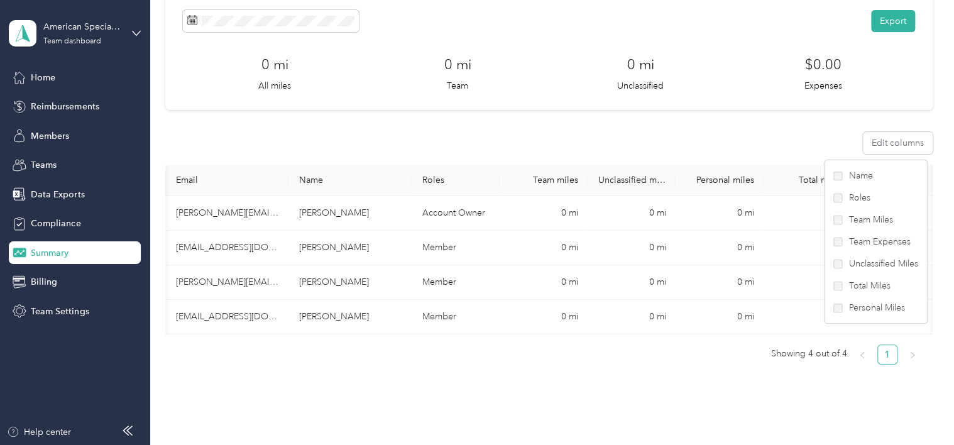
scroll to position [0, 46]
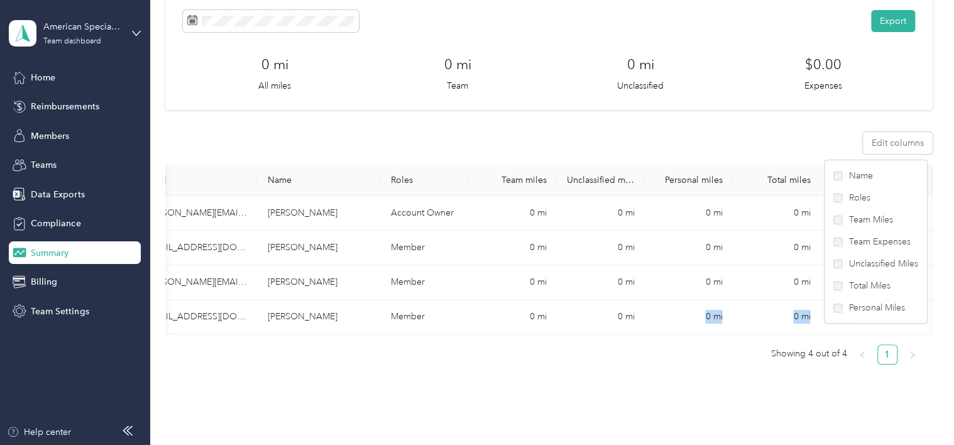
drag, startPoint x: 692, startPoint y: 334, endPoint x: 719, endPoint y: 345, distance: 29.1
click at [719, 345] on div "Email Name Roles Team miles Unclassified miles Personal miles Total miles Total…" at bounding box center [548, 265] width 767 height 200
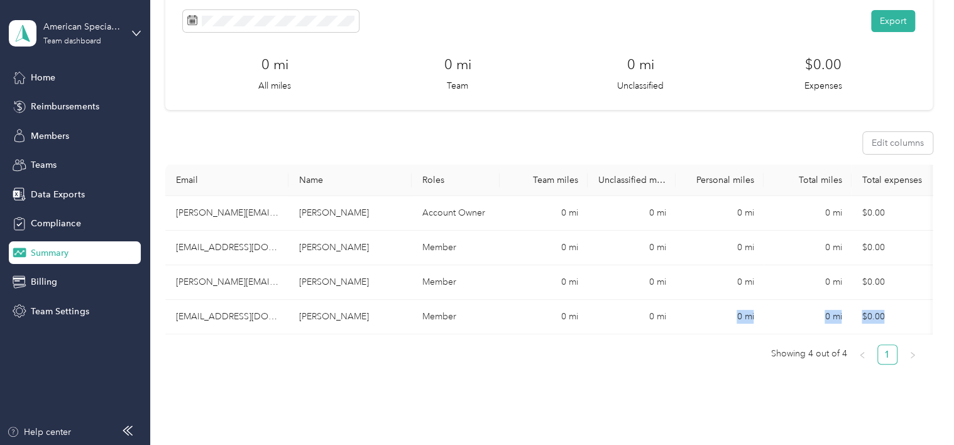
click at [625, 365] on ul "Showing 4 out of 4 1" at bounding box center [543, 355] width 757 height 20
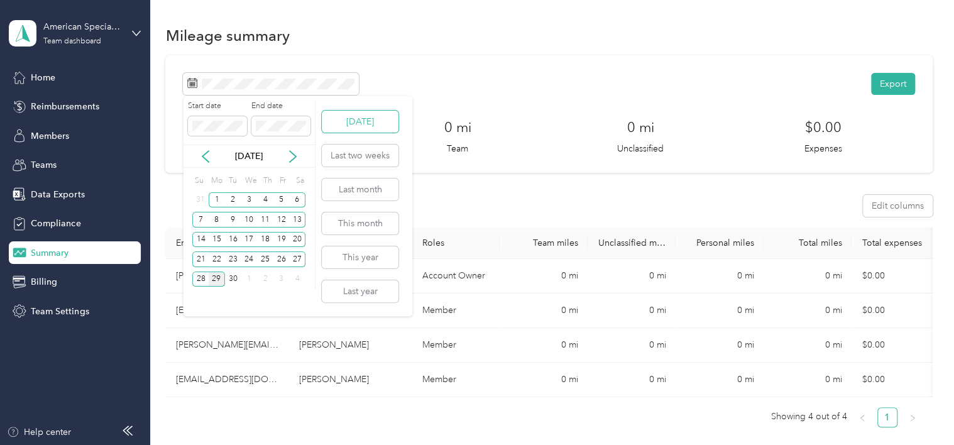
click at [359, 122] on button "[DATE]" at bounding box center [360, 122] width 77 height 22
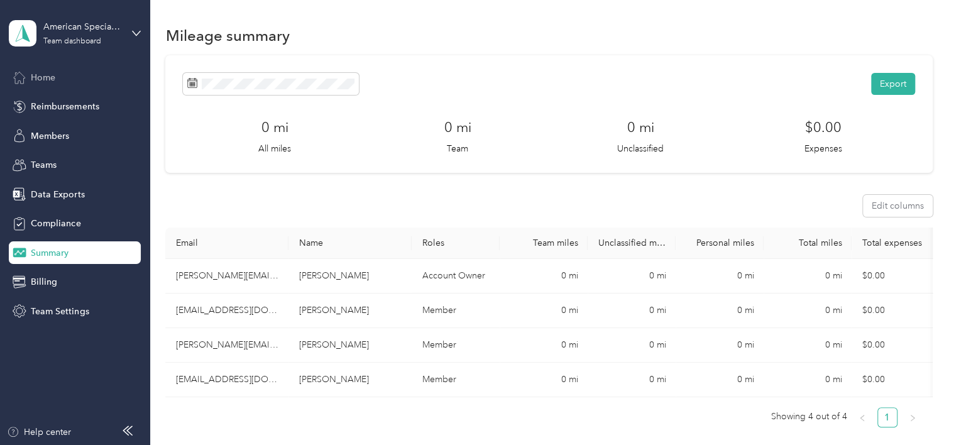
click at [47, 75] on span "Home" at bounding box center [43, 77] width 25 height 13
